Goal: Task Accomplishment & Management: Use online tool/utility

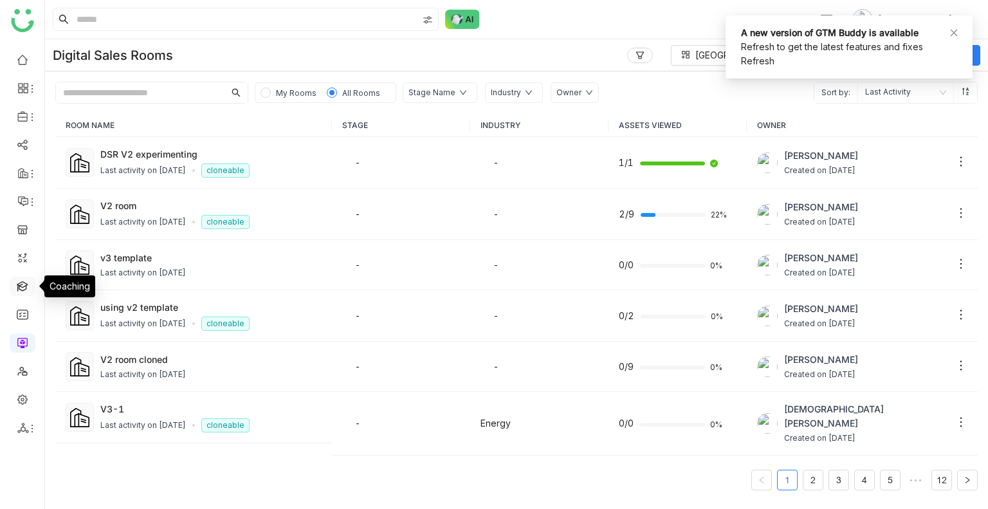
click at [19, 291] on link at bounding box center [23, 285] width 12 height 11
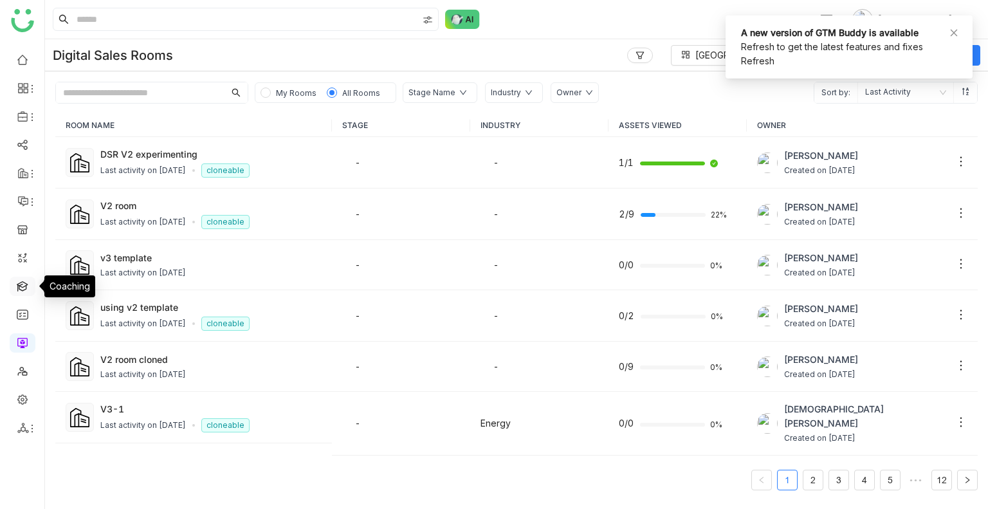
click at [19, 291] on link at bounding box center [23, 285] width 12 height 11
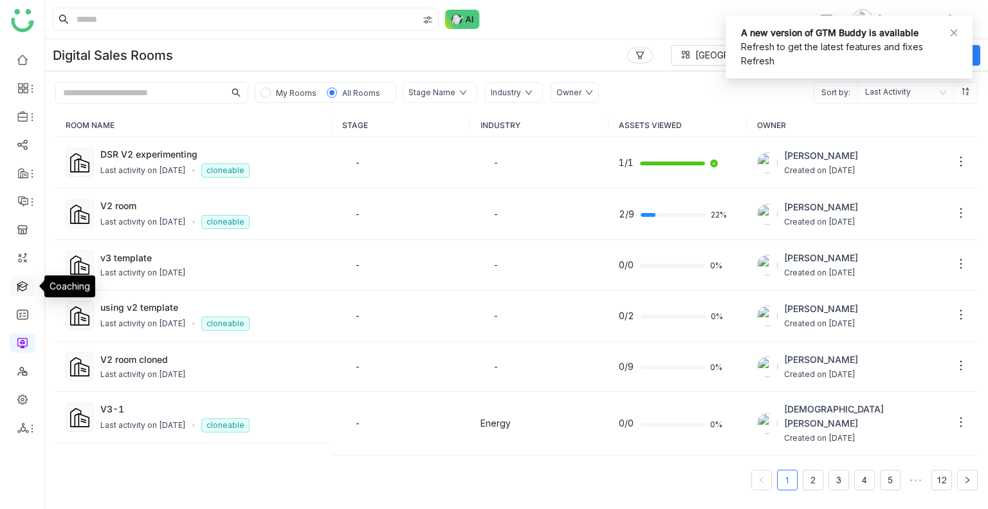
click at [19, 291] on link at bounding box center [23, 285] width 12 height 11
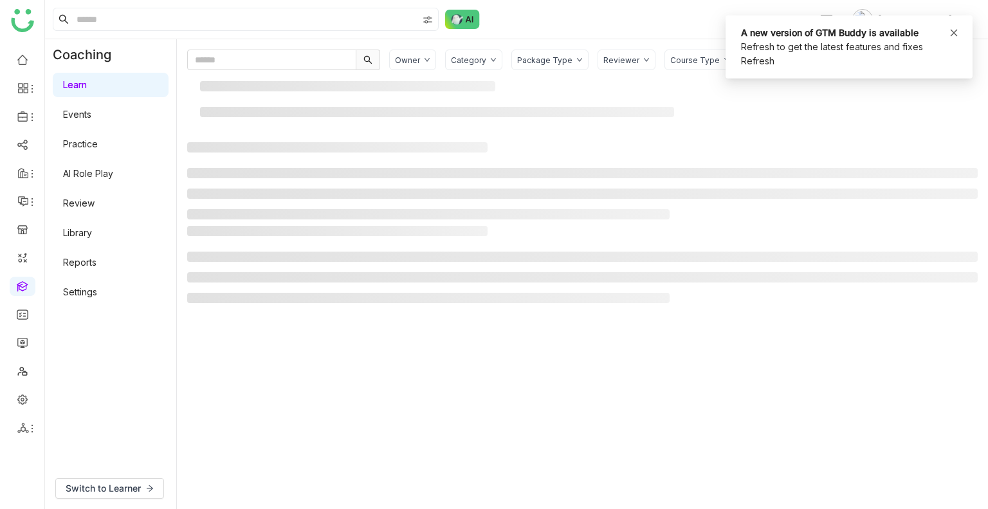
click at [954, 29] on icon at bounding box center [953, 32] width 9 height 9
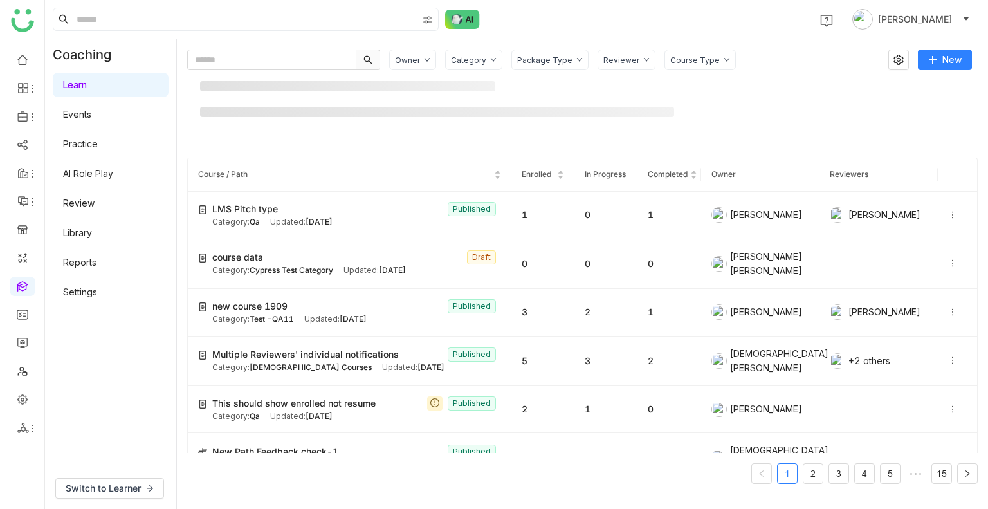
click at [87, 175] on link "AI Role Play" at bounding box center [88, 173] width 50 height 11
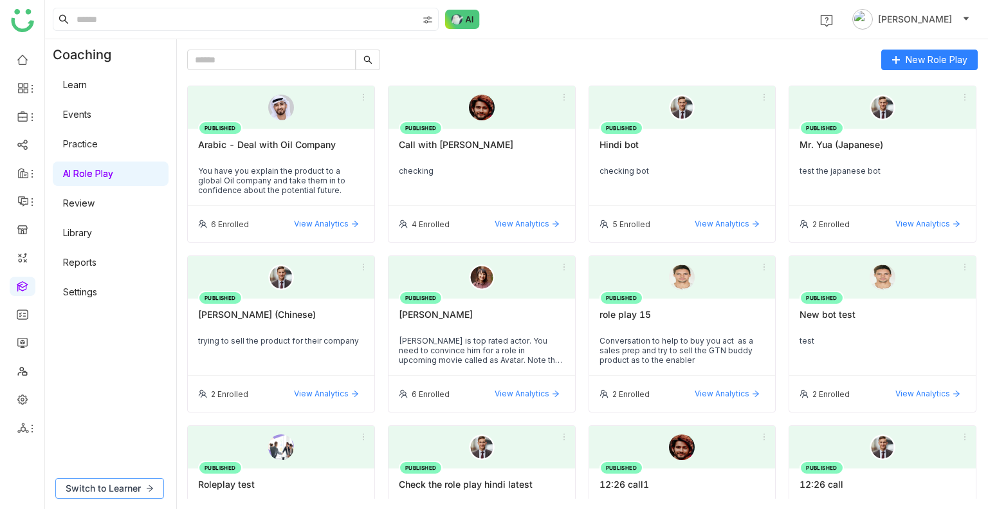
click at [131, 484] on span "Switch to Learner" at bounding box center [103, 488] width 75 height 14
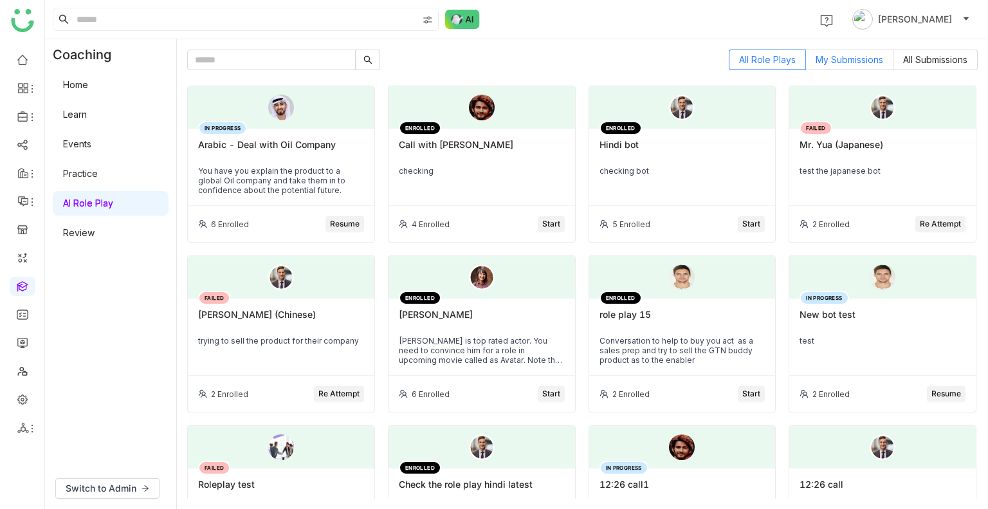
click at [849, 52] on label "My Submissions" at bounding box center [849, 60] width 87 height 21
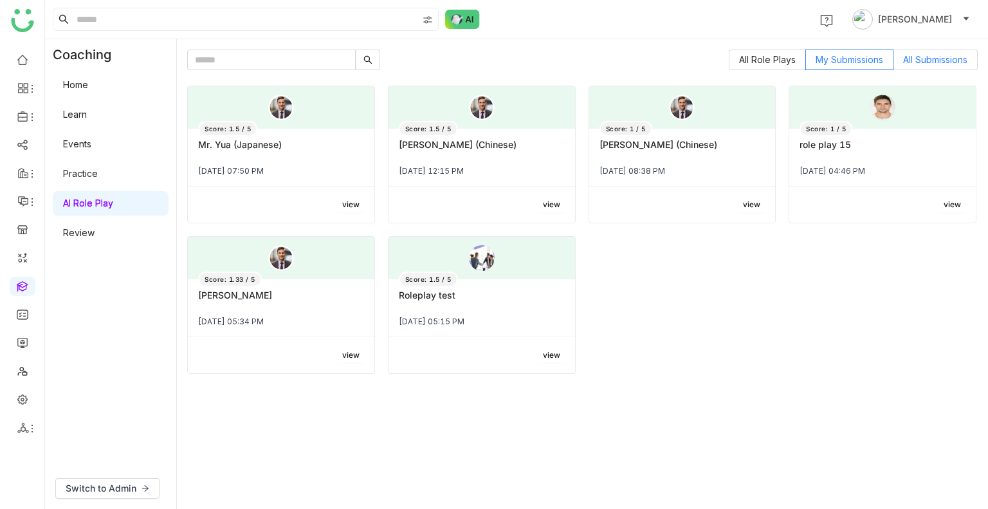
click at [943, 55] on span "All Submissions" at bounding box center [935, 59] width 64 height 11
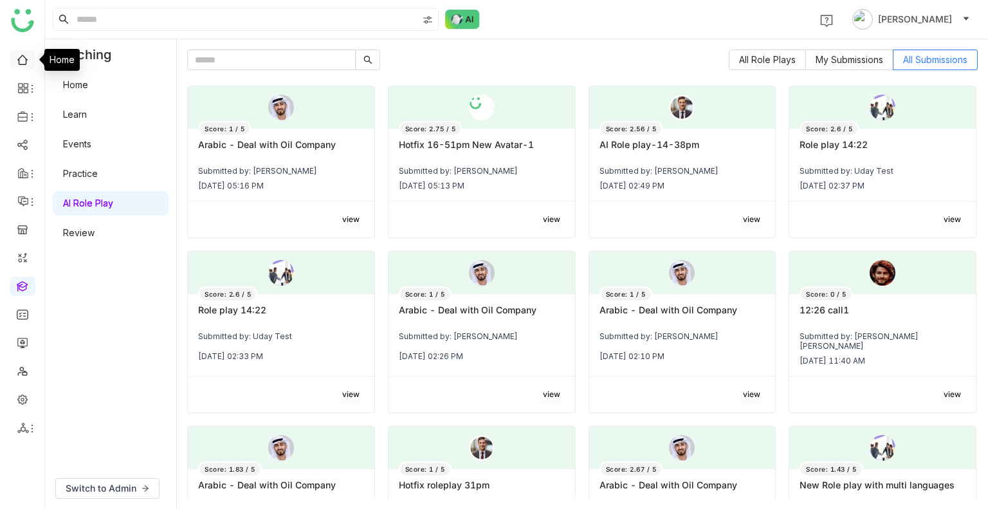
click at [26, 61] on link at bounding box center [23, 58] width 12 height 11
click at [121, 3] on div "1 Uday Bhanu" at bounding box center [516, 19] width 943 height 39
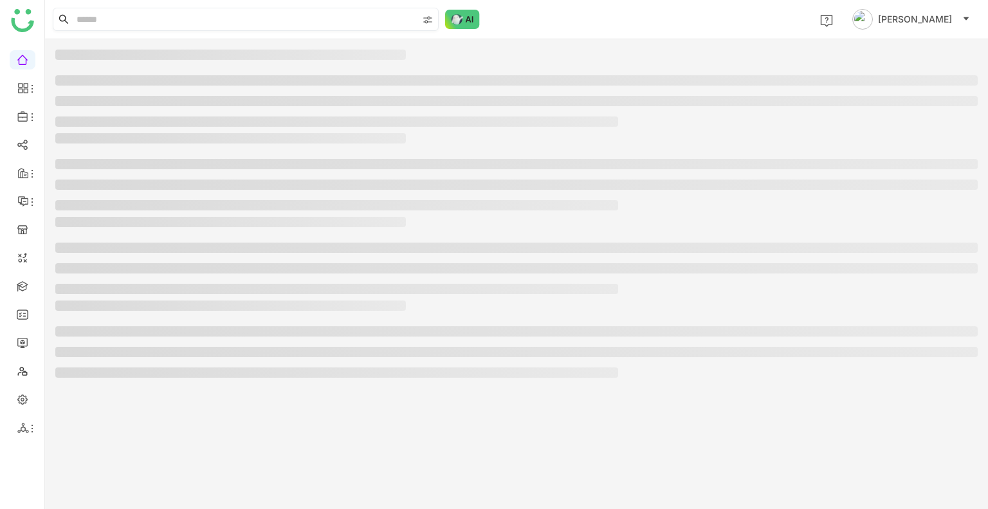
click at [126, 16] on input at bounding box center [245, 19] width 343 height 22
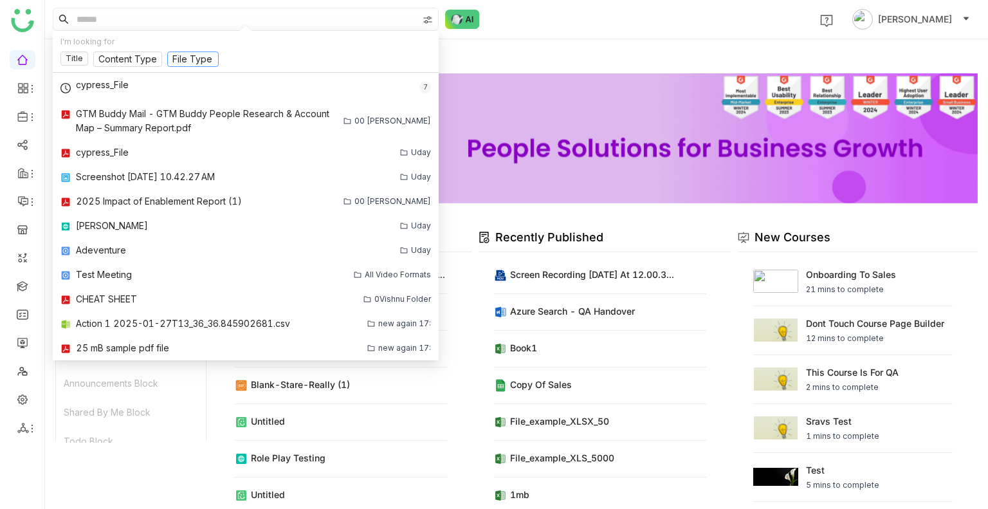
click at [183, 53] on input at bounding box center [192, 60] width 41 height 14
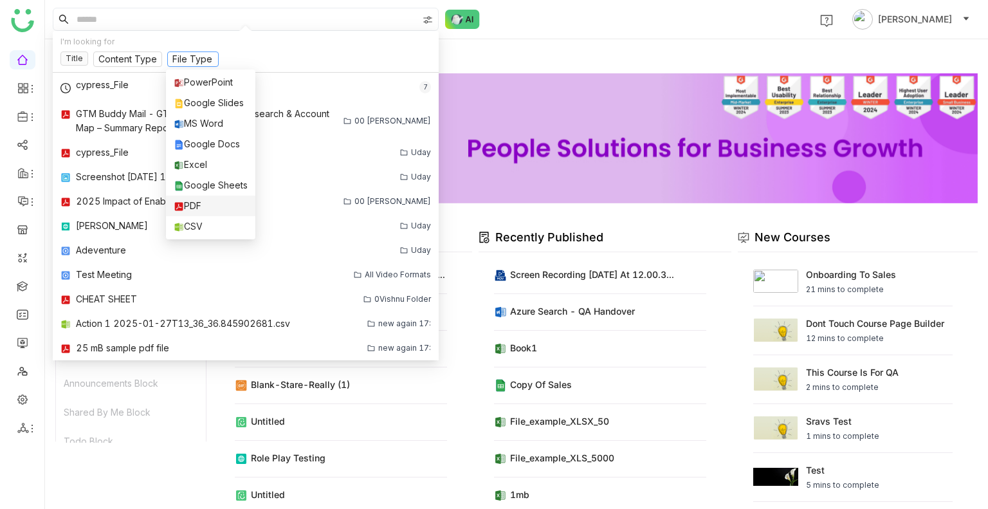
click at [203, 199] on div "PDF" at bounding box center [211, 206] width 74 height 14
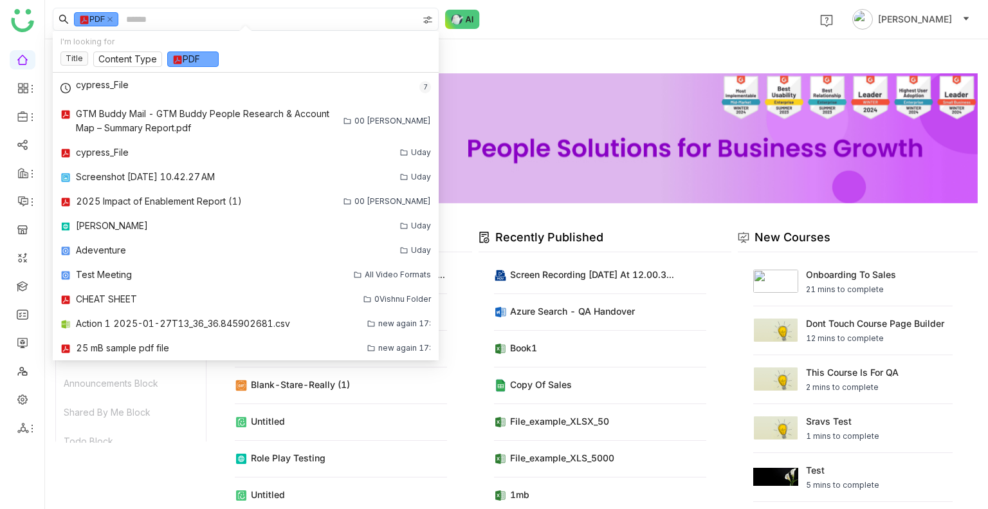
click at [152, 17] on input at bounding box center [270, 19] width 294 height 22
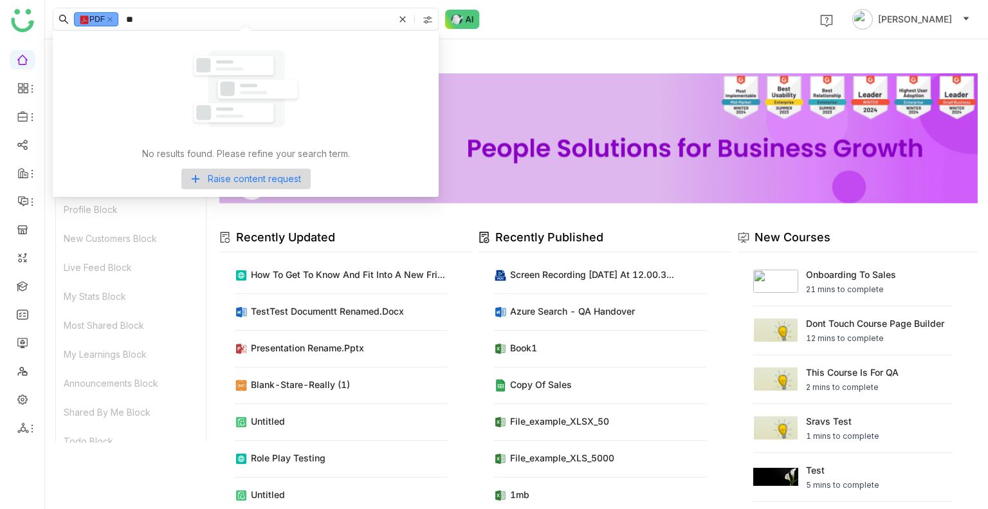
type input "*"
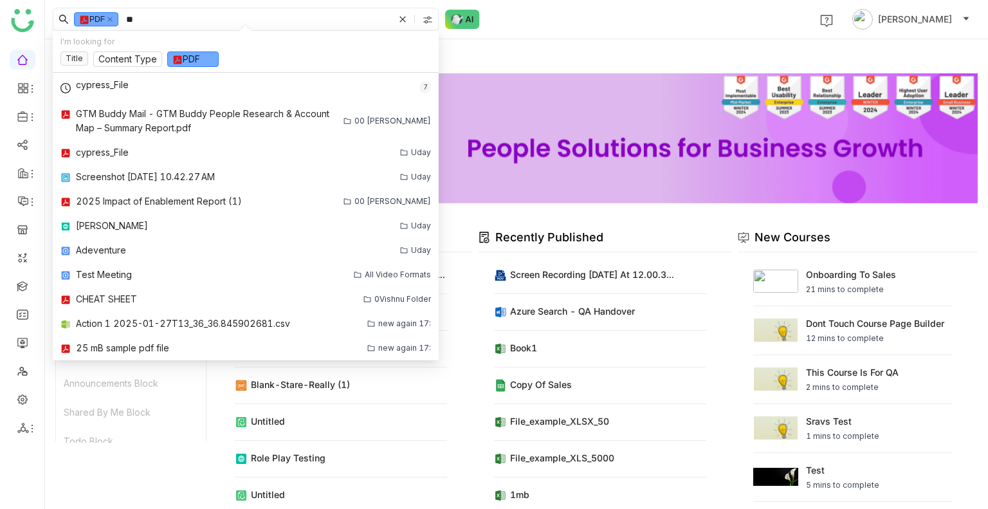
type input "*"
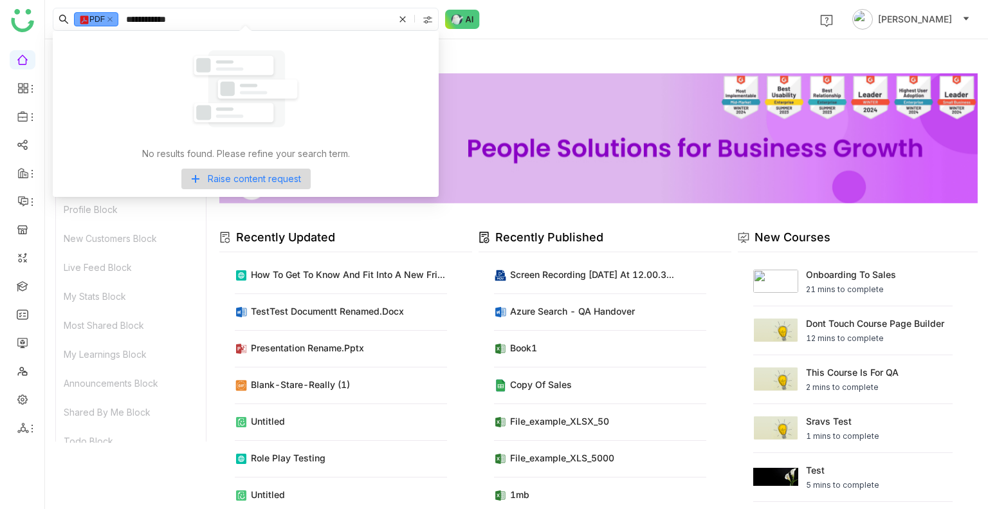
type input "**********"
drag, startPoint x: 194, startPoint y: 20, endPoint x: 131, endPoint y: 18, distance: 62.4
click at [131, 18] on input "**********" at bounding box center [258, 19] width 270 height 22
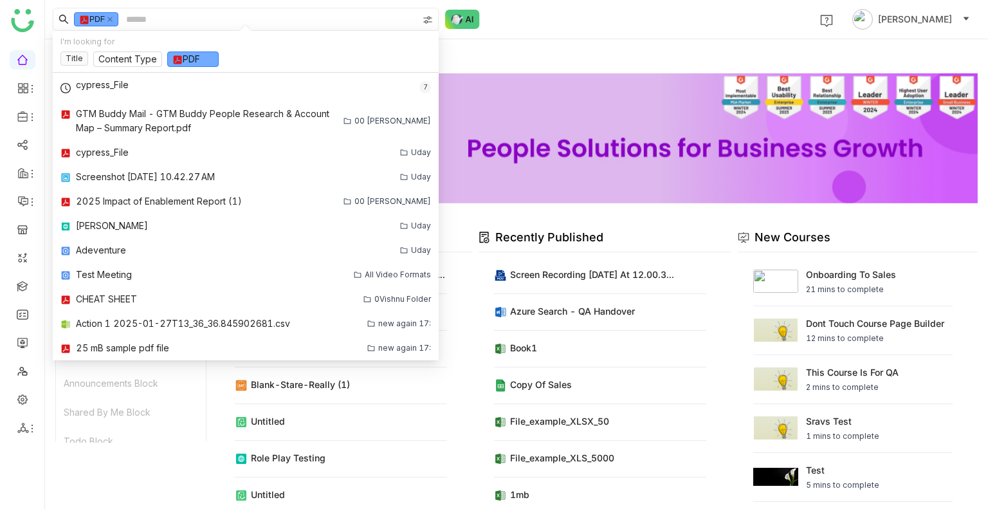
click at [143, 18] on input at bounding box center [270, 19] width 294 height 22
paste input "**********"
type input "**********"
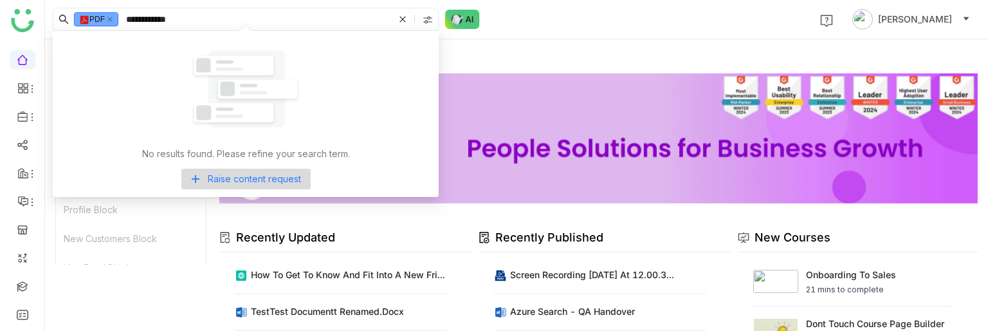
click at [195, 20] on input "**********" at bounding box center [258, 19] width 270 height 22
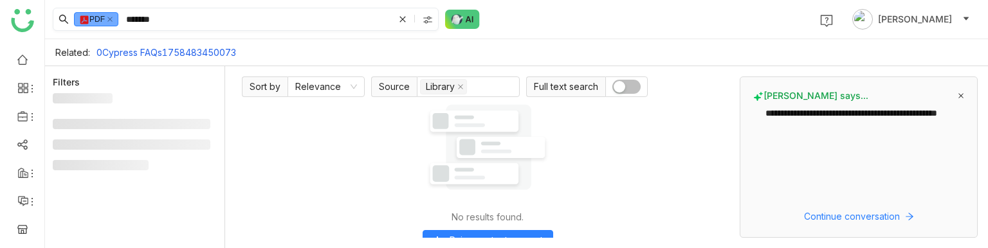
click at [179, 17] on input "*******" at bounding box center [258, 19] width 270 height 22
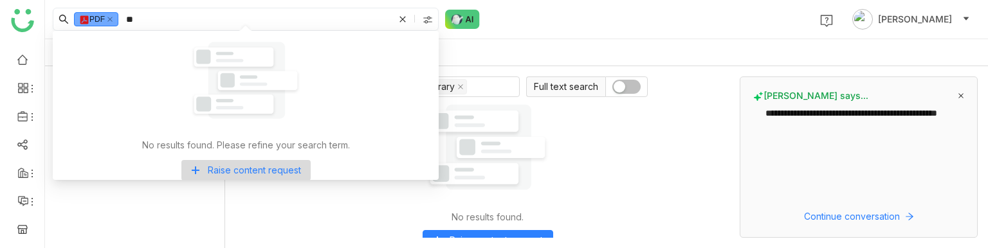
type input "*"
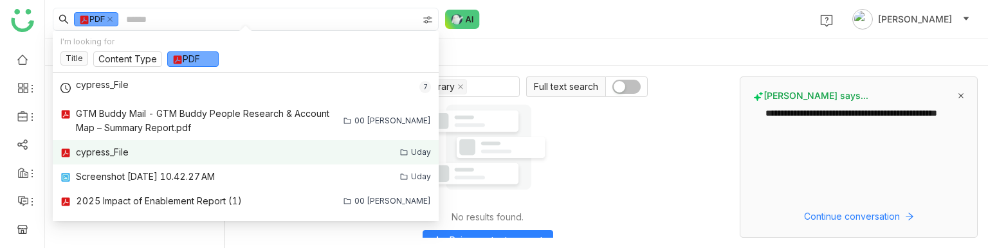
click at [171, 152] on div "cypress_File" at bounding box center [223, 152] width 327 height 14
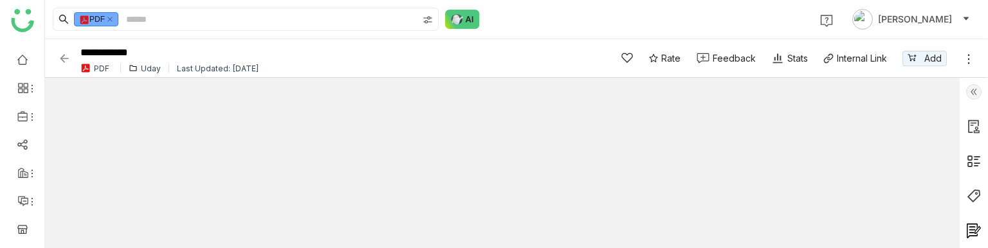
click at [67, 54] on img at bounding box center [64, 58] width 13 height 13
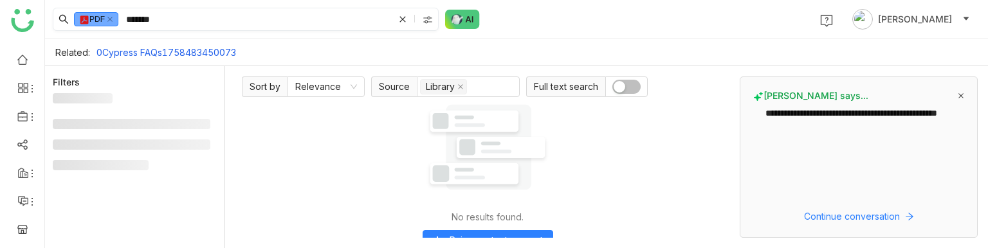
click at [183, 15] on input "*******" at bounding box center [258, 19] width 270 height 22
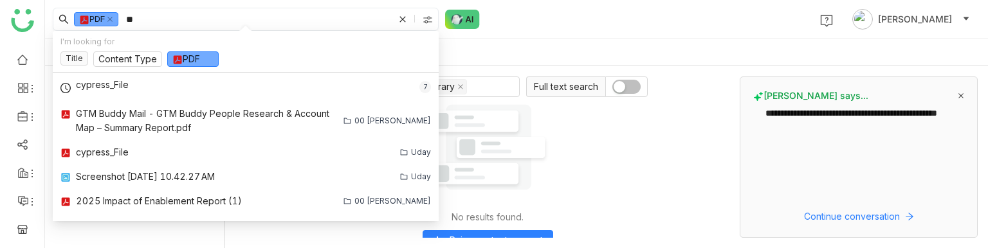
type input "*"
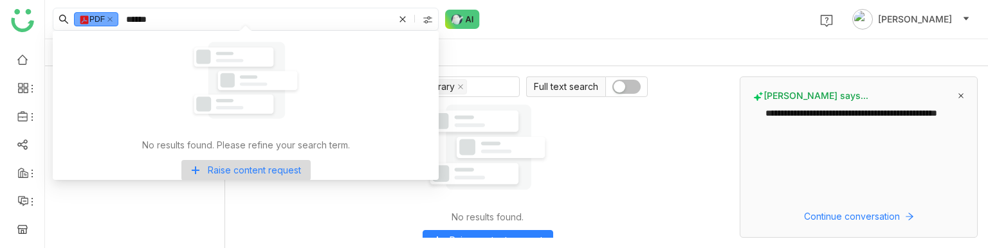
type input "*******"
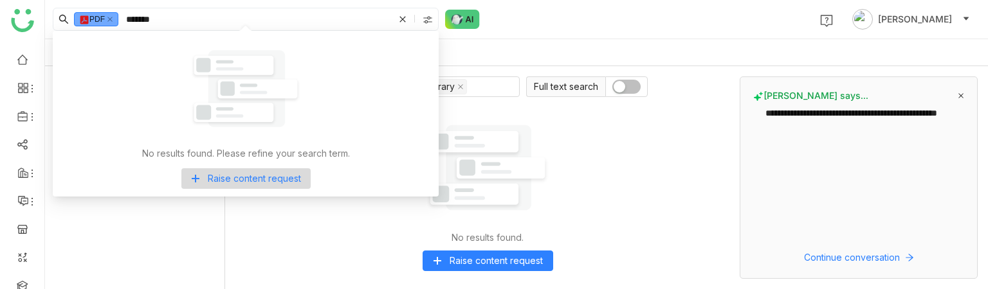
click at [613, 46] on div "Related: 0Cypress FAQs1758483450073" at bounding box center [516, 52] width 943 height 27
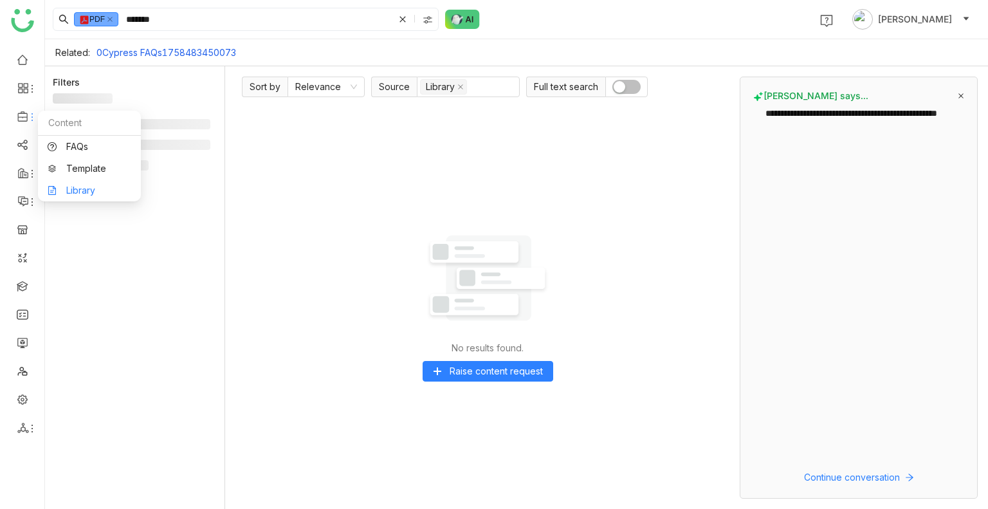
click at [98, 195] on link "Library" at bounding box center [90, 190] width 84 height 9
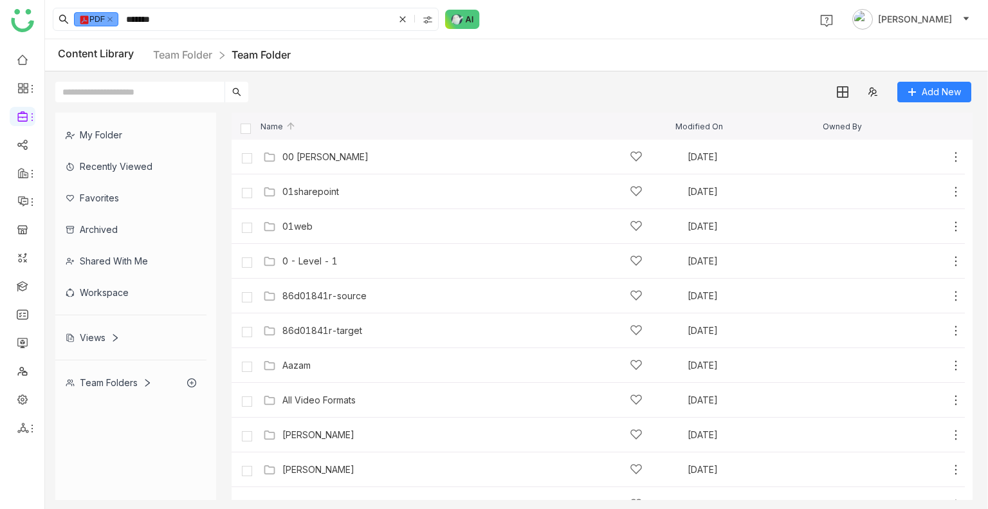
click at [77, 338] on div "Views" at bounding box center [93, 337] width 54 height 11
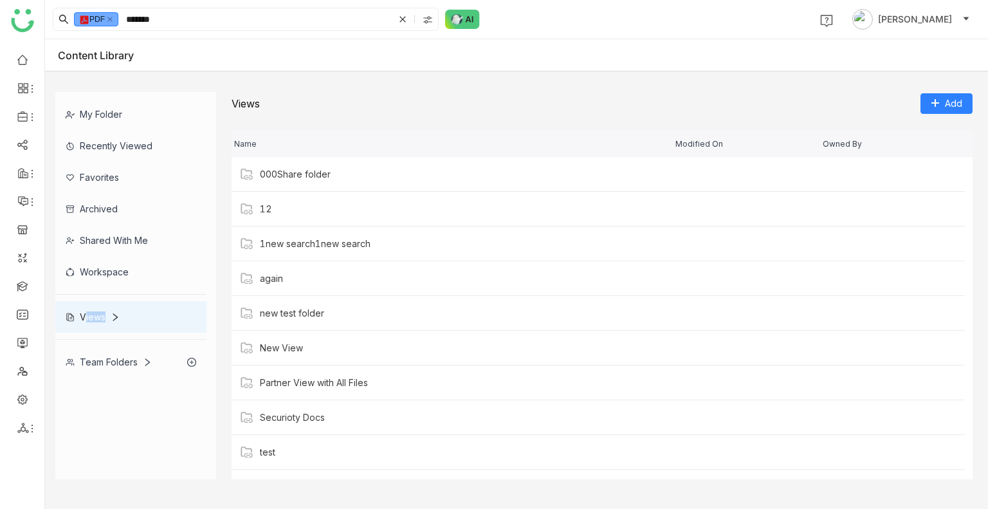
click at [77, 339] on div at bounding box center [130, 339] width 151 height 1
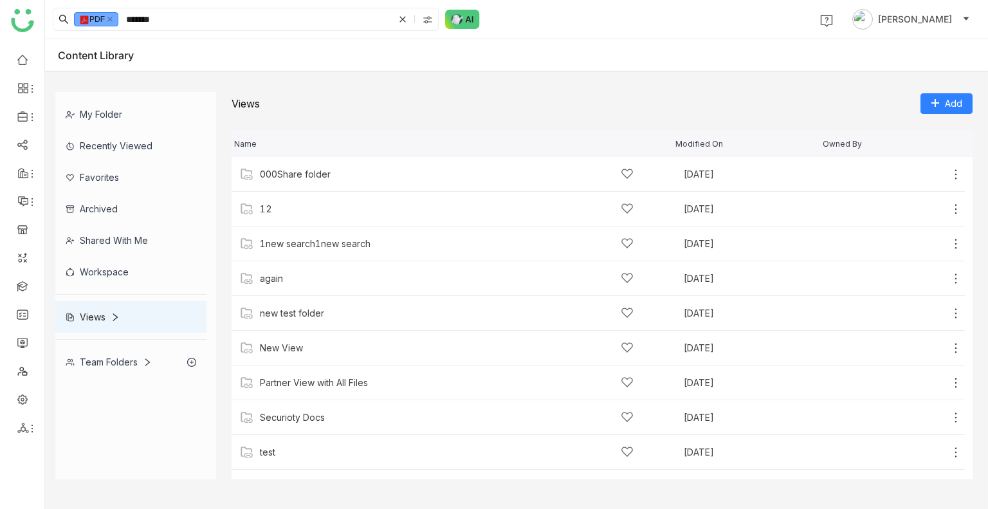
click at [77, 339] on div at bounding box center [130, 339] width 151 height 1
click at [938, 123] on span "Add View" at bounding box center [949, 129] width 41 height 14
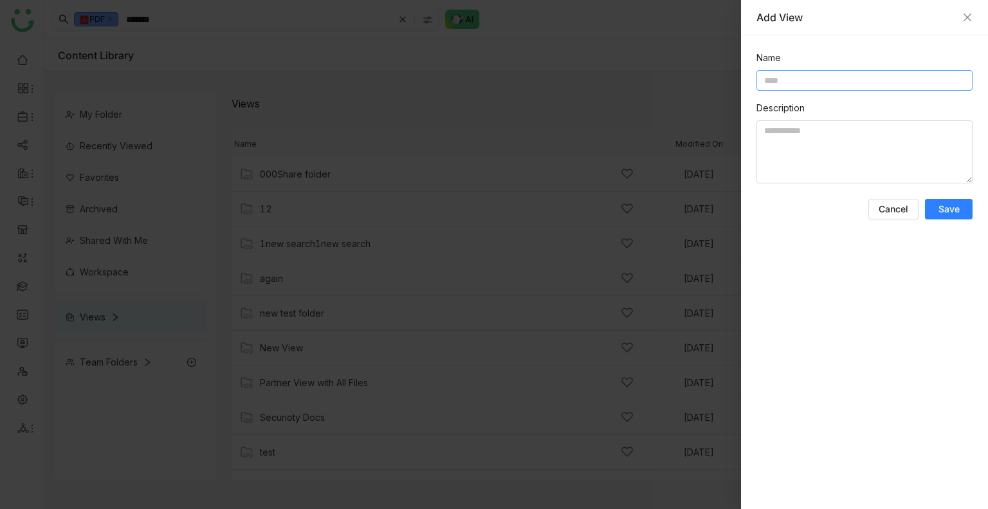
click at [780, 82] on input at bounding box center [864, 80] width 216 height 21
type input "*"
type input "*****"
click at [784, 136] on textarea at bounding box center [864, 151] width 216 height 63
type textarea "**********"
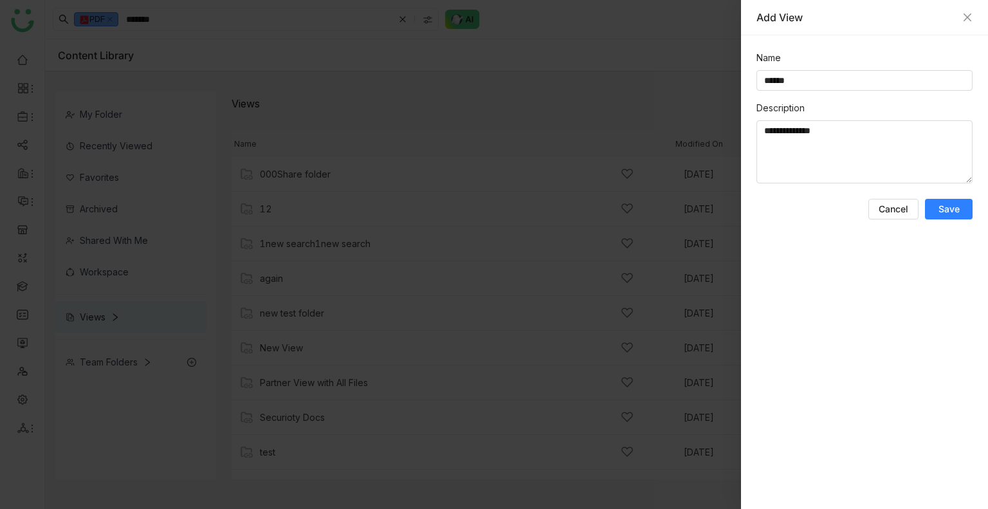
click at [960, 212] on button "Save" at bounding box center [949, 209] width 48 height 21
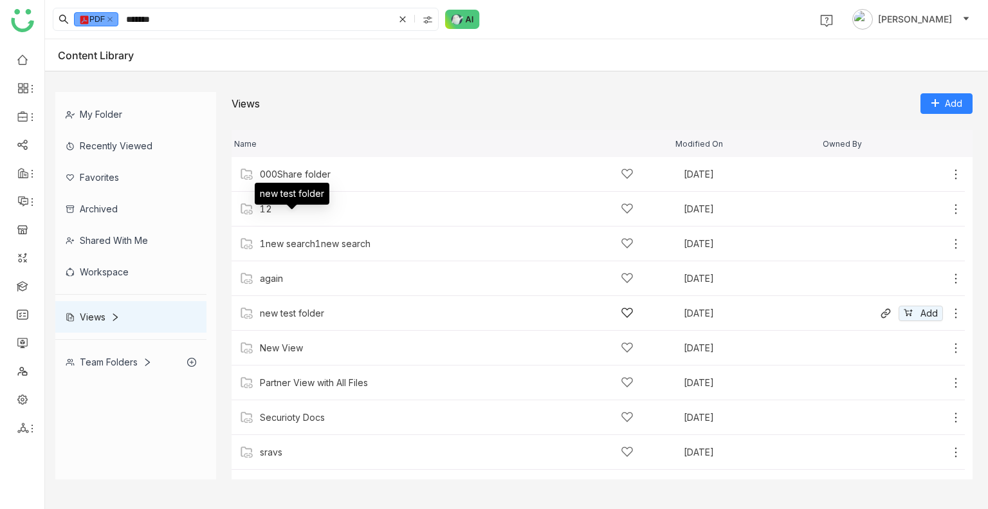
scroll to position [94, 0]
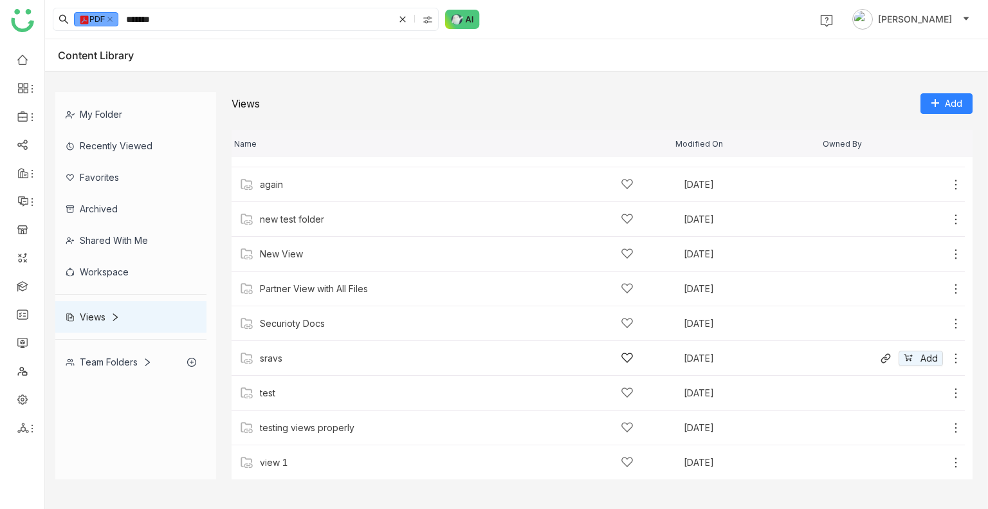
click at [284, 357] on div "sravs" at bounding box center [447, 358] width 374 height 14
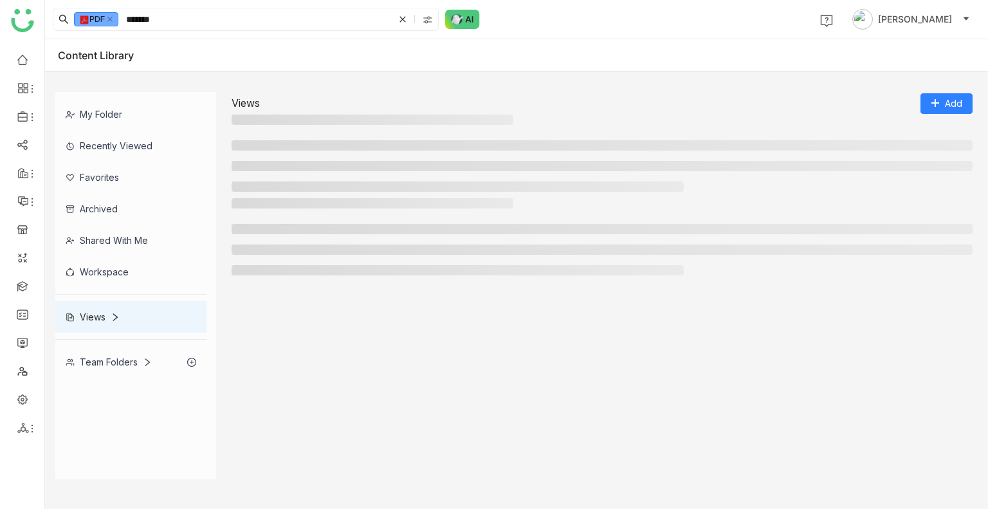
click at [284, 357] on div at bounding box center [602, 296] width 741 height 365
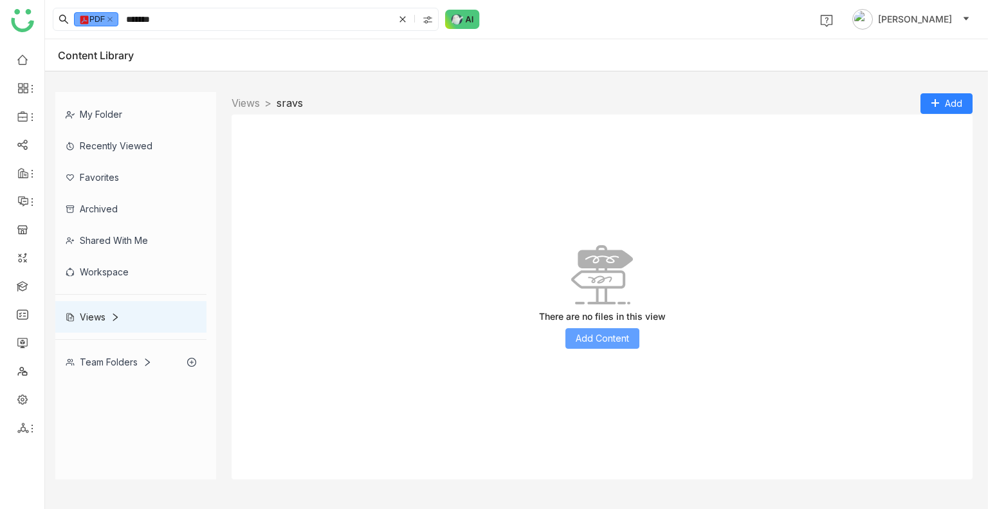
click at [572, 335] on button "Add Content" at bounding box center [602, 338] width 74 height 21
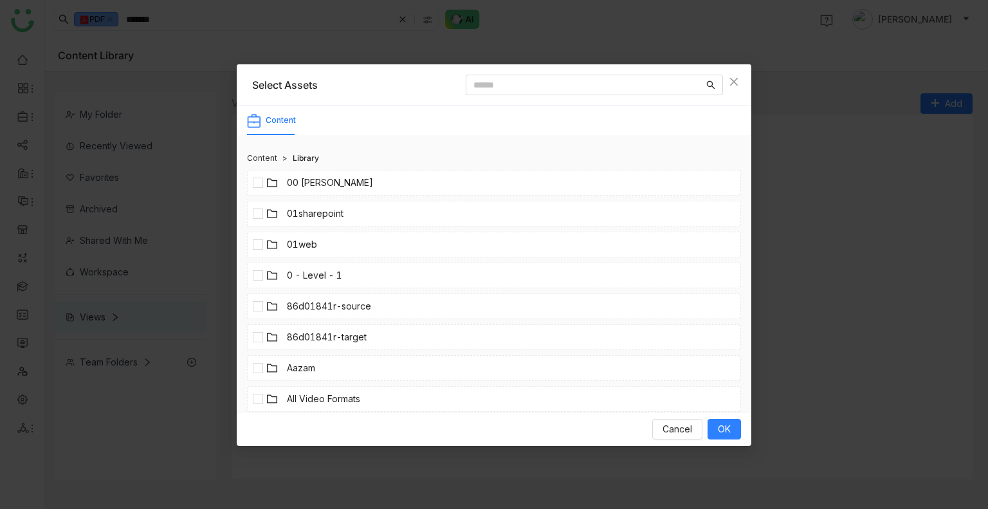
click at [304, 239] on link "01web" at bounding box center [302, 244] width 30 height 14
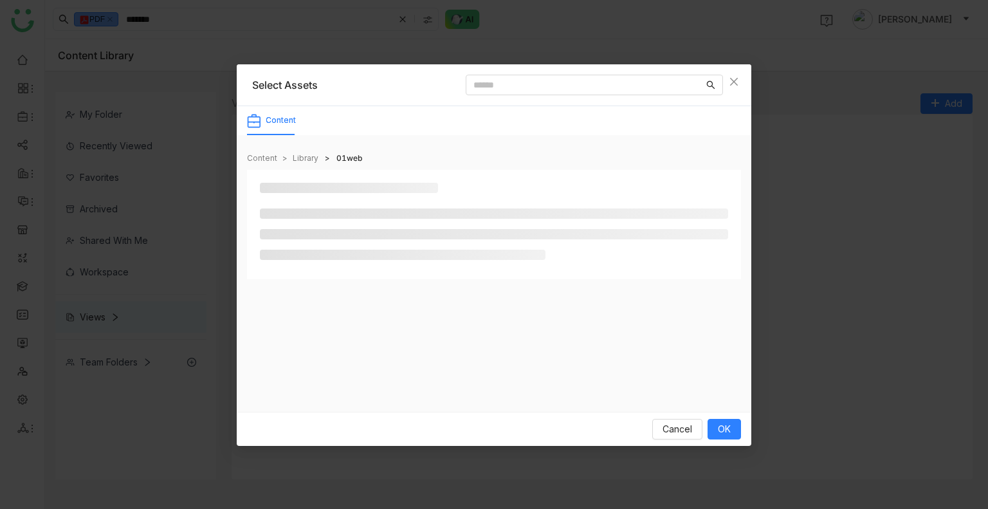
click at [304, 239] on ul at bounding box center [494, 233] width 468 height 51
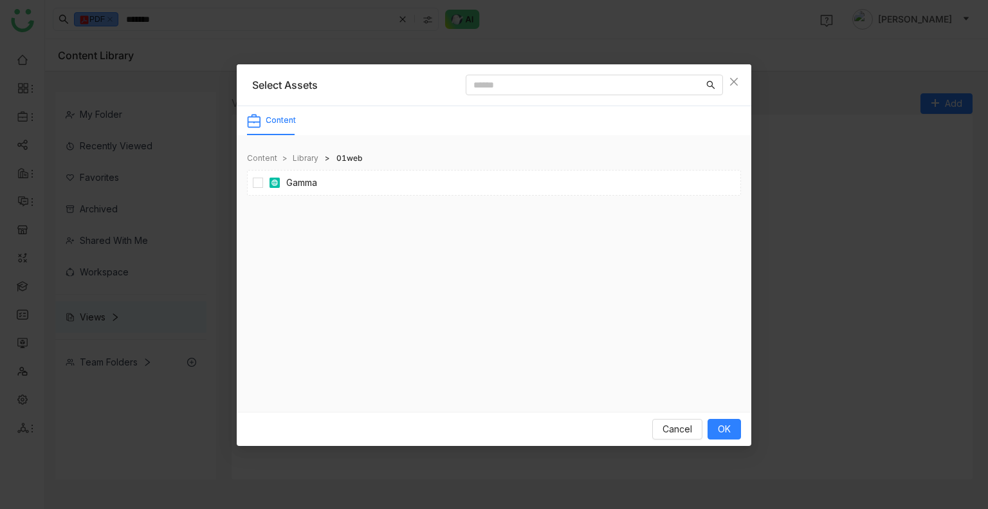
click at [312, 158] on link "Library" at bounding box center [306, 158] width 26 height 13
click at [306, 244] on link "01web" at bounding box center [302, 244] width 30 height 14
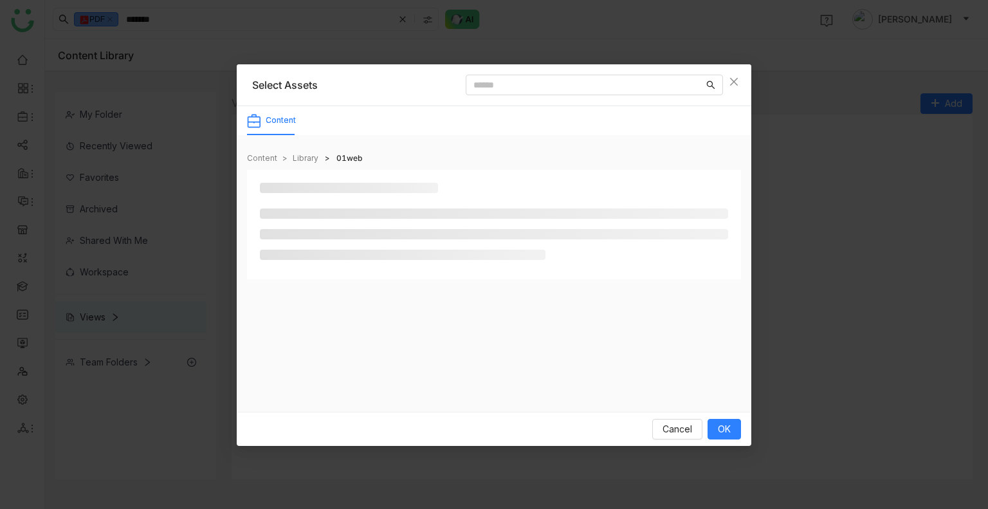
click at [306, 244] on ul at bounding box center [494, 233] width 468 height 51
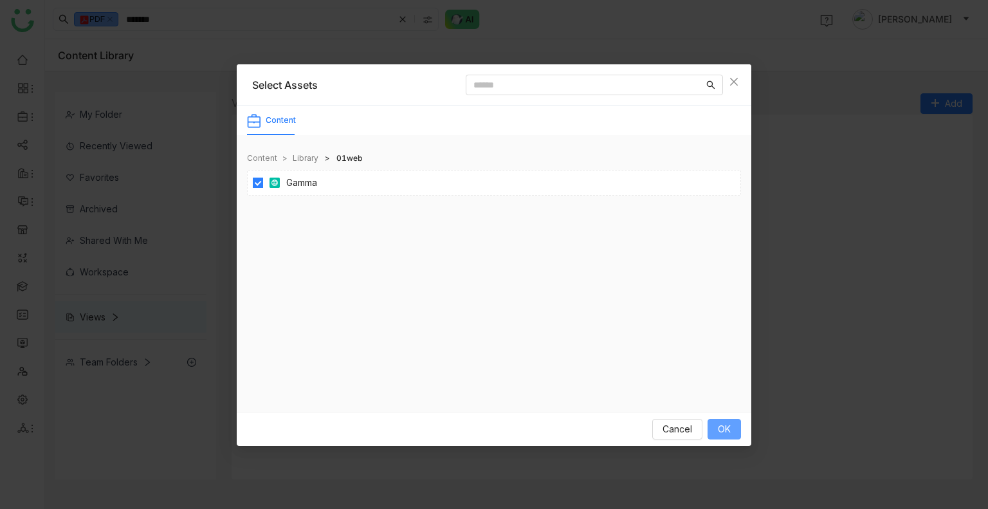
click at [713, 426] on button "OK" at bounding box center [723, 429] width 33 height 21
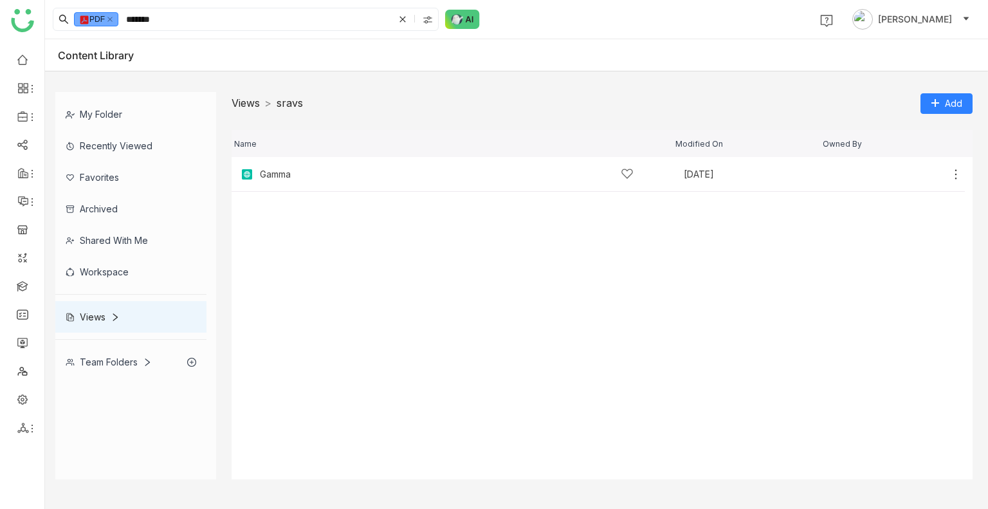
click at [255, 104] on link "Views" at bounding box center [246, 102] width 28 height 13
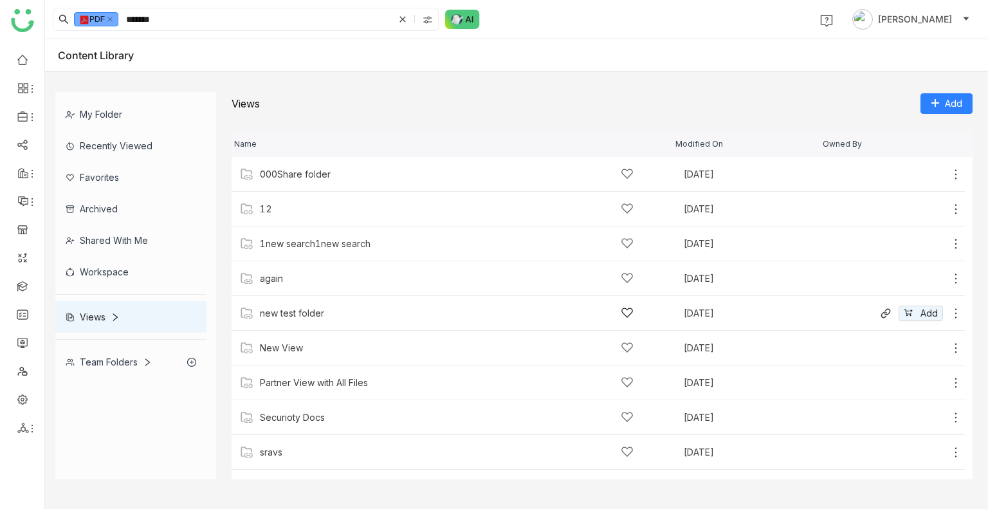
scroll to position [94, 0]
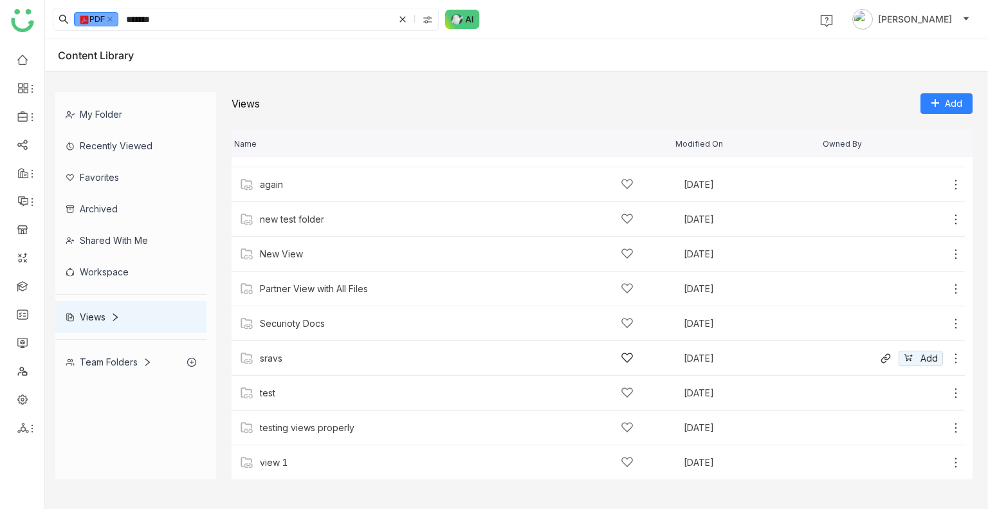
click at [949, 356] on icon at bounding box center [955, 358] width 13 height 13
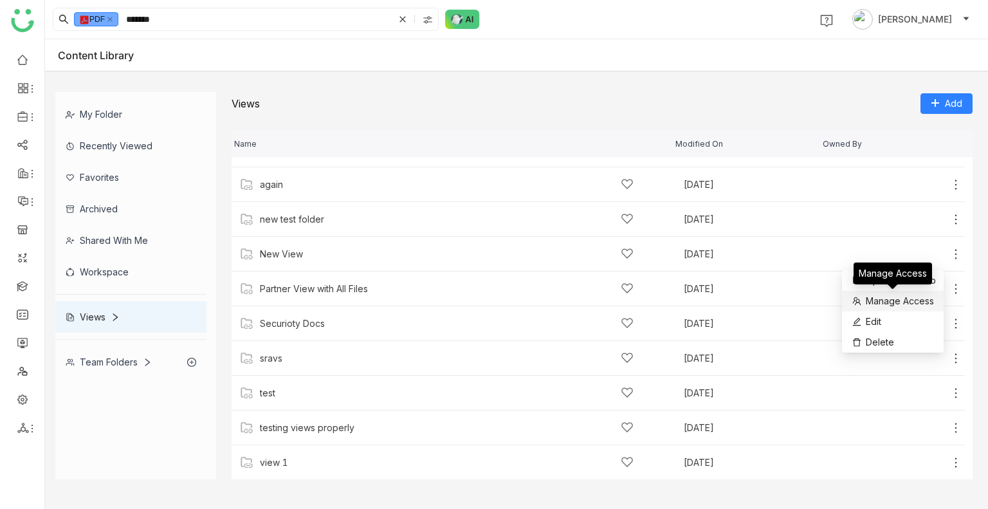
click at [911, 306] on span "Manage Access" at bounding box center [900, 301] width 68 height 14
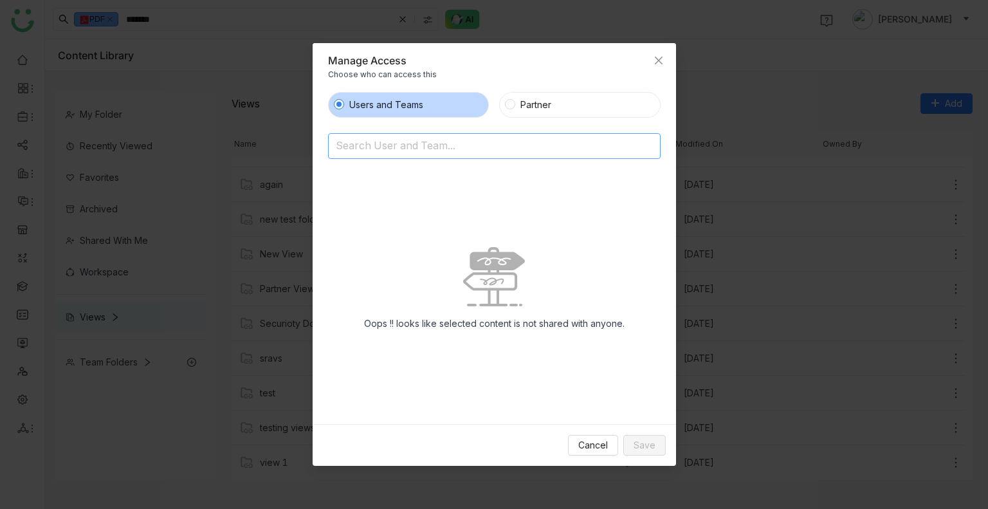
click at [401, 146] on input at bounding box center [461, 146] width 251 height 21
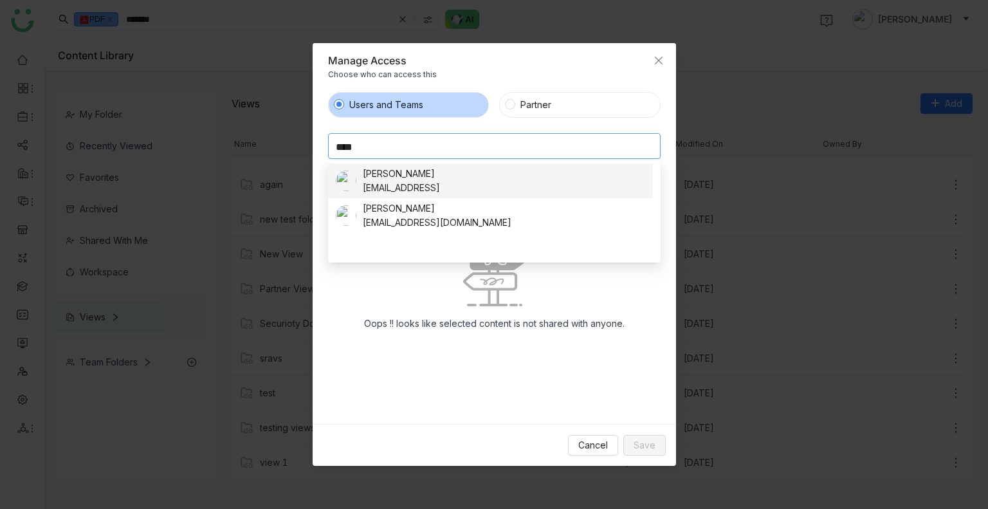
type input "****"
click at [412, 179] on div "Sravani Jatoth" at bounding box center [401, 174] width 77 height 14
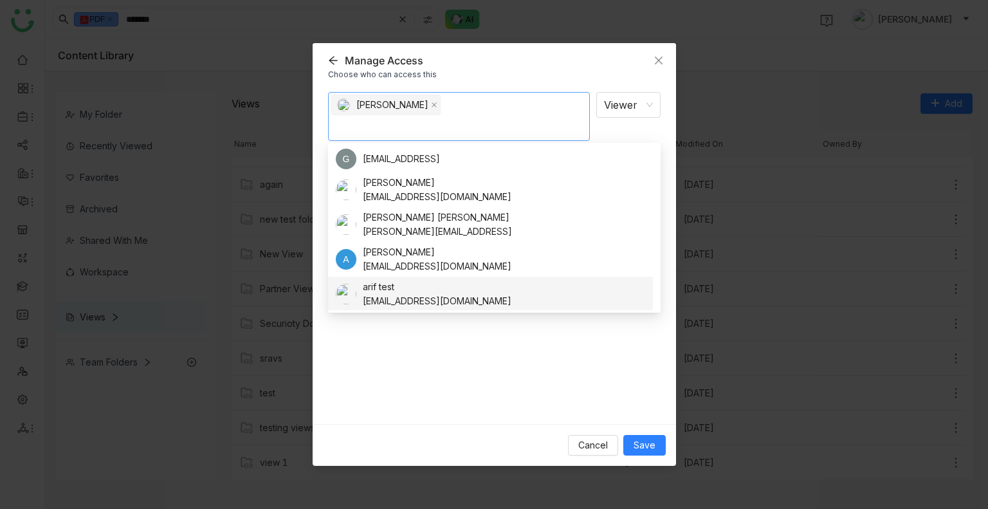
click at [517, 381] on div "Sravani Jatoth Viewer Notify people" at bounding box center [494, 253] width 332 height 322
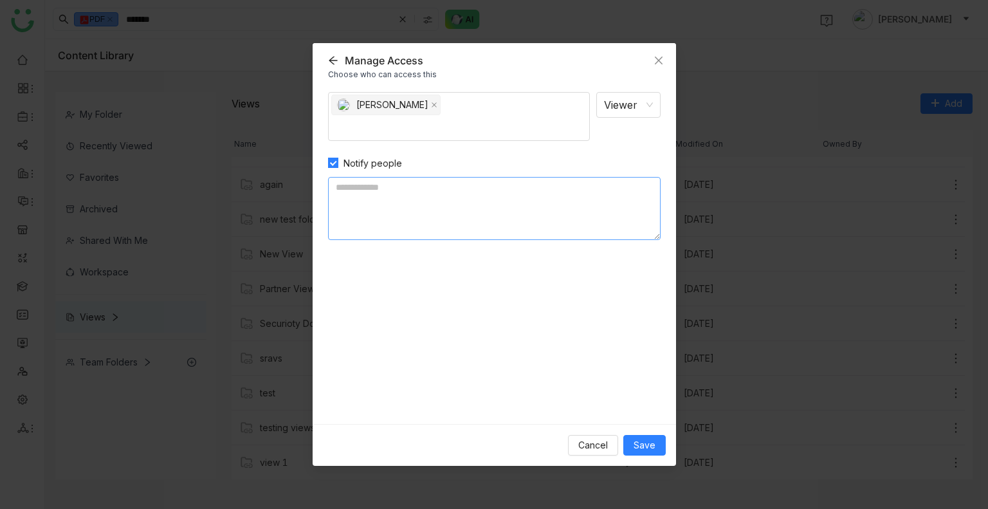
click at [435, 195] on textarea at bounding box center [494, 208] width 332 height 63
type textarea "****"
click at [635, 444] on span "Save" at bounding box center [644, 445] width 22 height 14
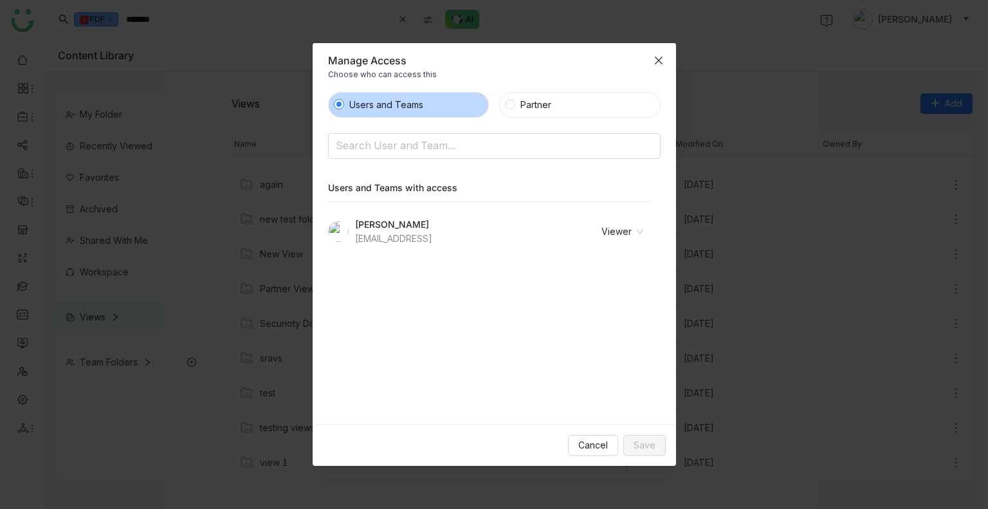
click at [658, 63] on icon "Close" at bounding box center [658, 60] width 10 height 10
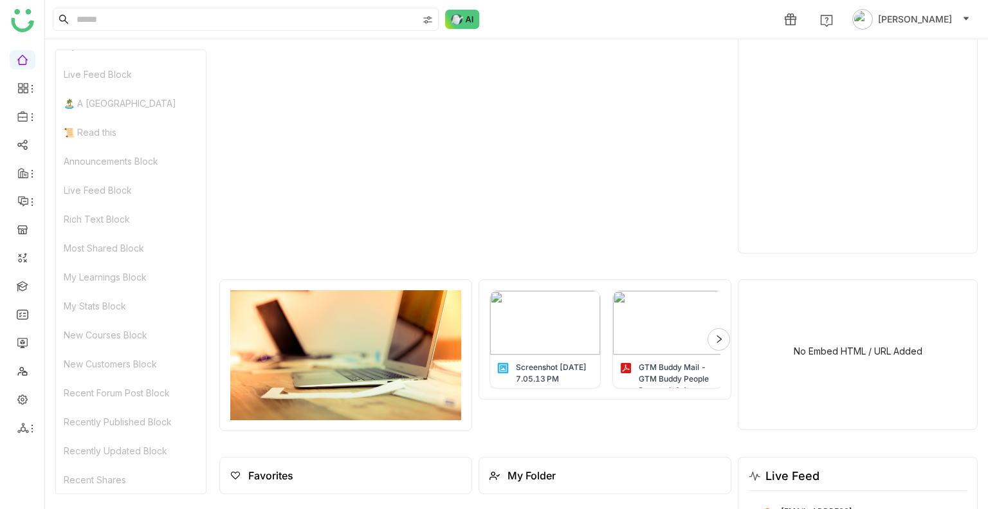
scroll to position [1695, 0]
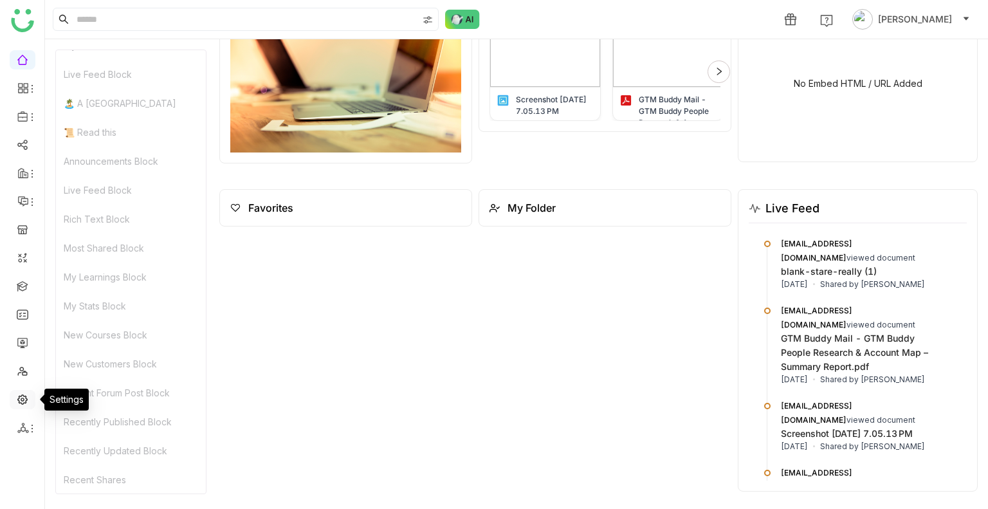
click at [18, 403] on link at bounding box center [23, 398] width 12 height 11
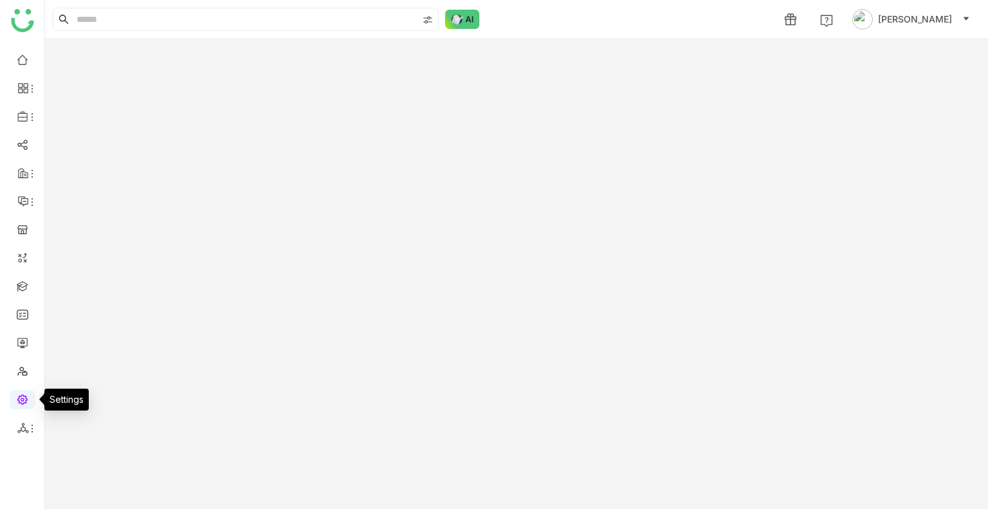
click at [18, 403] on link at bounding box center [23, 398] width 12 height 11
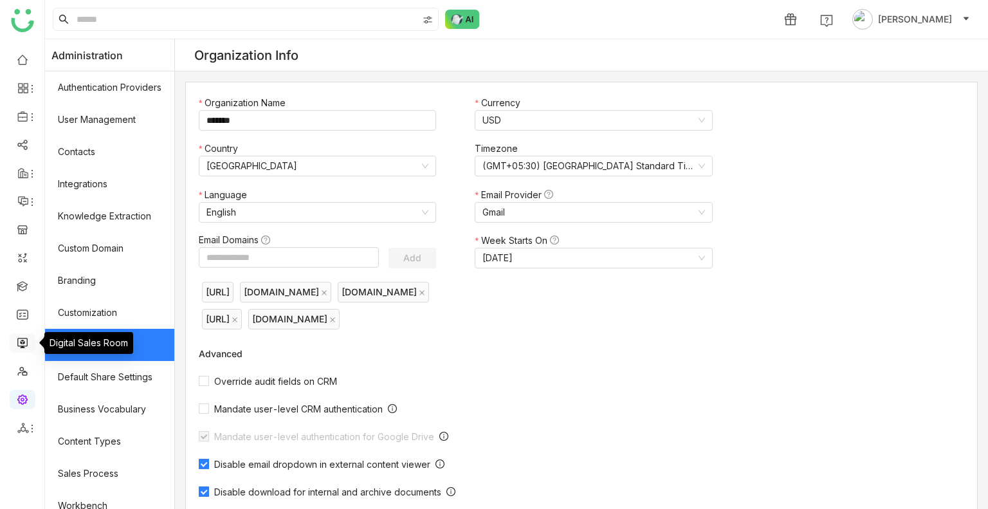
click at [18, 345] on link at bounding box center [23, 341] width 12 height 11
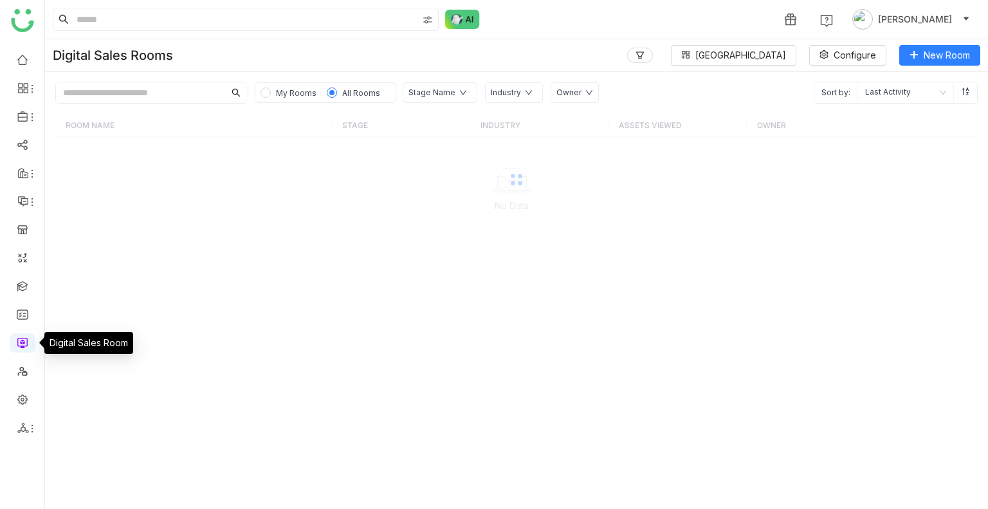
click at [18, 345] on link at bounding box center [23, 341] width 12 height 11
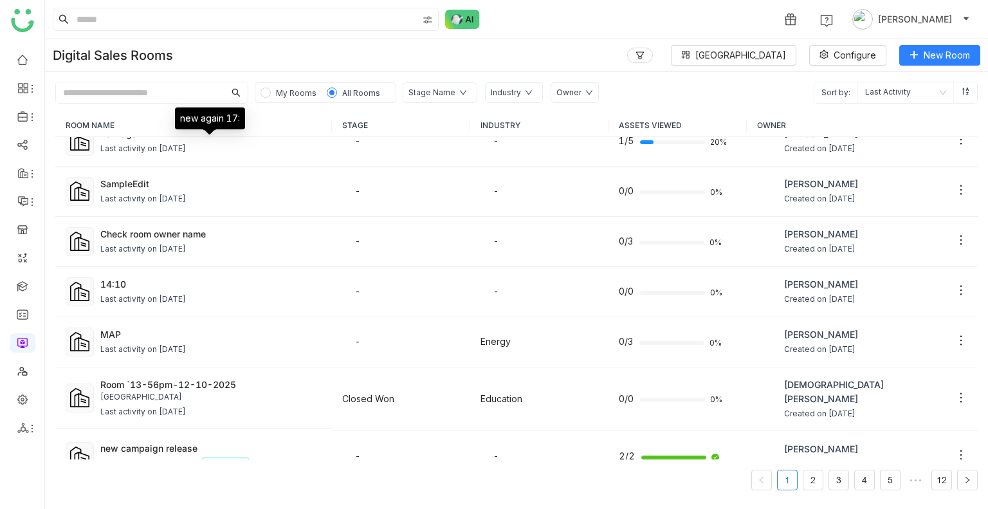
scroll to position [707, 0]
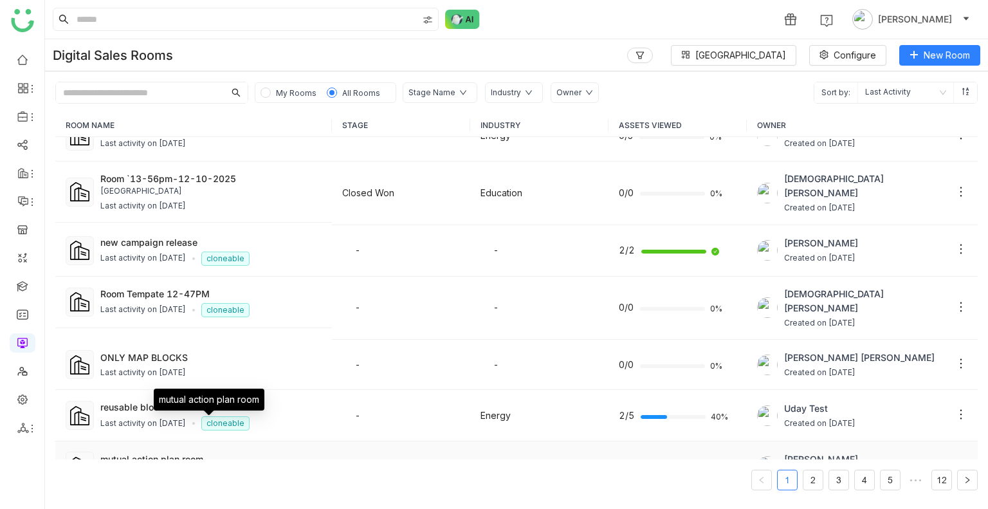
click at [167, 452] on div "mutual action plan room" at bounding box center [210, 459] width 221 height 14
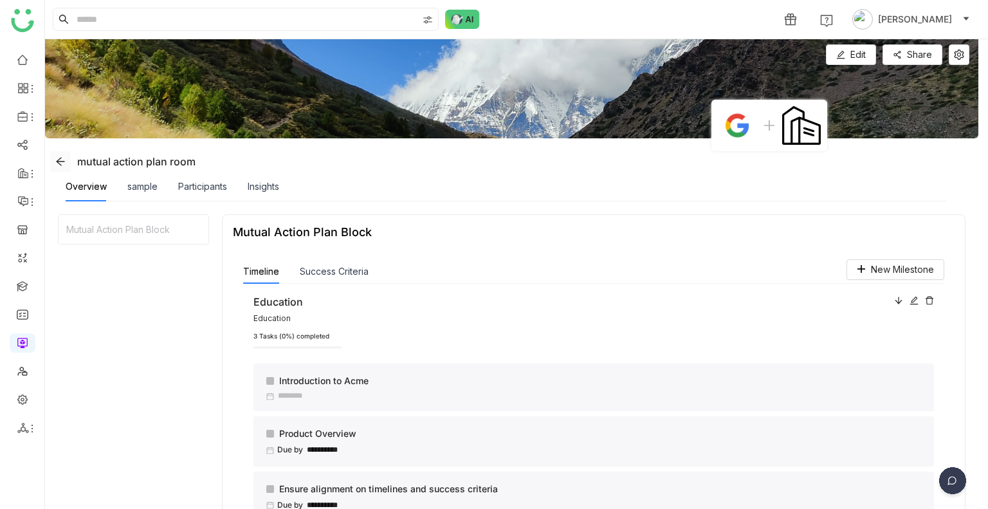
click at [63, 163] on icon at bounding box center [60, 161] width 10 height 10
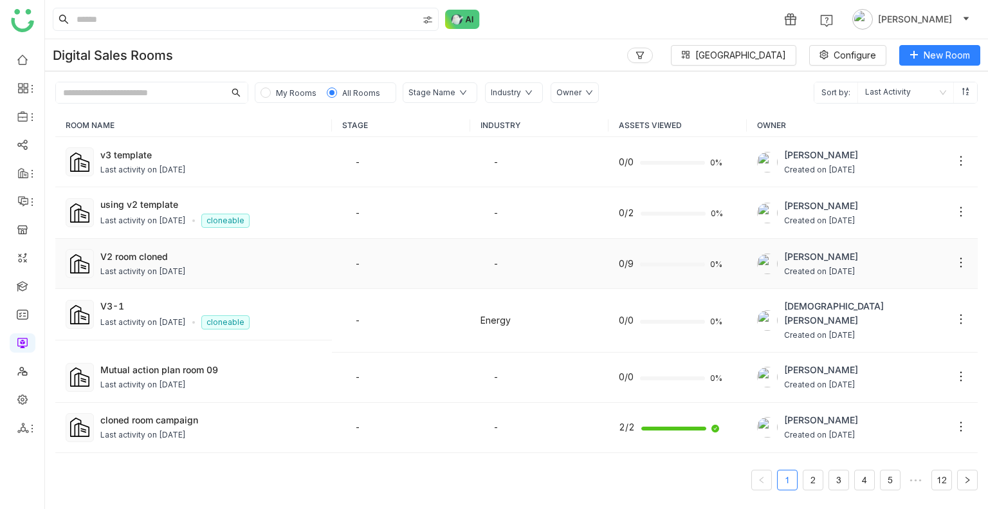
click at [175, 266] on div "Last activity on [DATE]" at bounding box center [143, 272] width 86 height 12
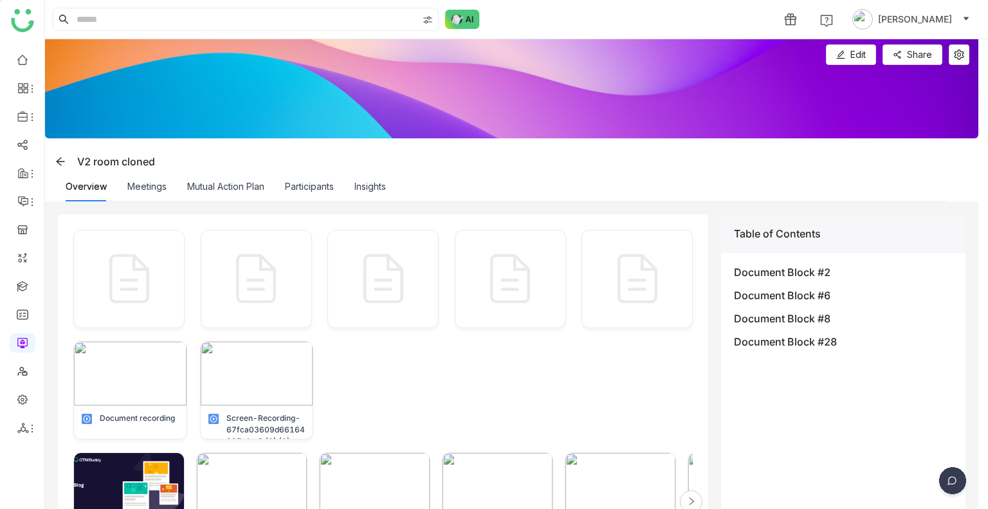
click at [960, 43] on img at bounding box center [511, 88] width 933 height 99
click at [960, 53] on icon at bounding box center [959, 55] width 10 height 10
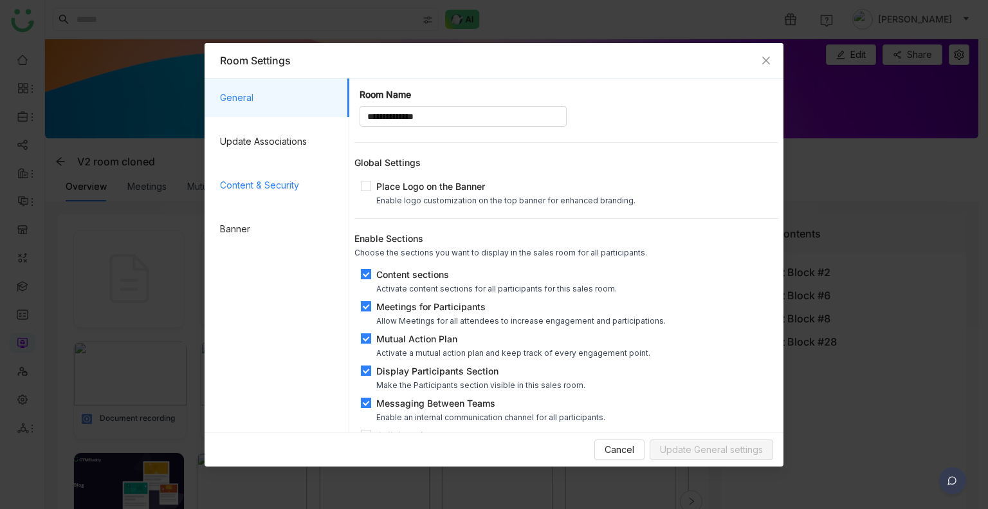
click at [278, 187] on span "Content & Security" at bounding box center [279, 185] width 119 height 39
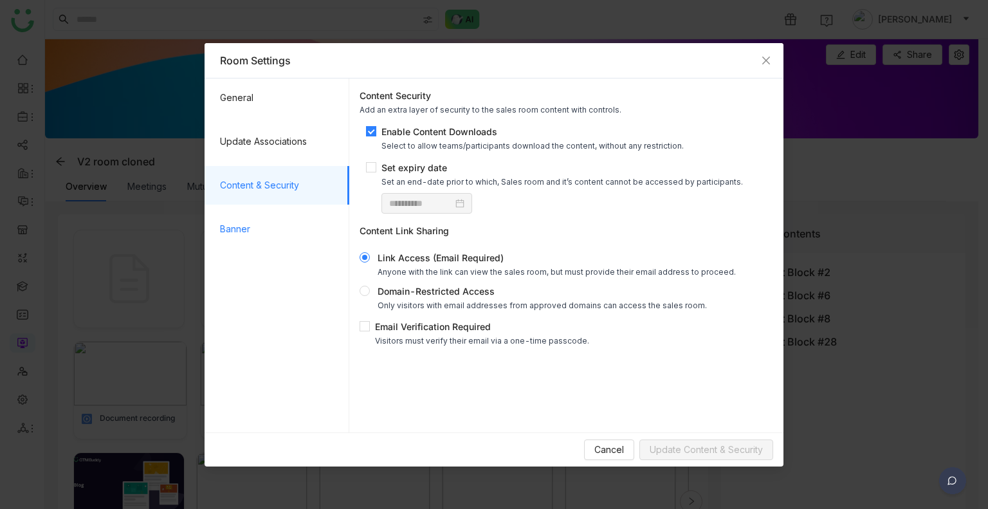
click at [264, 223] on span "Banner" at bounding box center [279, 229] width 119 height 39
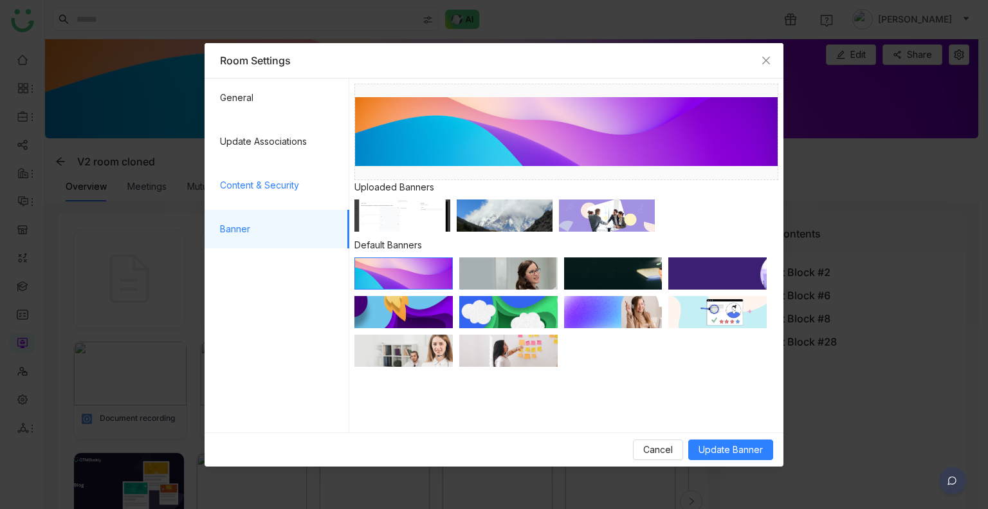
click at [259, 197] on span "Content & Security" at bounding box center [279, 185] width 119 height 39
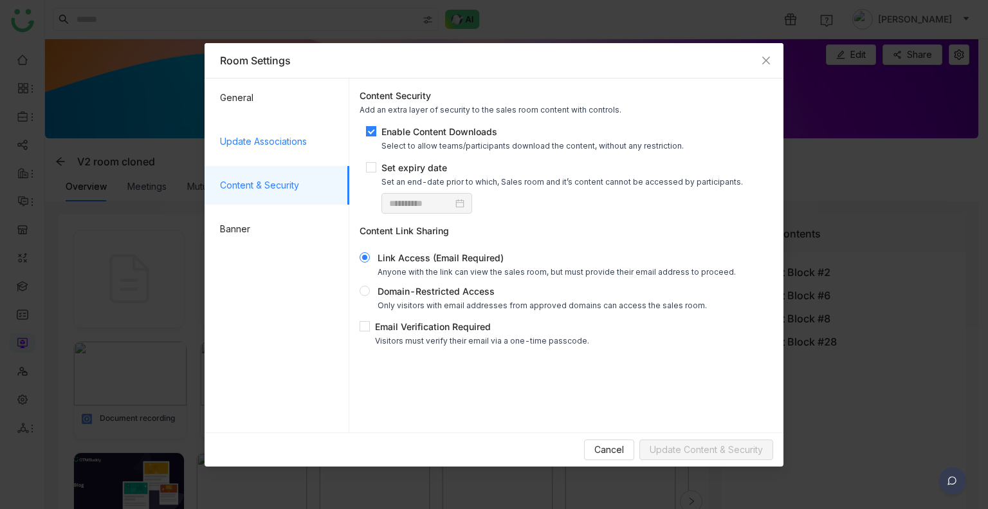
click at [255, 149] on span "Update Associations" at bounding box center [279, 141] width 119 height 39
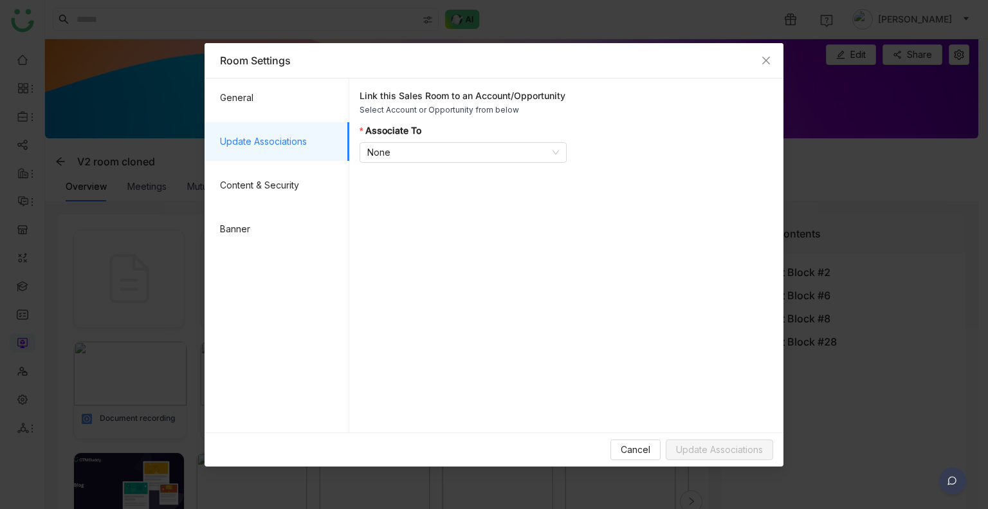
click at [237, 118] on ul "General Update Associations Content & Security Banner" at bounding box center [277, 237] width 144 height 318
click at [238, 98] on span "General" at bounding box center [279, 97] width 119 height 39
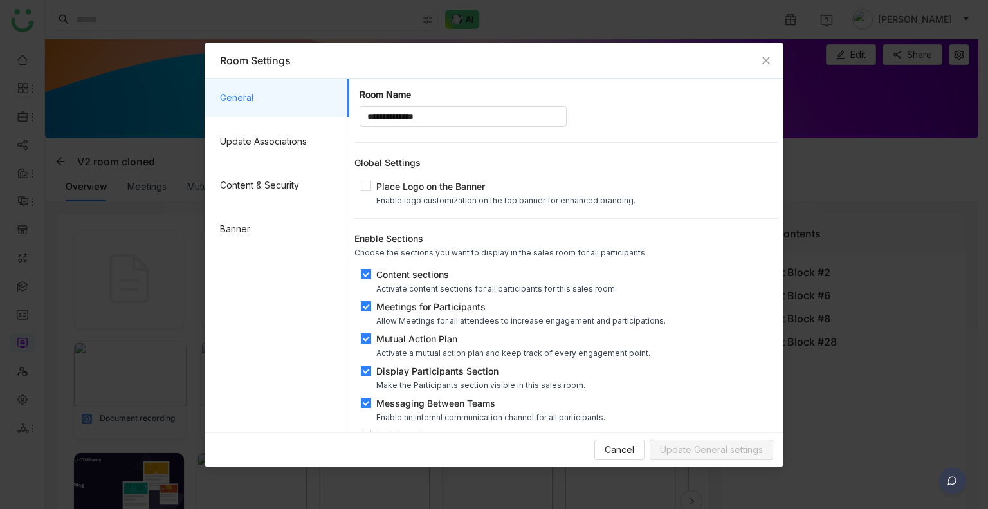
scroll to position [42, 0]
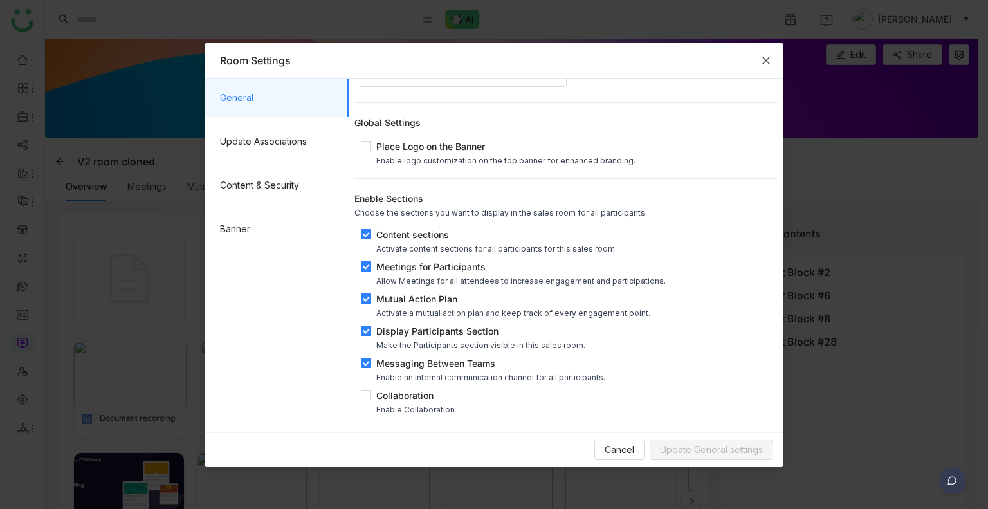
click at [766, 62] on icon "Close" at bounding box center [766, 60] width 10 height 10
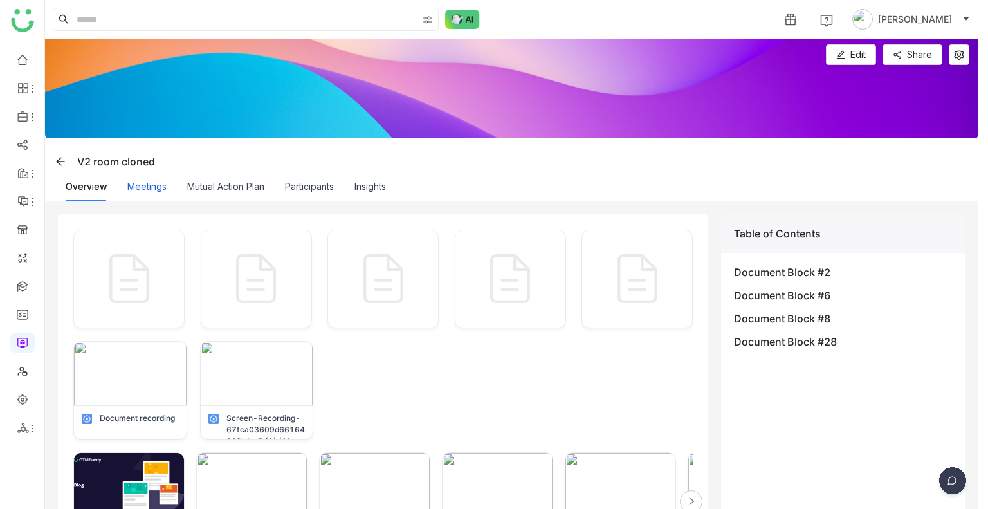
click at [136, 188] on button "Meetings" at bounding box center [146, 186] width 39 height 14
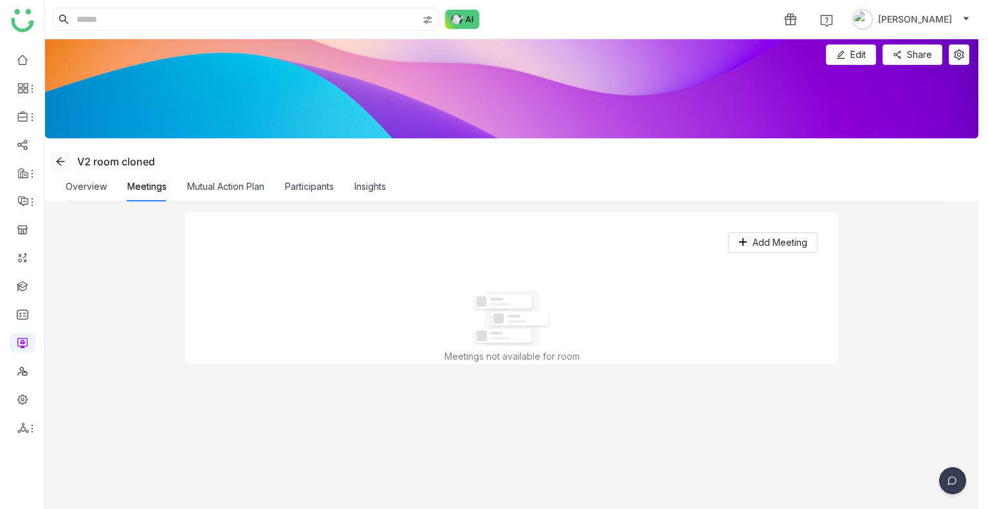
click at [65, 162] on icon at bounding box center [60, 161] width 10 height 10
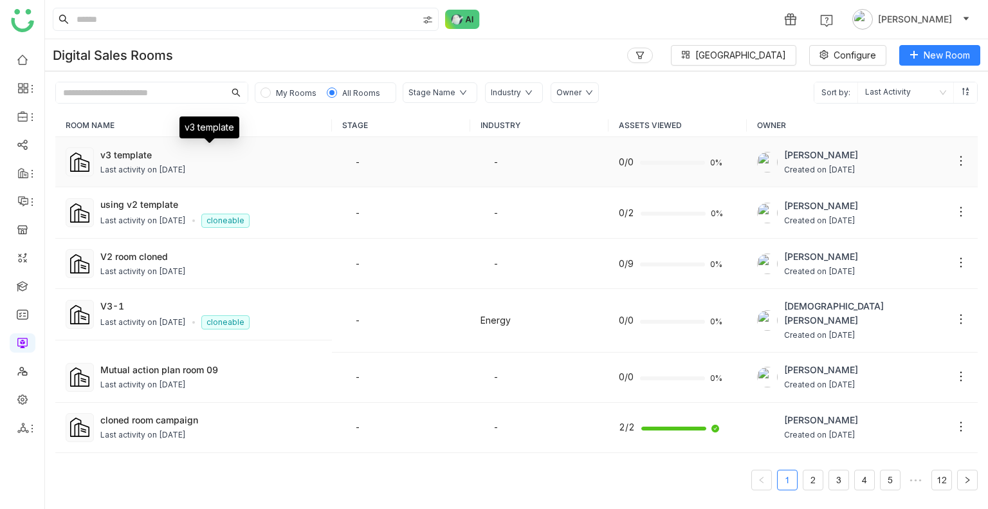
click at [136, 159] on div "v3 template" at bounding box center [210, 155] width 221 height 14
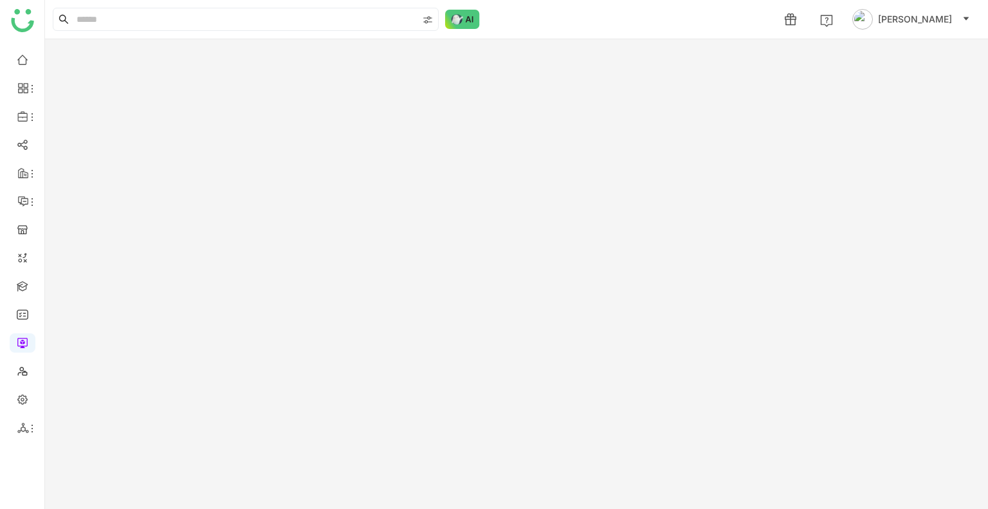
click at [136, 159] on gtmb-room-detail at bounding box center [516, 273] width 943 height 469
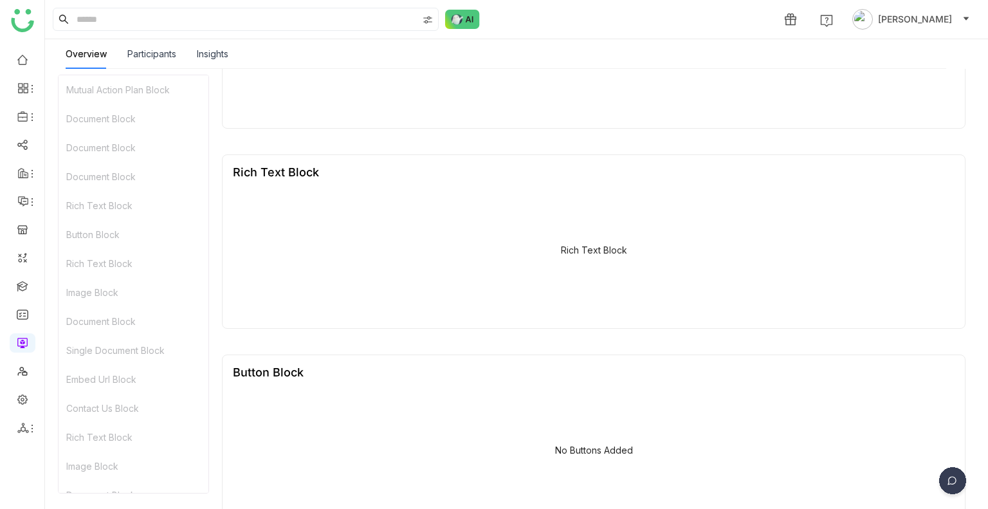
scroll to position [880, 0]
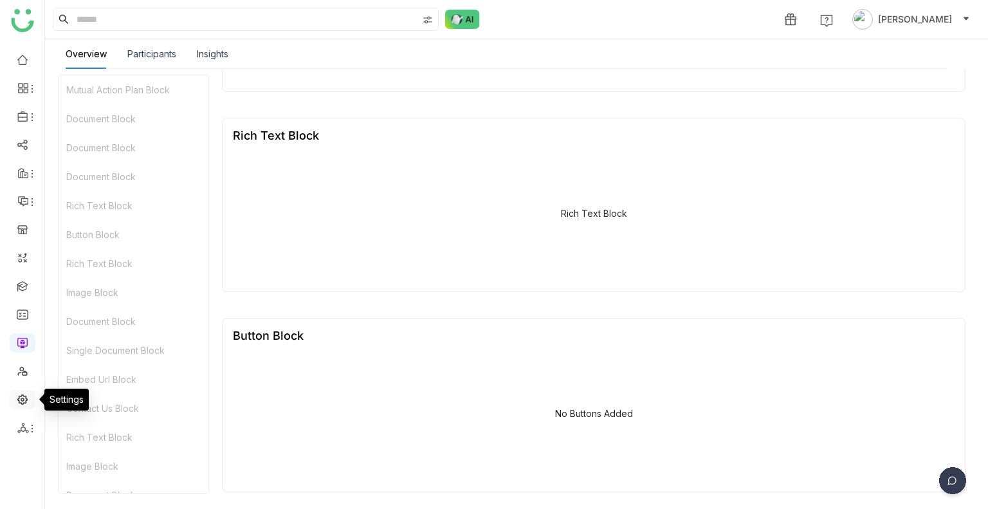
click at [19, 395] on link at bounding box center [23, 398] width 12 height 11
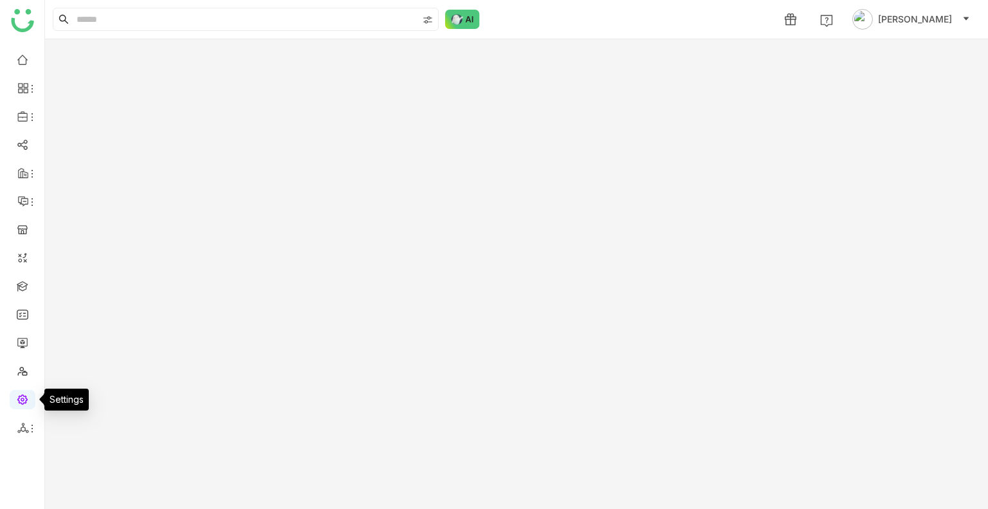
click at [19, 395] on link at bounding box center [23, 398] width 12 height 11
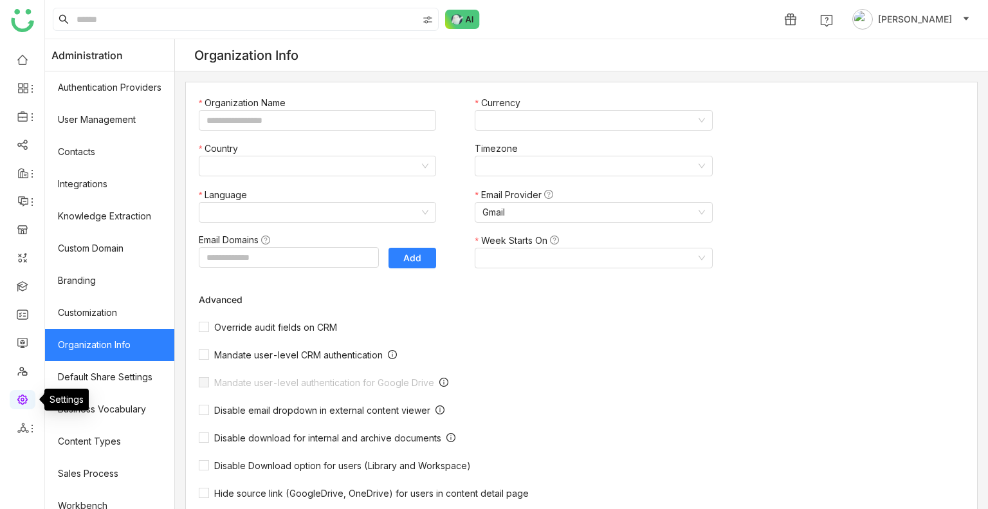
type input "*******"
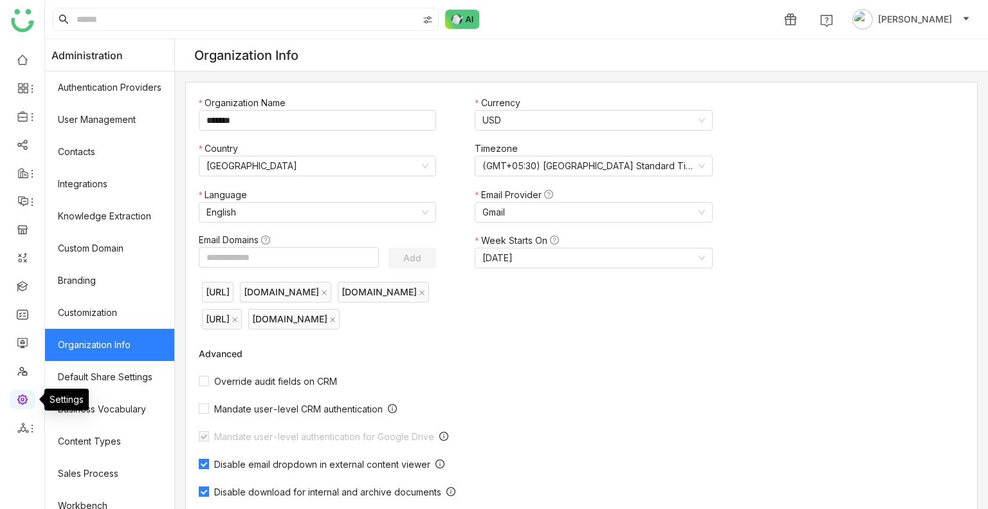
click at [19, 395] on link at bounding box center [23, 398] width 12 height 11
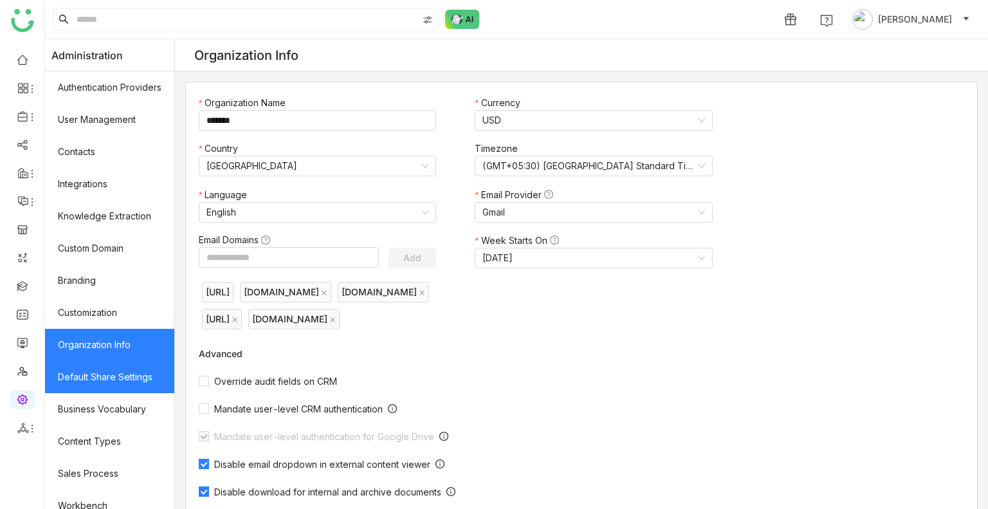
scroll to position [173, 0]
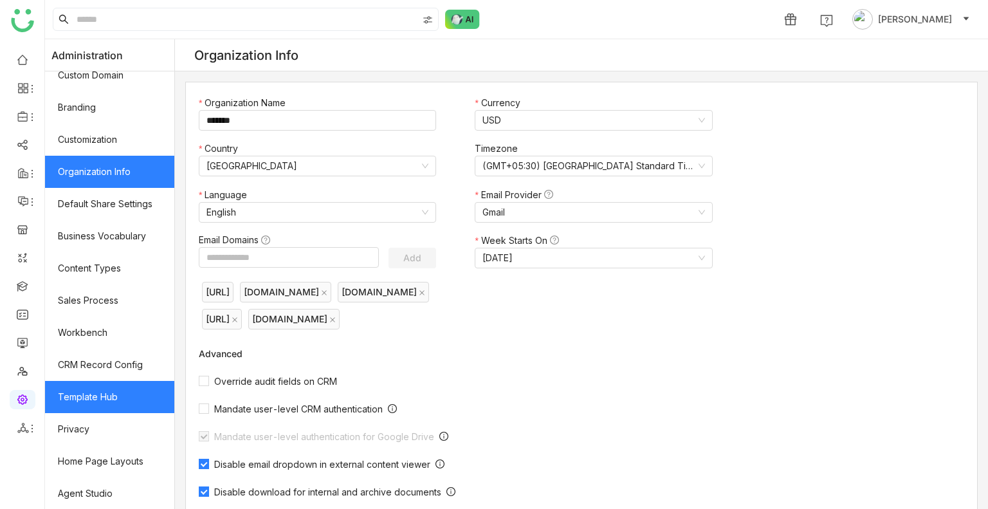
click at [103, 385] on link "Template Hub" at bounding box center [109, 397] width 129 height 32
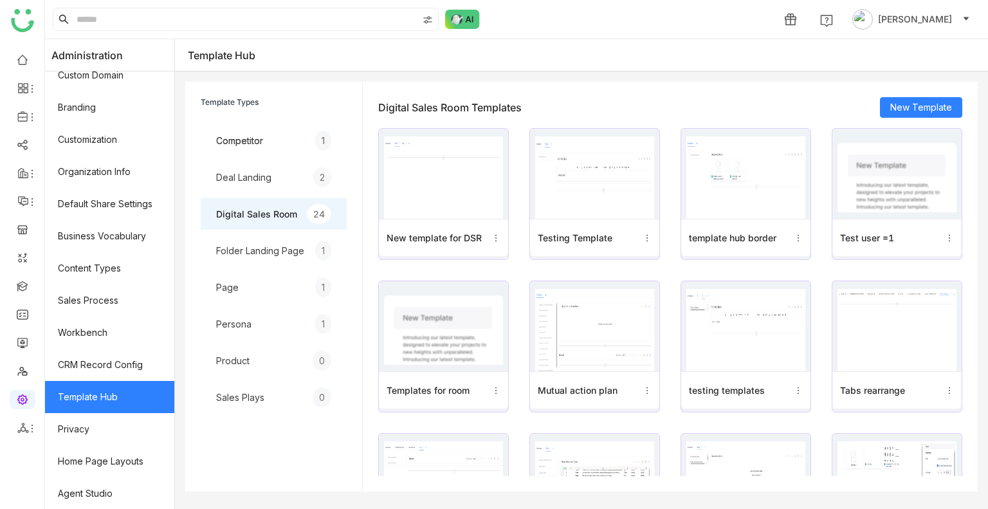
click at [654, 334] on img at bounding box center [594, 330] width 119 height 82
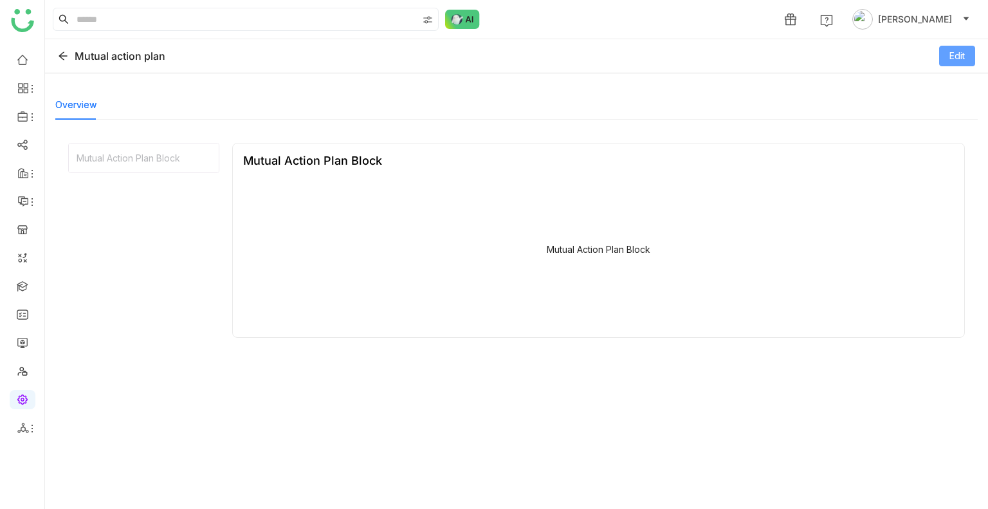
click at [955, 55] on span "Edit" at bounding box center [956, 56] width 15 height 14
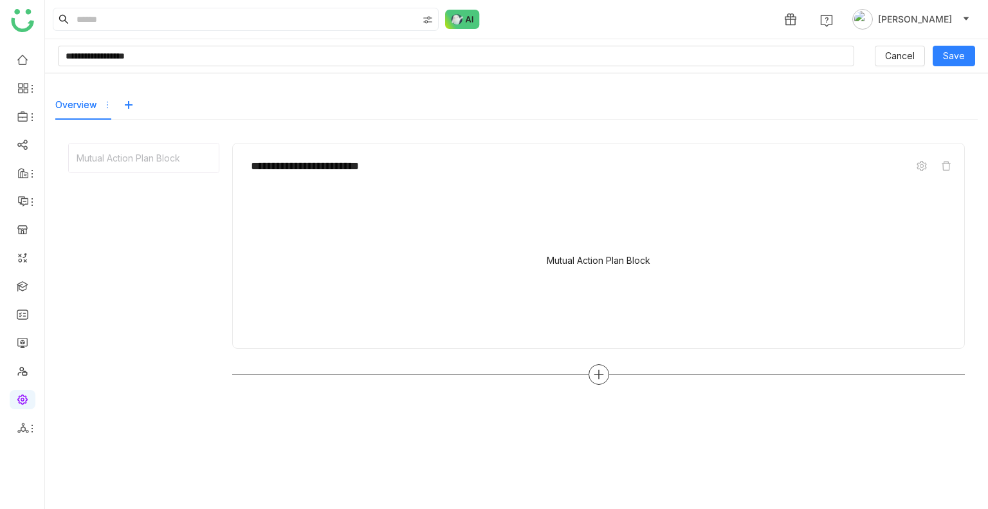
click at [603, 369] on icon at bounding box center [599, 375] width 12 height 12
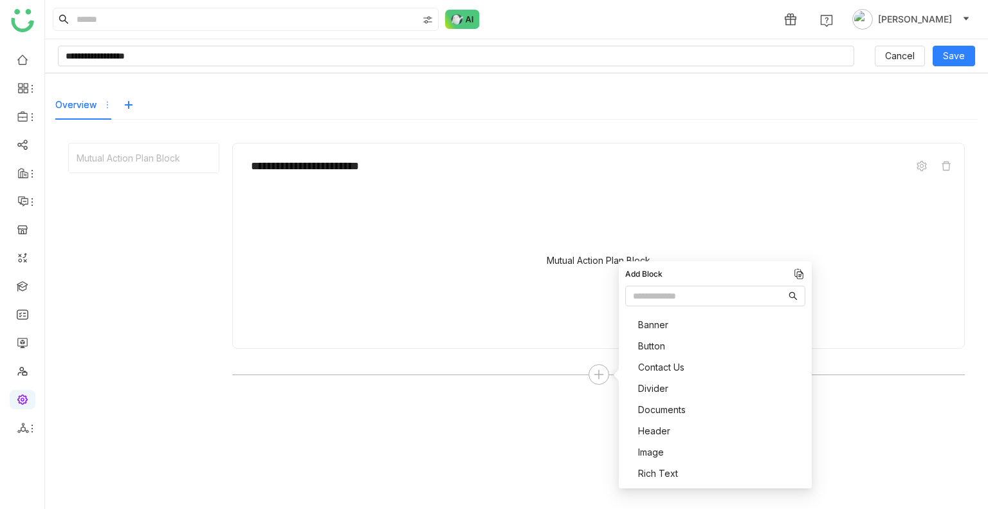
click at [666, 318] on span "Banner" at bounding box center [653, 325] width 30 height 14
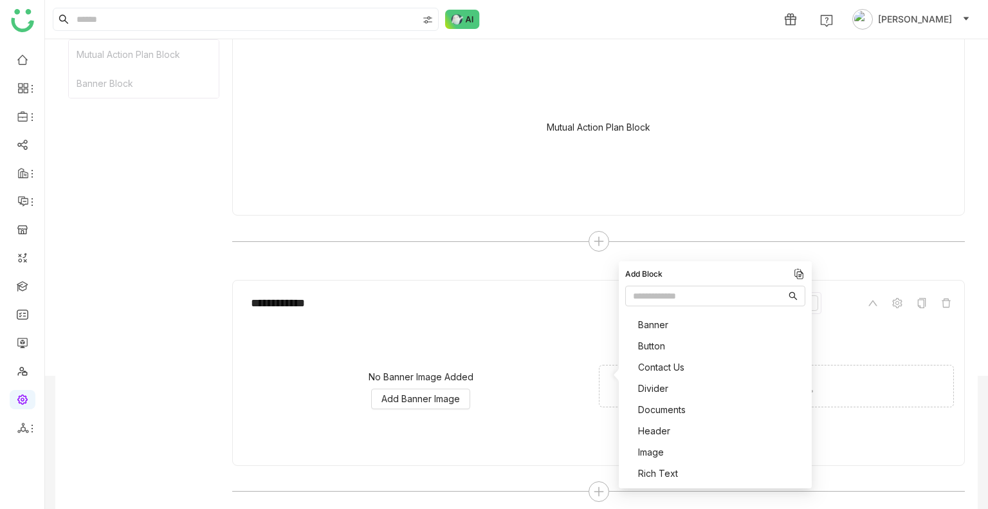
scroll to position [140, 0]
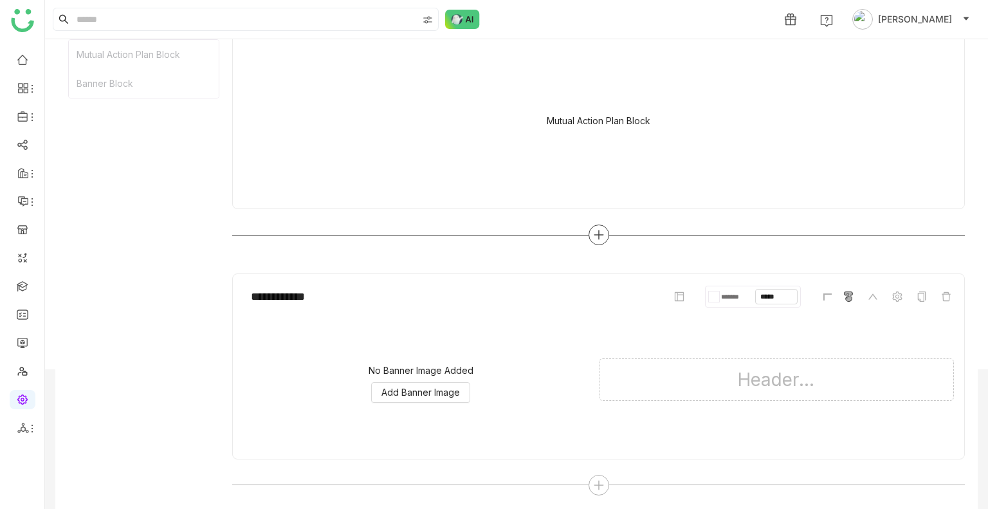
click at [594, 235] on icon at bounding box center [598, 235] width 9 height 1
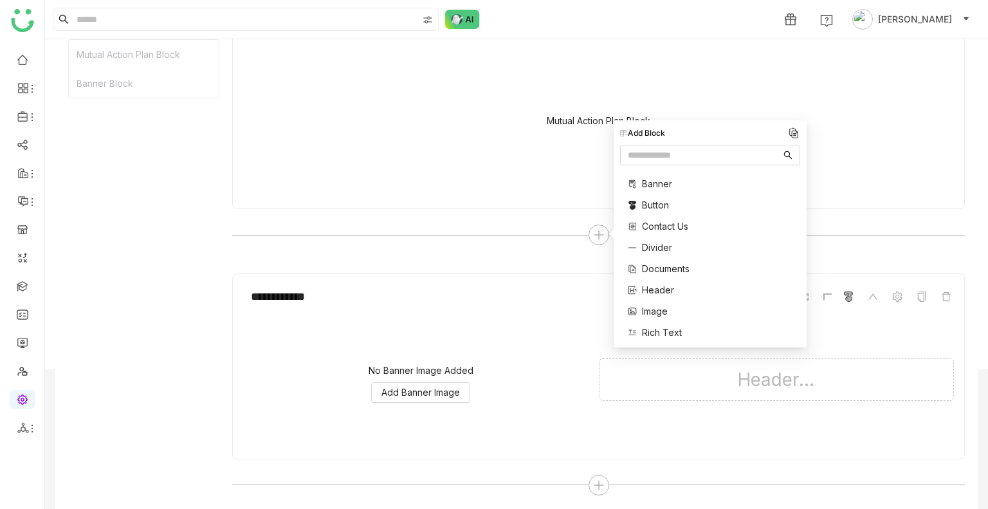
click at [646, 205] on span "Button" at bounding box center [655, 205] width 27 height 14
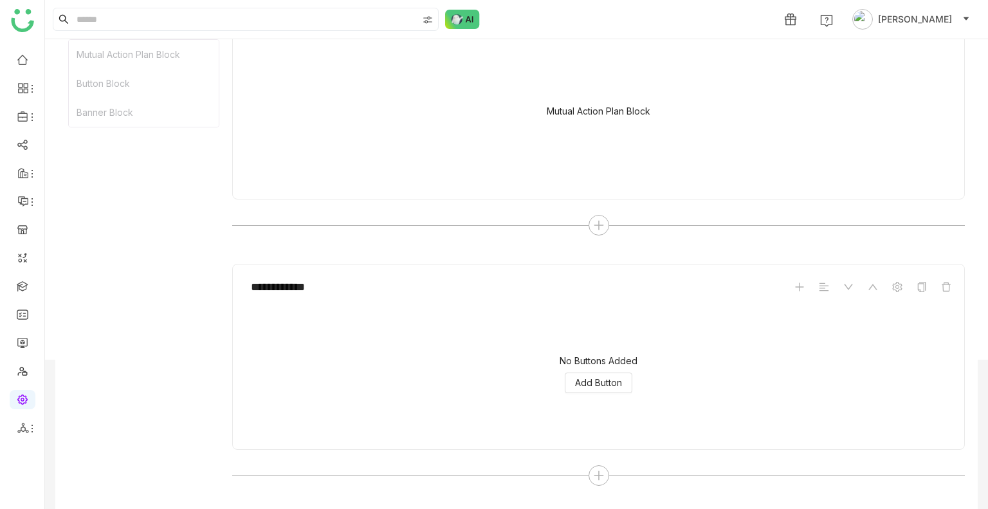
scroll to position [112, 0]
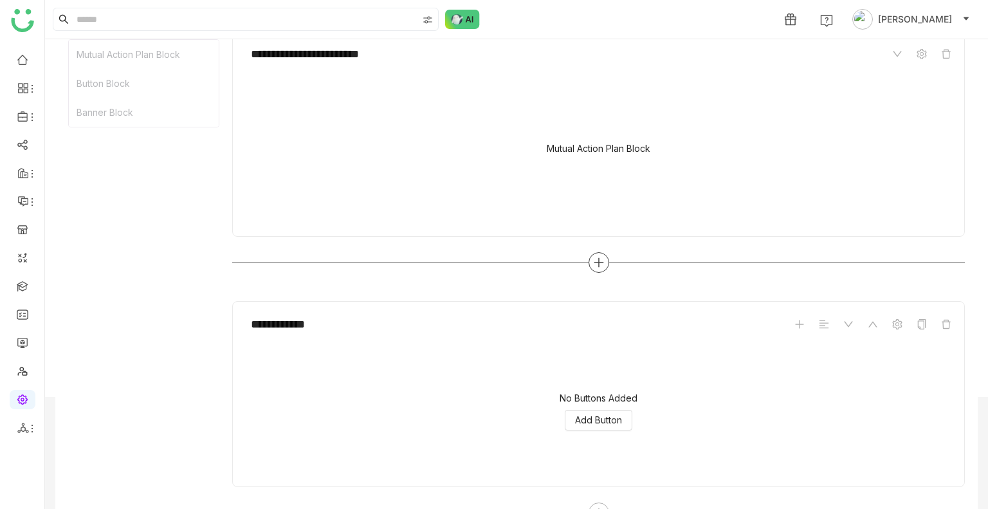
click at [593, 260] on icon at bounding box center [599, 263] width 12 height 12
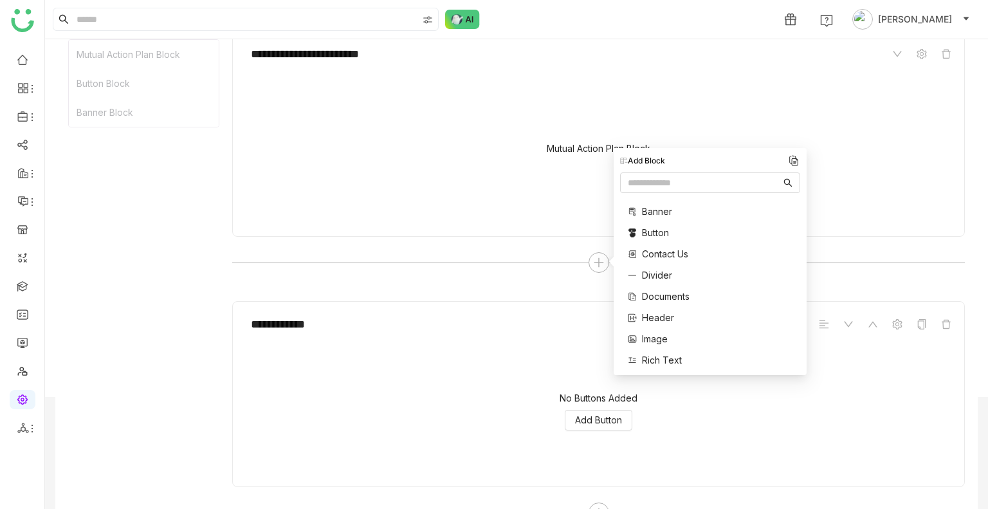
click at [642, 255] on span "Contact Us" at bounding box center [665, 254] width 46 height 14
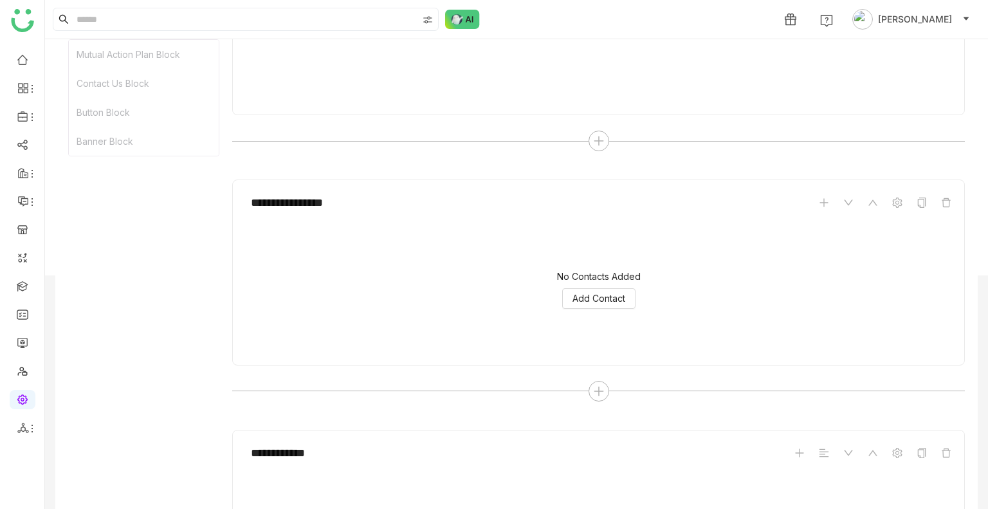
scroll to position [210, 0]
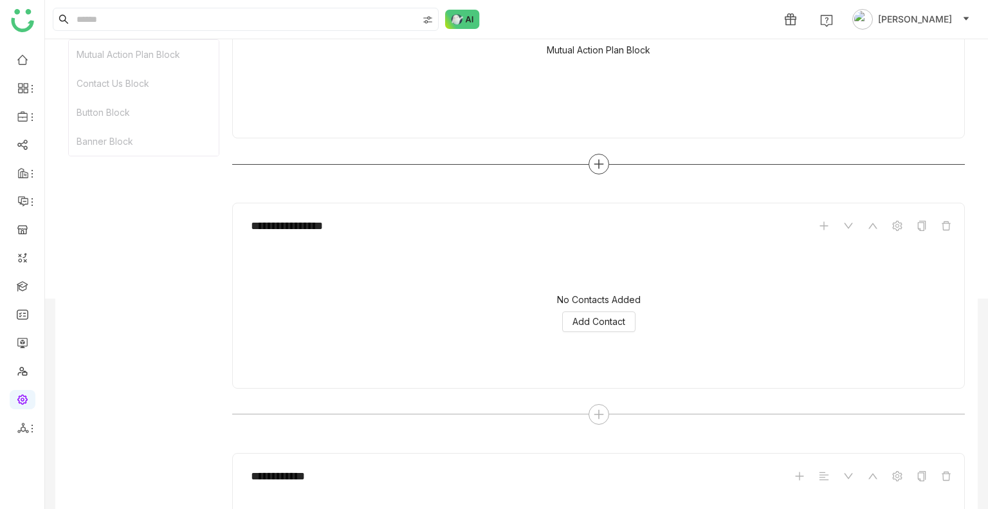
click at [594, 164] on icon at bounding box center [598, 164] width 9 height 1
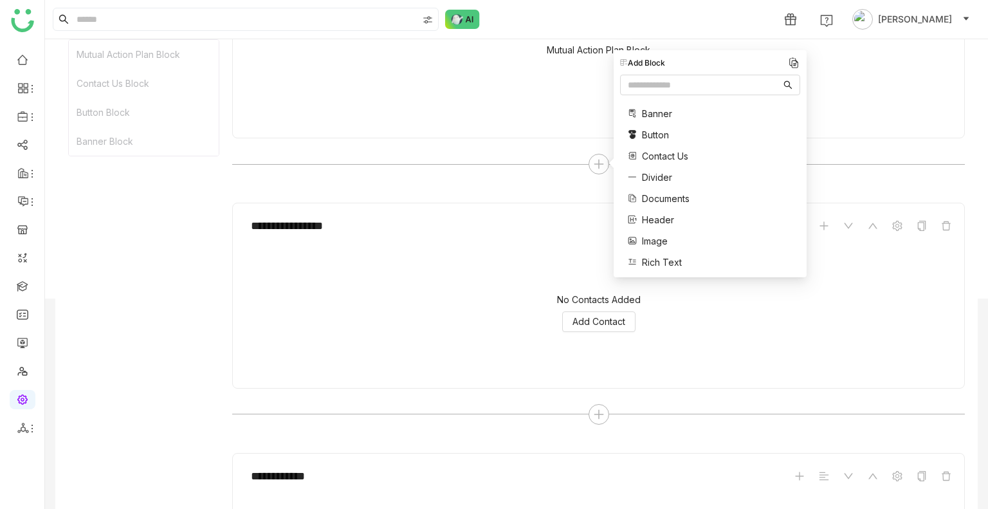
click at [643, 177] on span "Divider" at bounding box center [657, 177] width 30 height 14
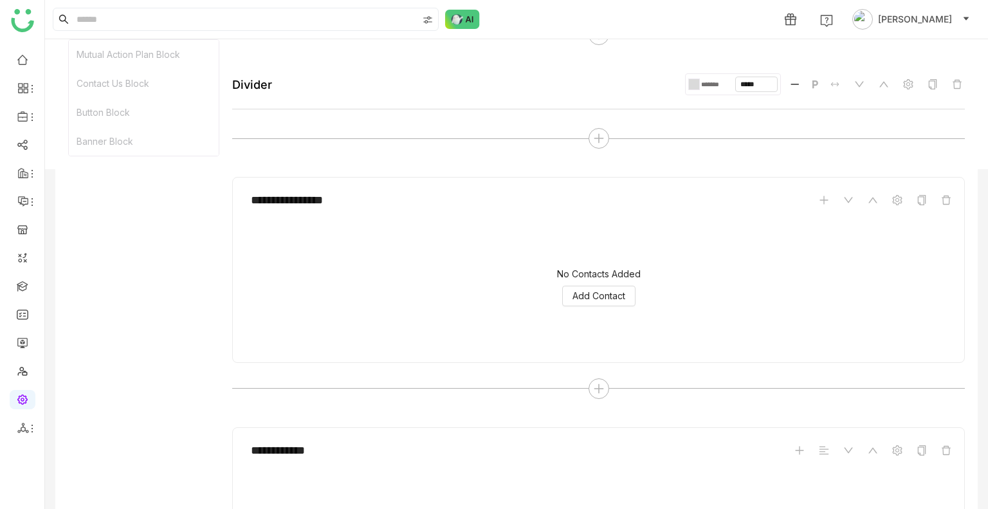
scroll to position [304, 0]
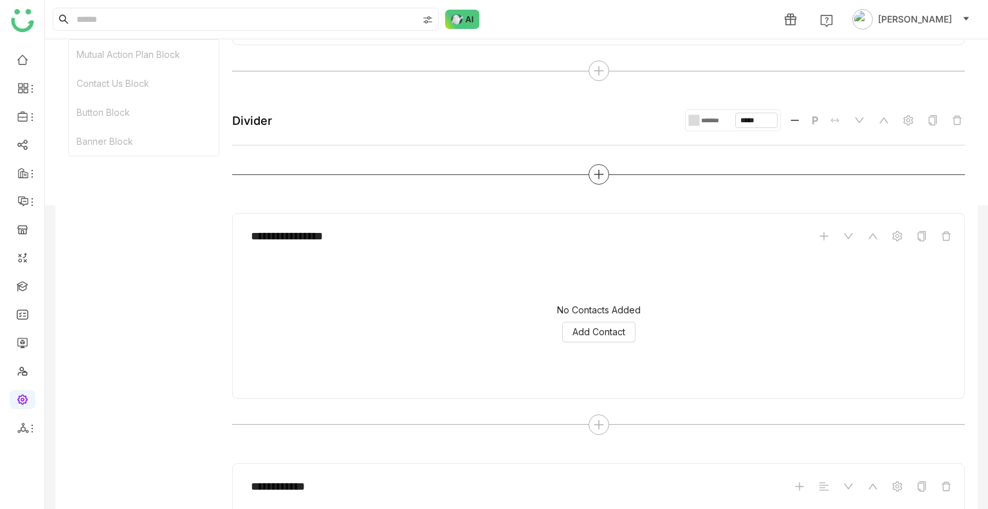
click at [599, 172] on icon at bounding box center [599, 174] width 12 height 12
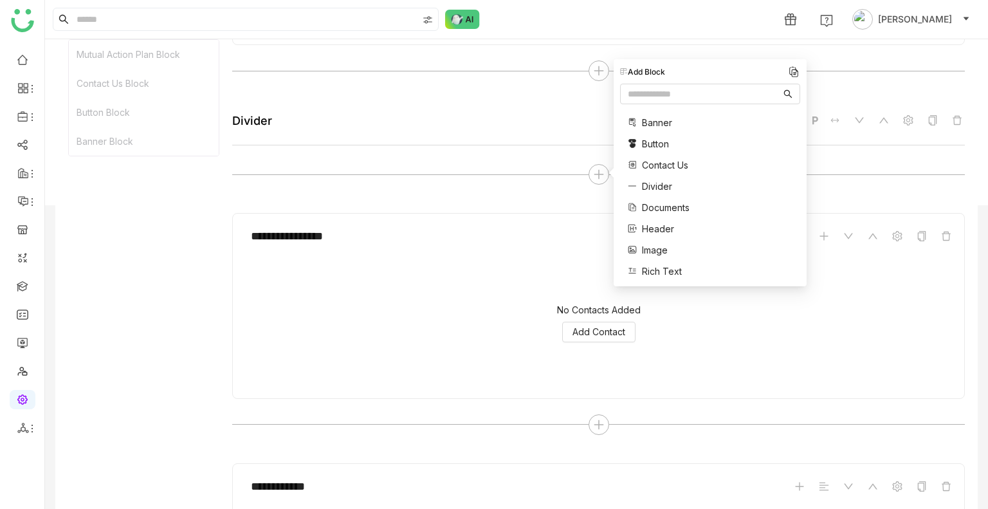
click at [672, 204] on span "Documents" at bounding box center [666, 208] width 48 height 14
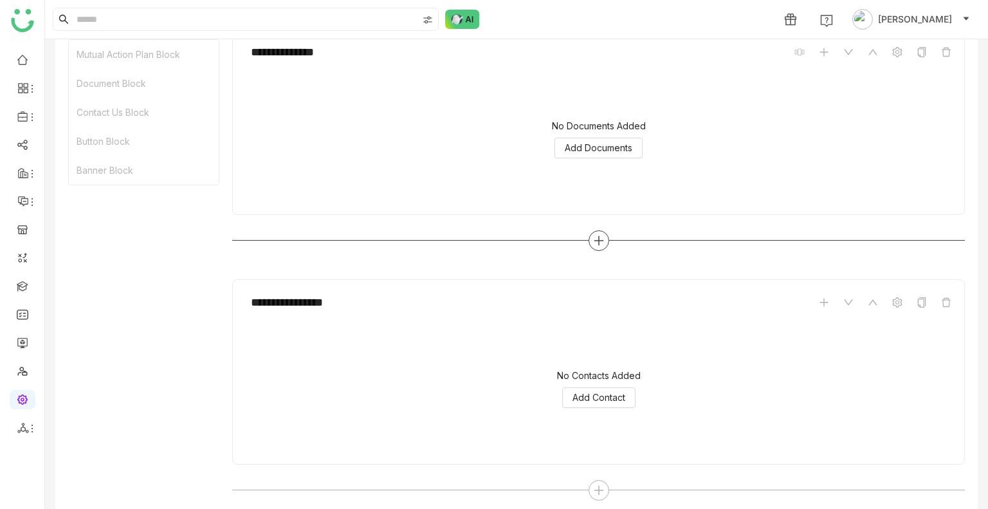
scroll to position [491, 0]
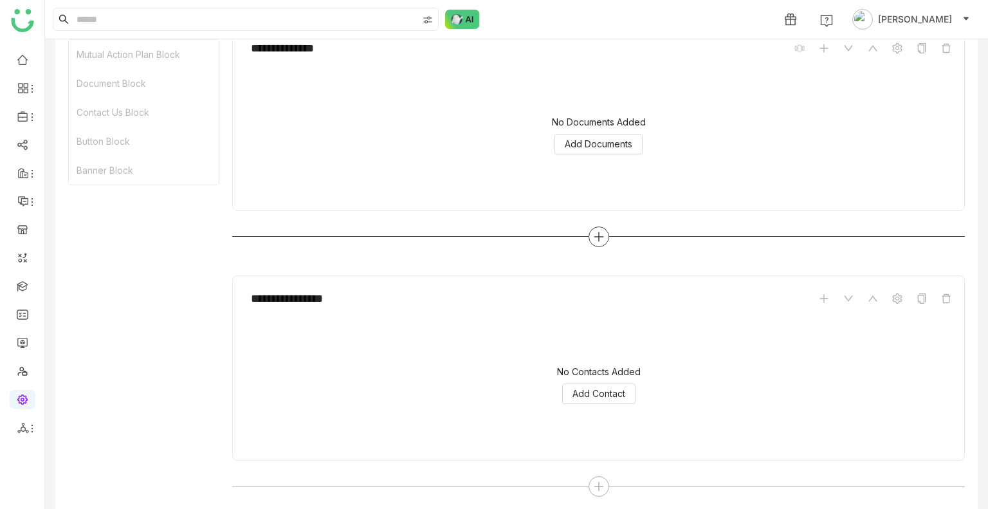
click at [598, 235] on icon at bounding box center [598, 236] width 1 height 9
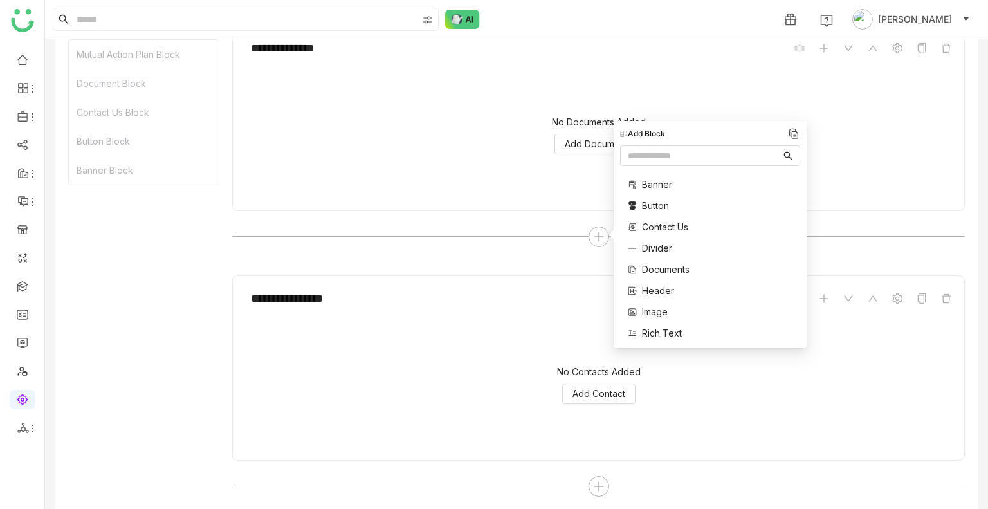
click at [661, 282] on div "Banner Button Contact Us Divider Documents Header Image Rich Text Single Docume…" at bounding box center [667, 269] width 94 height 197
click at [662, 288] on span "Header" at bounding box center [658, 291] width 32 height 14
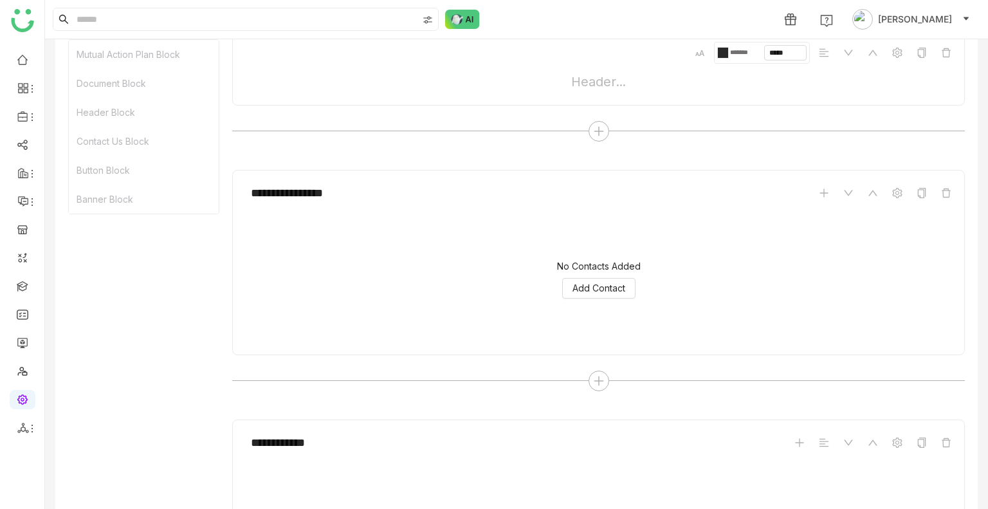
scroll to position [736, 0]
click at [590, 370] on div at bounding box center [598, 380] width 21 height 21
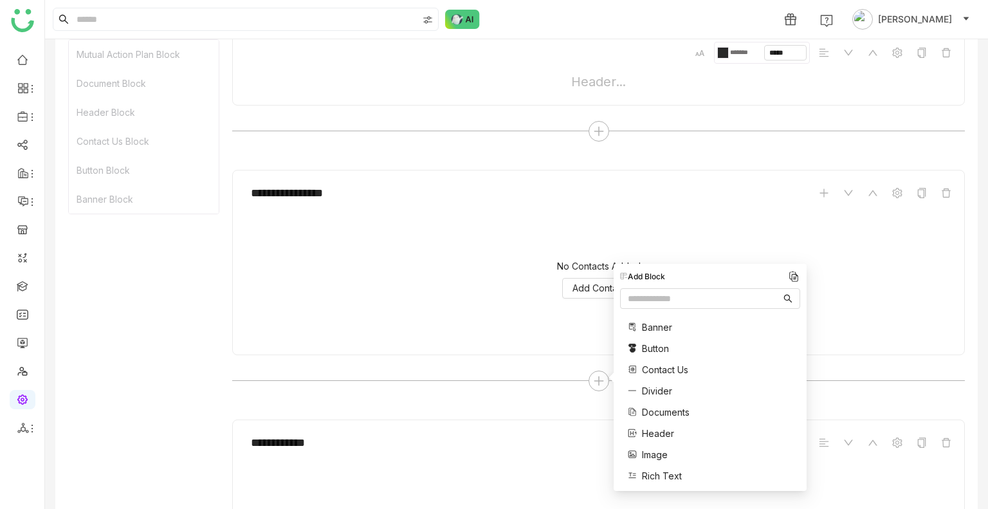
click at [658, 455] on span "Image" at bounding box center [655, 455] width 26 height 14
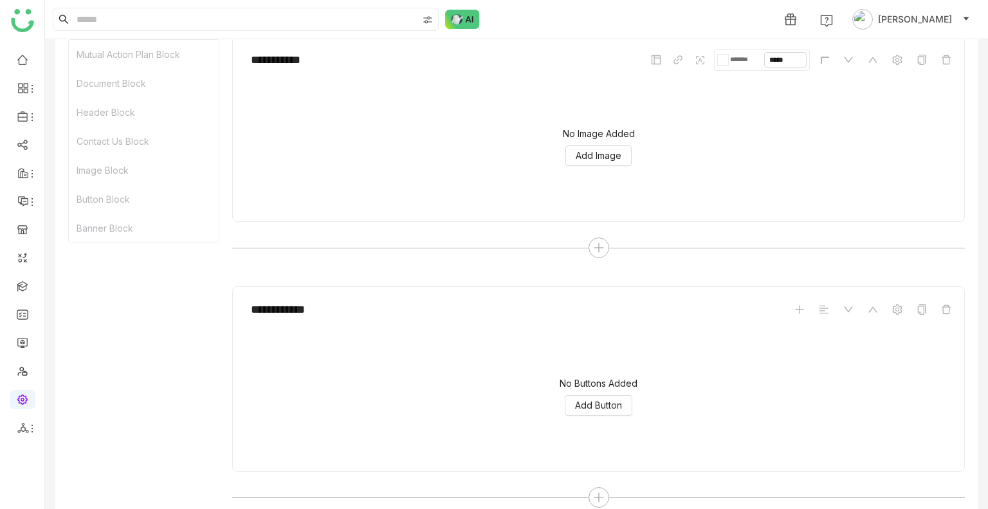
scroll to position [1124, 0]
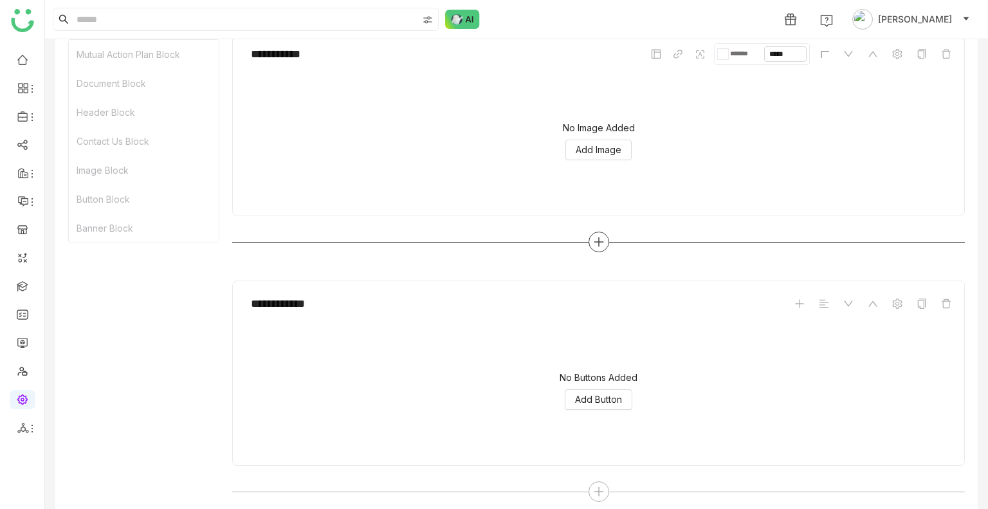
click at [594, 236] on icon at bounding box center [599, 242] width 12 height 12
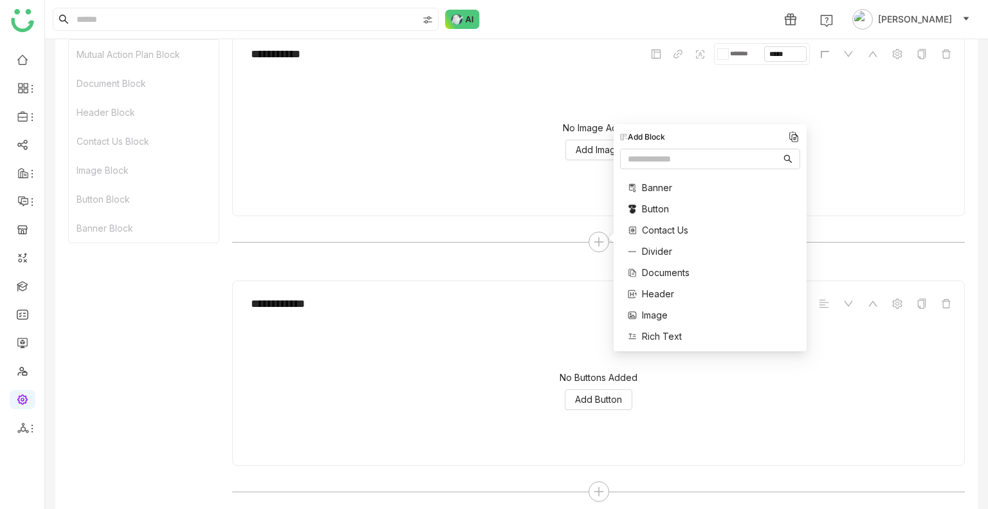
click at [659, 316] on span "Image" at bounding box center [655, 315] width 26 height 14
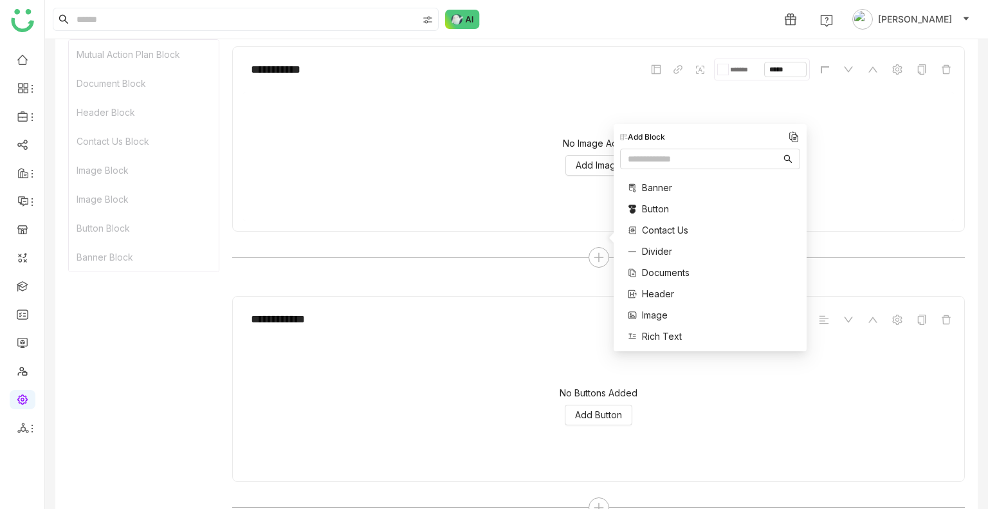
scroll to position [1374, 0]
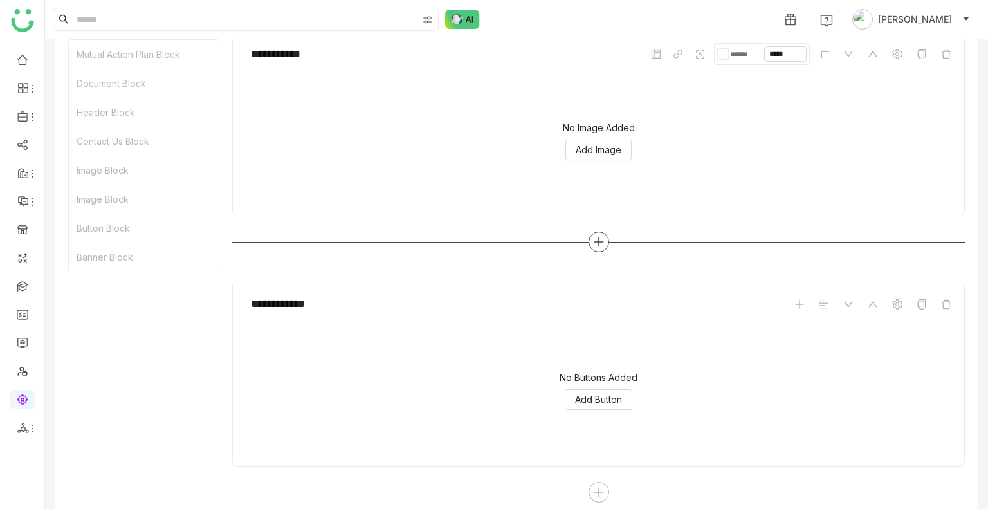
click at [593, 239] on icon at bounding box center [599, 242] width 12 height 12
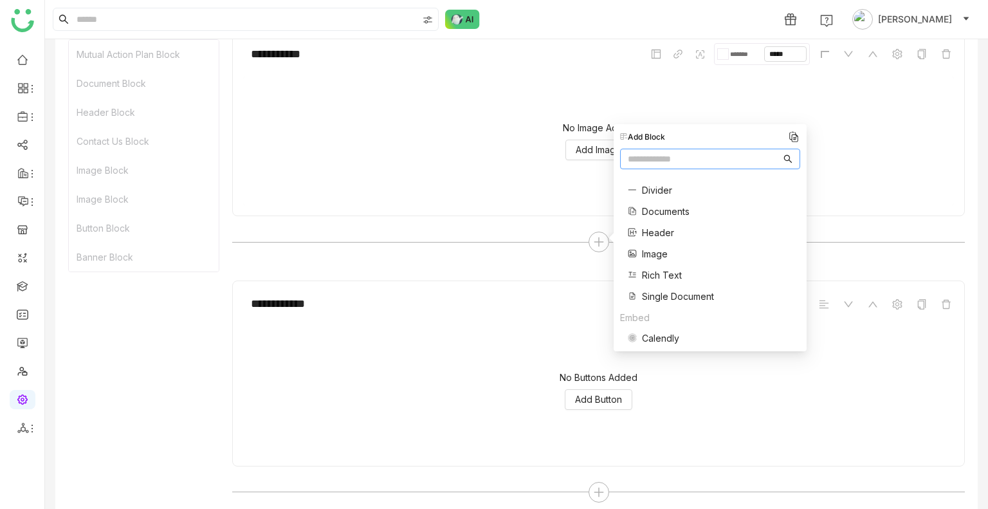
scroll to position [66, 0]
click at [659, 287] on span "Single Document" at bounding box center [678, 291] width 72 height 14
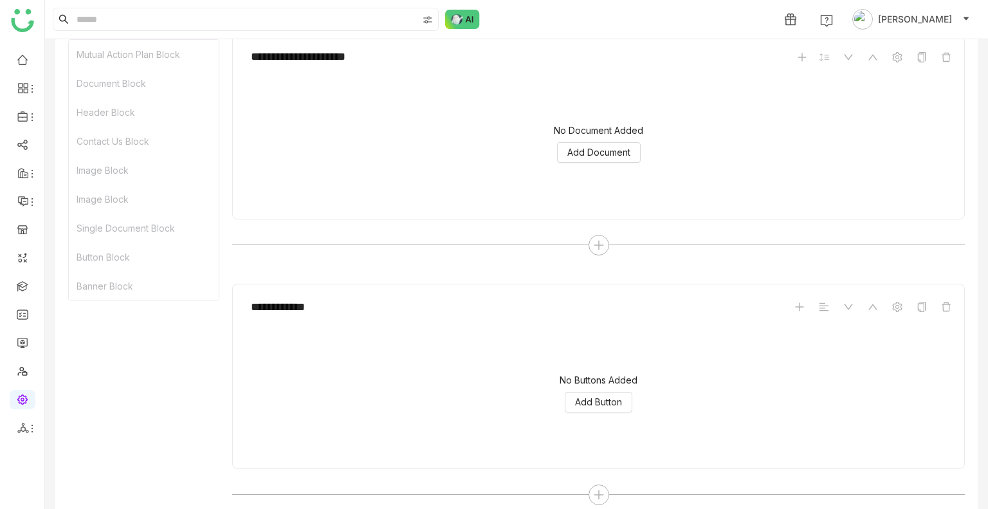
scroll to position [1626, 0]
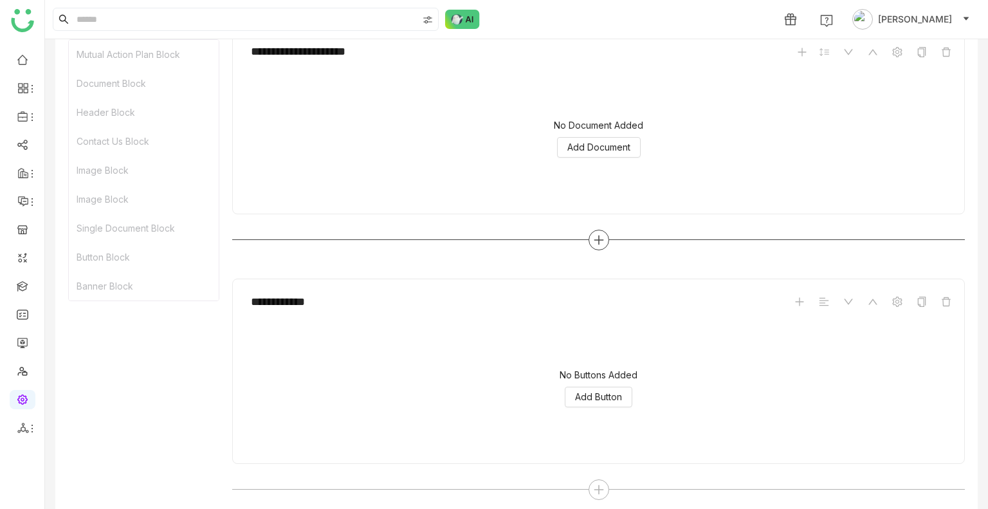
click at [588, 239] on div at bounding box center [598, 240] width 21 height 21
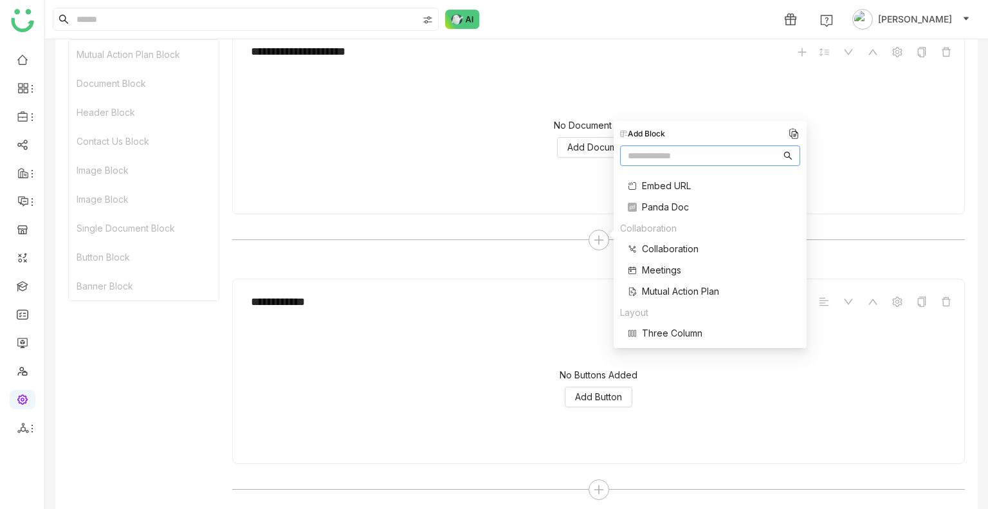
scroll to position [259, 0]
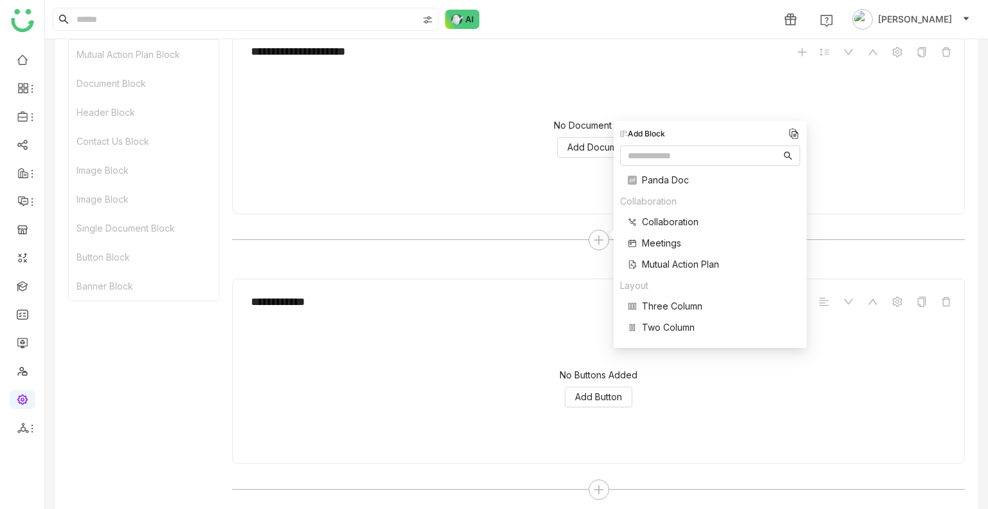
click at [669, 325] on span "Two Column" at bounding box center [668, 327] width 53 height 14
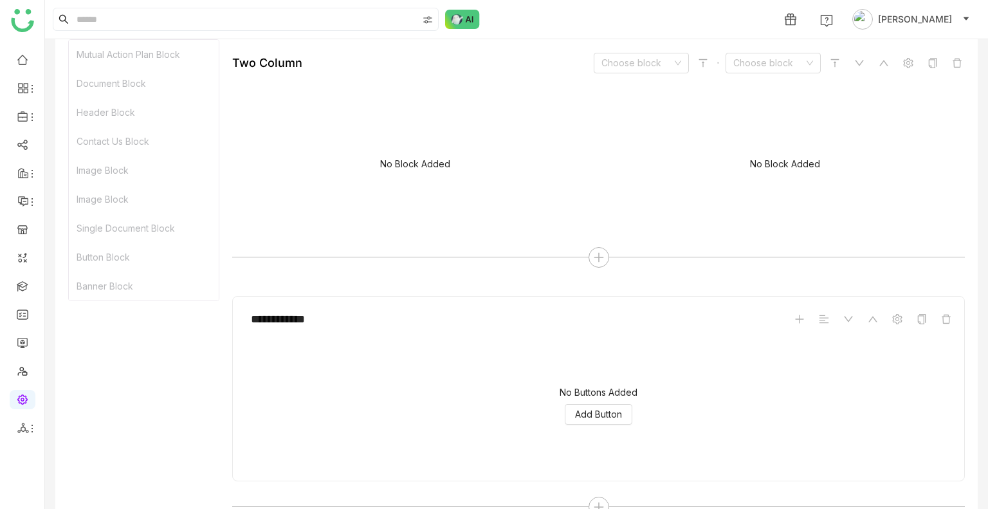
scroll to position [1860, 0]
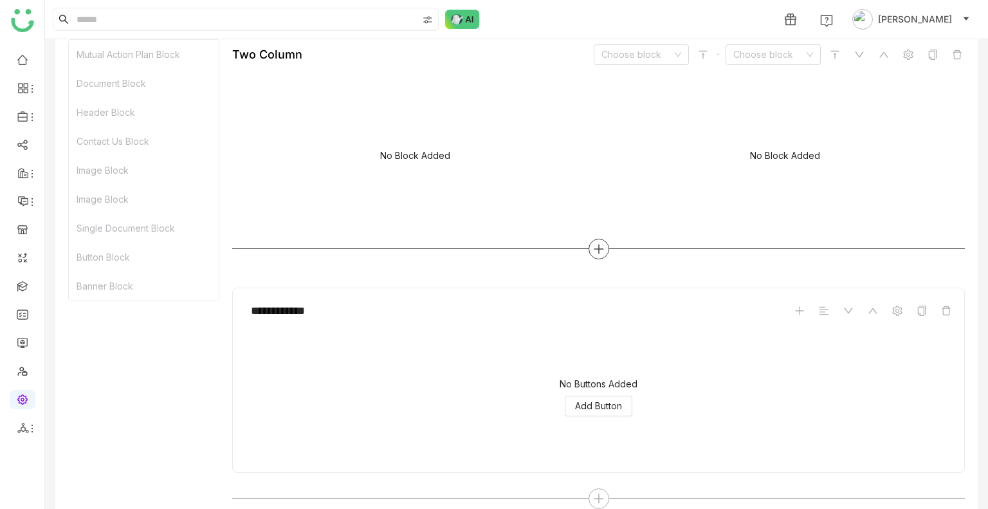
click at [597, 239] on div at bounding box center [598, 249] width 21 height 21
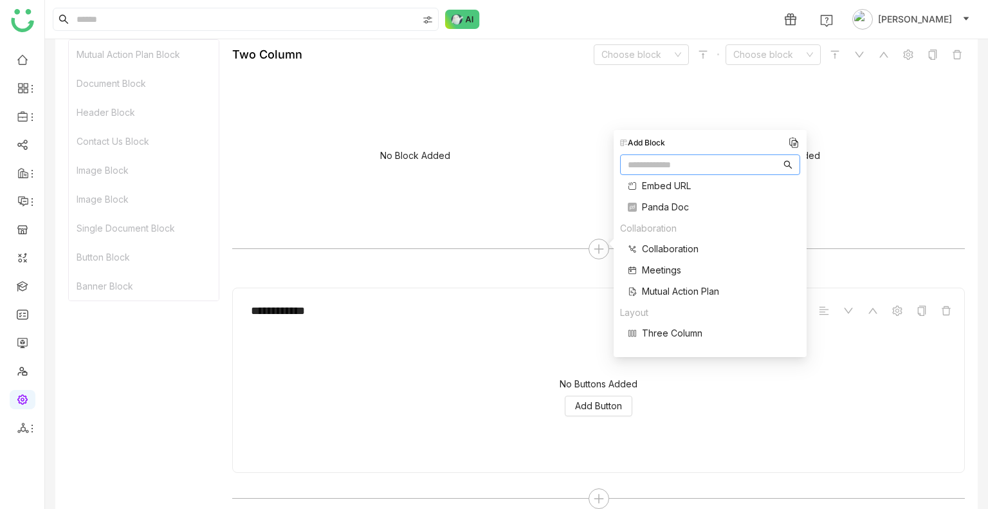
scroll to position [258, 0]
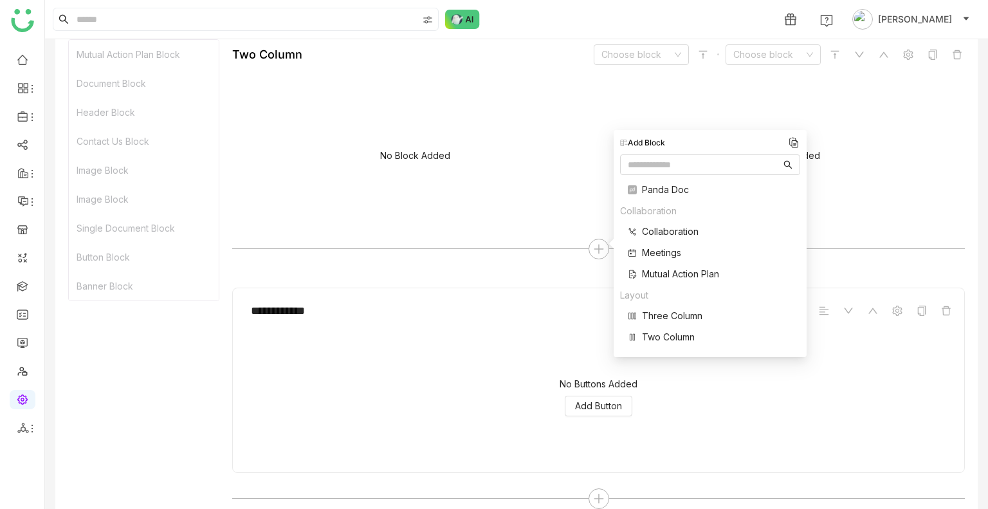
click at [656, 319] on span "Three Column" at bounding box center [672, 316] width 60 height 14
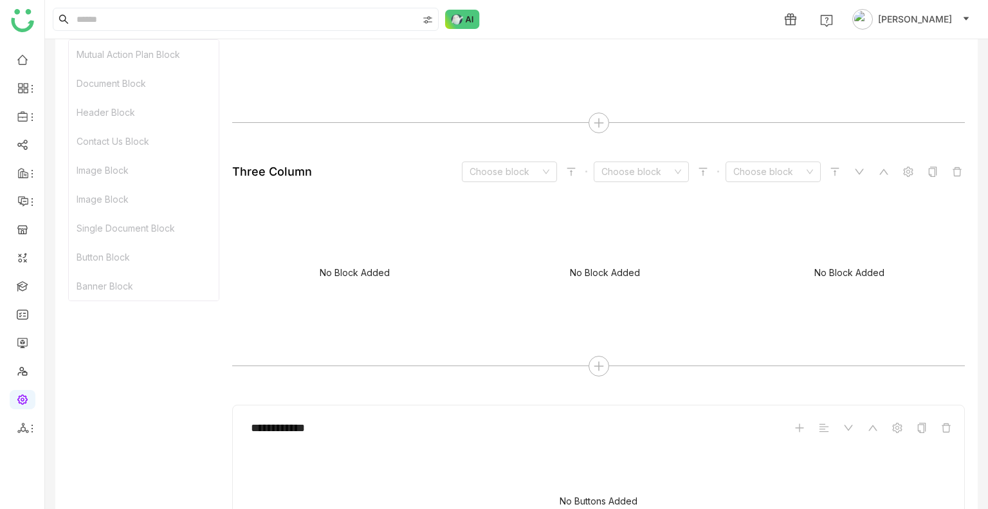
scroll to position [1983, 0]
click at [502, 170] on input at bounding box center [504, 174] width 71 height 19
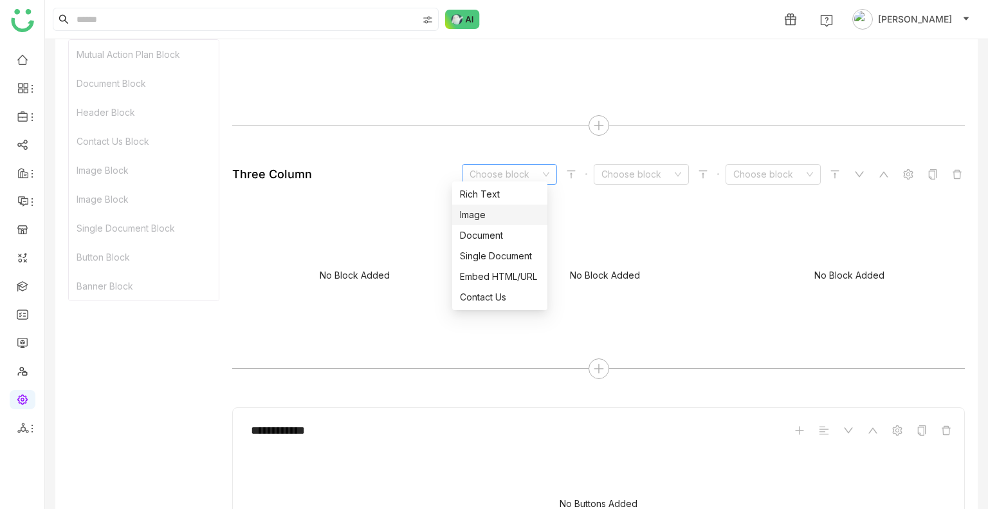
click at [509, 210] on div "Image" at bounding box center [500, 215] width 80 height 14
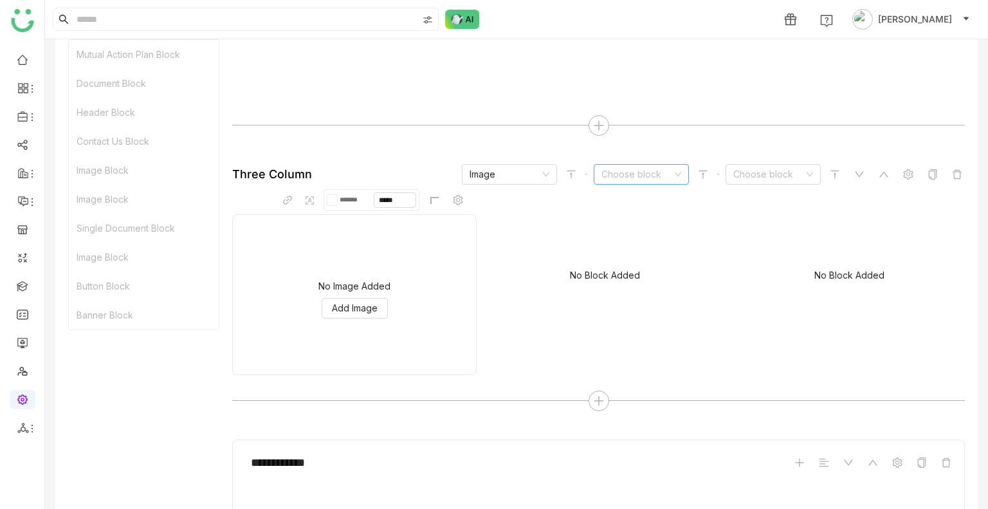
click at [633, 172] on input at bounding box center [636, 174] width 71 height 19
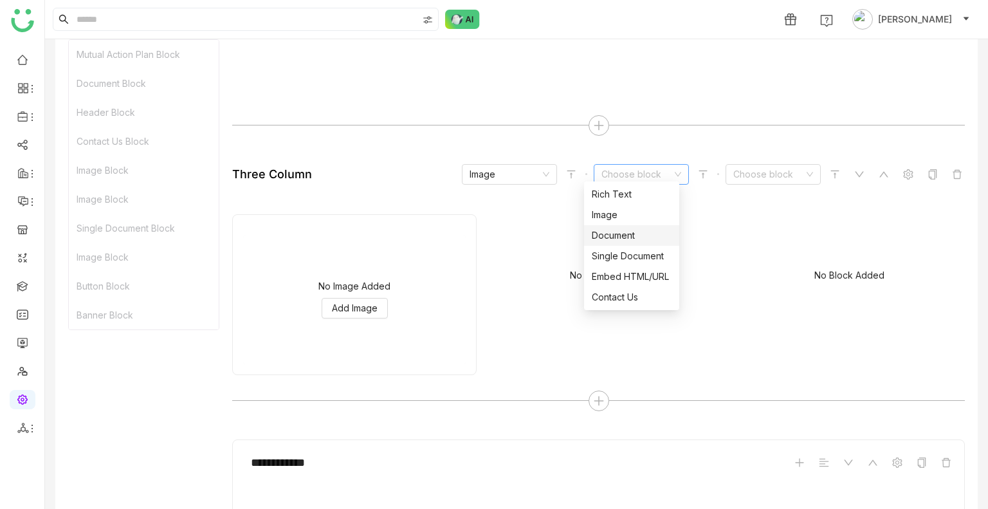
click at [643, 243] on nz-option-item "Document" at bounding box center [631, 235] width 95 height 21
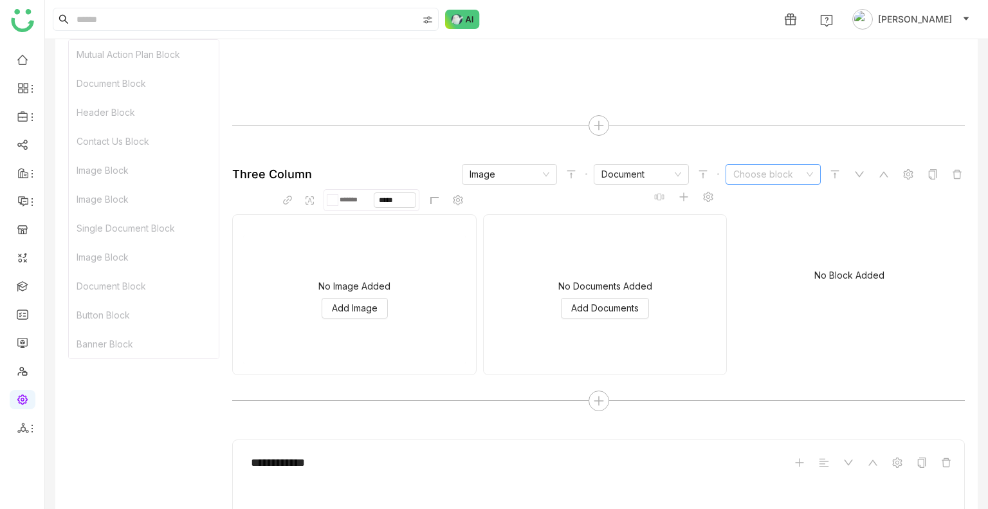
click at [779, 172] on input at bounding box center [768, 174] width 71 height 19
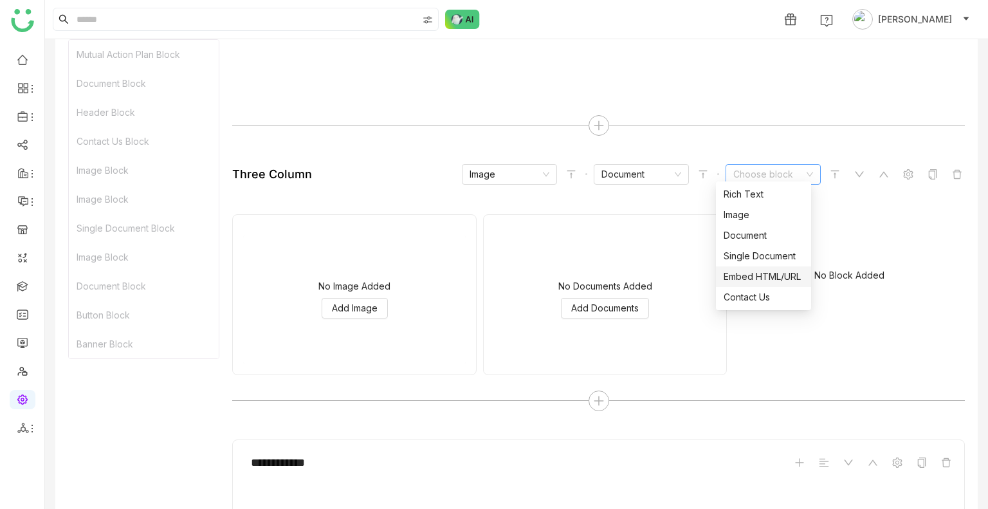
click at [771, 277] on div "Embed HTML/URL" at bounding box center [764, 276] width 80 height 14
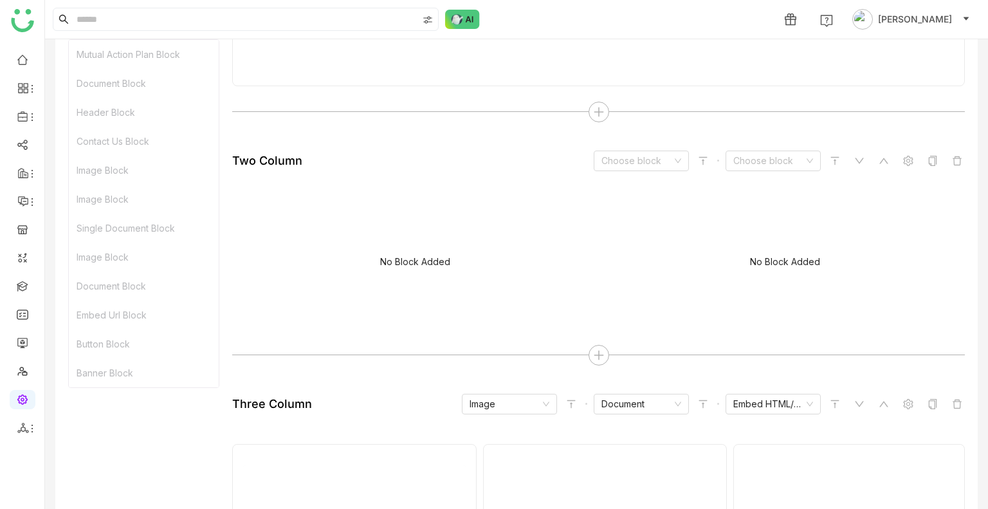
scroll to position [1752, 0]
click at [612, 161] on input at bounding box center [636, 162] width 71 height 19
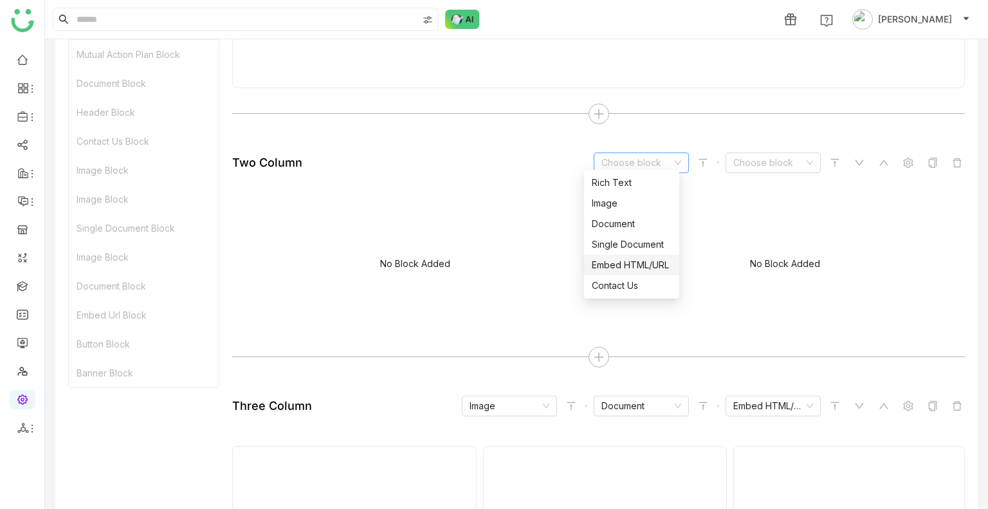
click at [625, 260] on div "Embed HTML/URL" at bounding box center [632, 265] width 80 height 14
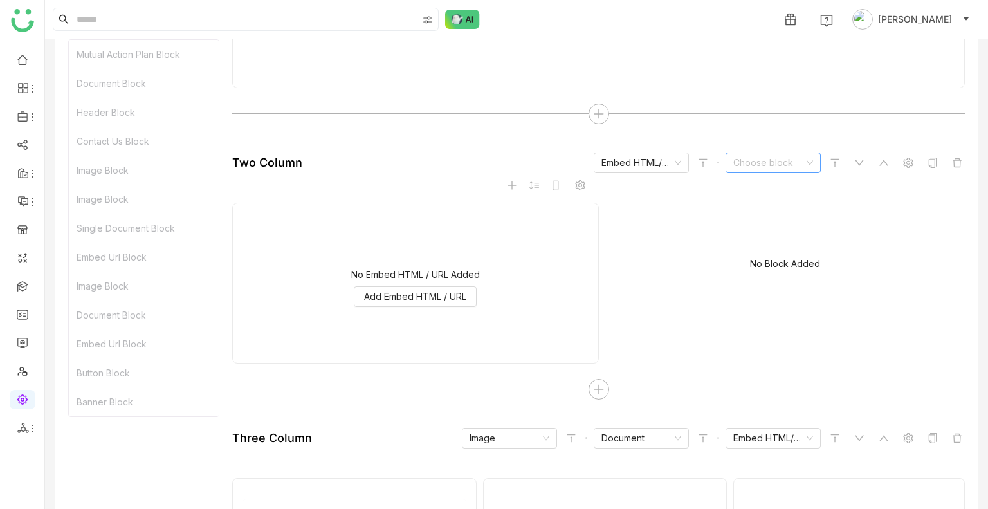
click at [749, 158] on input at bounding box center [768, 162] width 71 height 19
click at [750, 279] on div "Contact Us" at bounding box center [764, 285] width 80 height 14
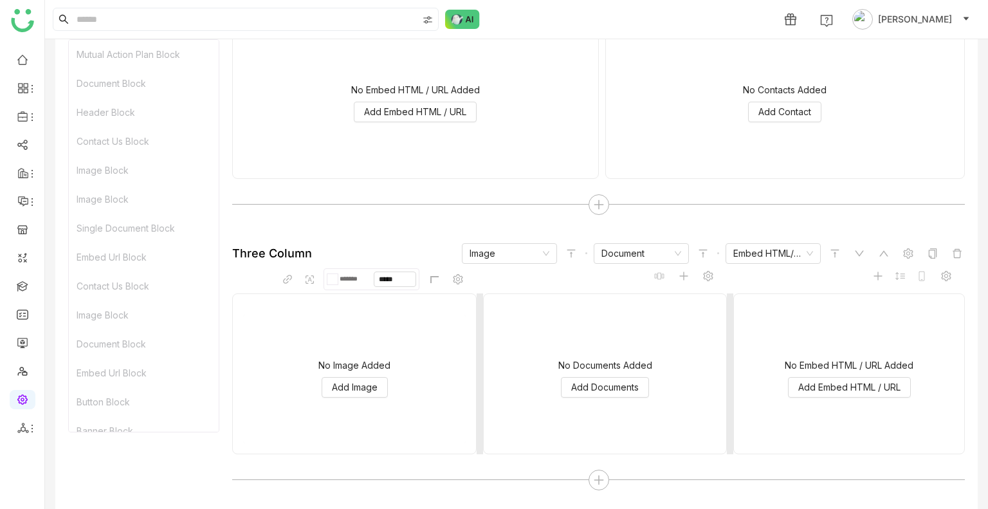
scroll to position [1937, 0]
click at [597, 473] on icon at bounding box center [599, 479] width 12 height 12
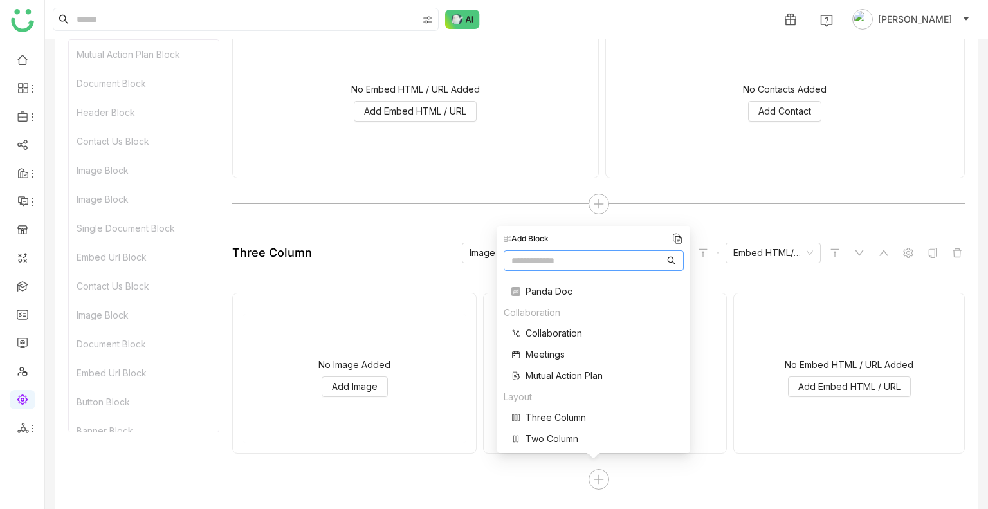
scroll to position [259, 0]
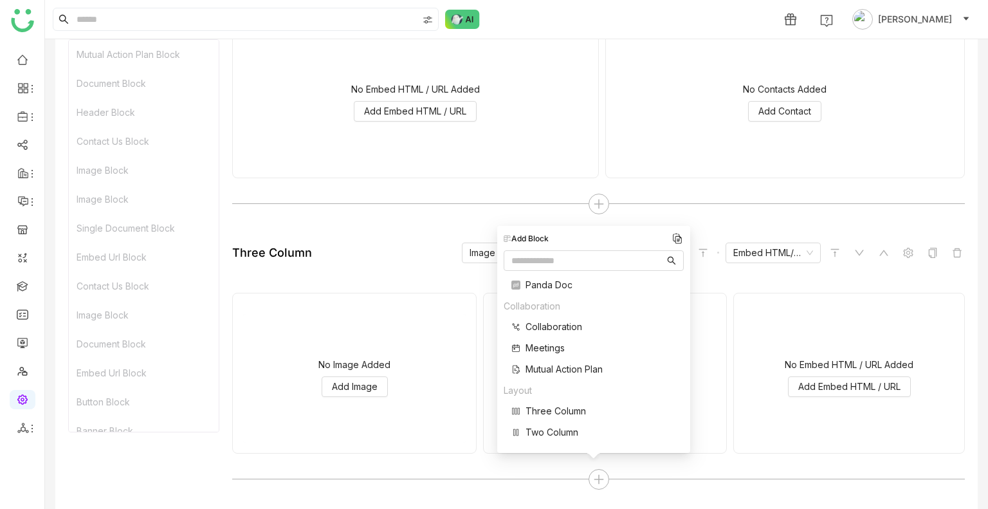
click at [540, 373] on span "Mutual Action Plan" at bounding box center [563, 369] width 77 height 14
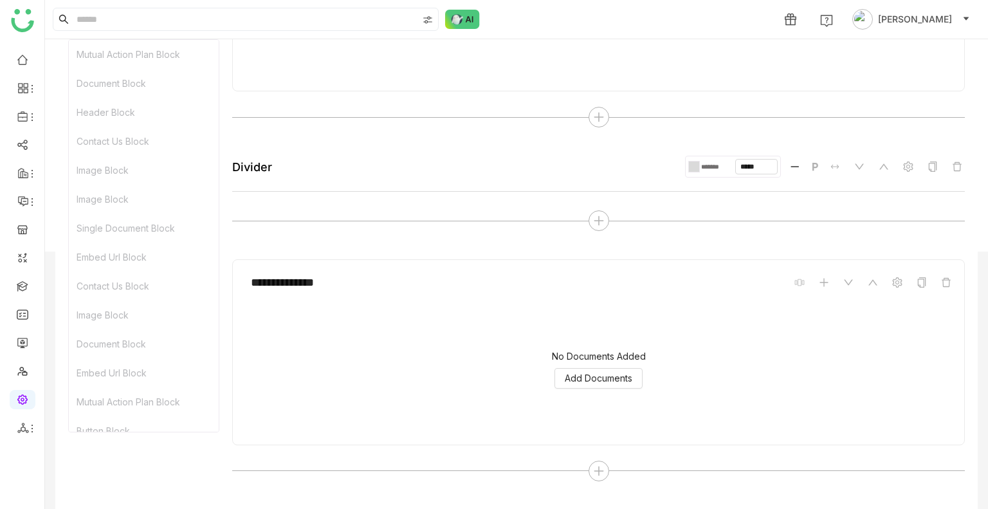
scroll to position [0, 0]
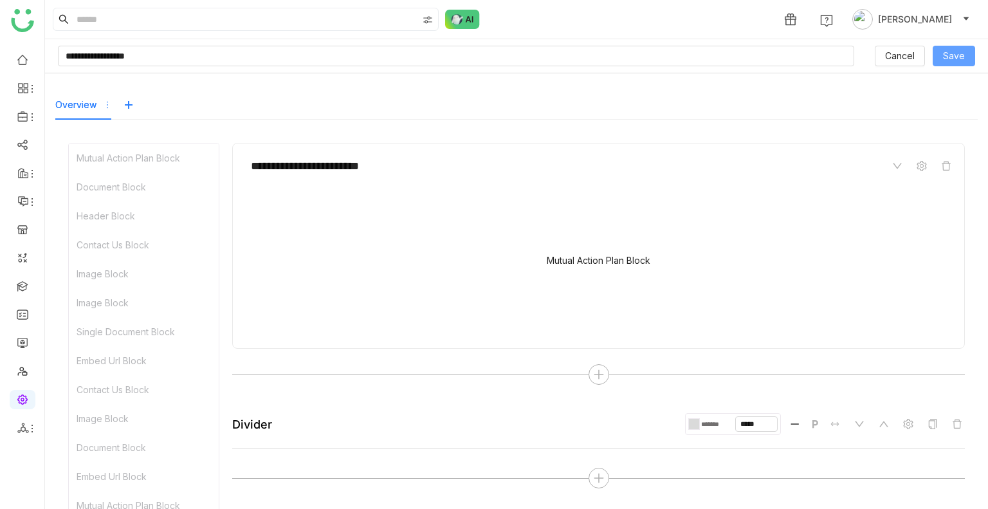
click at [943, 62] on span "Save" at bounding box center [954, 56] width 22 height 14
click at [943, 58] on span "Save" at bounding box center [954, 56] width 22 height 14
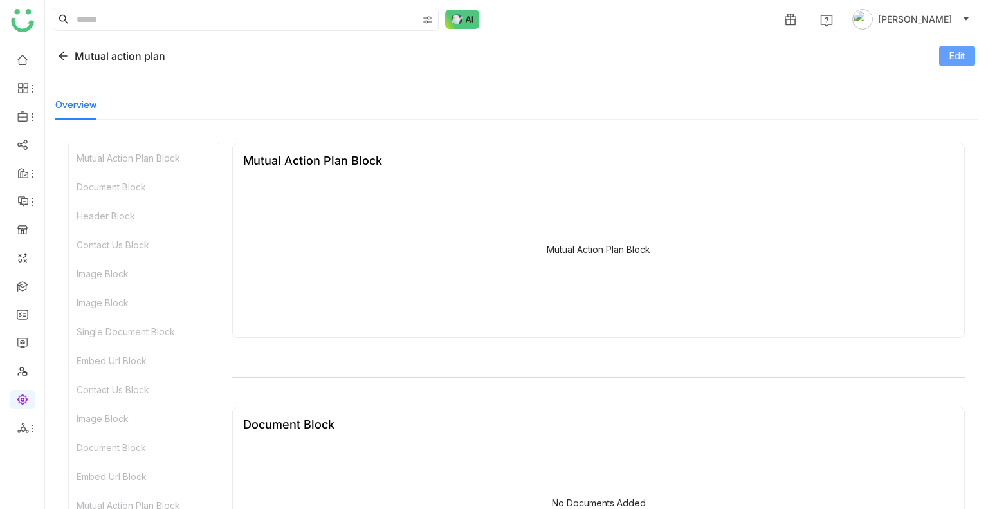
click at [949, 57] on span "Edit" at bounding box center [956, 56] width 15 height 14
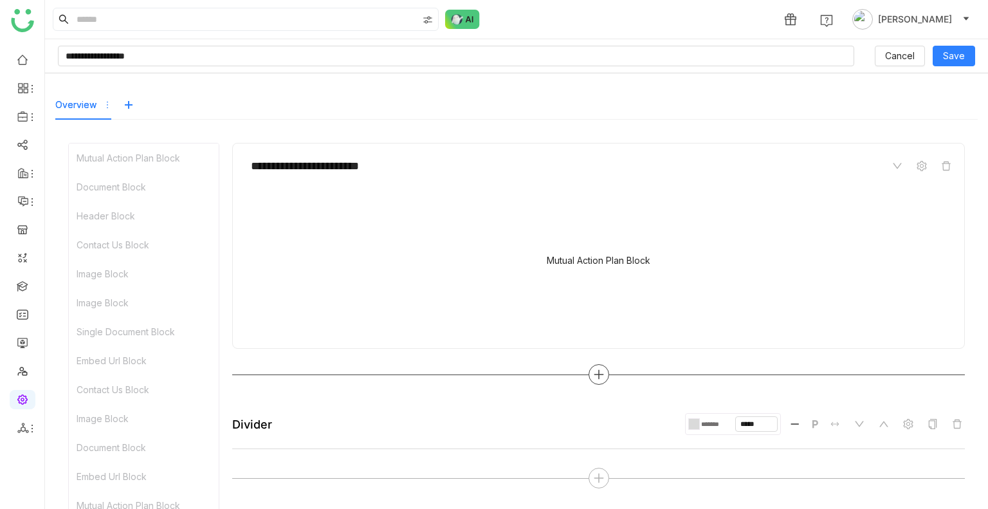
click at [598, 370] on icon at bounding box center [598, 374] width 1 height 9
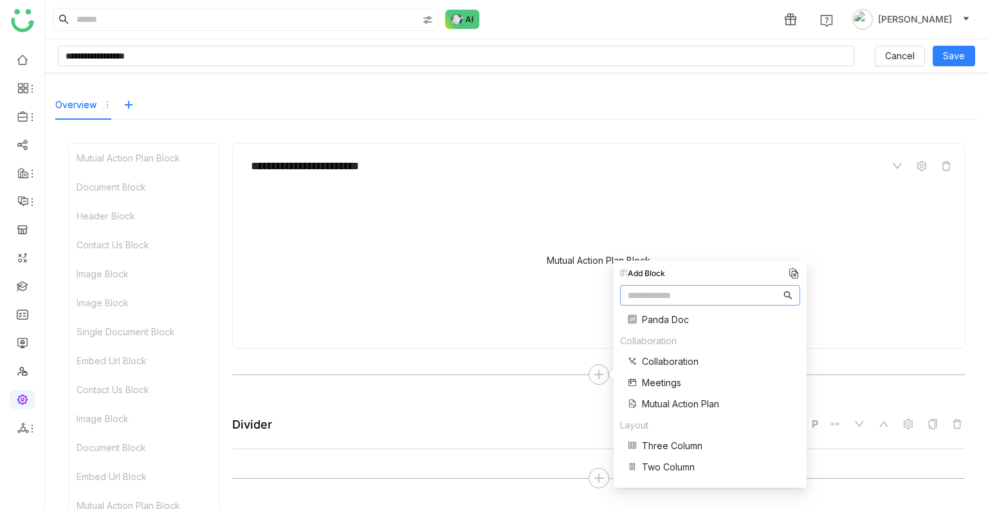
scroll to position [258, 0]
drag, startPoint x: 653, startPoint y: 391, endPoint x: 653, endPoint y: 380, distance: 10.9
click at [653, 380] on div "Collaboration Collaboration Meetings Mutual Action Plan" at bounding box center [669, 376] width 99 height 84
click at [653, 380] on span "Meetings" at bounding box center [661, 383] width 39 height 14
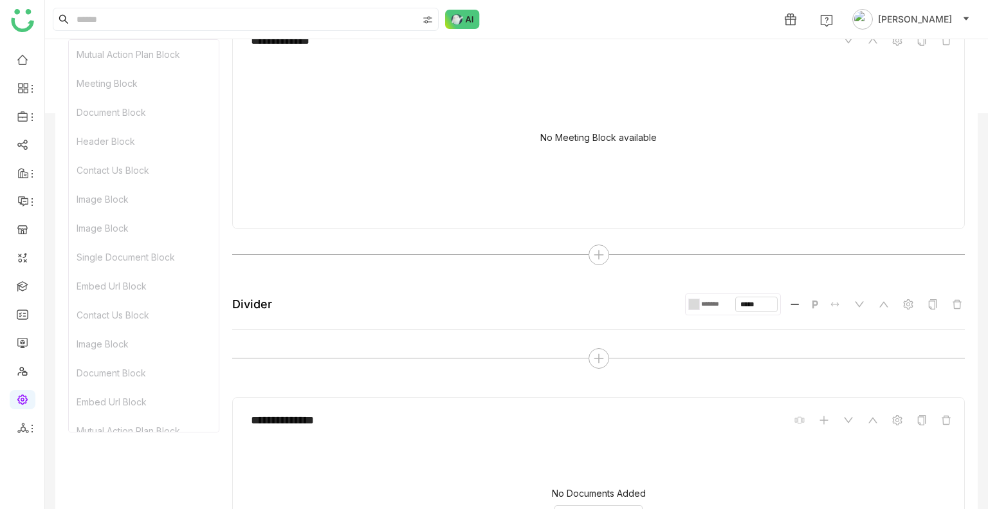
scroll to position [396, 0]
click at [592, 363] on div at bounding box center [598, 357] width 21 height 21
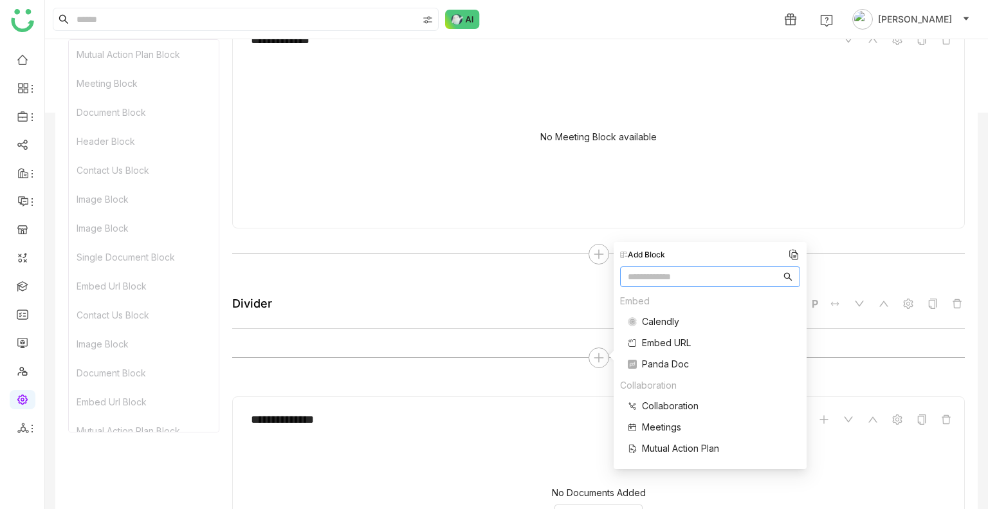
scroll to position [258, 0]
click at [664, 339] on span "Collaboration" at bounding box center [670, 343] width 57 height 14
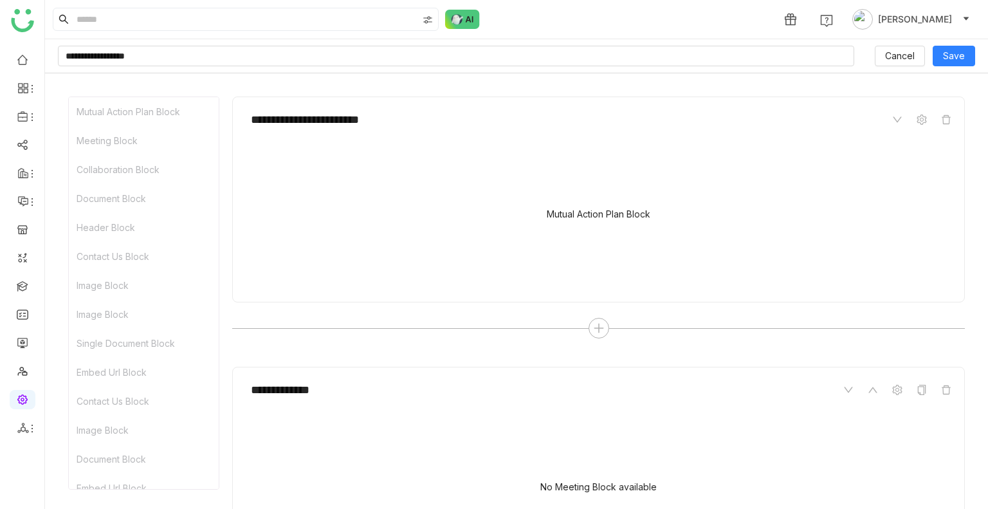
scroll to position [100, 0]
click at [885, 54] on span "Cancel" at bounding box center [900, 56] width 30 height 14
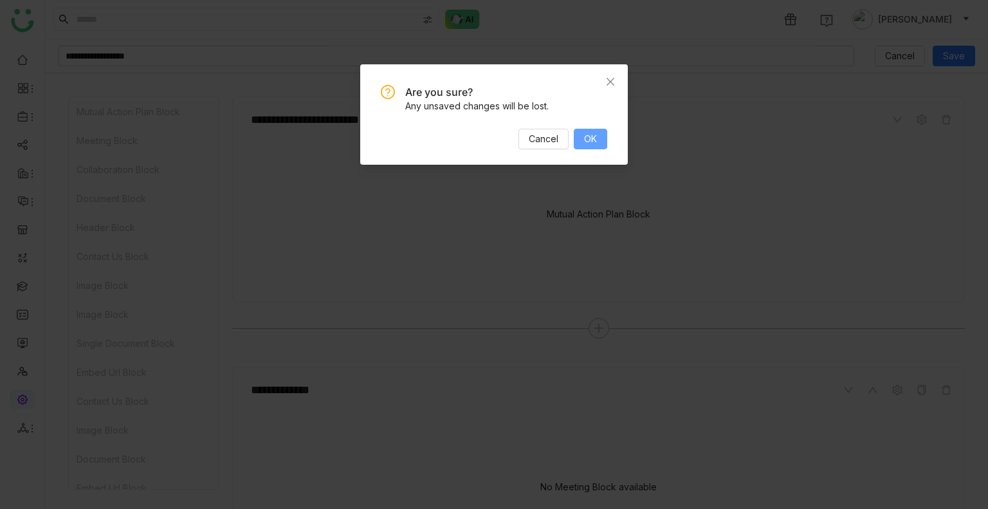
click at [592, 136] on span "OK" at bounding box center [590, 139] width 13 height 14
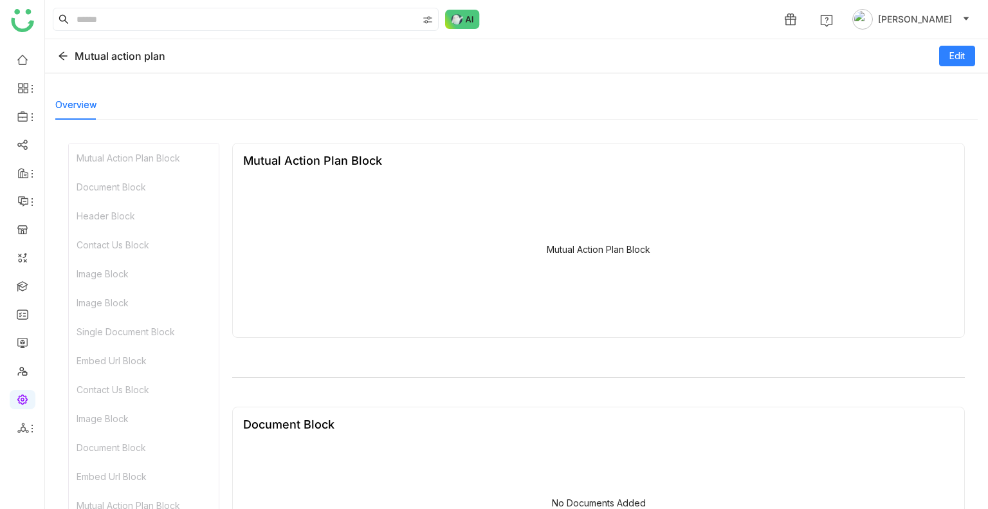
click at [54, 57] on div "Mutual action plan Edit" at bounding box center [516, 56] width 943 height 34
click at [62, 57] on icon at bounding box center [63, 56] width 10 height 10
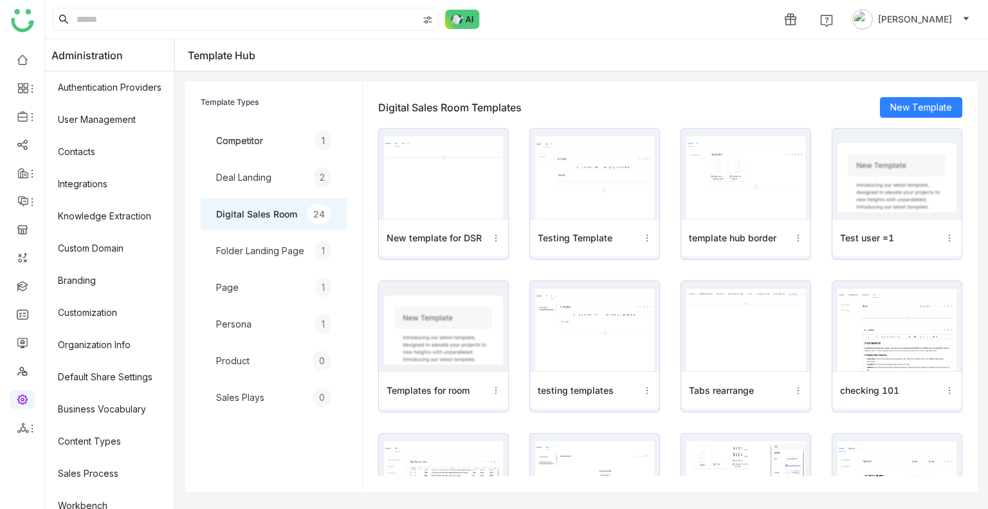
click at [252, 172] on div "Deal Landing" at bounding box center [243, 177] width 55 height 14
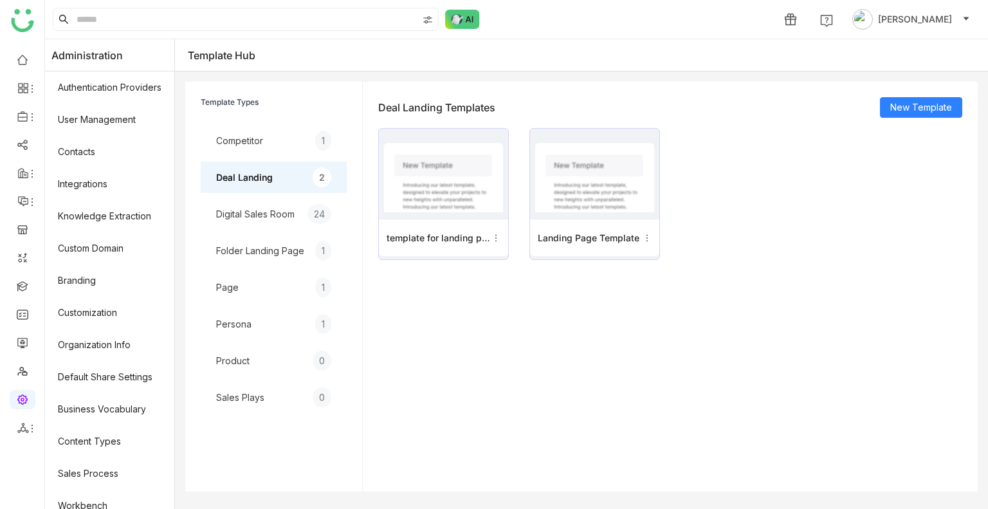
click at [274, 241] on div "Folder Landing Page 1" at bounding box center [274, 251] width 146 height 32
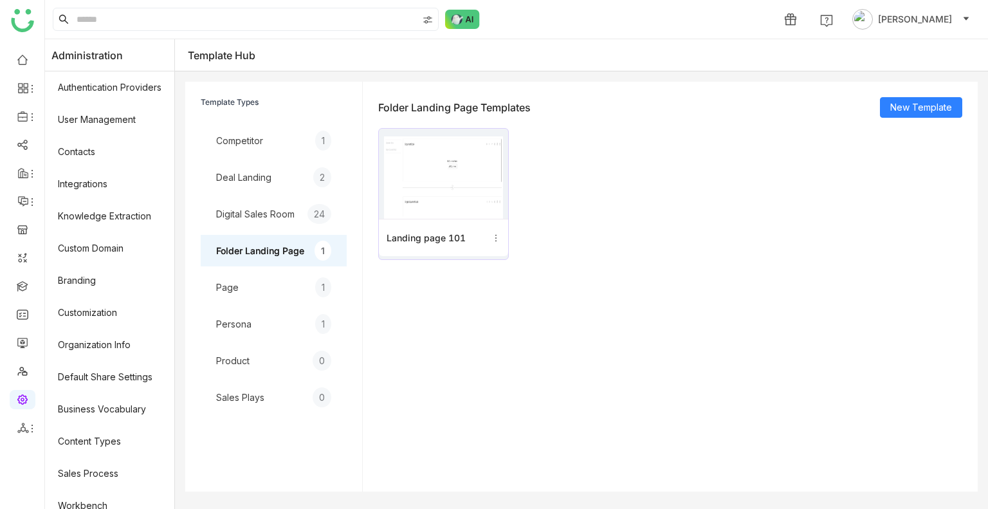
click at [503, 172] on img at bounding box center [443, 177] width 119 height 82
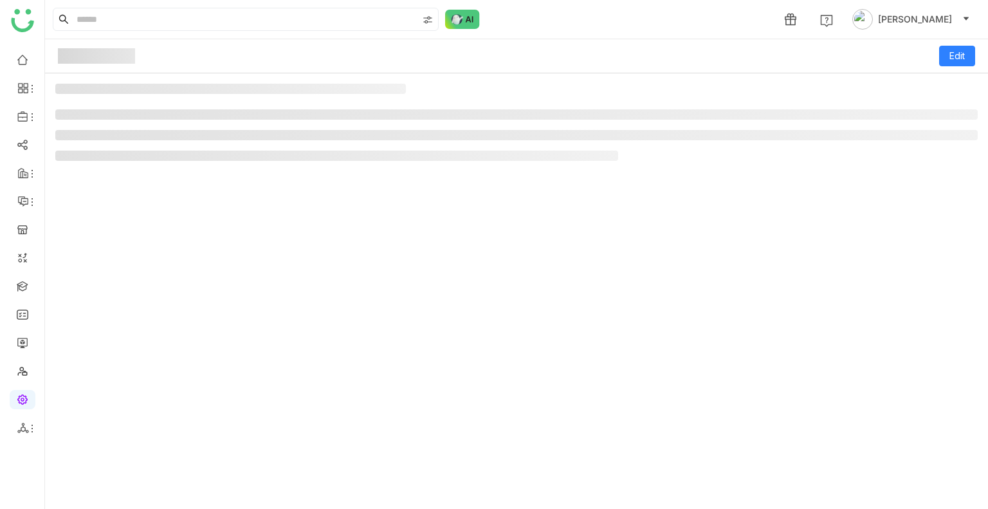
click at [506, 172] on div at bounding box center [516, 290] width 943 height 435
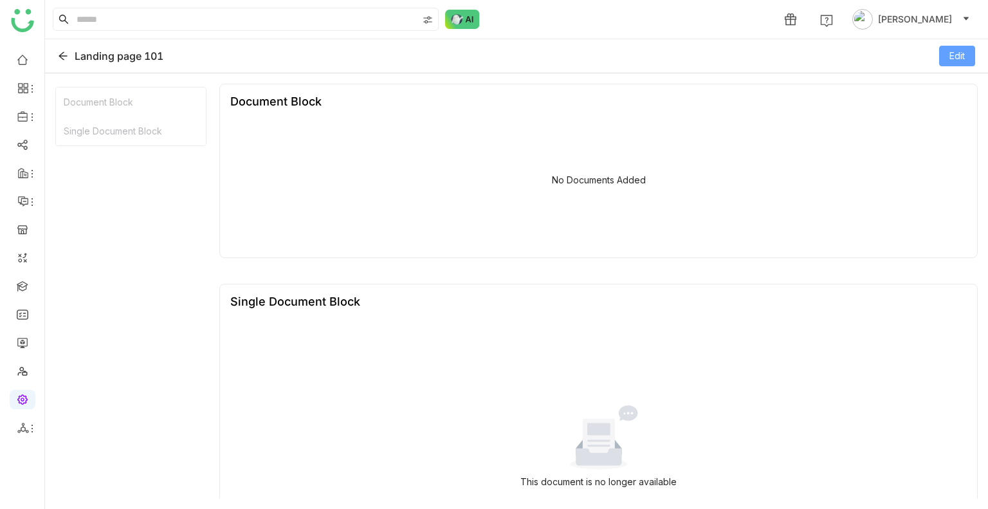
click at [957, 53] on span "Edit" at bounding box center [956, 56] width 15 height 14
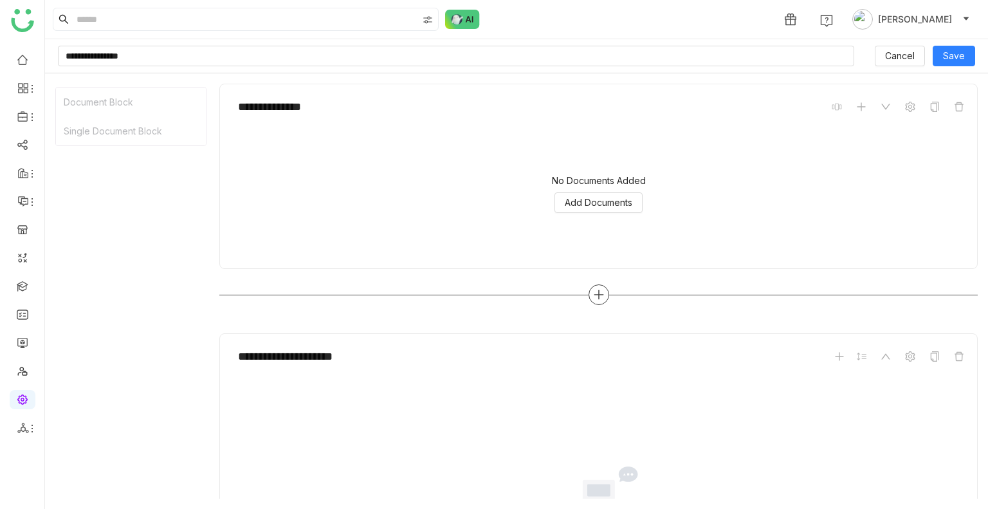
click at [593, 291] on icon at bounding box center [599, 295] width 12 height 12
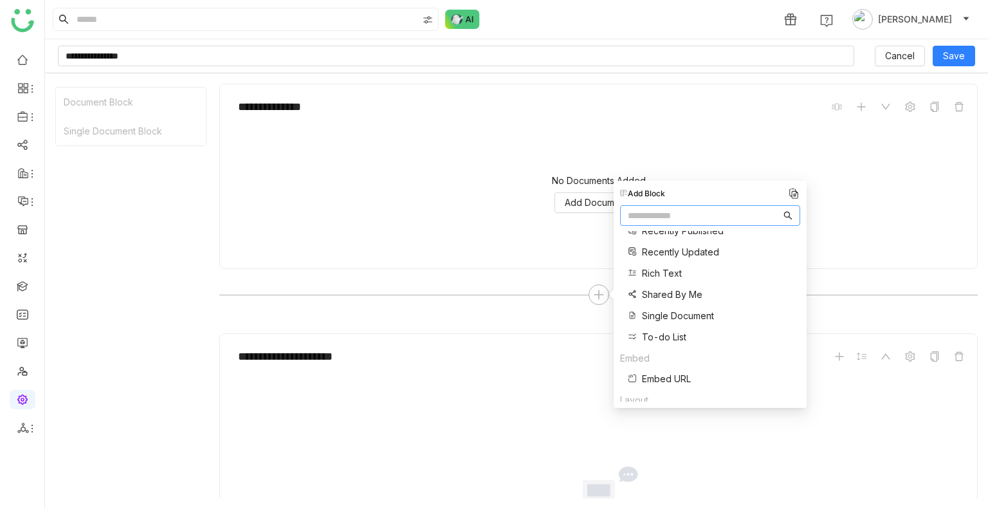
scroll to position [301, 0]
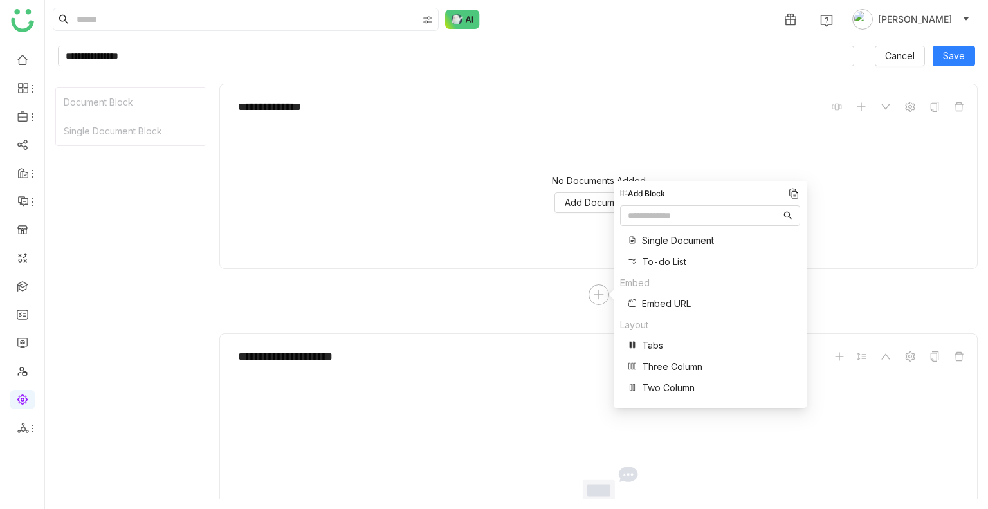
click at [667, 360] on span "Three Column" at bounding box center [672, 367] width 60 height 14
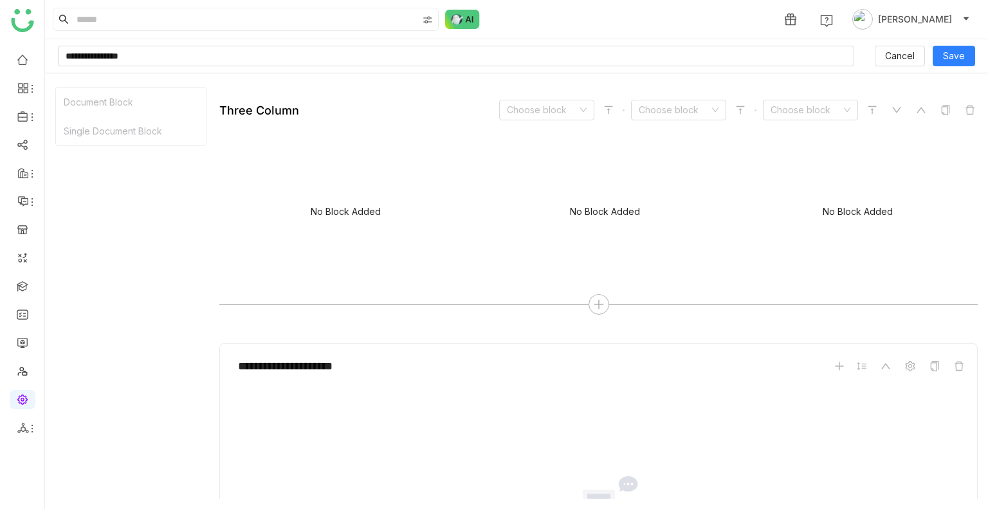
scroll to position [249, 0]
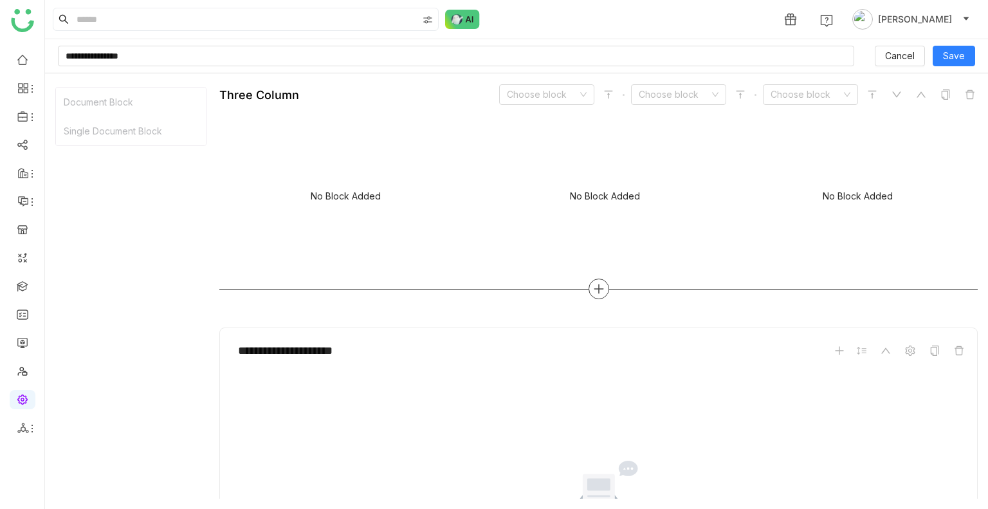
click at [598, 289] on icon at bounding box center [599, 289] width 12 height 12
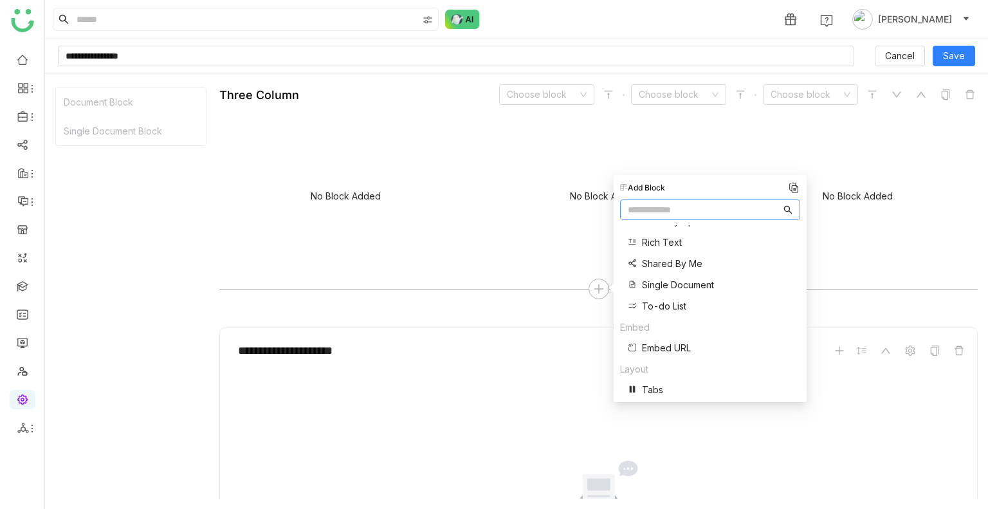
scroll to position [301, 0]
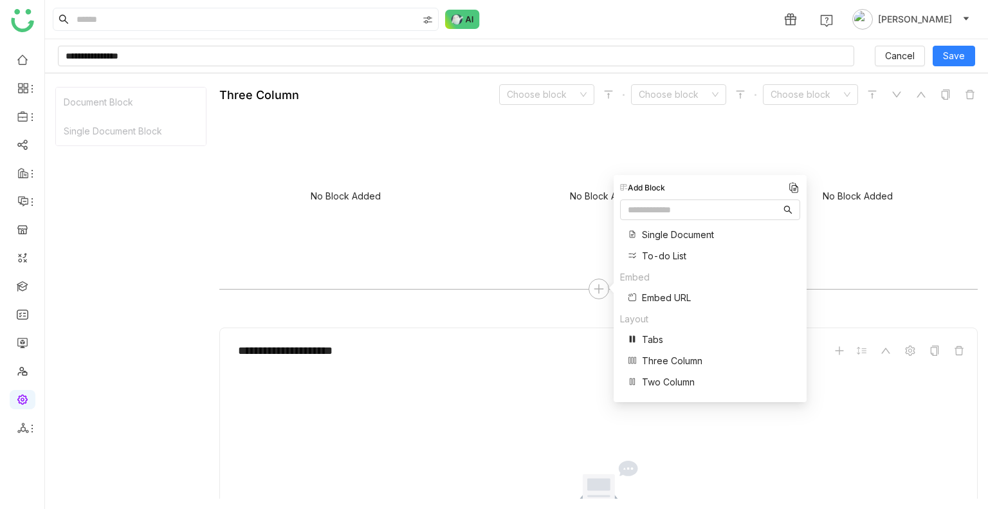
click at [664, 378] on span "Two Column" at bounding box center [668, 382] width 53 height 14
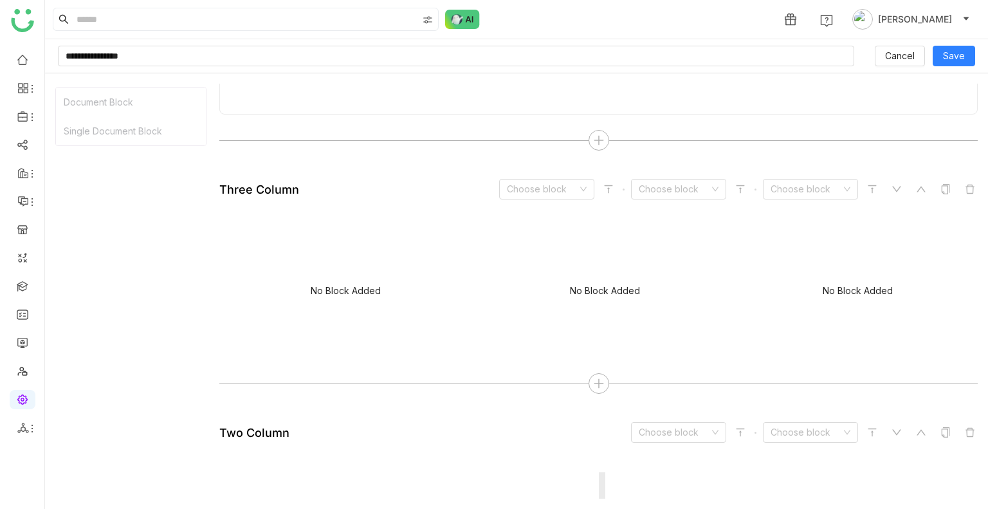
scroll to position [114, 0]
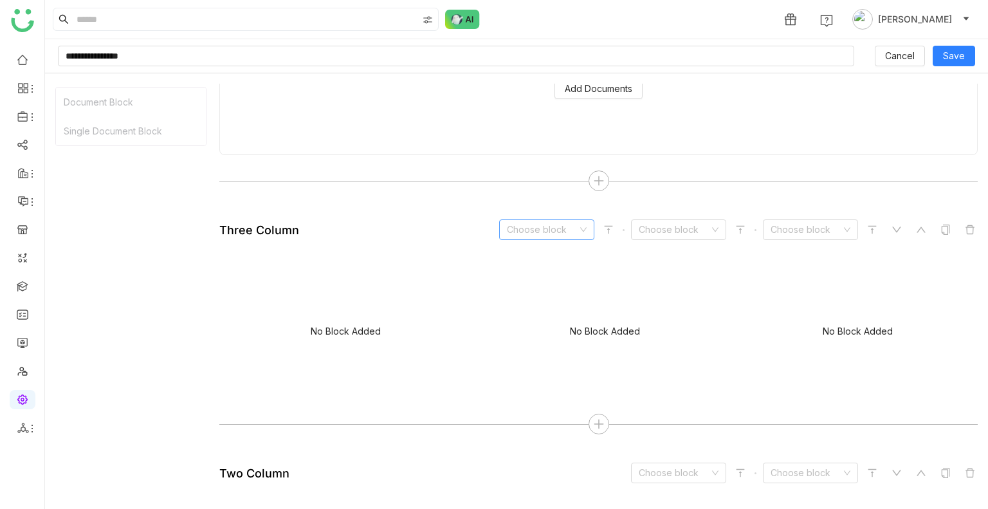
click at [520, 233] on input at bounding box center [542, 229] width 71 height 19
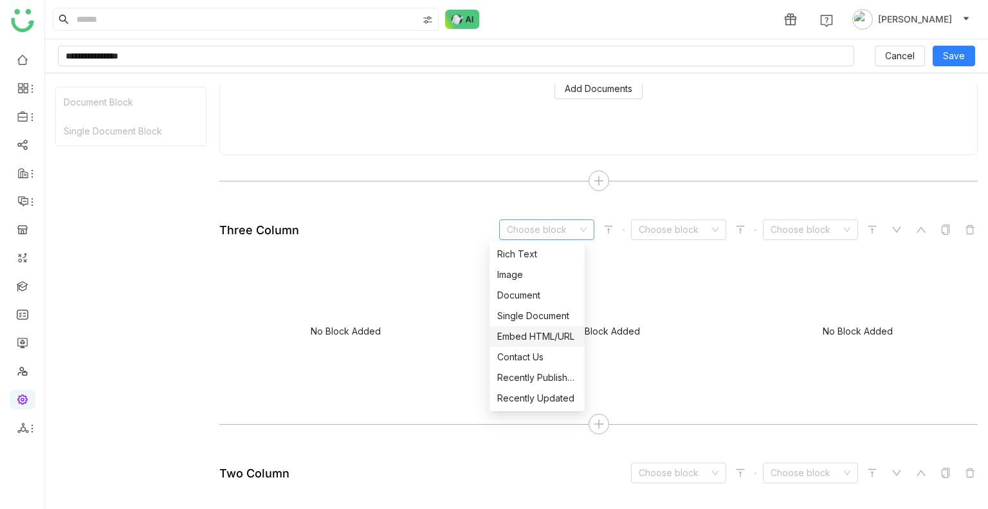
click at [527, 333] on div "Embed HTML/URL" at bounding box center [537, 336] width 80 height 14
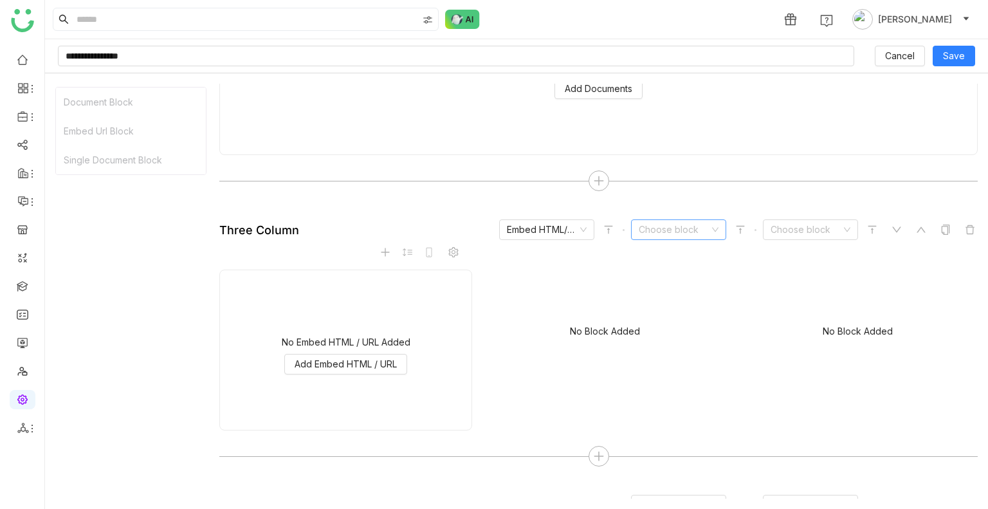
click at [646, 227] on input at bounding box center [674, 229] width 71 height 19
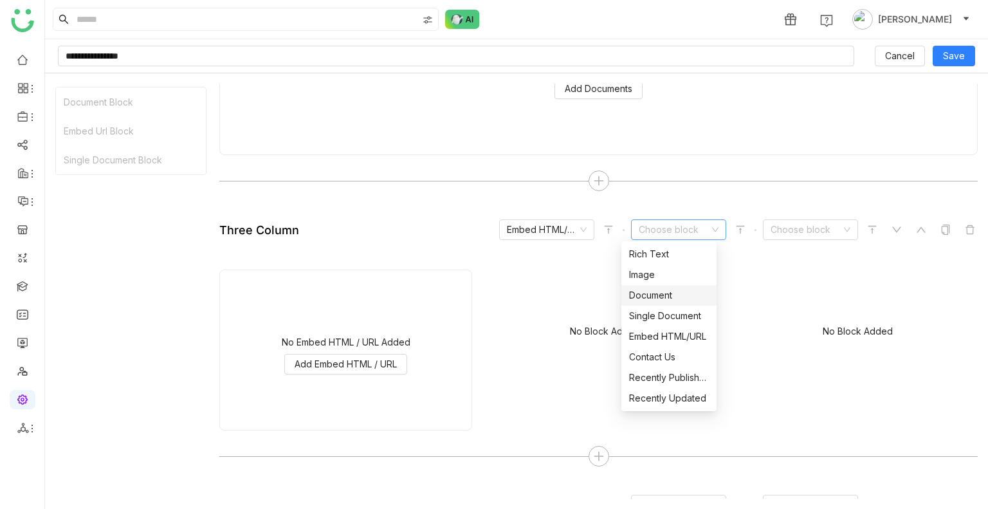
click at [653, 293] on div "Document" at bounding box center [669, 295] width 80 height 14
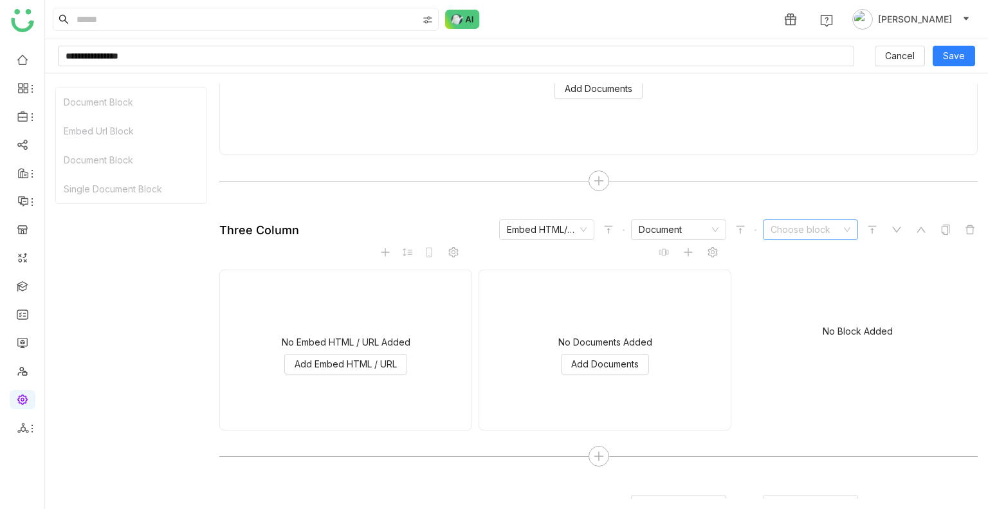
click at [806, 220] on input at bounding box center [805, 229] width 71 height 19
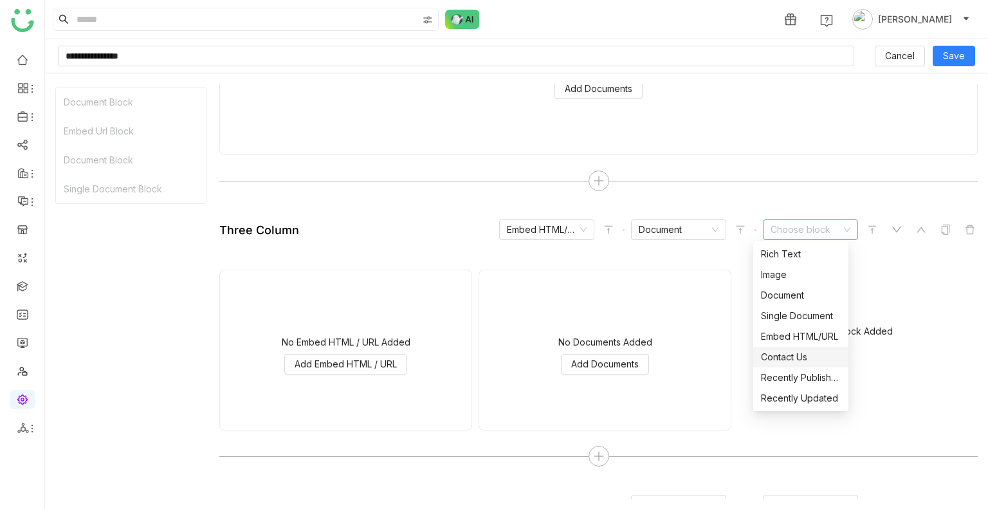
click at [791, 358] on div "Contact Us" at bounding box center [801, 357] width 80 height 14
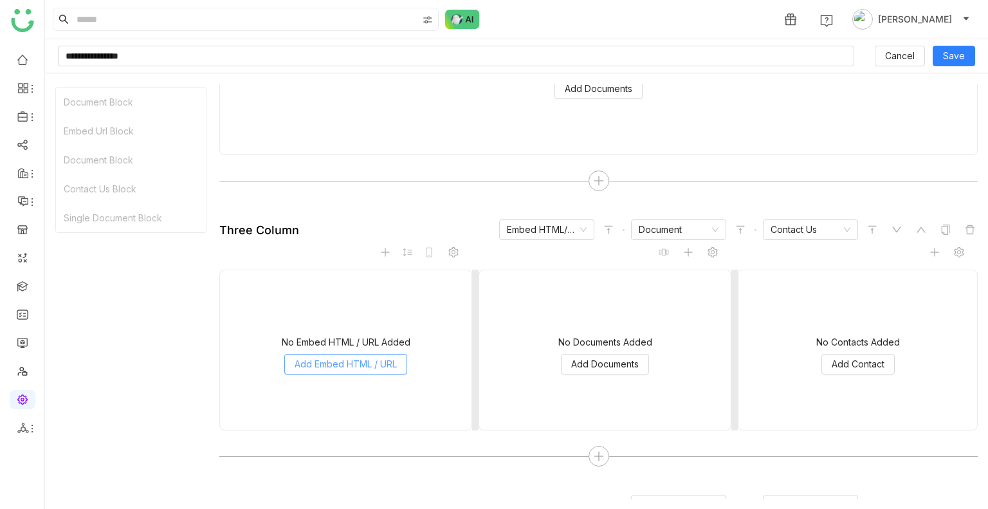
click at [304, 366] on span "Add Embed HTML / URL" at bounding box center [346, 364] width 102 height 14
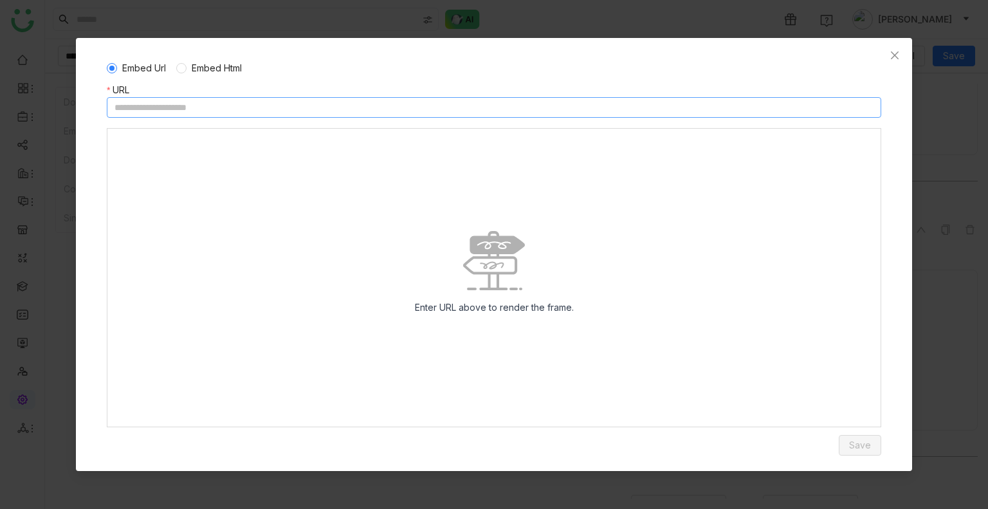
click at [232, 111] on input at bounding box center [494, 107] width 774 height 21
click at [888, 52] on span "Close" at bounding box center [894, 55] width 35 height 35
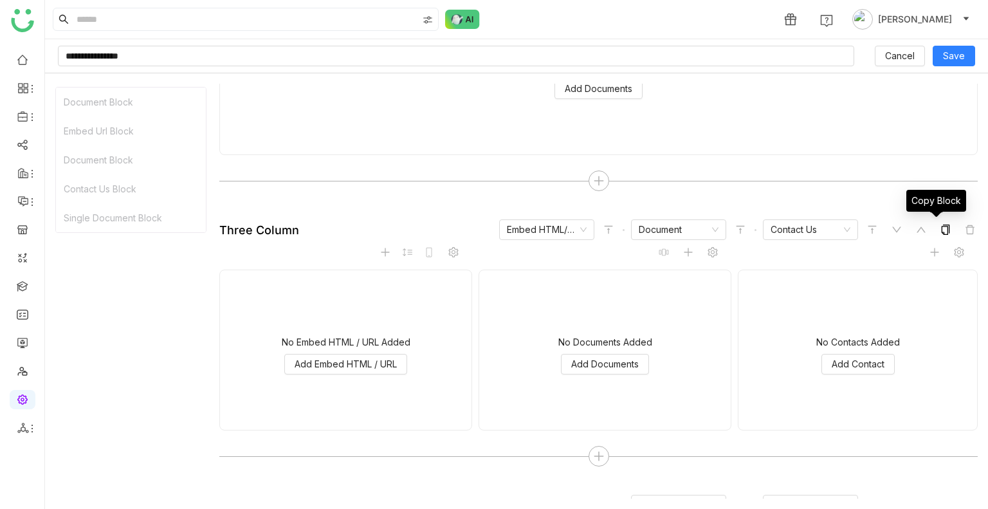
click at [940, 227] on icon at bounding box center [945, 229] width 10 height 10
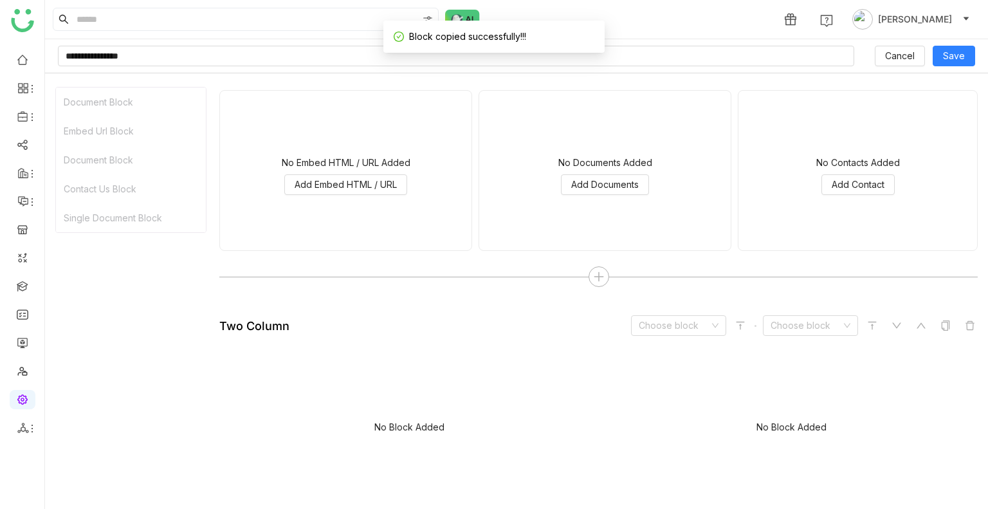
scroll to position [314, 0]
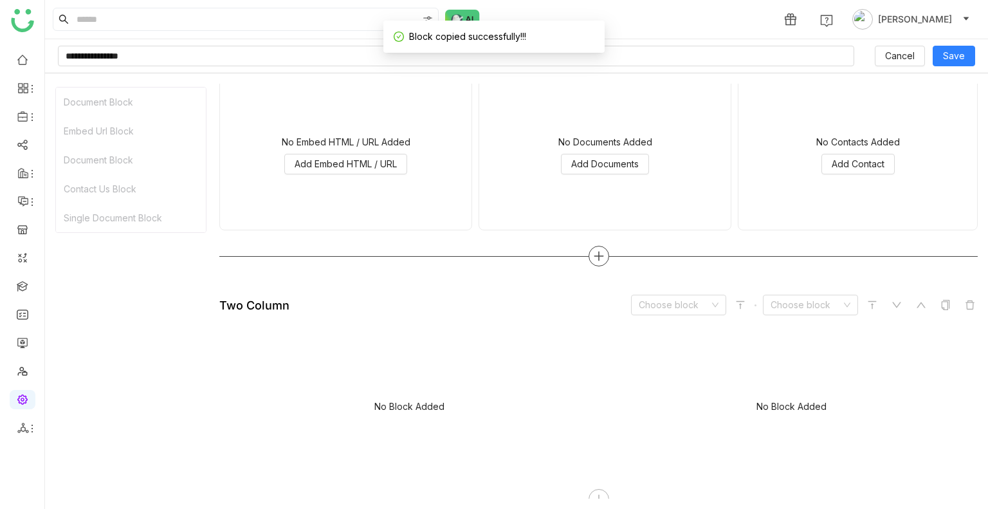
click at [596, 252] on icon at bounding box center [599, 256] width 12 height 12
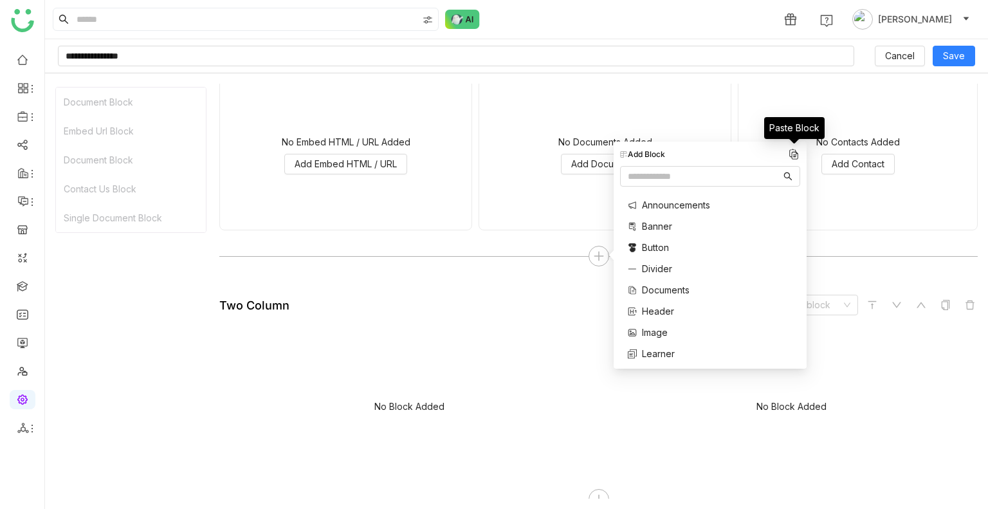
click at [792, 156] on img at bounding box center [793, 154] width 13 height 13
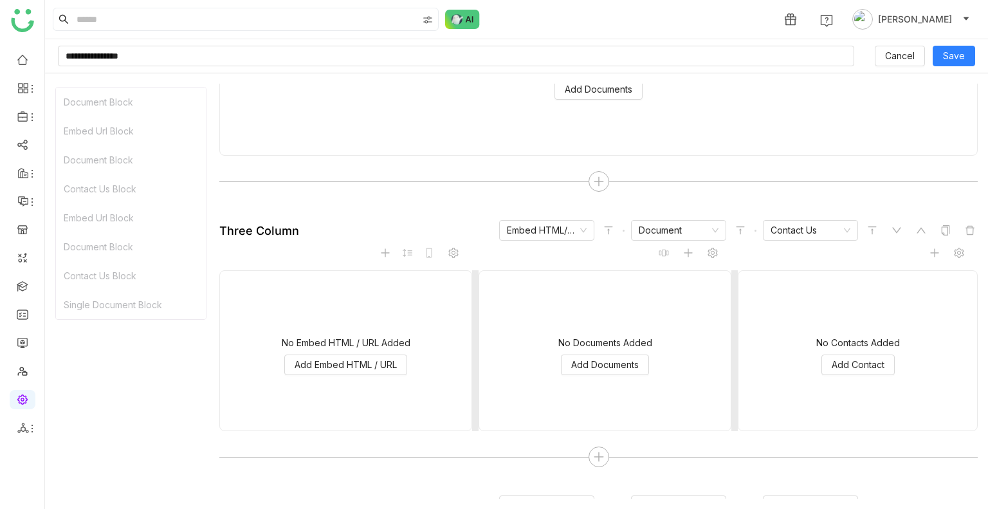
scroll to position [116, 0]
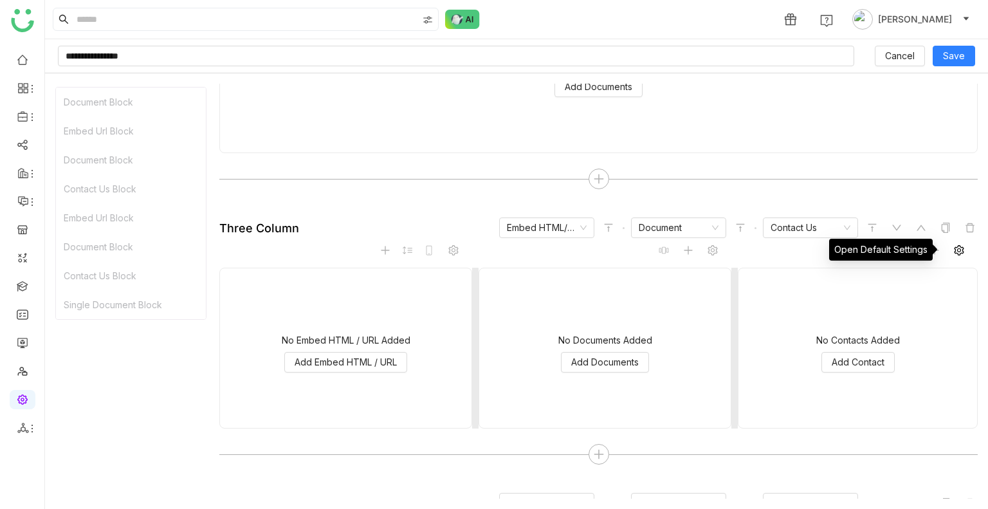
click at [954, 248] on icon at bounding box center [959, 250] width 10 height 10
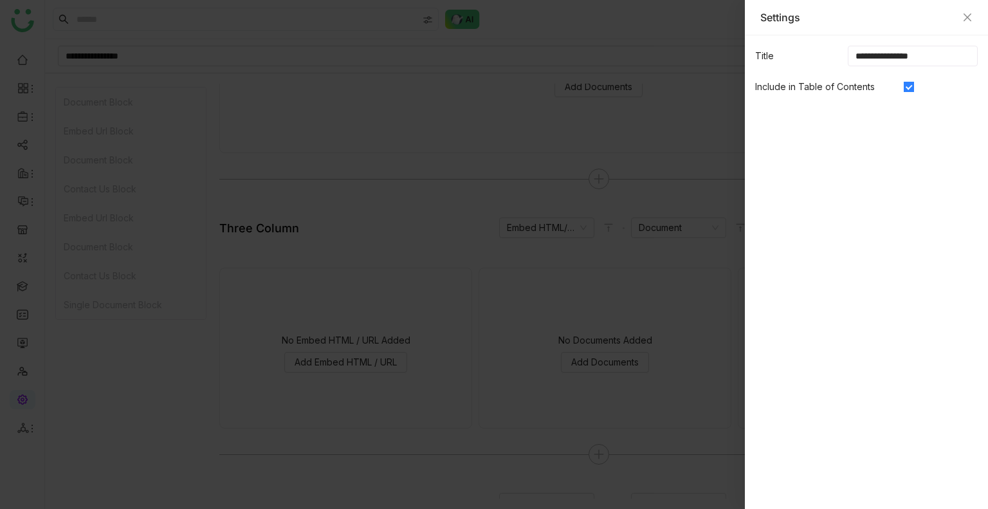
click at [964, 23] on div "Settings" at bounding box center [866, 17] width 212 height 14
click at [965, 18] on icon "Close" at bounding box center [967, 17] width 10 height 10
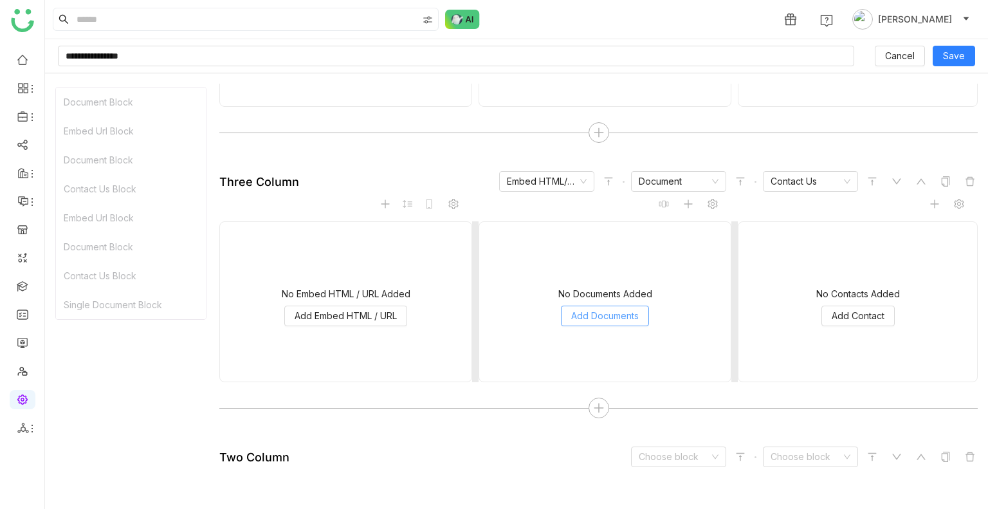
scroll to position [439, 0]
click at [581, 316] on span "Add Documents" at bounding box center [605, 314] width 68 height 14
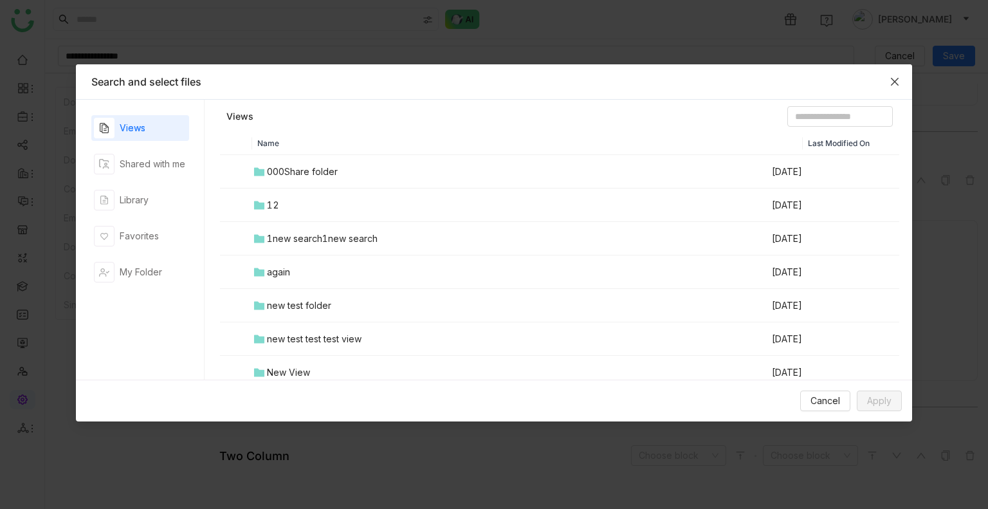
click at [889, 77] on icon "Close" at bounding box center [894, 82] width 10 height 10
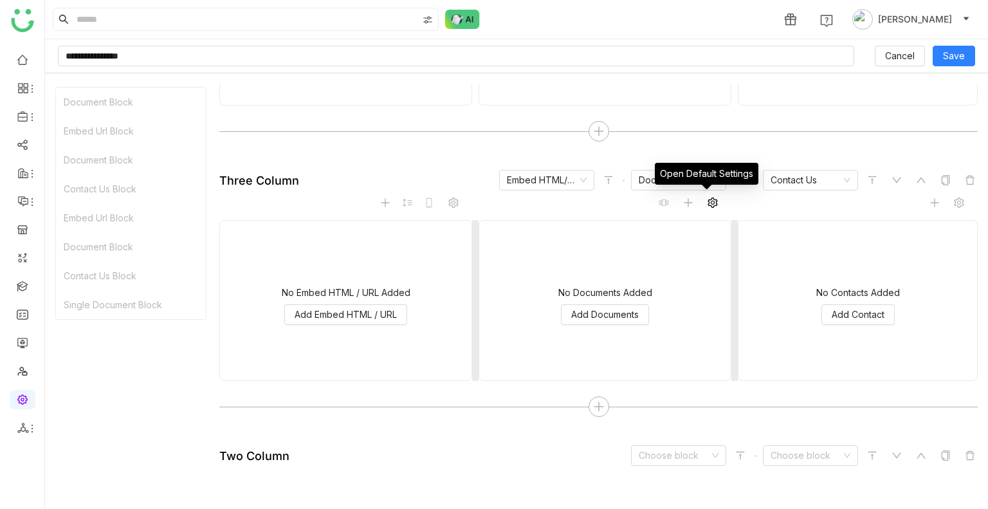
click at [709, 203] on icon at bounding box center [712, 202] width 10 height 10
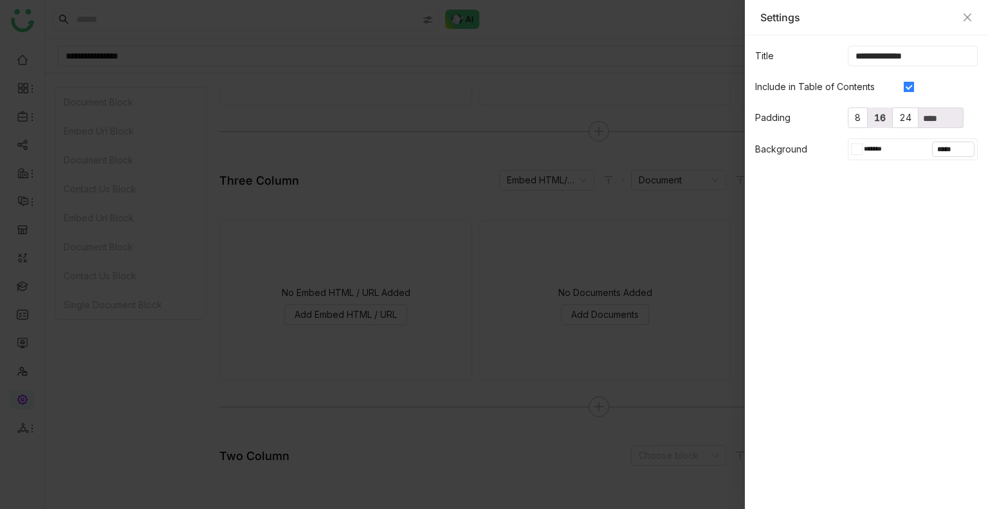
click at [872, 121] on label "16" at bounding box center [880, 117] width 25 height 21
click at [935, 116] on input at bounding box center [940, 118] width 44 height 14
type input "*****"
click at [630, 385] on div at bounding box center [494, 254] width 988 height 509
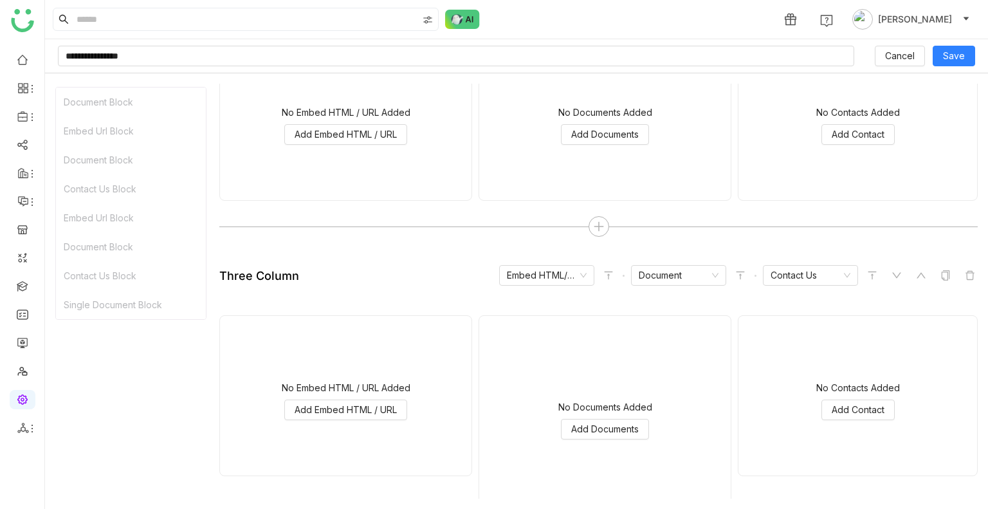
scroll to position [345, 0]
click at [610, 434] on button "Add Documents" at bounding box center [605, 427] width 88 height 21
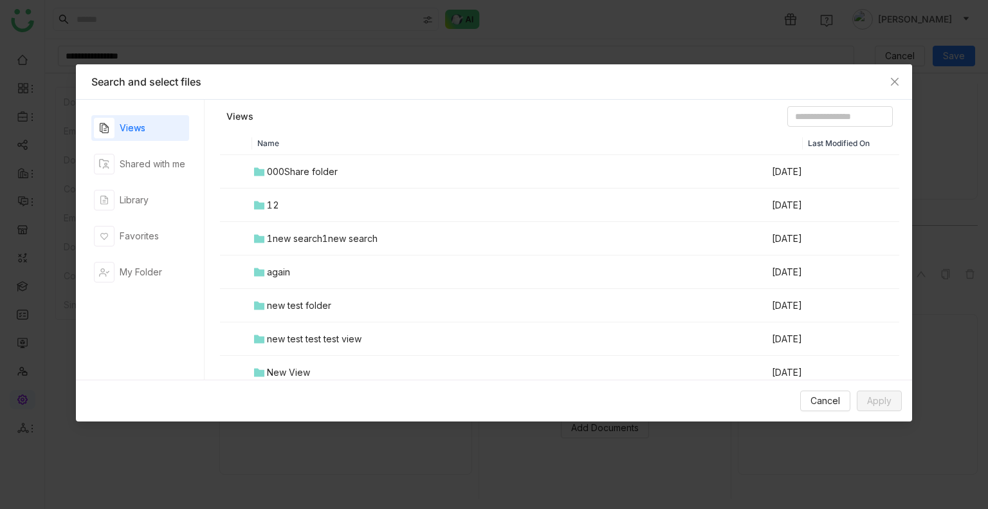
click at [295, 170] on div "000Share folder" at bounding box center [302, 172] width 71 height 14
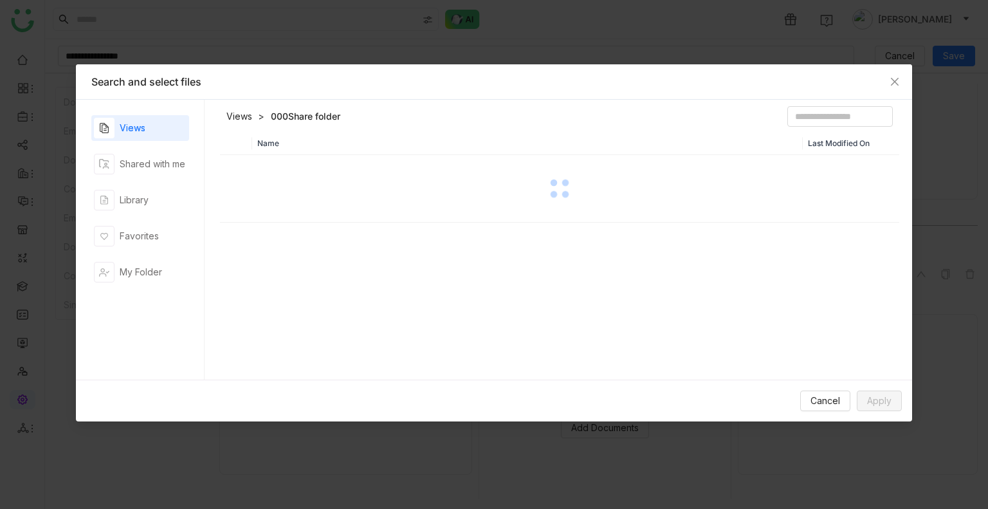
click at [295, 170] on div at bounding box center [559, 188] width 677 height 64
click at [295, 161] on td "Screenshot 2025-09-16 at 7.05.13 PM" at bounding box center [511, 171] width 518 height 33
click at [863, 393] on button "Apply" at bounding box center [879, 400] width 45 height 21
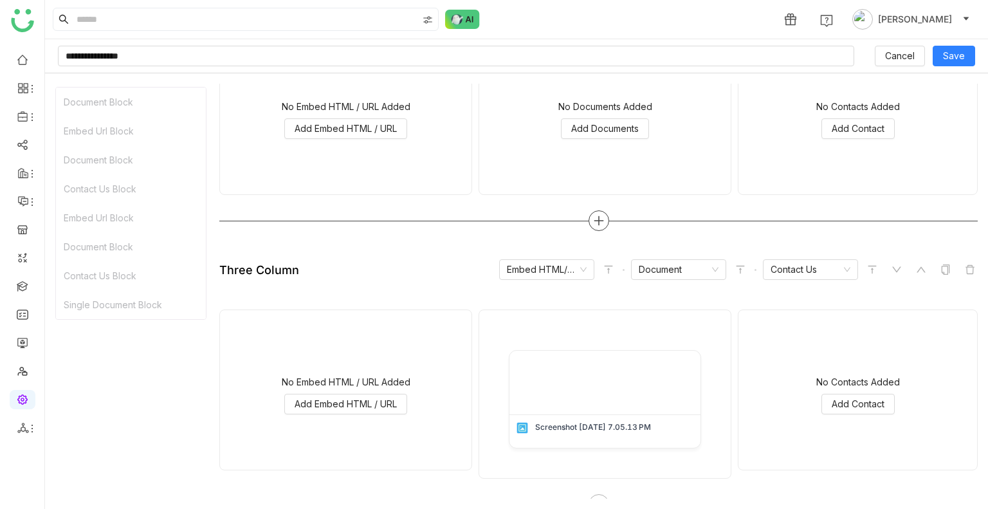
scroll to position [334, 0]
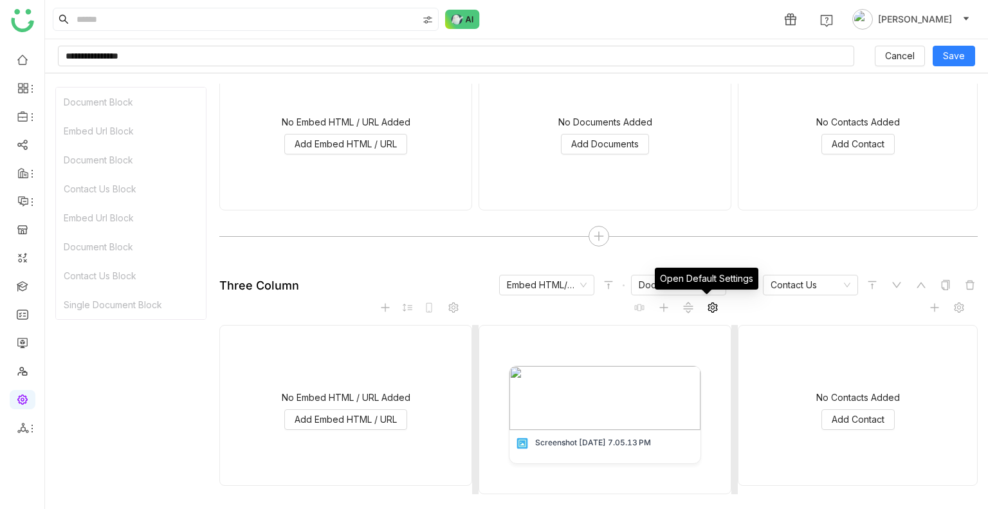
click at [707, 304] on icon at bounding box center [712, 307] width 10 height 10
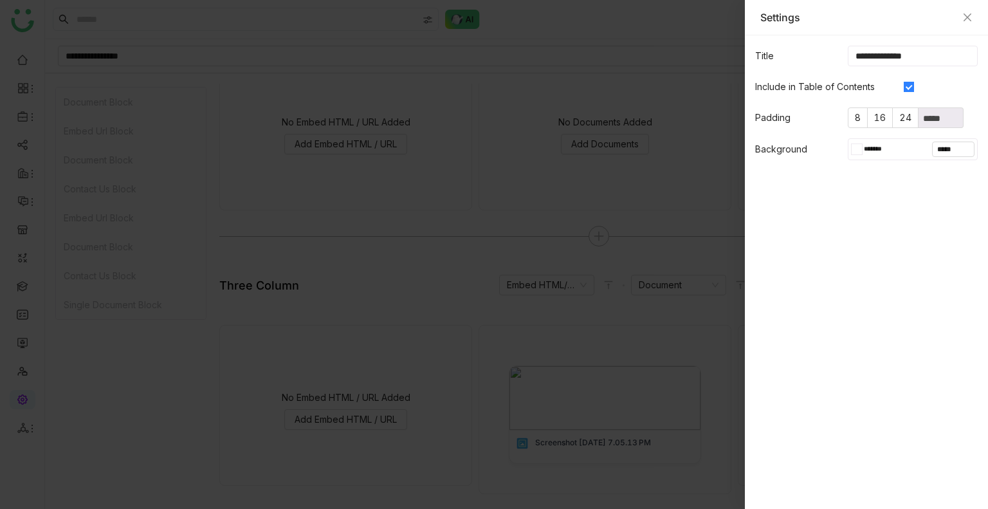
click at [663, 203] on div at bounding box center [494, 254] width 988 height 509
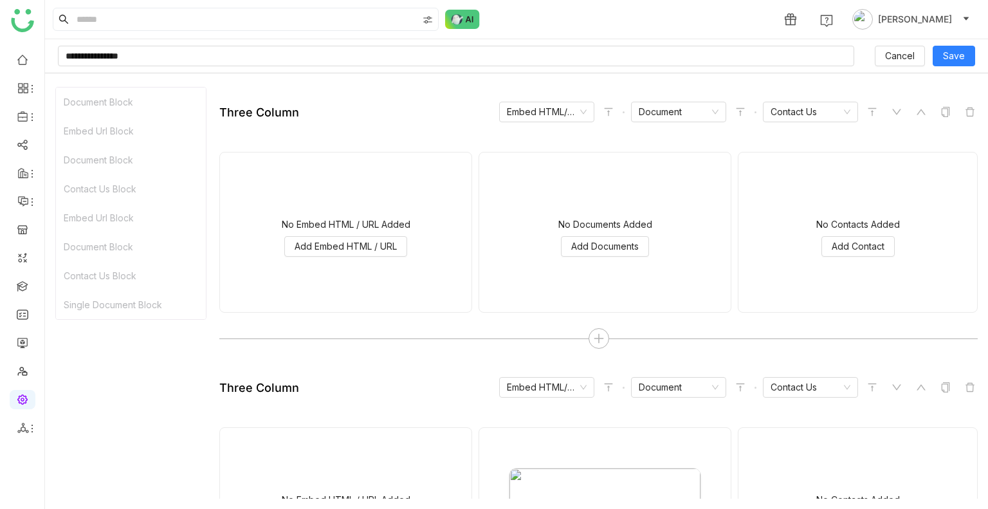
scroll to position [232, 0]
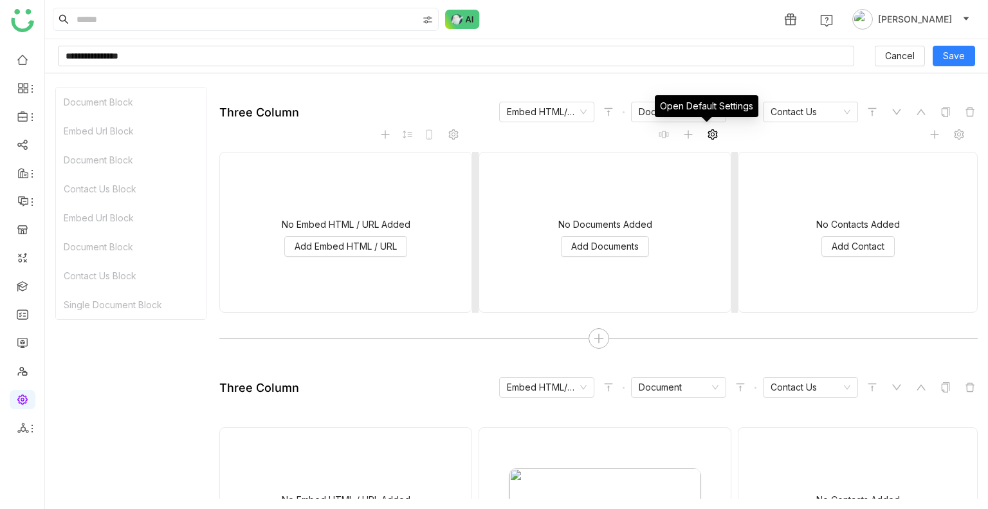
click at [709, 135] on icon at bounding box center [712, 134] width 10 height 10
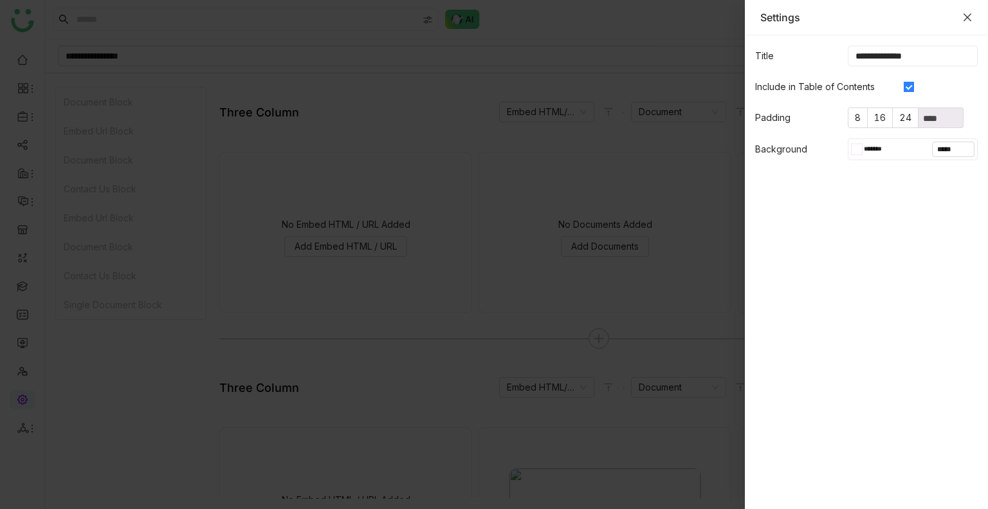
click at [965, 17] on icon "Close" at bounding box center [967, 17] width 10 height 10
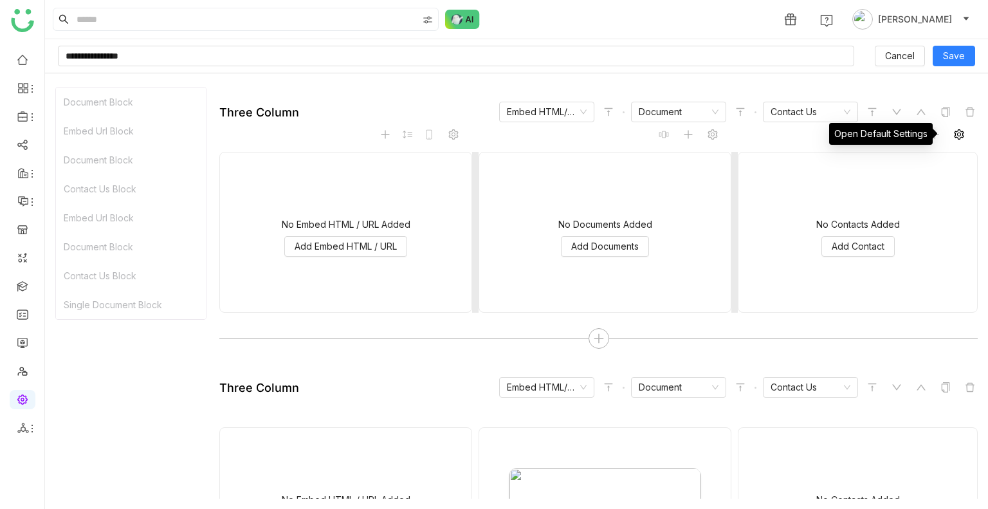
click at [951, 127] on span at bounding box center [958, 134] width 15 height 15
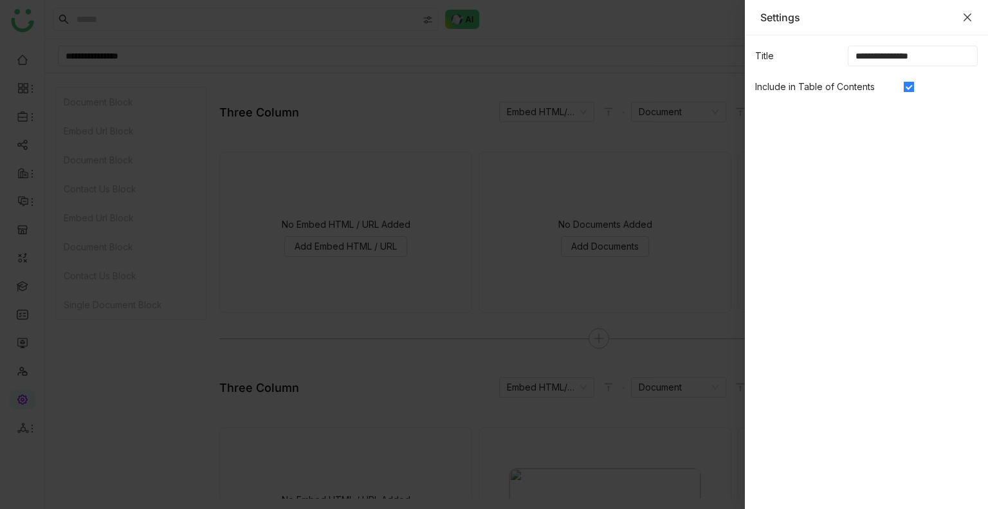
click at [967, 21] on icon "Close" at bounding box center [967, 17] width 10 height 10
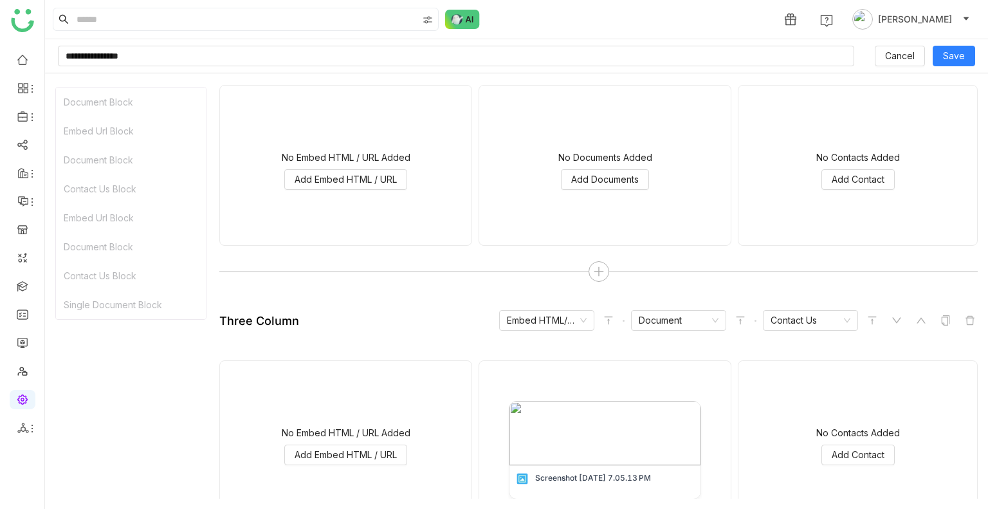
scroll to position [301, 0]
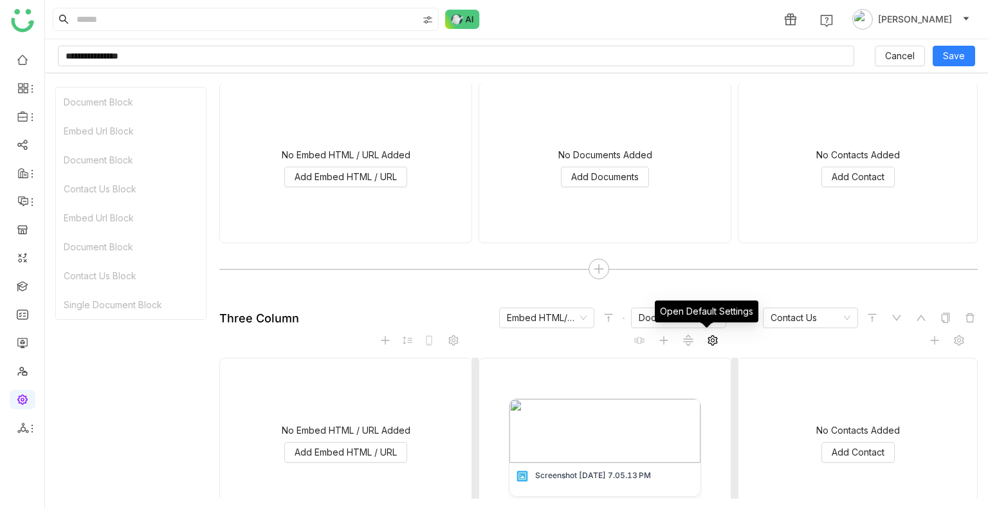
click at [709, 336] on icon at bounding box center [712, 340] width 10 height 10
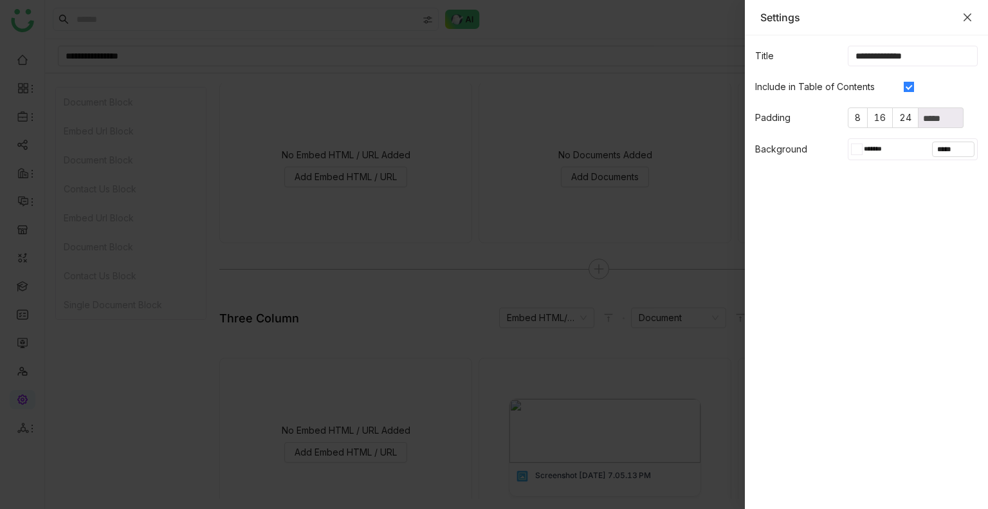
click at [962, 21] on icon "Close" at bounding box center [967, 17] width 10 height 10
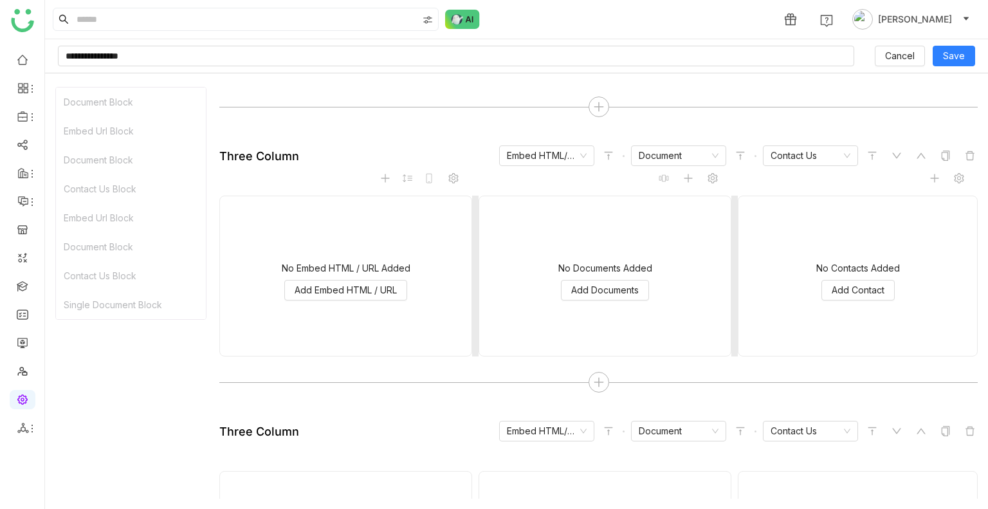
scroll to position [187, 0]
click at [708, 183] on span at bounding box center [712, 178] width 15 height 15
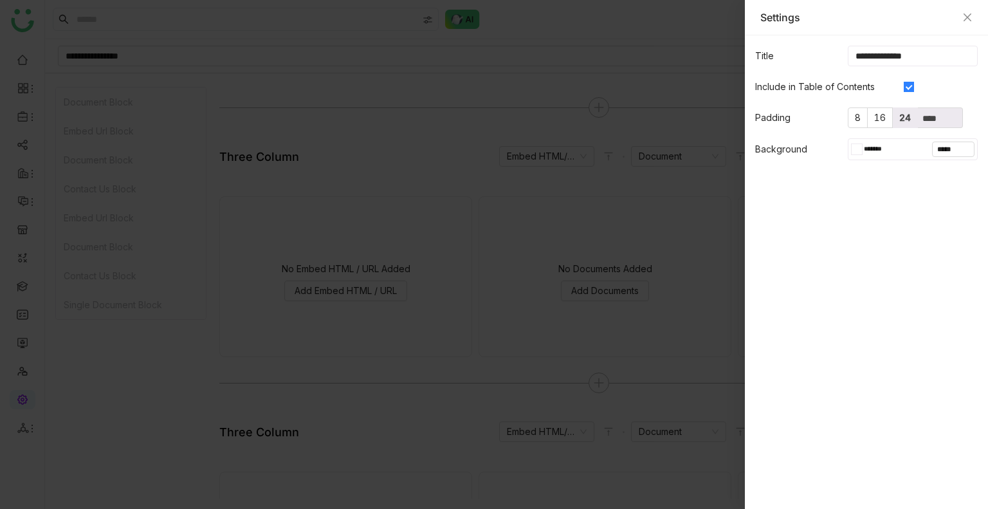
click at [904, 118] on span "24" at bounding box center [905, 117] width 12 height 11
click at [965, 21] on icon "Close" at bounding box center [967, 17] width 10 height 10
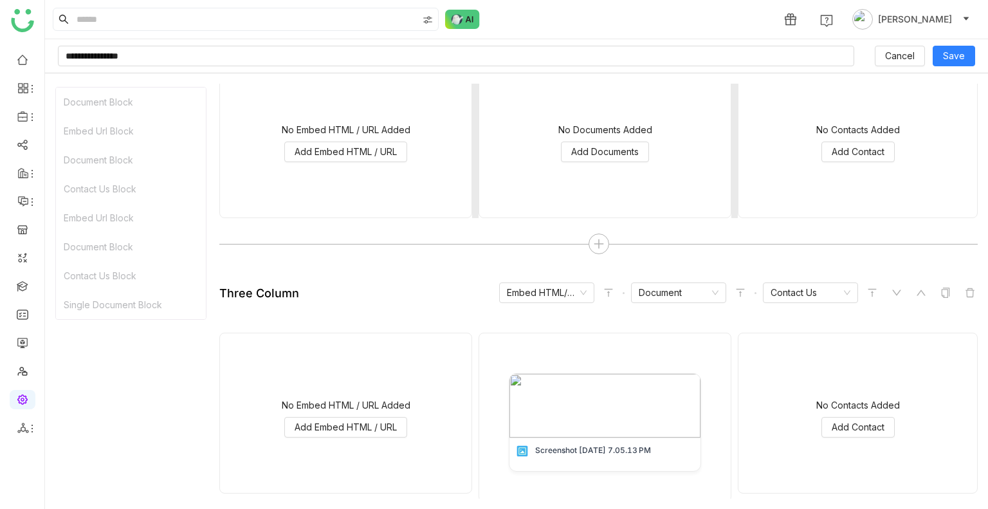
scroll to position [329, 0]
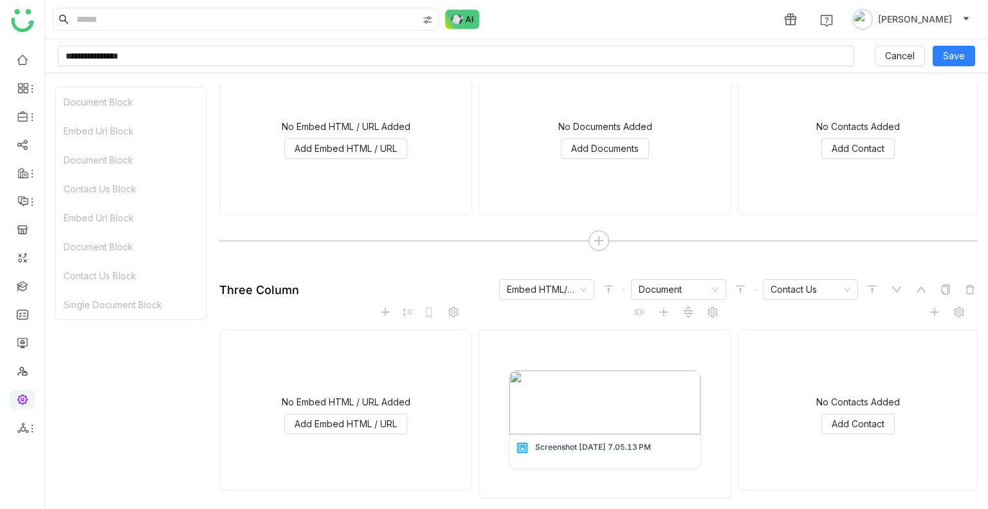
click at [704, 319] on gtmb-native-column-block "mobile No Embed HTML / URL Added Add Embed HTML / URL Screenshot 2025-09-16 at …" at bounding box center [598, 404] width 758 height 188
click at [704, 318] on gtmb-native-column-block "mobile No Embed HTML / URL Added Add Embed HTML / URL Screenshot 2025-09-16 at …" at bounding box center [598, 404] width 758 height 188
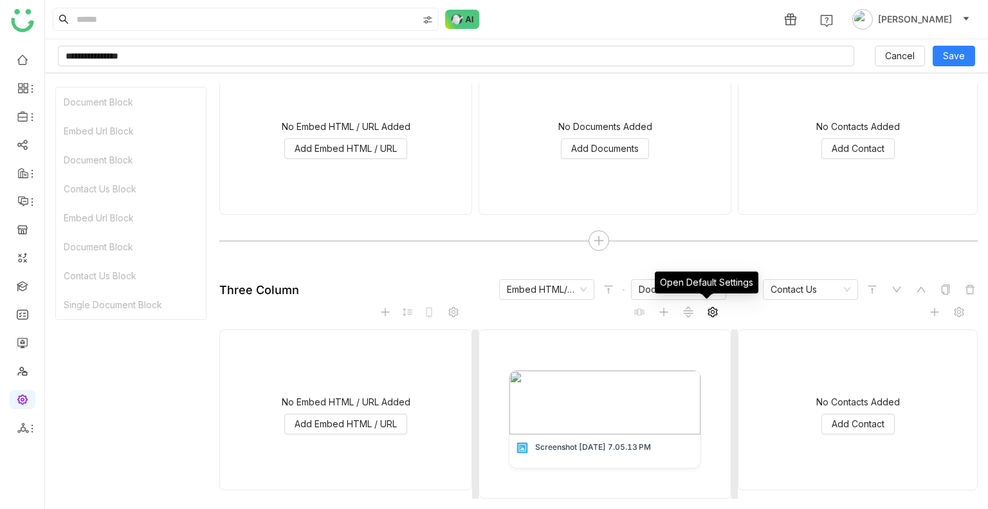
click at [707, 313] on icon at bounding box center [712, 312] width 10 height 10
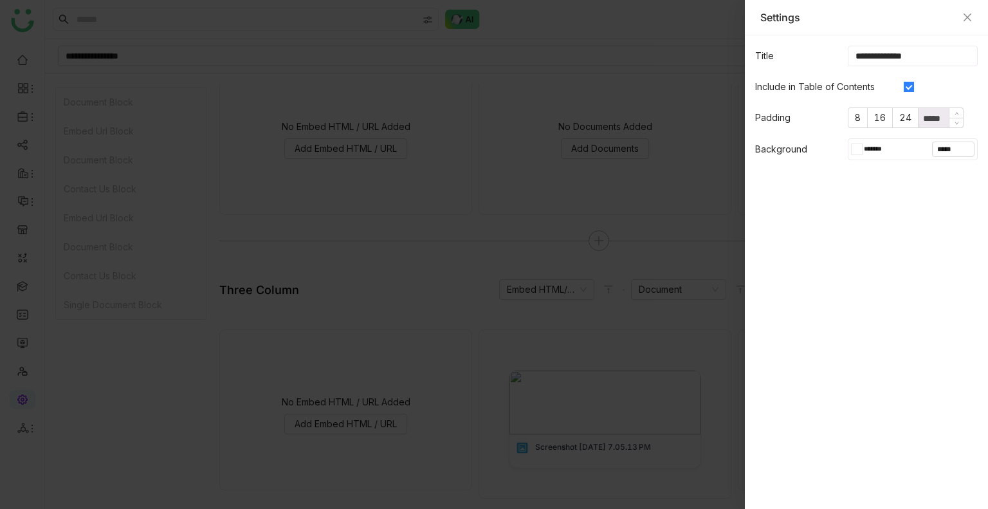
click at [930, 120] on input "*****" at bounding box center [940, 118] width 44 height 14
type input "*****"
click at [687, 208] on div at bounding box center [494, 254] width 988 height 509
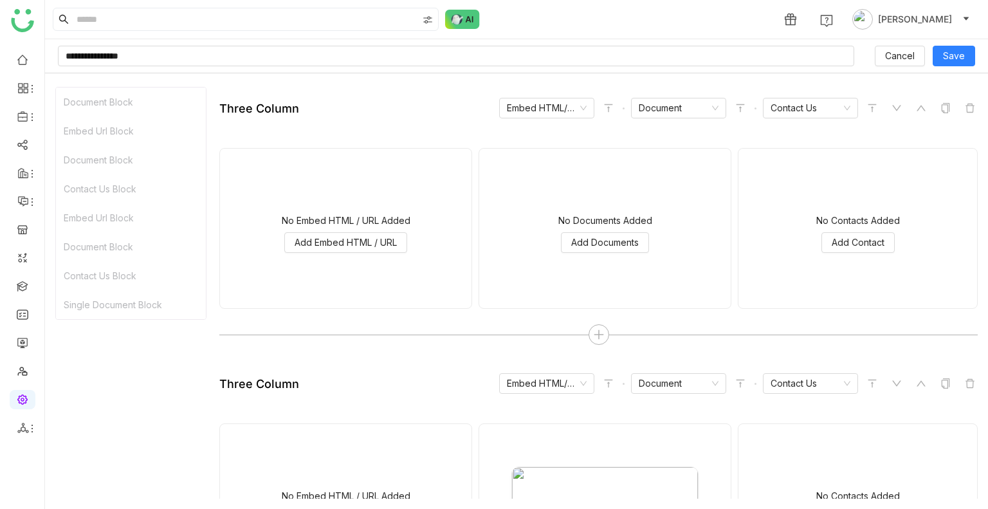
scroll to position [233, 0]
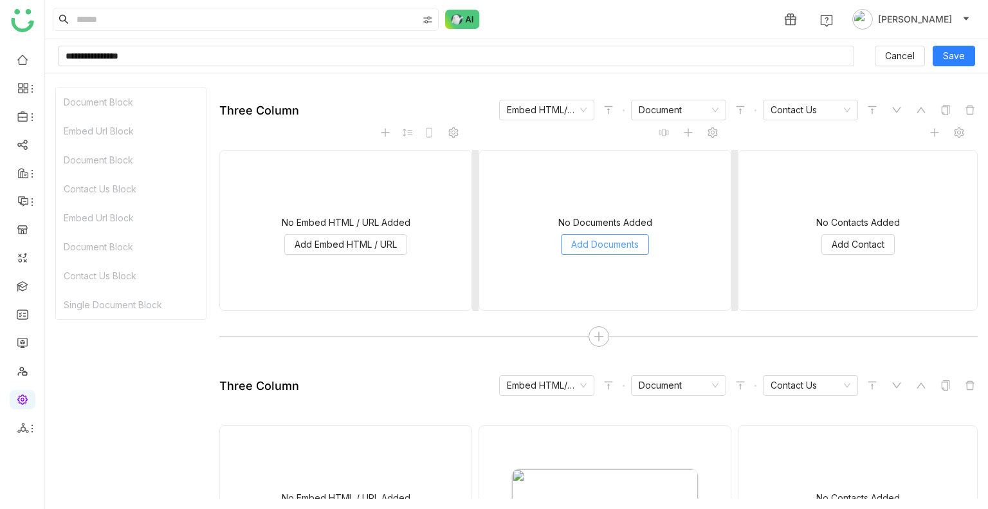
click at [594, 244] on span "Add Documents" at bounding box center [605, 244] width 68 height 14
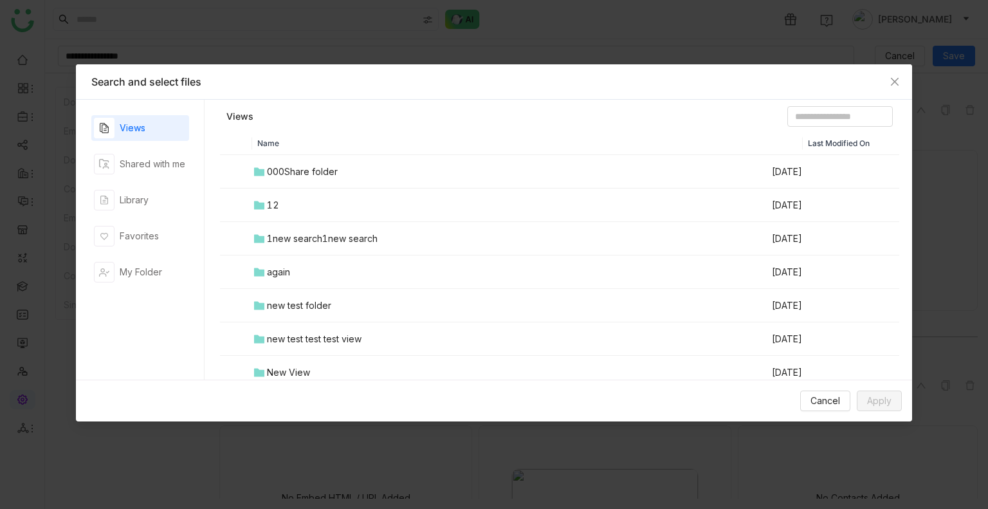
click at [324, 168] on div "000Share folder" at bounding box center [302, 172] width 71 height 14
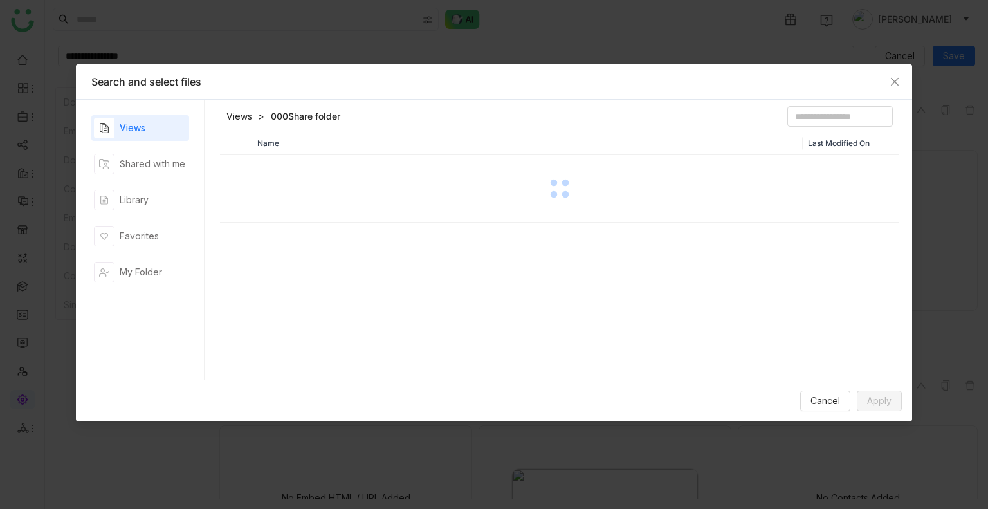
click at [324, 168] on div at bounding box center [559, 188] width 677 height 64
click at [819, 406] on span "Cancel" at bounding box center [825, 401] width 30 height 14
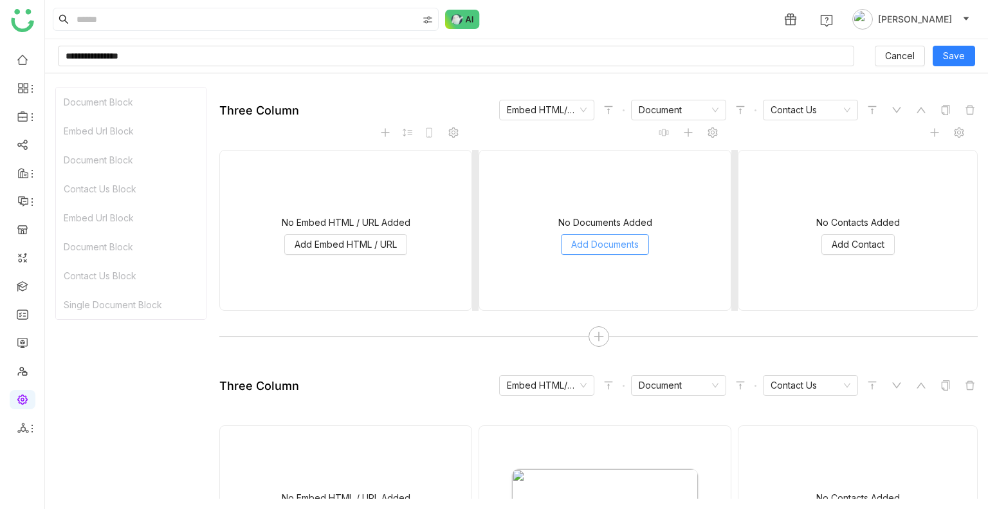
click at [585, 241] on span "Add Documents" at bounding box center [605, 244] width 68 height 14
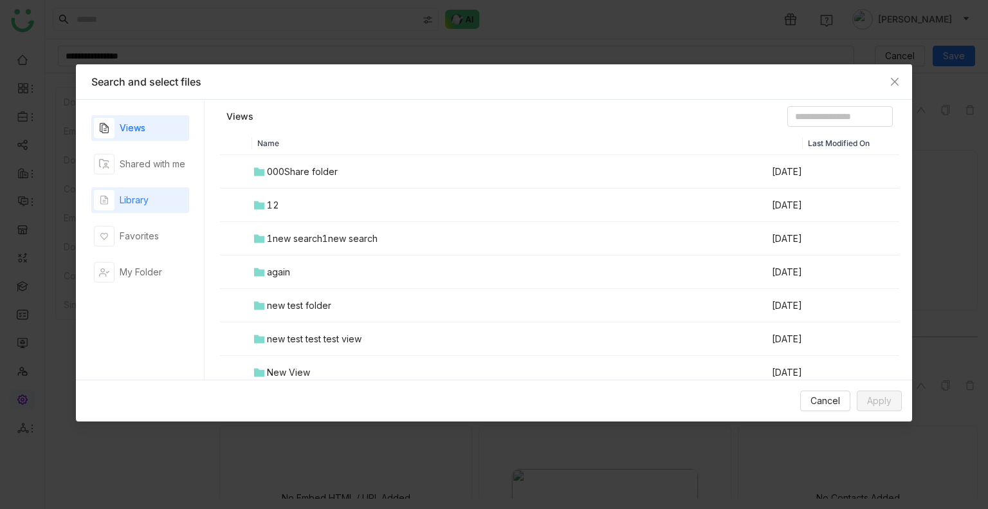
click at [132, 192] on div "Library" at bounding box center [121, 200] width 55 height 21
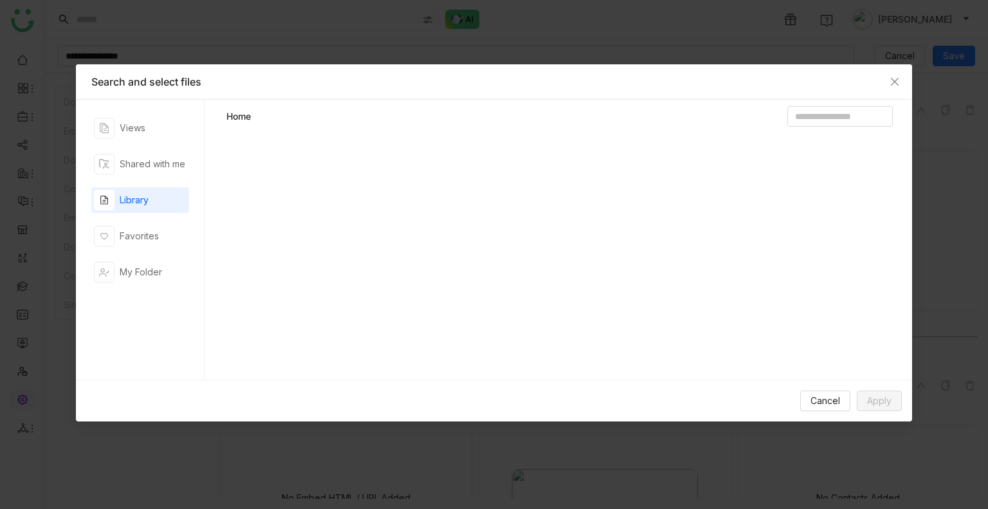
click at [132, 192] on div "Library" at bounding box center [121, 200] width 55 height 21
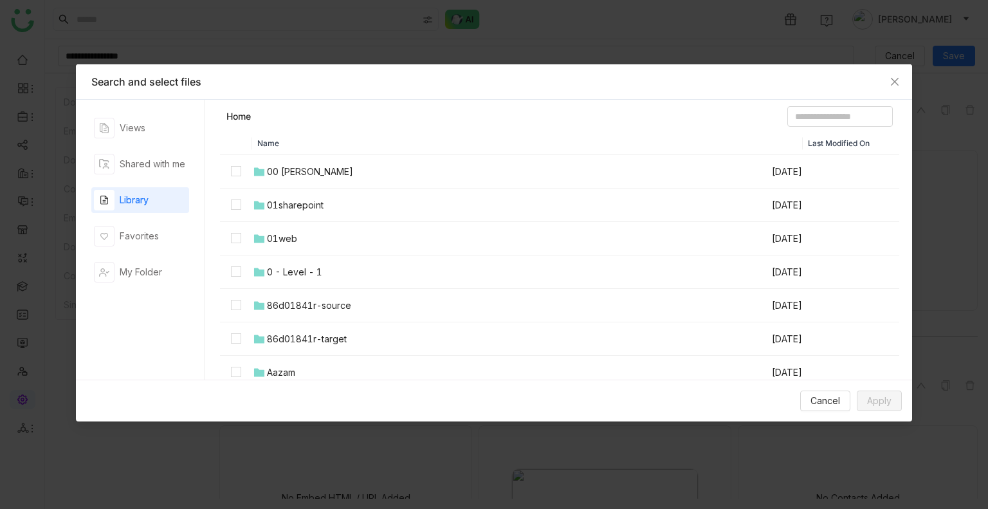
click at [300, 183] on td "00 Arif Folder" at bounding box center [511, 171] width 518 height 33
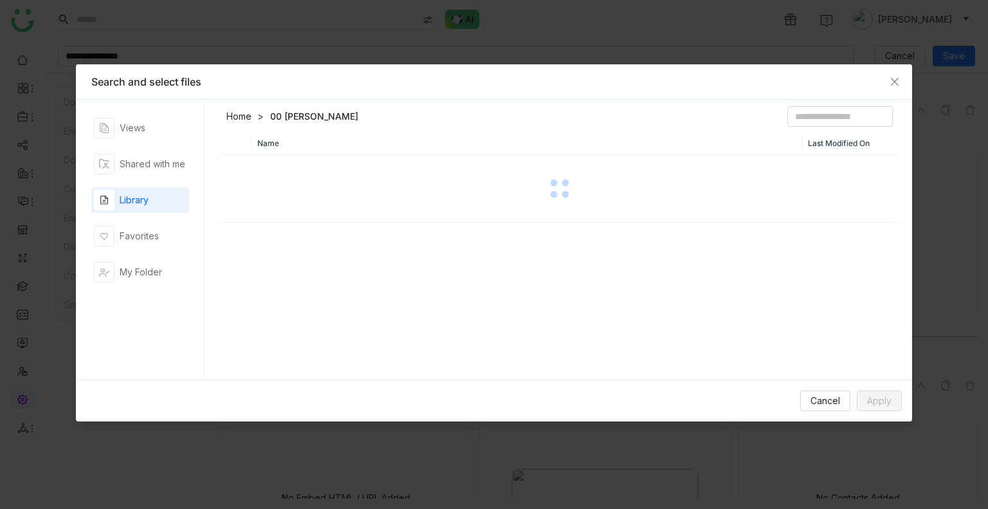
click at [300, 183] on div at bounding box center [559, 188] width 677 height 64
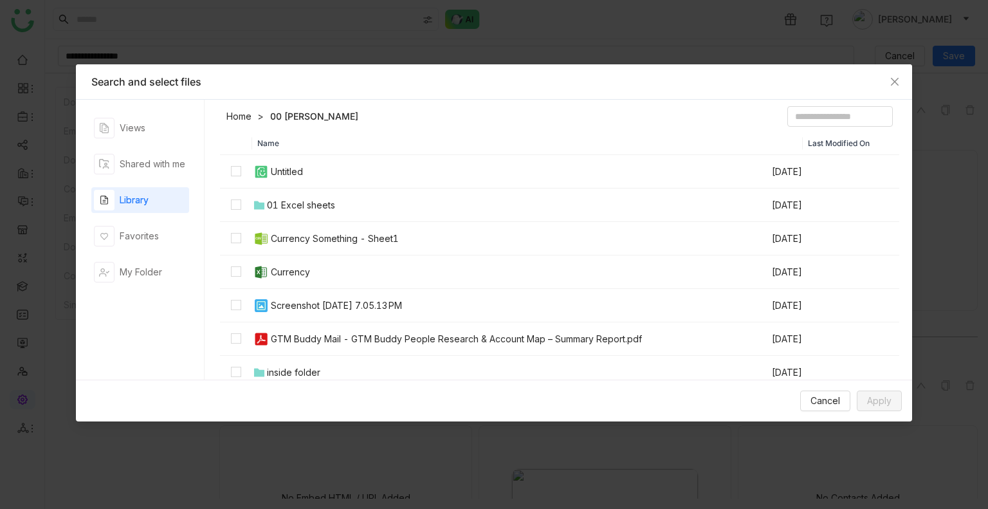
click at [295, 239] on div "Currency Something - Sheet1" at bounding box center [335, 239] width 128 height 14
click at [881, 404] on span "Apply" at bounding box center [879, 401] width 24 height 14
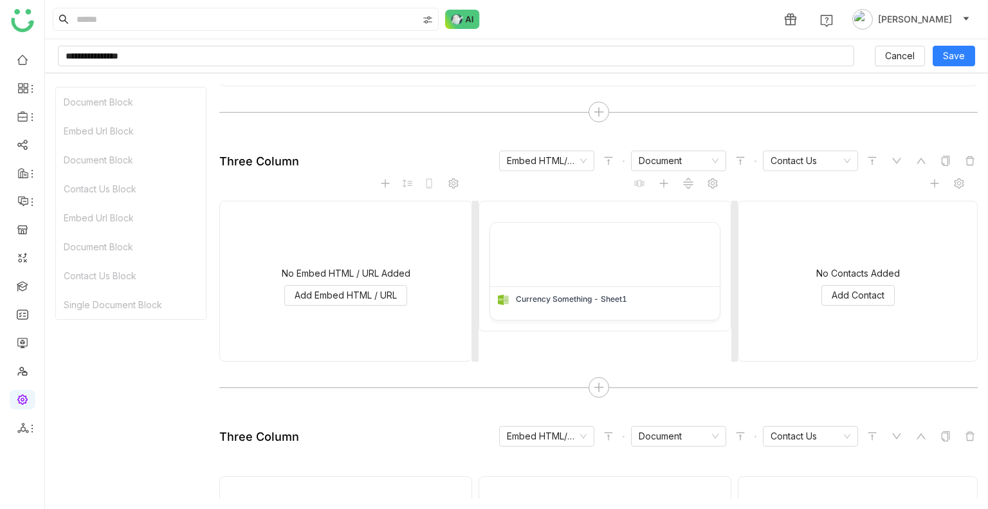
scroll to position [182, 0]
click at [942, 165] on icon at bounding box center [946, 161] width 8 height 10
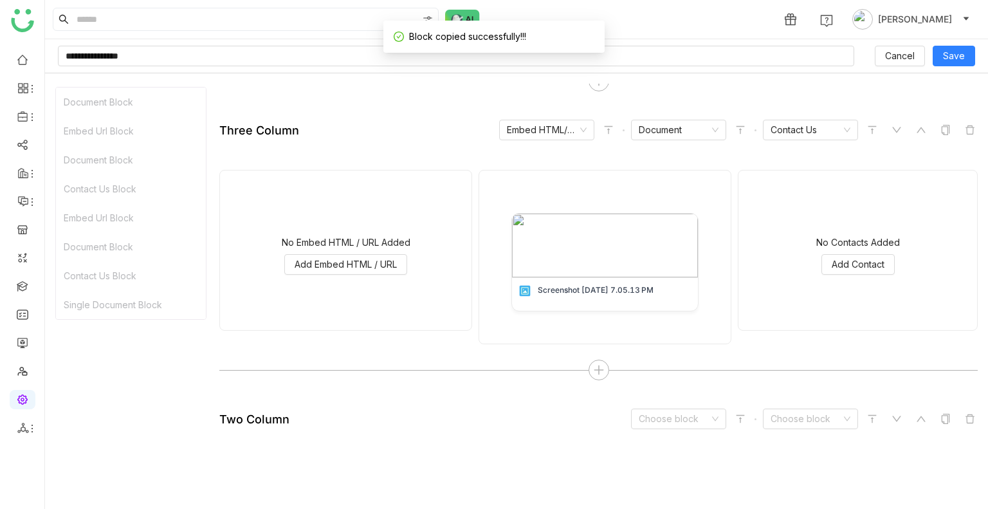
scroll to position [511, 0]
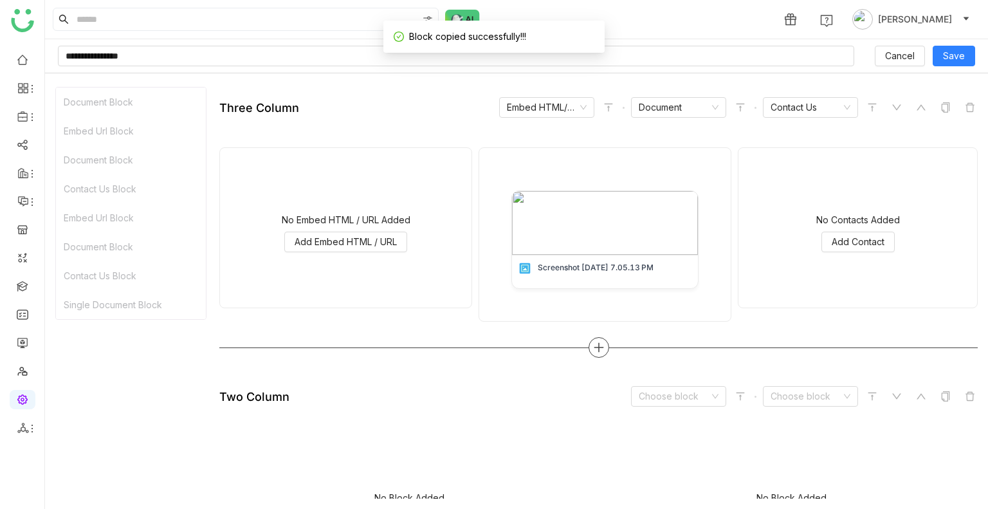
click at [596, 338] on div at bounding box center [598, 347] width 21 height 21
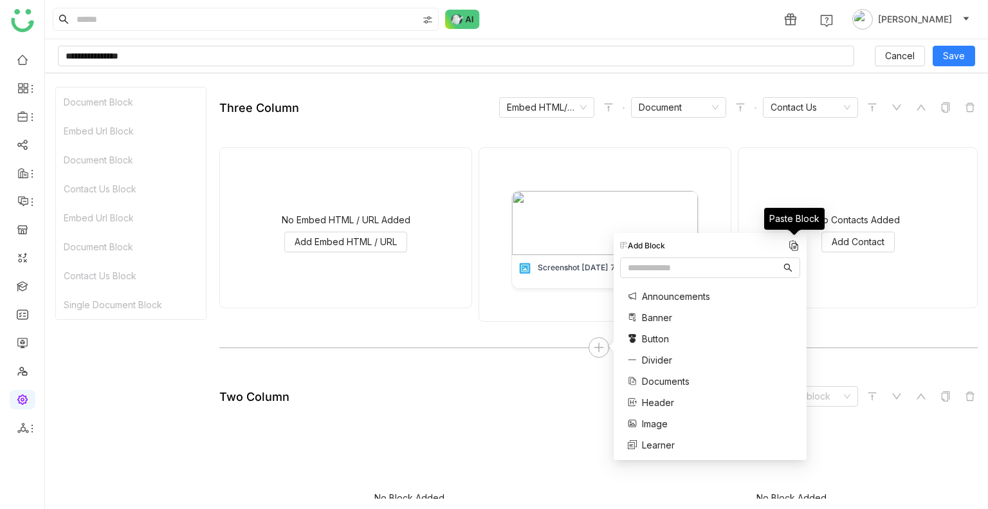
click at [789, 244] on img at bounding box center [793, 245] width 13 height 13
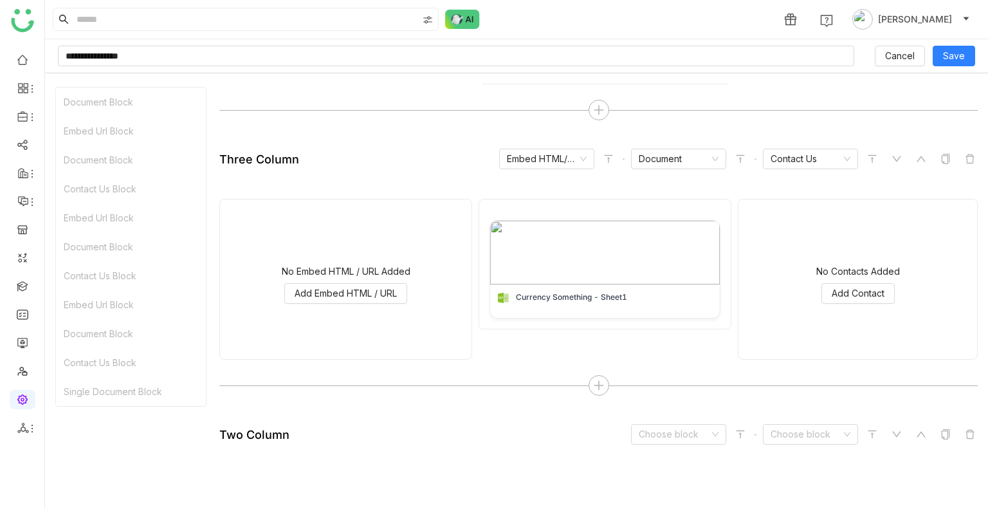
scroll to position [754, 0]
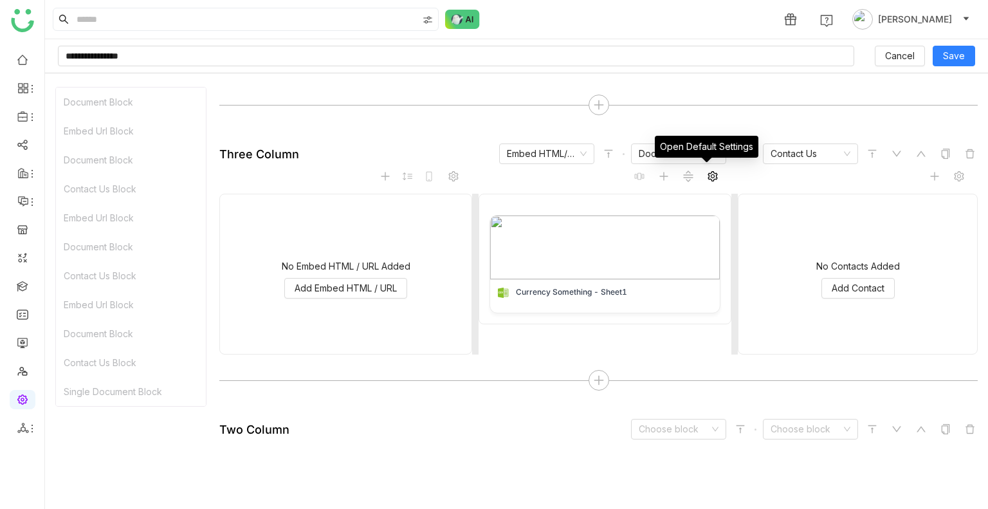
click at [707, 180] on span at bounding box center [712, 175] width 15 height 15
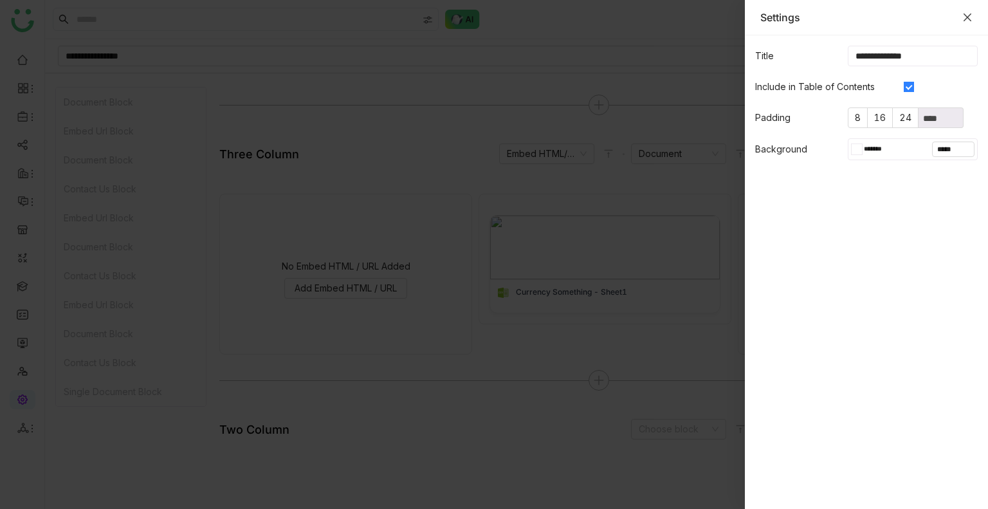
click at [962, 19] on icon "Close" at bounding box center [967, 17] width 10 height 10
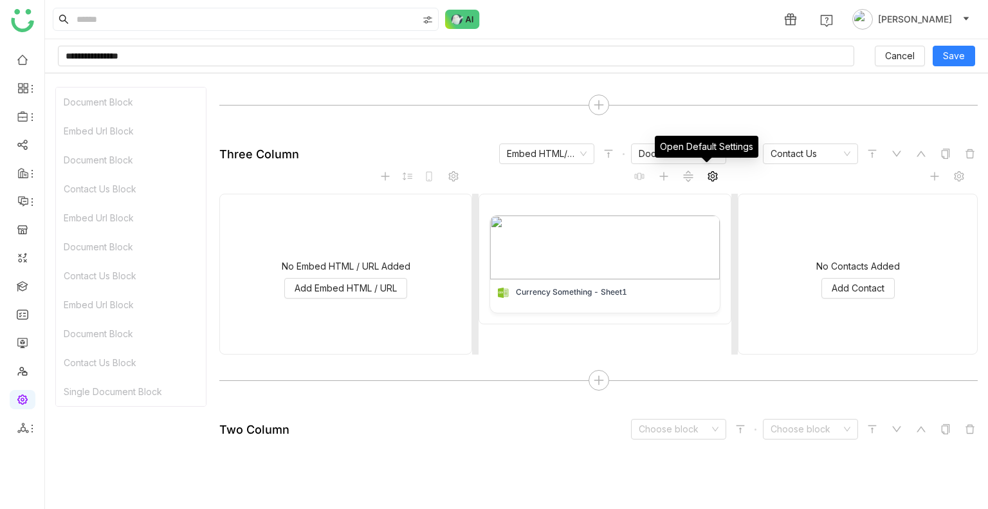
click at [707, 174] on icon at bounding box center [712, 176] width 10 height 10
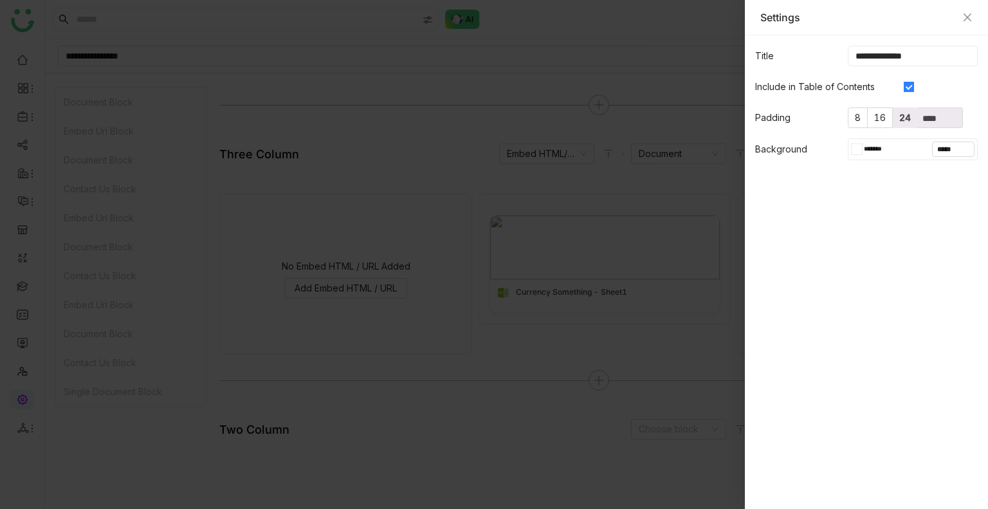
click at [901, 120] on span "24" at bounding box center [905, 117] width 12 height 11
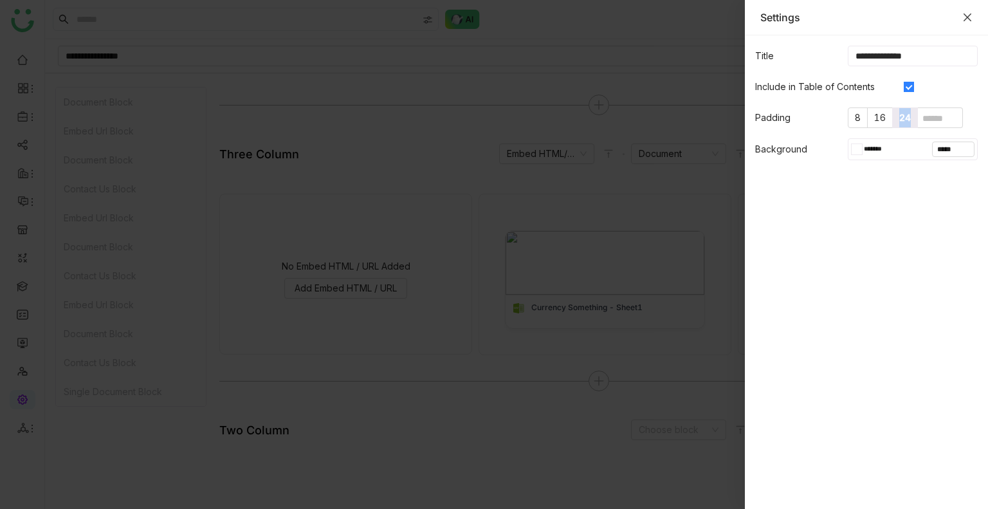
click at [969, 17] on icon "Close" at bounding box center [967, 17] width 10 height 10
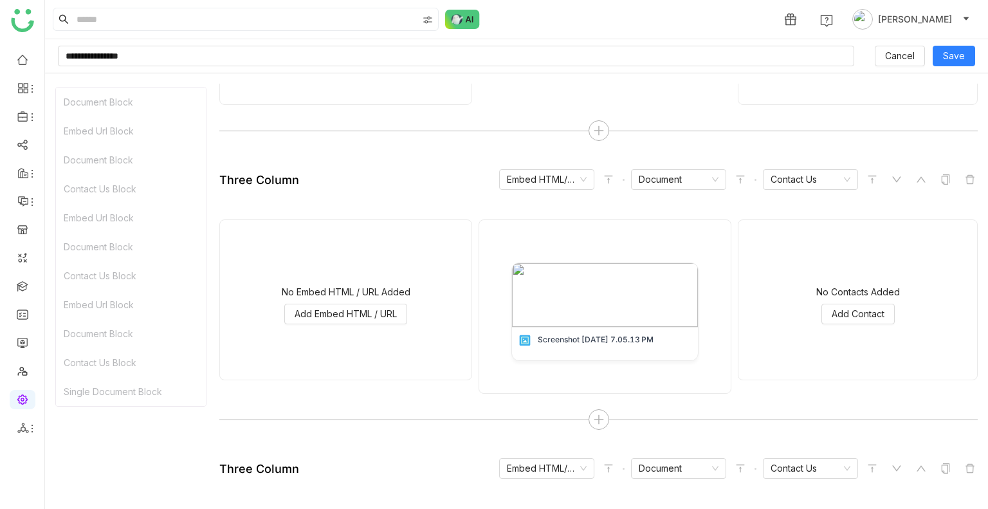
scroll to position [423, 0]
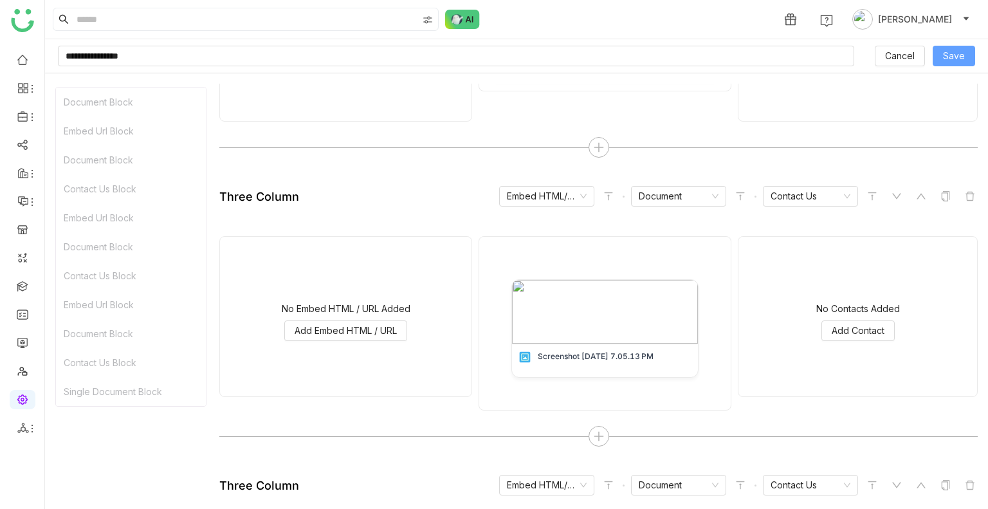
click at [958, 59] on span "Save" at bounding box center [954, 56] width 22 height 14
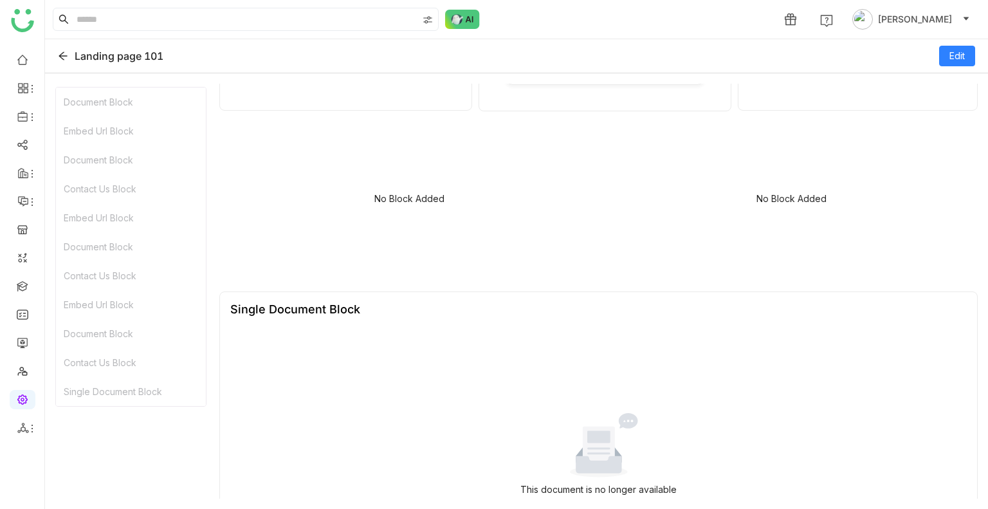
scroll to position [687, 0]
click at [950, 52] on span "Edit" at bounding box center [956, 56] width 15 height 14
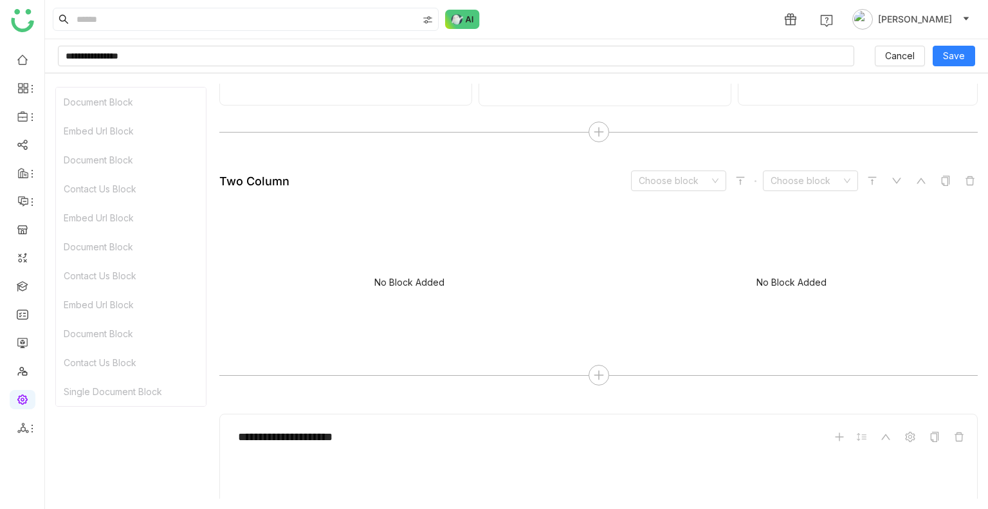
scroll to position [1268, 0]
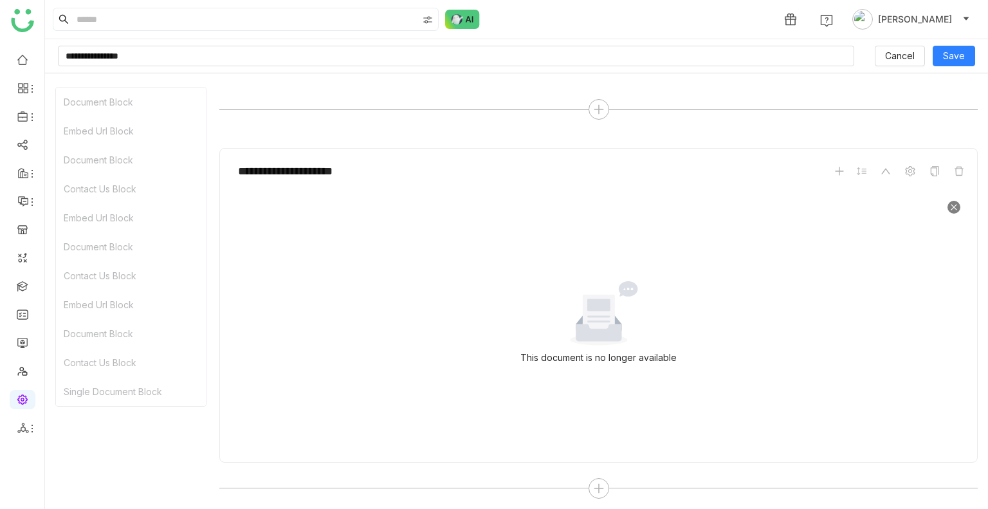
click at [950, 204] on icon at bounding box center [954, 207] width 8 height 8
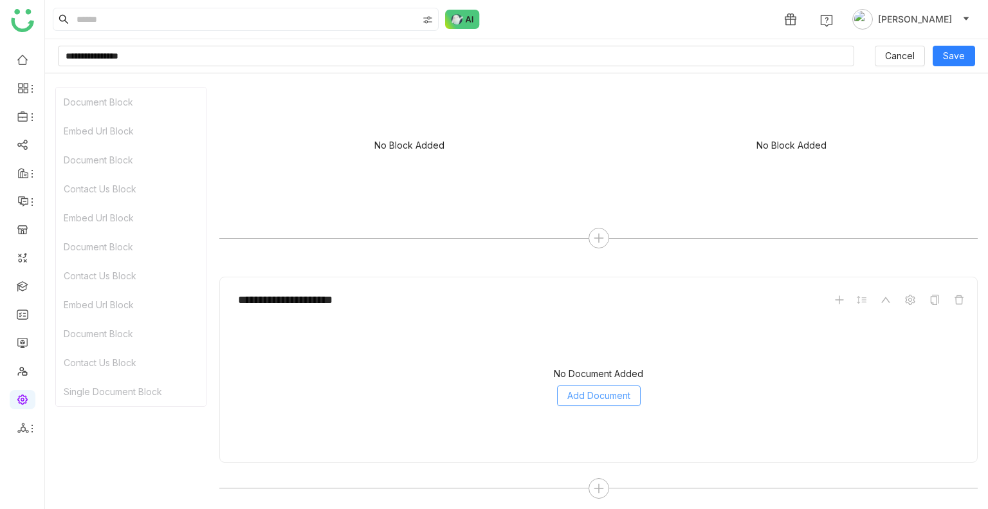
click at [588, 390] on span "Add Document" at bounding box center [598, 395] width 63 height 14
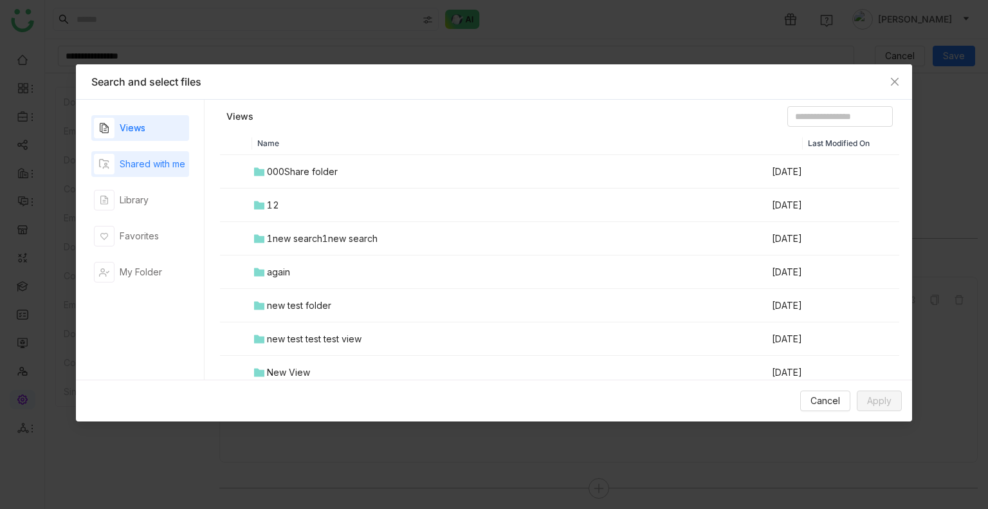
click at [187, 156] on div "Shared with me" at bounding box center [140, 164] width 98 height 26
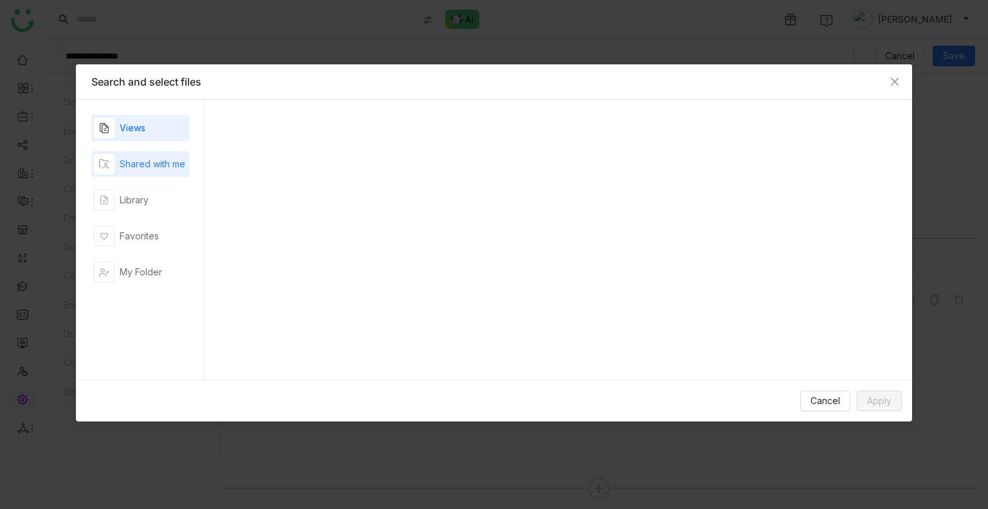
click at [187, 156] on div "Shared with me" at bounding box center [140, 164] width 98 height 26
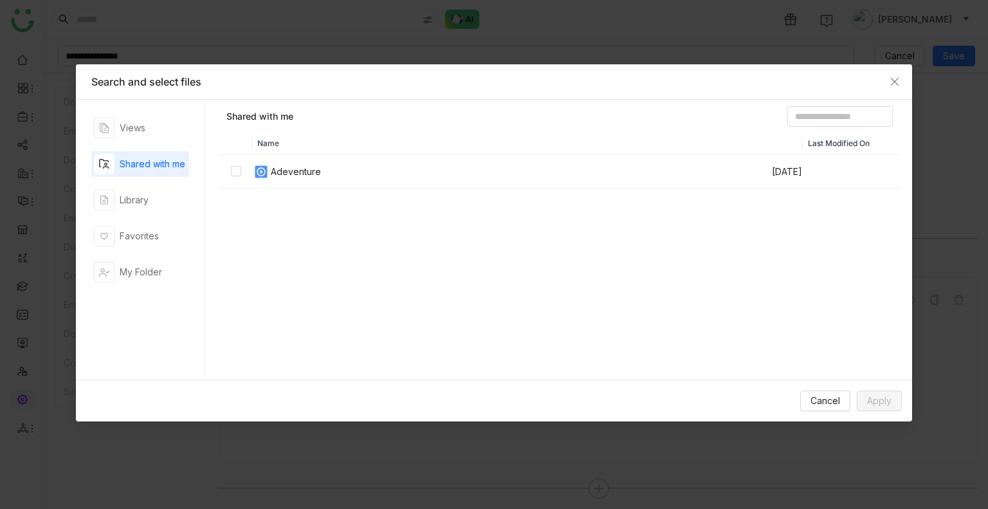
click at [301, 163] on td "Adeventure" at bounding box center [511, 171] width 518 height 33
click at [869, 397] on span "Apply" at bounding box center [879, 401] width 24 height 14
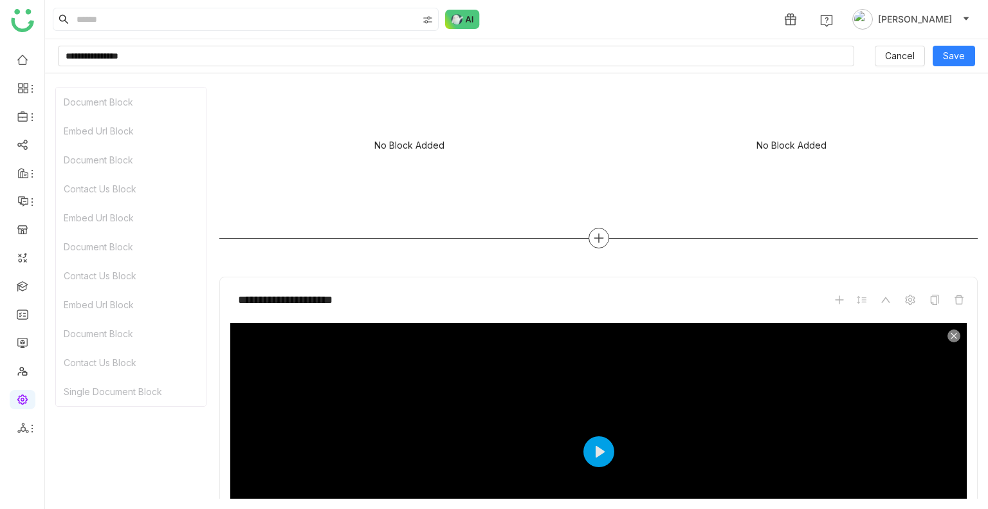
click at [594, 239] on icon at bounding box center [599, 238] width 12 height 12
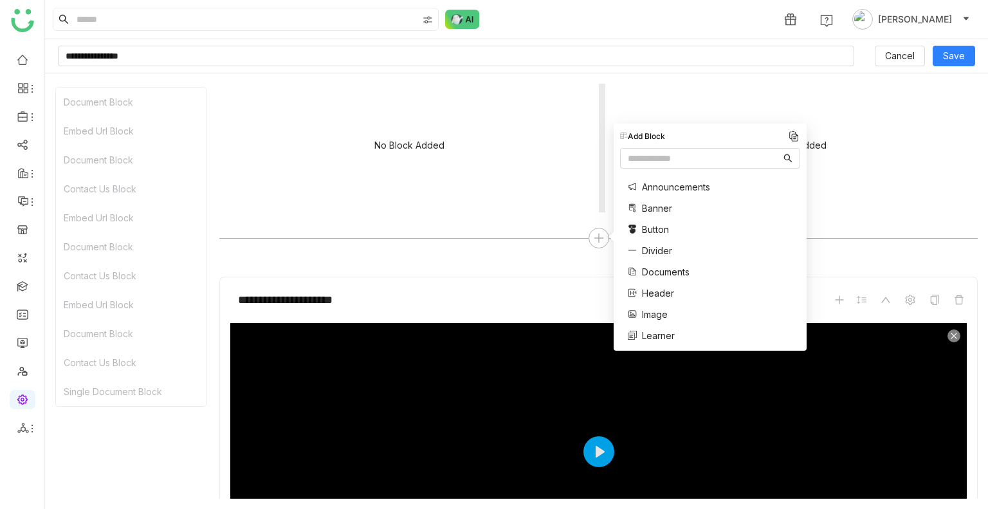
click at [523, 169] on div "No Block Added" at bounding box center [408, 148] width 379 height 129
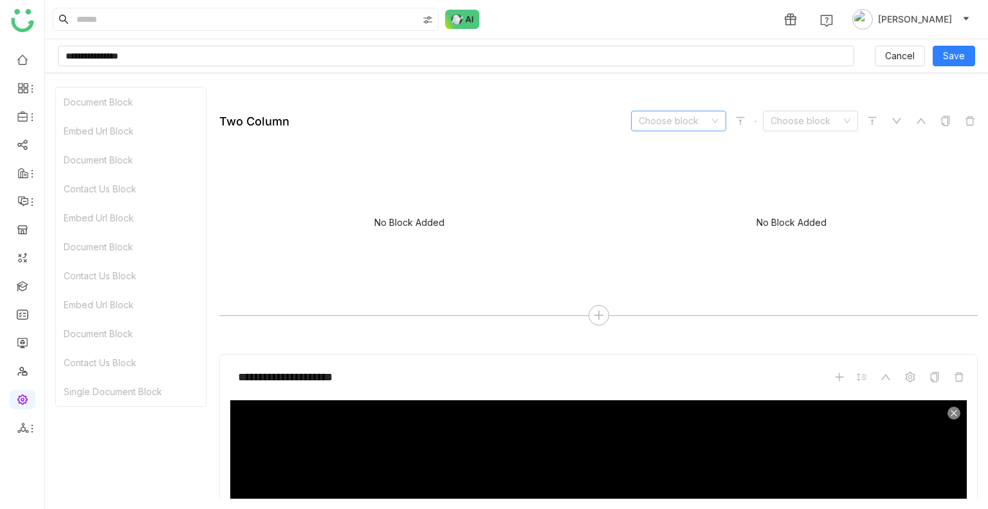
click at [672, 125] on input at bounding box center [674, 120] width 71 height 19
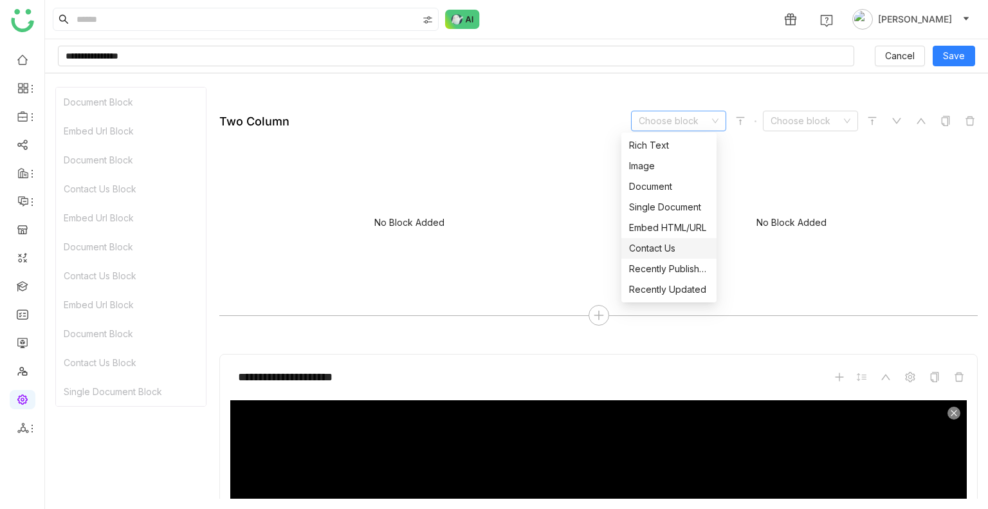
click at [667, 249] on div "Contact Us" at bounding box center [669, 248] width 80 height 14
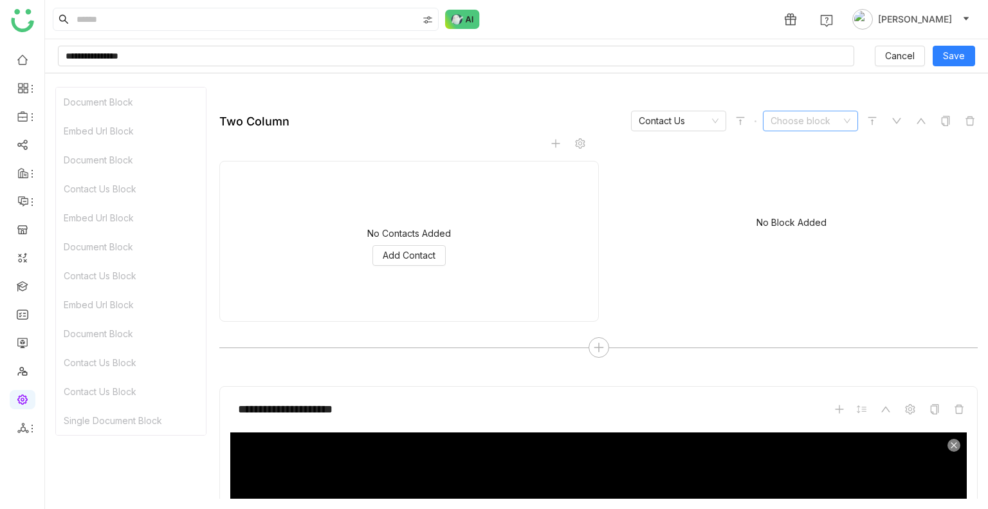
click at [780, 123] on input at bounding box center [805, 120] width 71 height 19
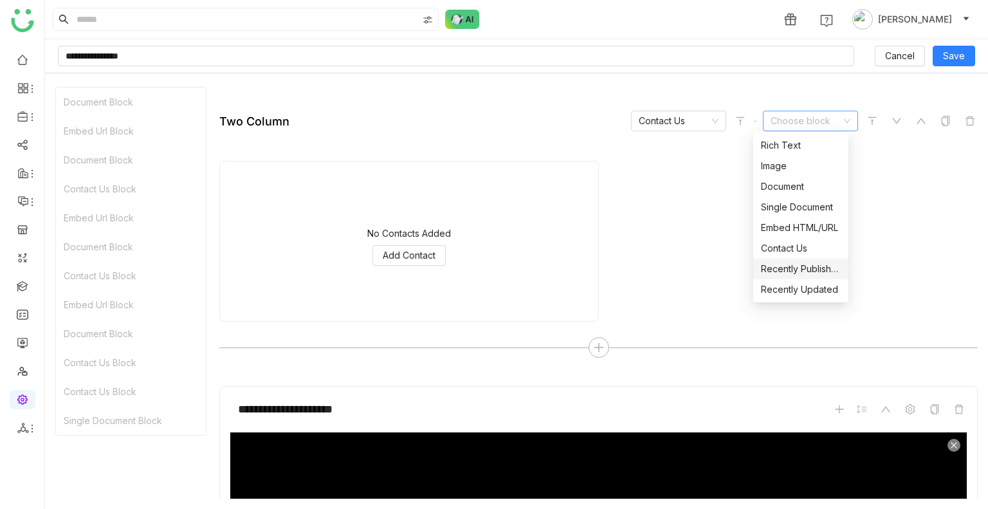
click at [779, 278] on nz-option-item "Recently Published" at bounding box center [800, 269] width 95 height 21
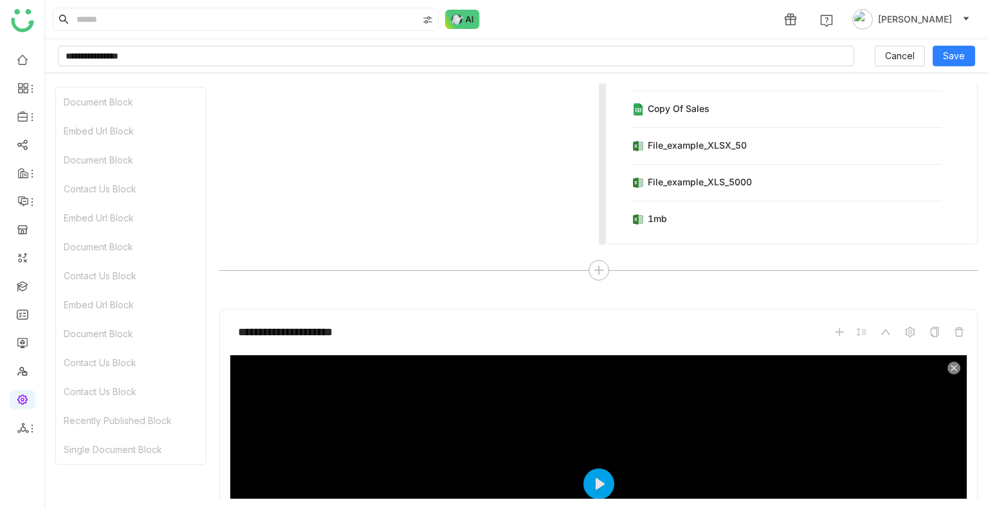
scroll to position [1348, 0]
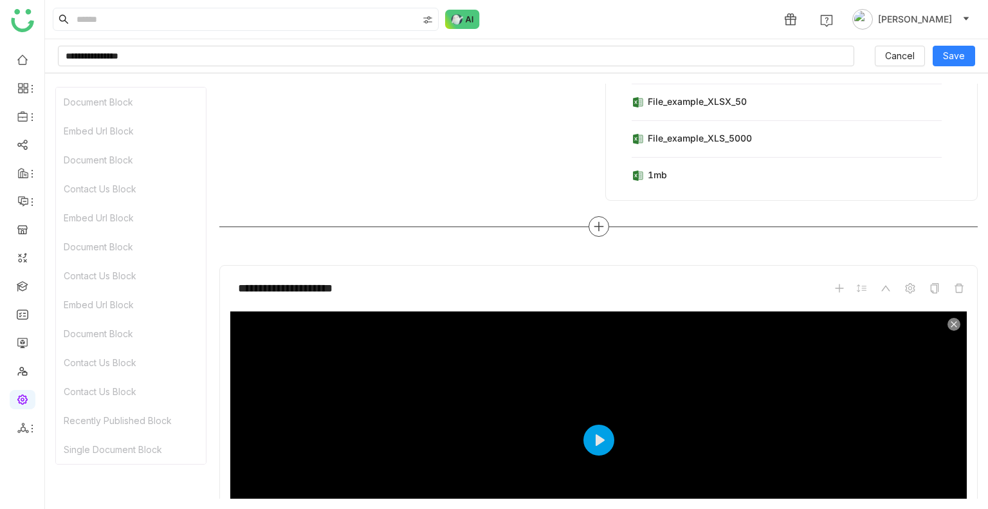
click at [594, 226] on icon at bounding box center [599, 227] width 12 height 12
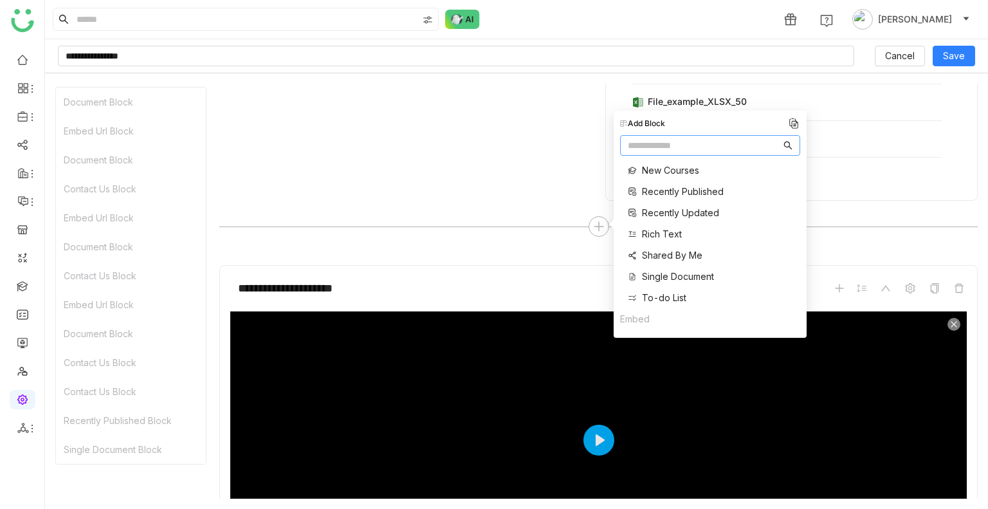
scroll to position [197, 0]
click at [661, 247] on span "Shared By Me" at bounding box center [672, 253] width 60 height 14
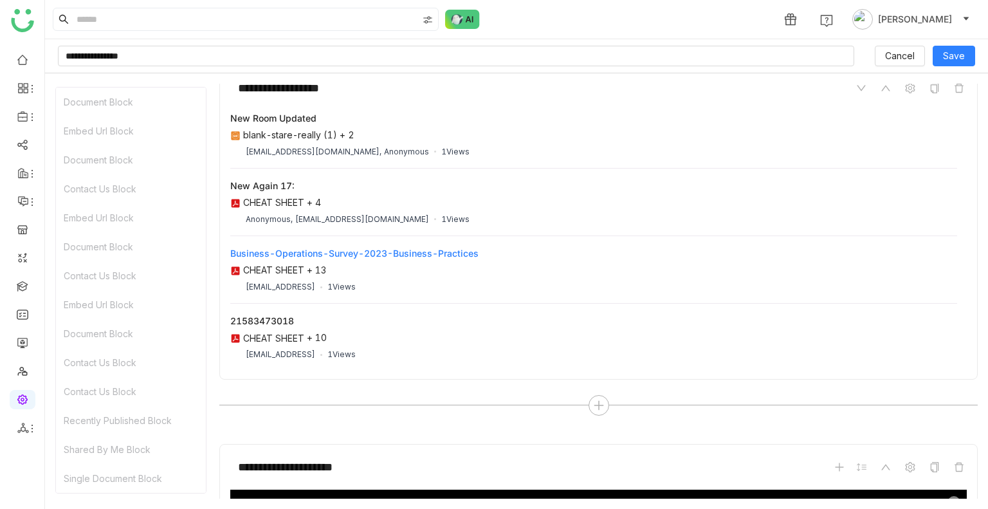
scroll to position [1551, 0]
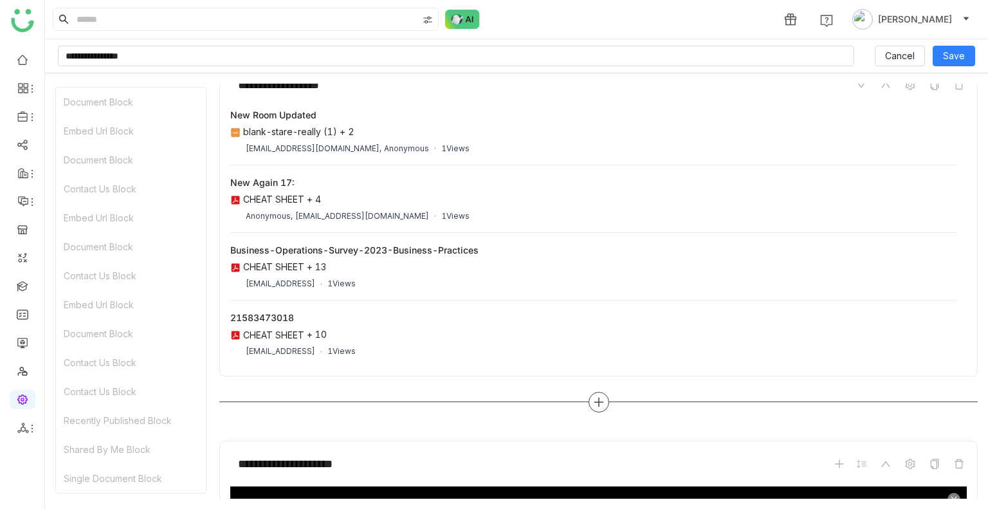
click at [597, 401] on icon at bounding box center [598, 401] width 9 height 1
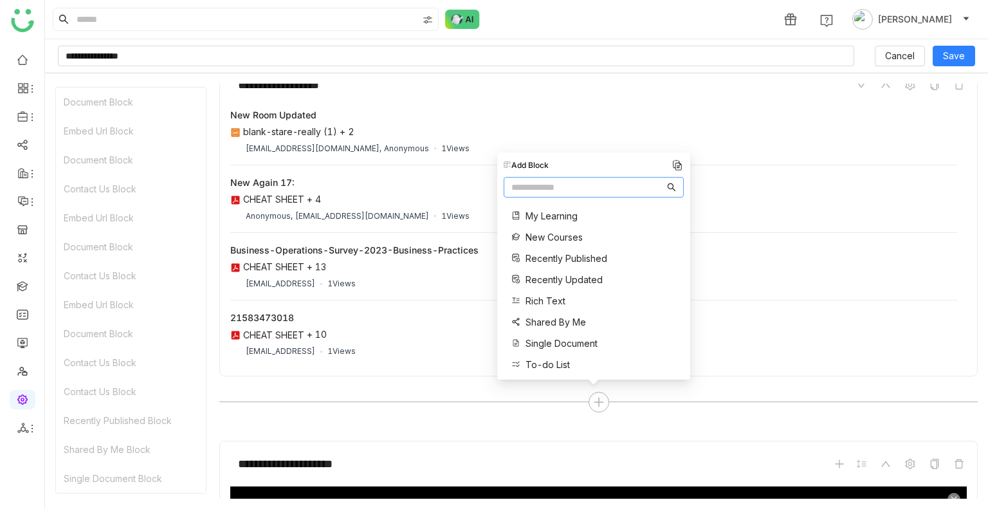
scroll to position [224, 0]
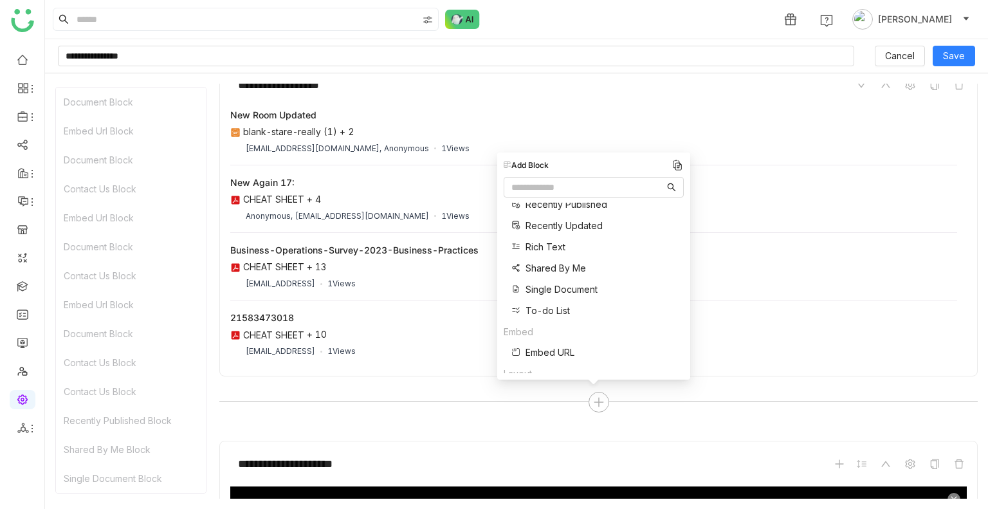
click at [551, 219] on span "Recently Updated" at bounding box center [563, 226] width 77 height 14
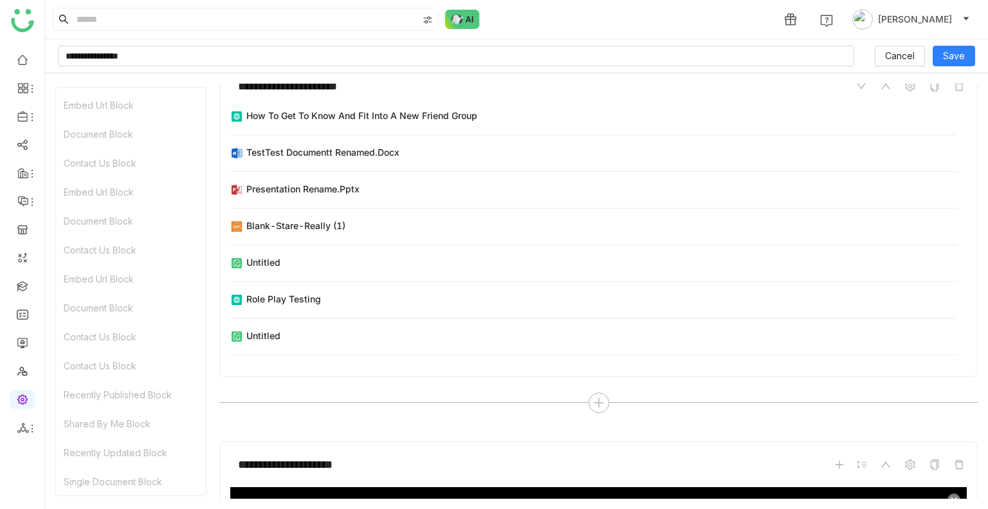
scroll to position [0, 0]
click at [593, 399] on icon at bounding box center [599, 403] width 12 height 12
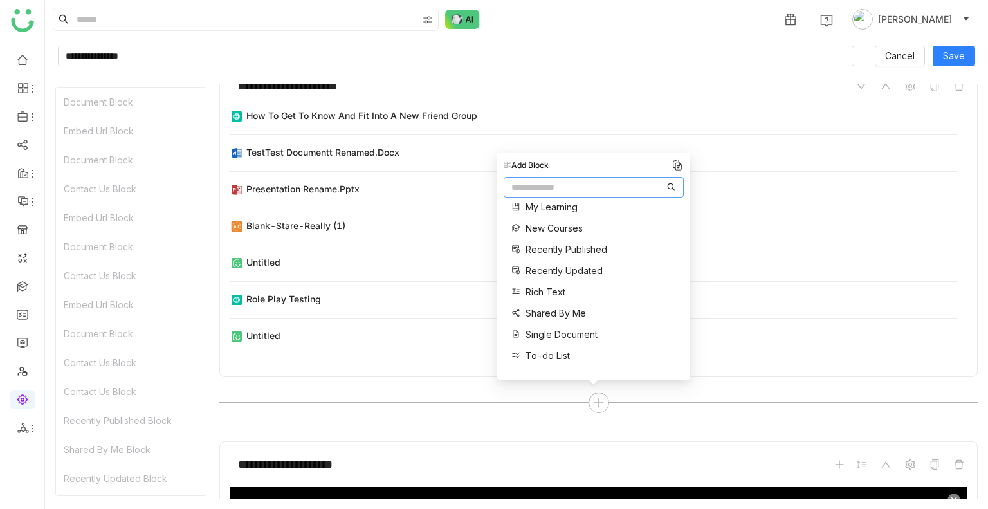
scroll to position [198, 0]
click at [551, 208] on span "New Courses" at bounding box center [553, 209] width 57 height 14
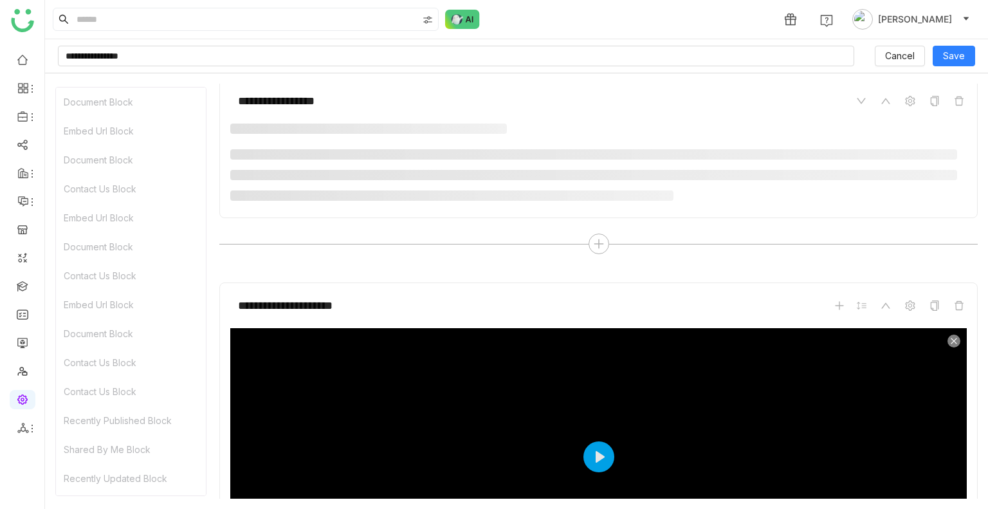
scroll to position [2306, 0]
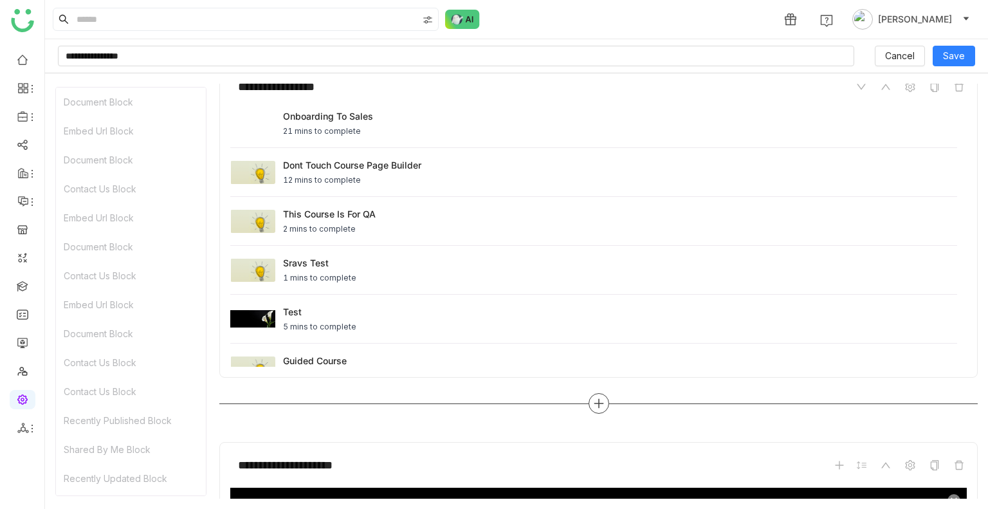
click at [595, 403] on icon at bounding box center [599, 403] width 12 height 12
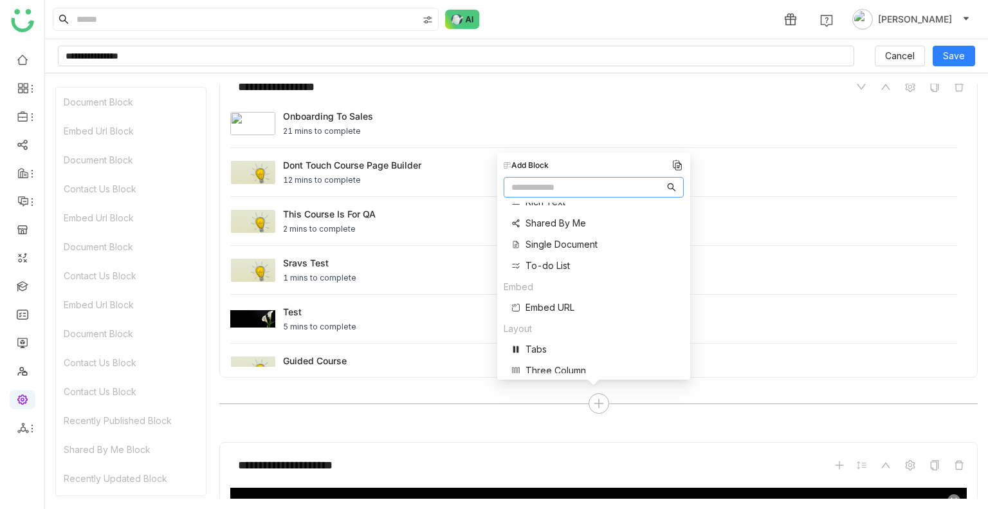
scroll to position [271, 0]
click at [540, 257] on span "To-do List" at bounding box center [547, 263] width 44 height 14
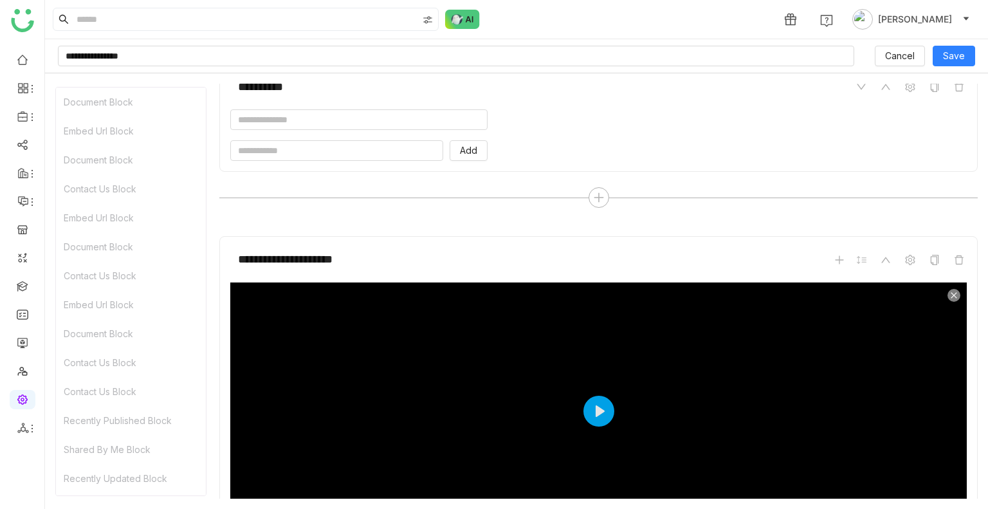
scroll to position [2569, 0]
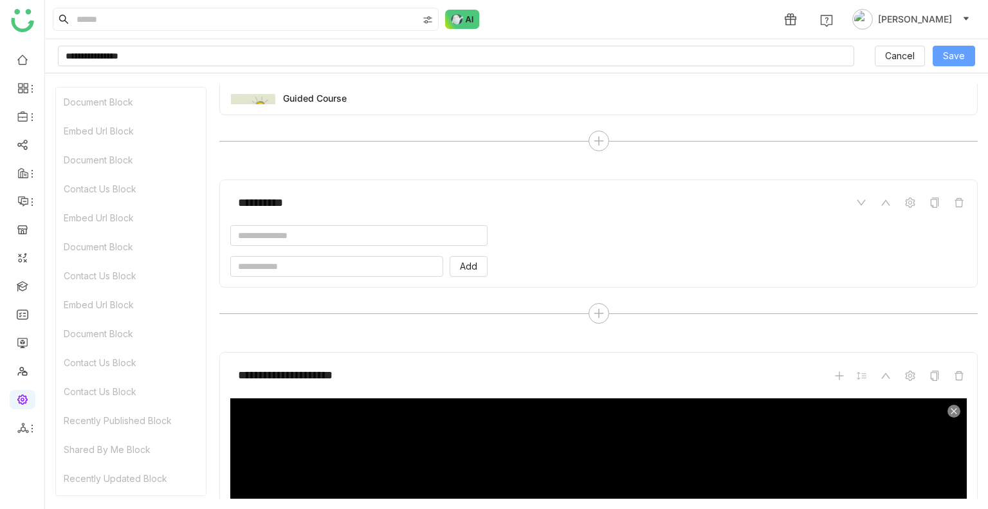
click at [957, 53] on span "Save" at bounding box center [954, 56] width 22 height 14
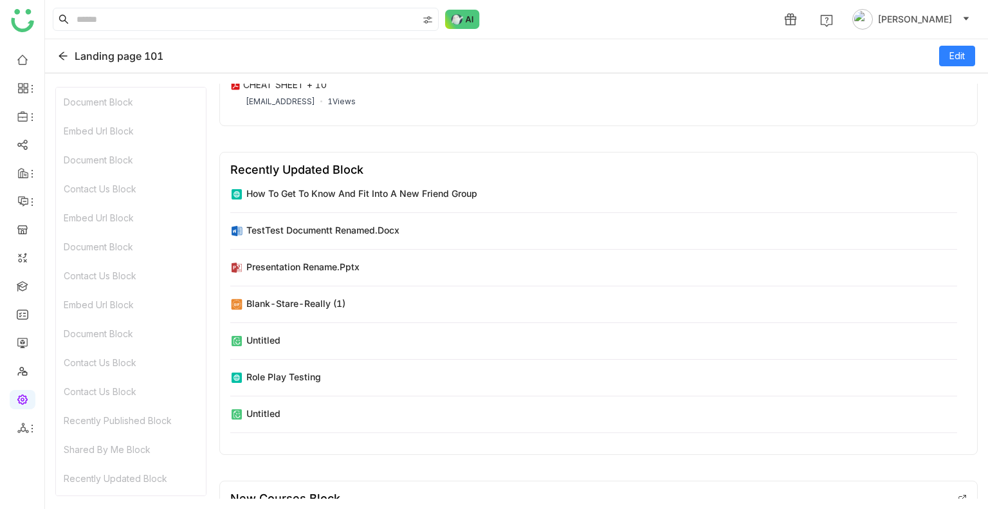
scroll to position [1341, 0]
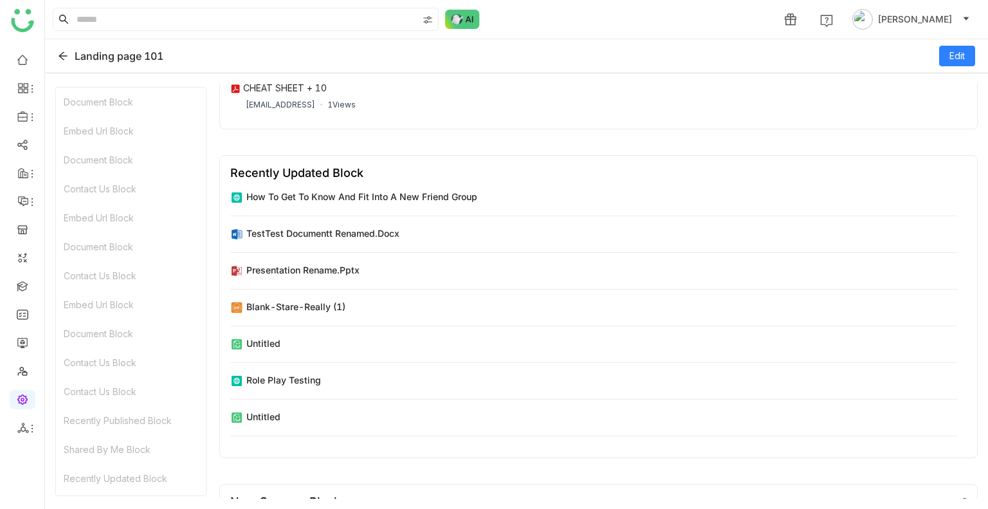
click at [66, 54] on icon at bounding box center [63, 56] width 10 height 10
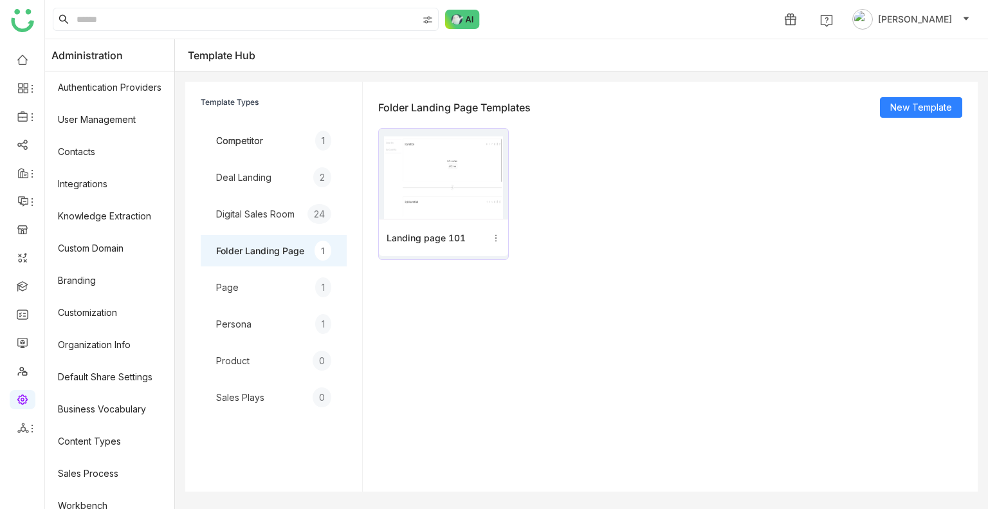
click at [284, 295] on div "Page 1" at bounding box center [274, 287] width 146 height 32
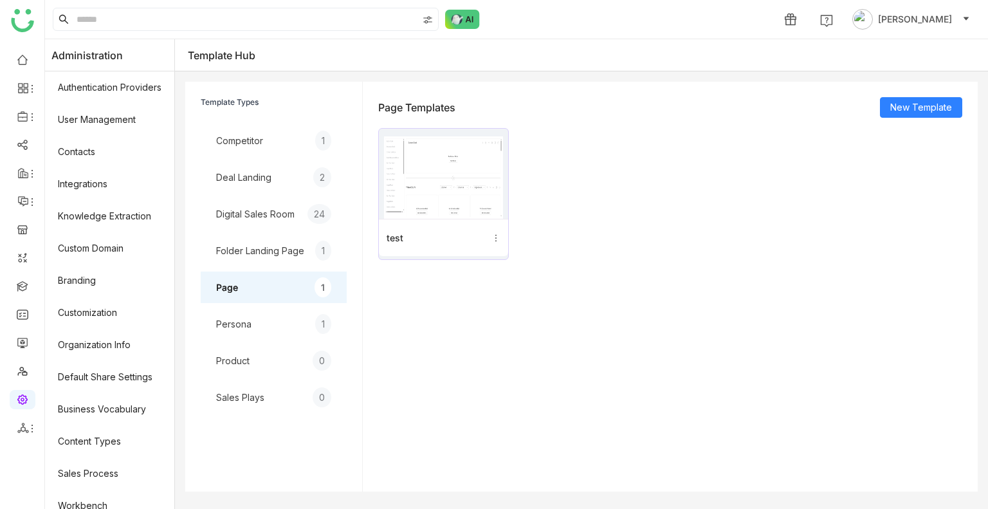
drag, startPoint x: 546, startPoint y: 134, endPoint x: 499, endPoint y: 159, distance: 53.2
click at [499, 159] on div at bounding box center [443, 174] width 129 height 90
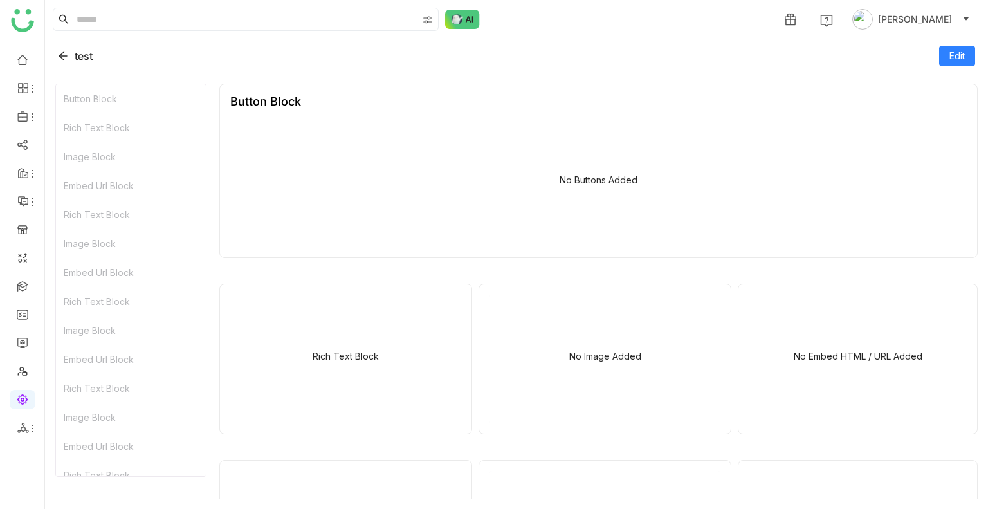
click at [499, 159] on div "No Buttons Added" at bounding box center [598, 182] width 736 height 129
click at [949, 48] on button "Edit" at bounding box center [957, 56] width 36 height 21
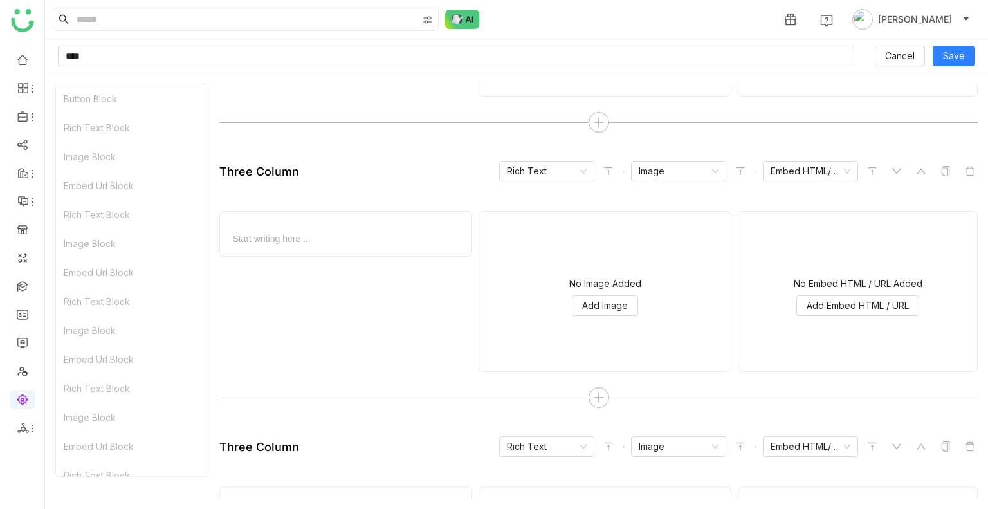
scroll to position [313, 0]
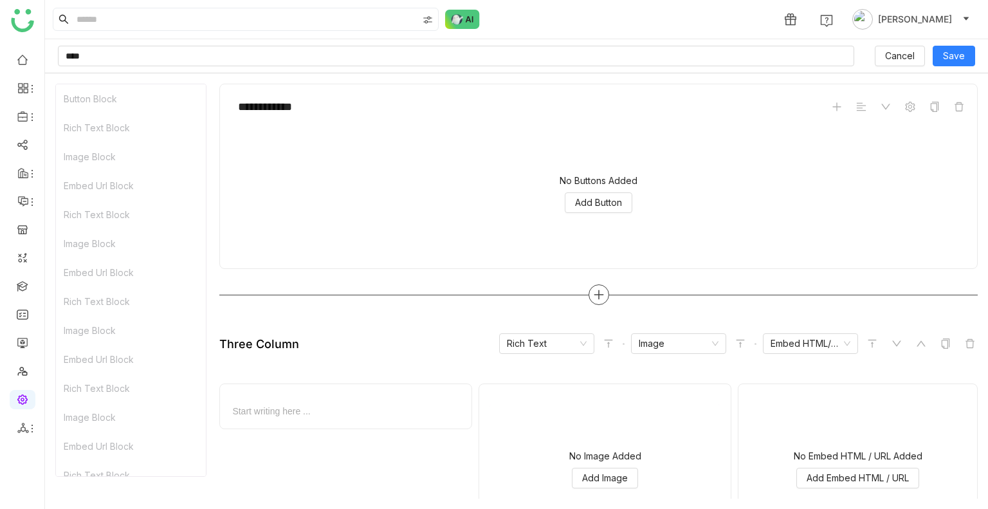
click at [588, 292] on div at bounding box center [598, 294] width 21 height 21
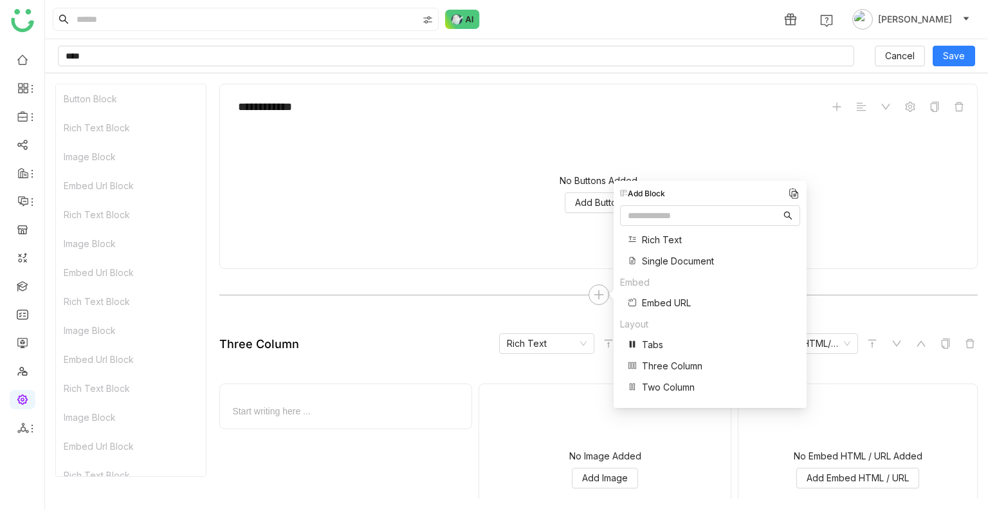
click at [664, 363] on span "Three Column" at bounding box center [672, 366] width 60 height 14
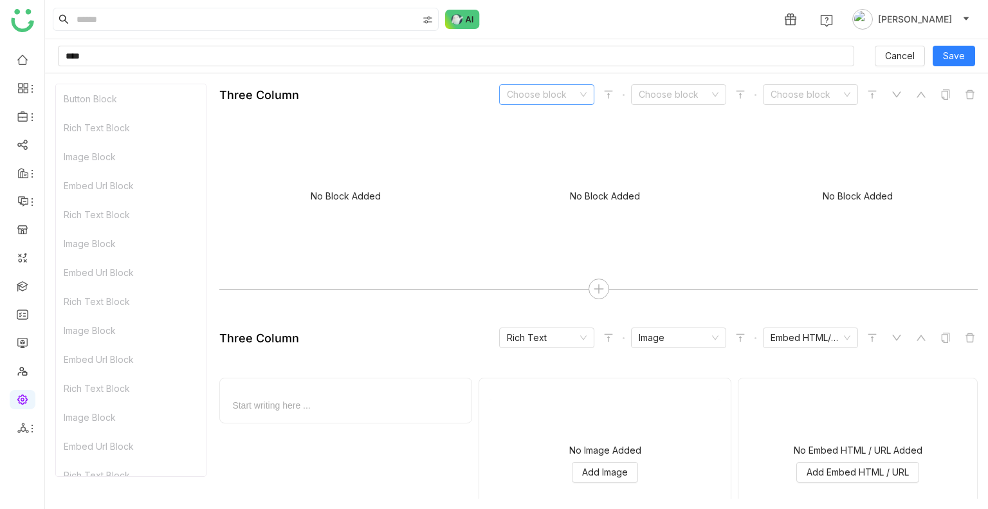
click at [525, 103] on input at bounding box center [542, 94] width 71 height 19
click at [521, 154] on div "Document" at bounding box center [537, 161] width 80 height 14
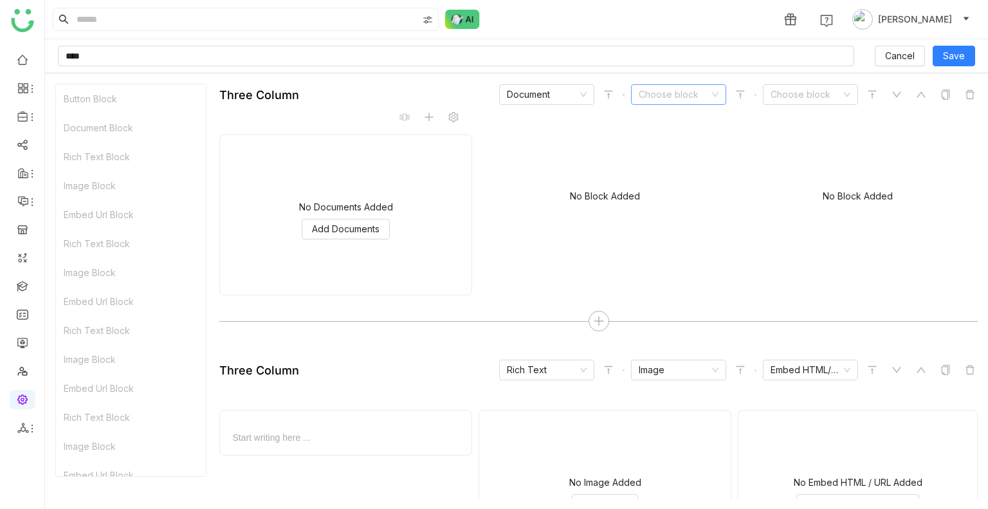
click at [658, 96] on input at bounding box center [674, 94] width 71 height 19
click at [668, 152] on nz-option-item "Document" at bounding box center [668, 160] width 95 height 21
click at [792, 93] on input at bounding box center [805, 94] width 71 height 19
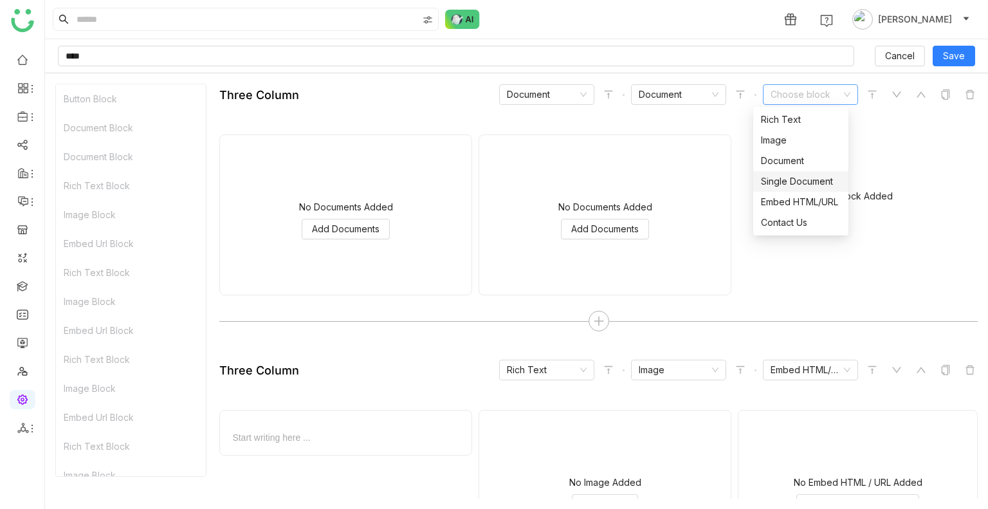
click at [795, 190] on nz-option-item "Single Document" at bounding box center [800, 181] width 95 height 21
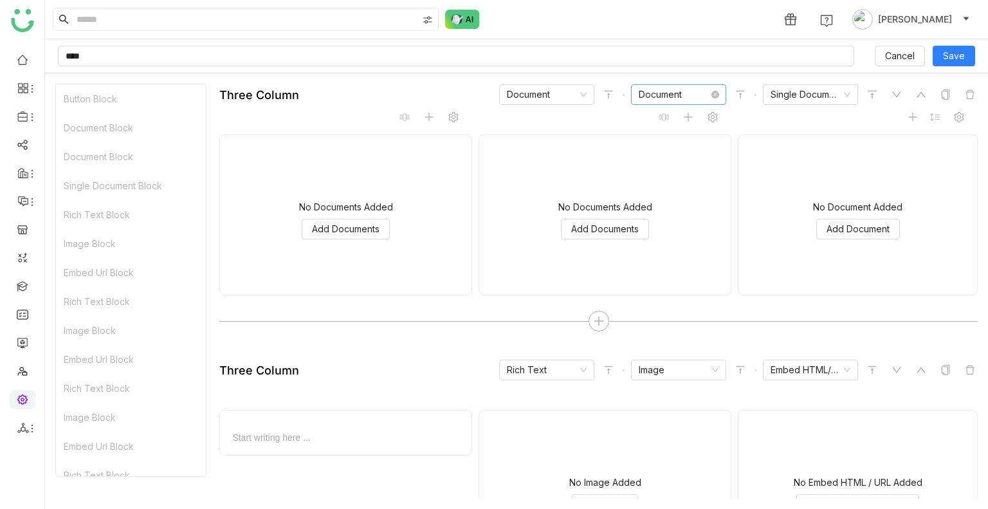
click at [659, 86] on nz-select-item "Document" at bounding box center [679, 94] width 80 height 19
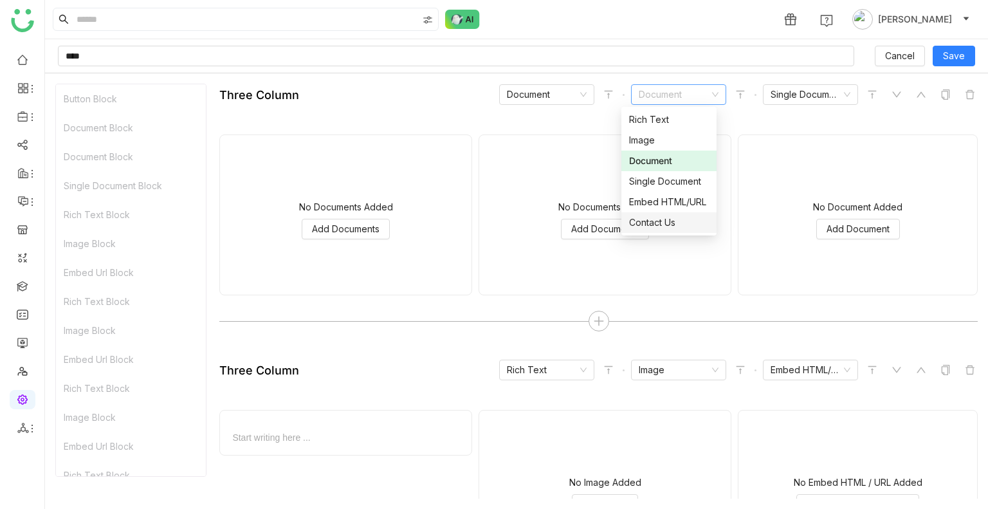
click at [653, 219] on div "Contact Us" at bounding box center [669, 222] width 80 height 14
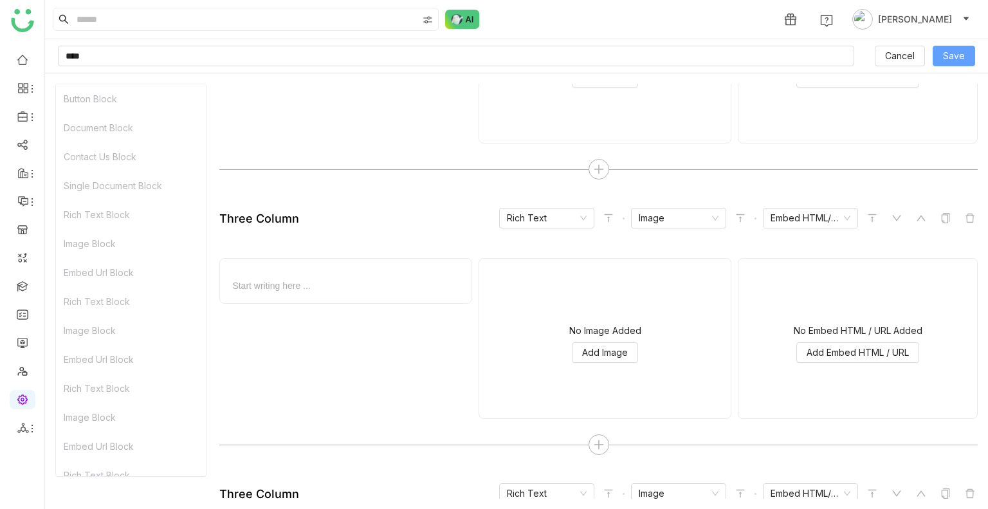
click at [962, 49] on span "Save" at bounding box center [954, 56] width 22 height 14
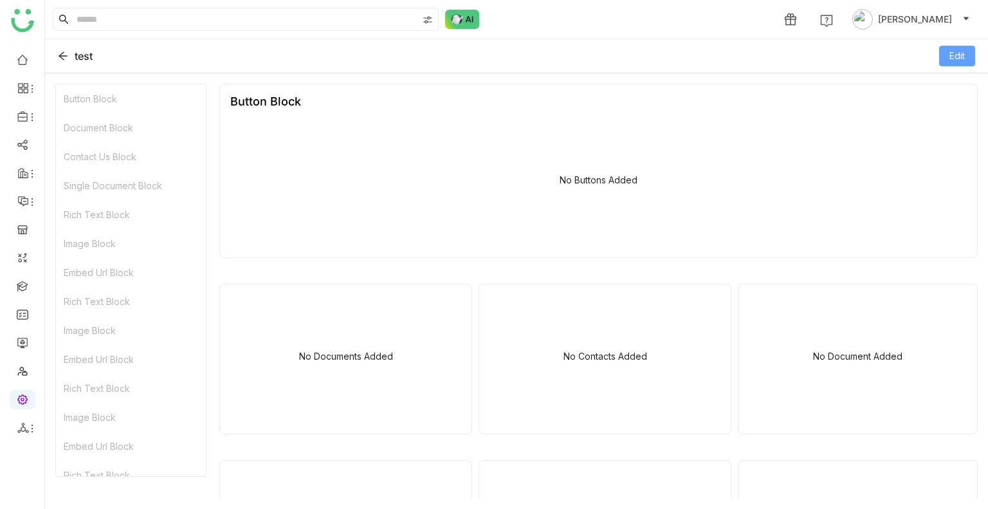
click at [958, 46] on button "Edit" at bounding box center [957, 56] width 36 height 21
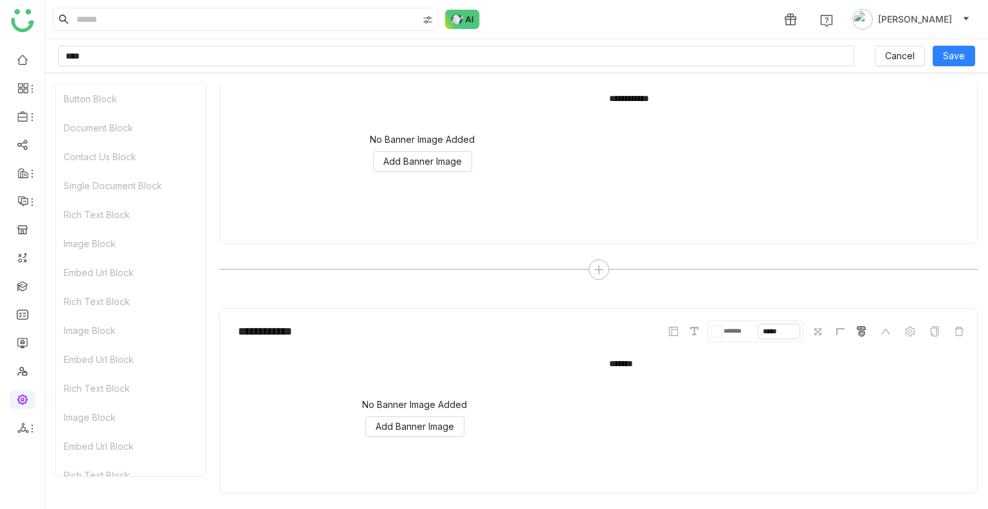
scroll to position [2537, 0]
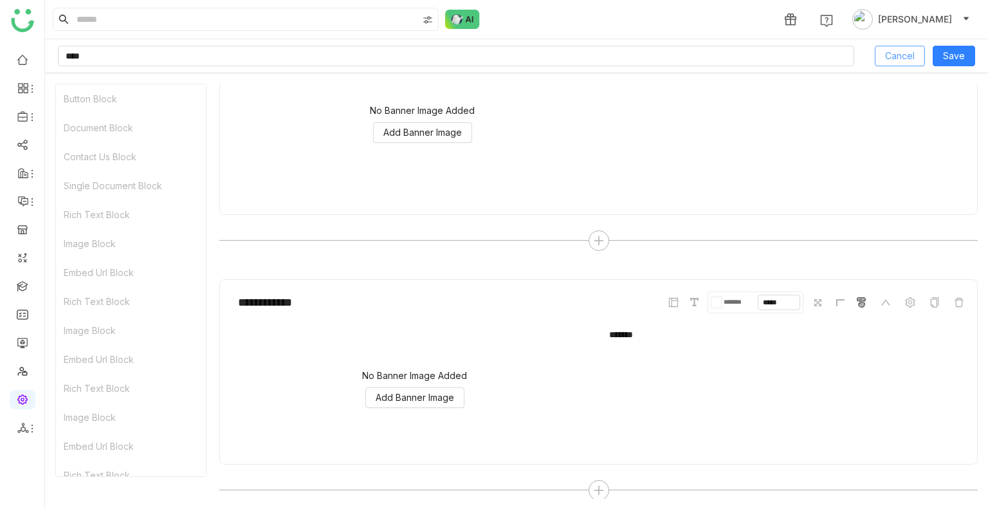
click at [884, 52] on button "Cancel" at bounding box center [900, 56] width 50 height 21
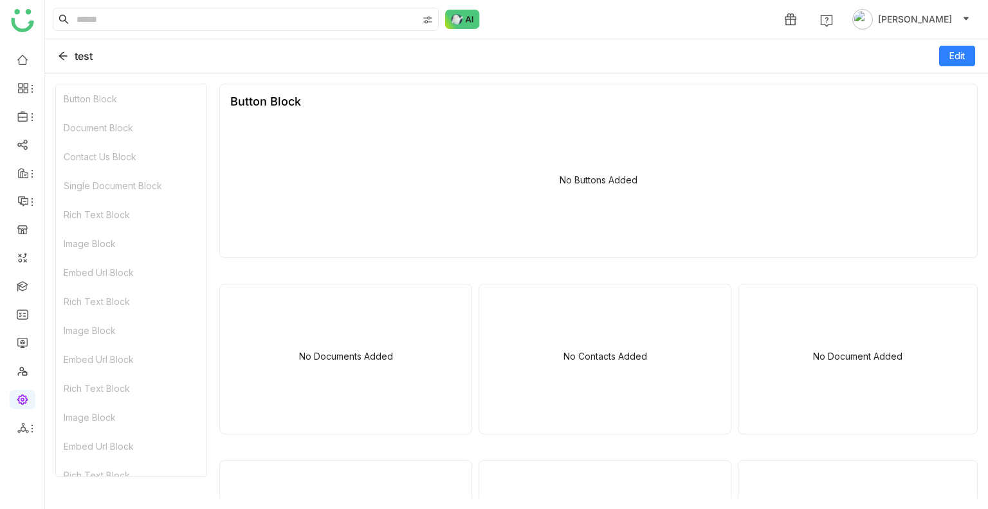
click at [59, 54] on icon at bounding box center [63, 56] width 10 height 10
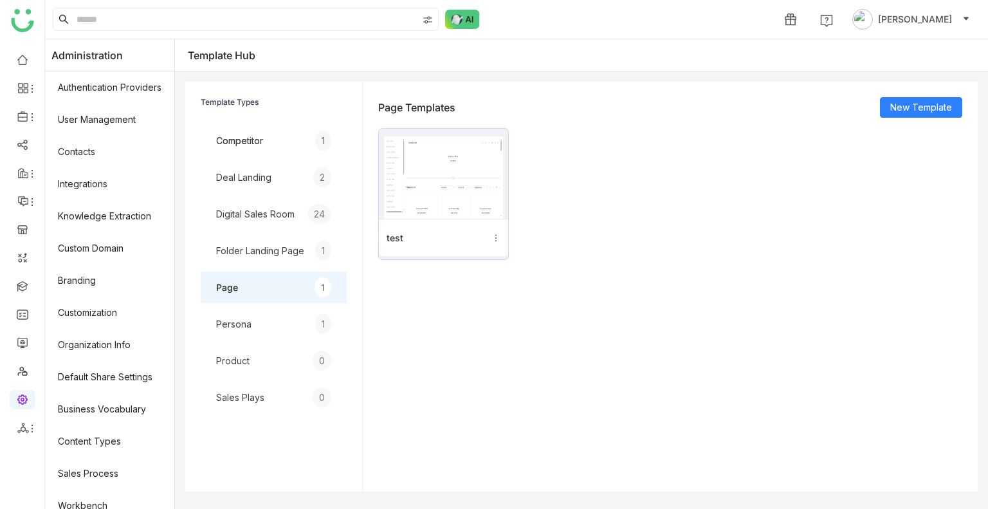
click at [451, 200] on img at bounding box center [443, 177] width 119 height 82
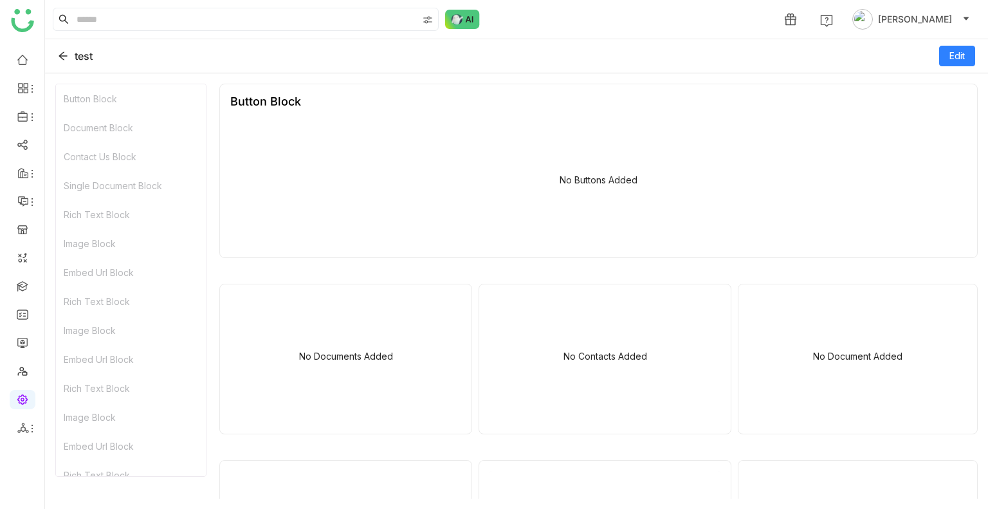
click at [60, 53] on icon at bounding box center [63, 56] width 10 height 10
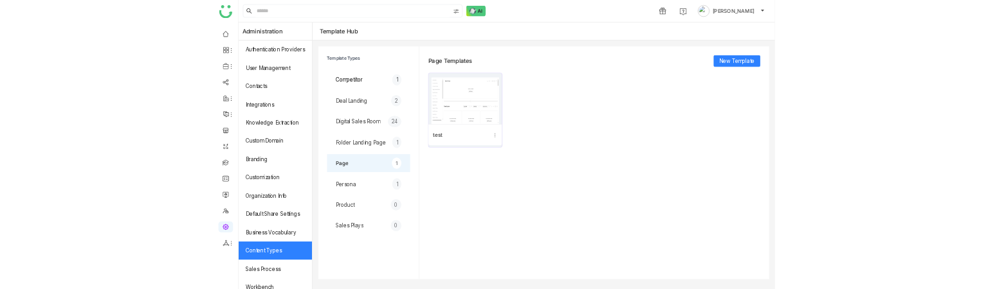
scroll to position [173, 0]
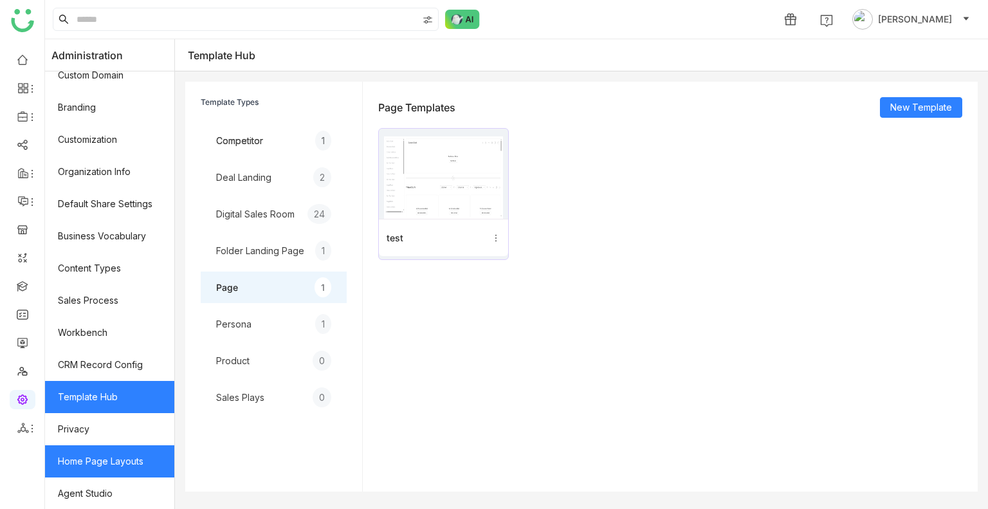
click at [126, 456] on link "Home Page Layouts" at bounding box center [109, 461] width 129 height 32
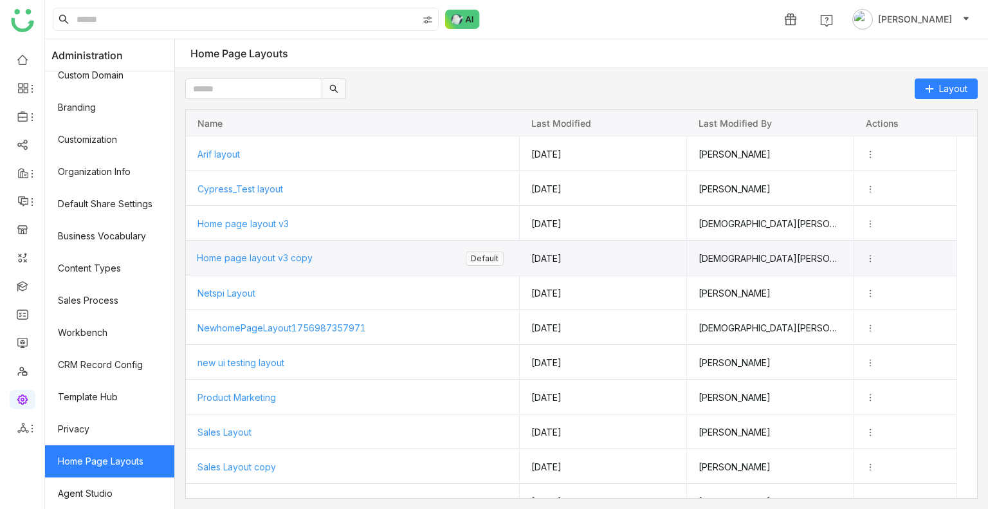
click at [262, 258] on span "Home page layout v3 copy" at bounding box center [255, 257] width 116 height 11
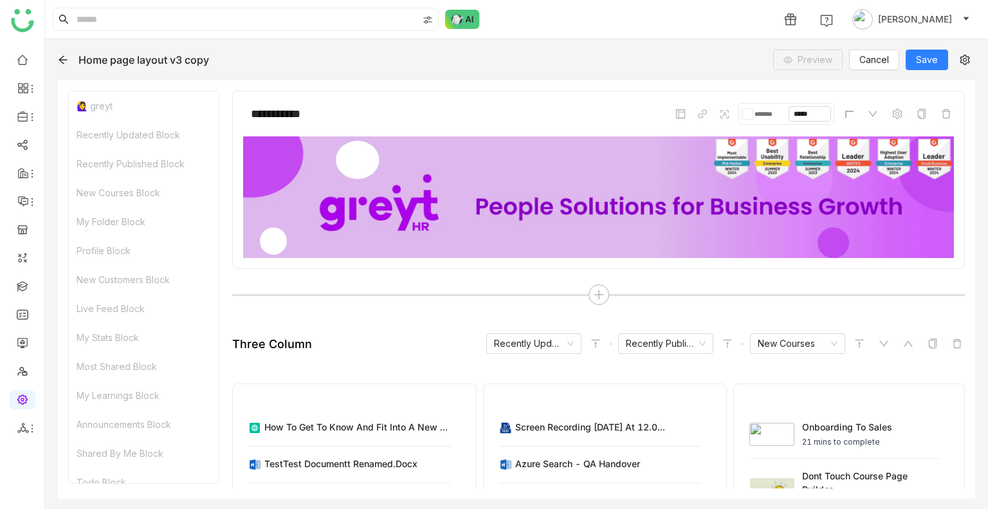
click at [62, 57] on icon at bounding box center [63, 60] width 10 height 10
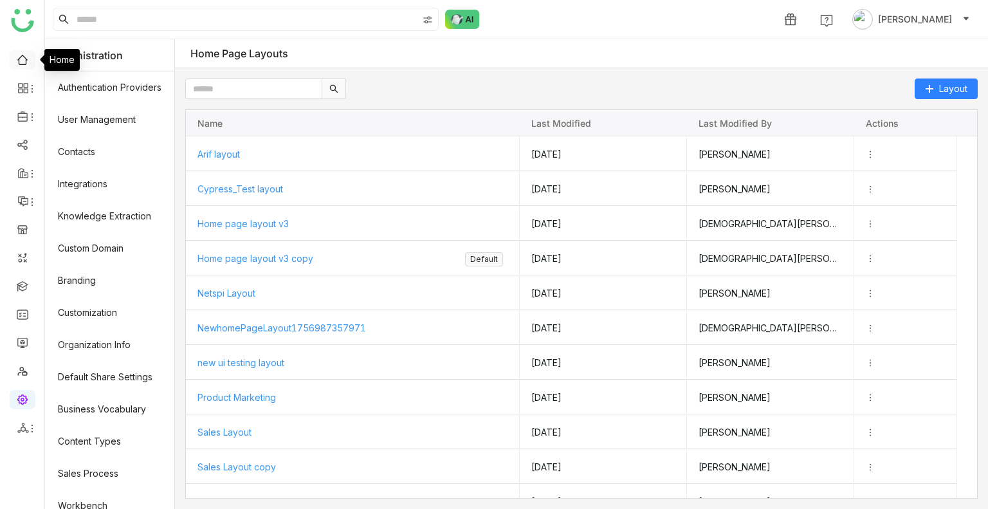
click at [23, 62] on link at bounding box center [23, 58] width 12 height 11
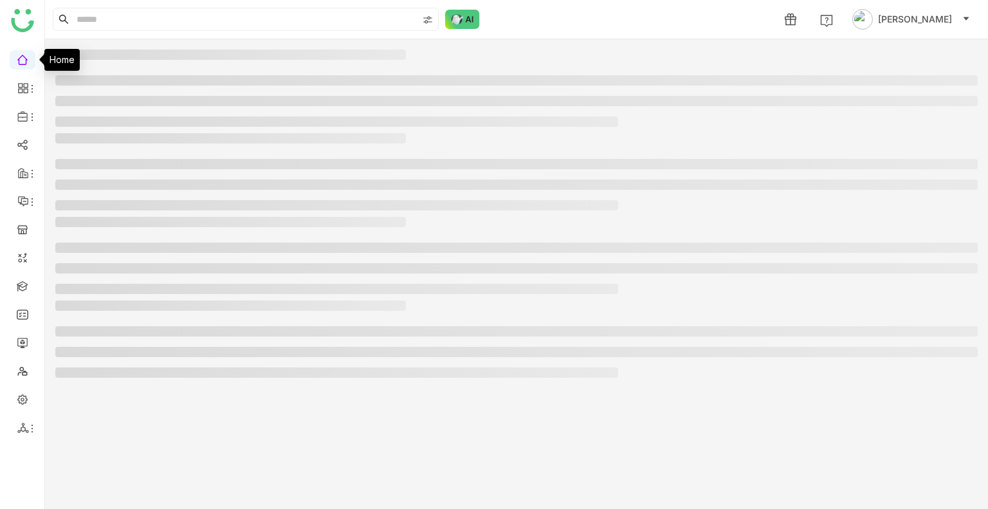
click at [23, 62] on link at bounding box center [23, 58] width 12 height 11
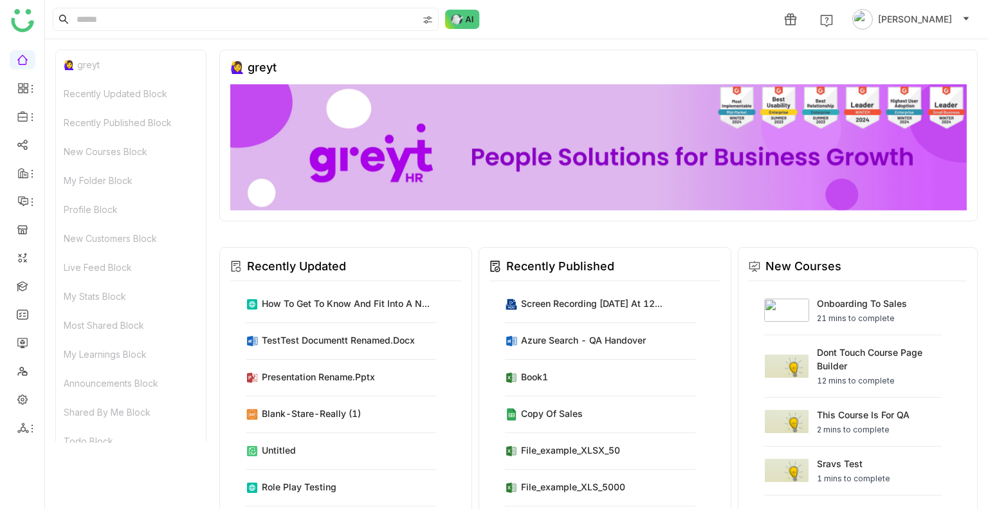
click at [974, 289] on div "🙋‍♀️ greyt Recently Updated Block Recently Published Block New Courses Block My…" at bounding box center [516, 273] width 943 height 469
click at [17, 289] on link at bounding box center [23, 341] width 12 height 11
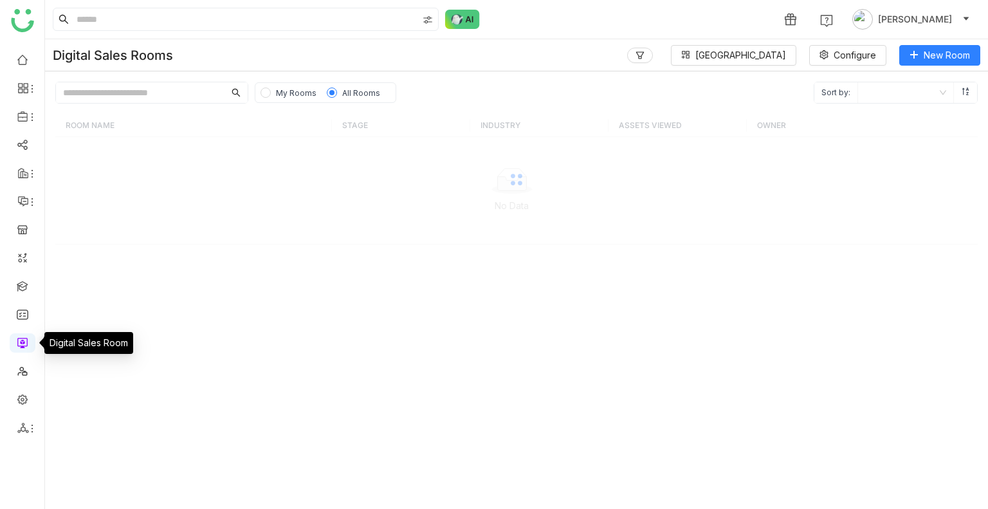
click at [17, 289] on link at bounding box center [23, 341] width 12 height 11
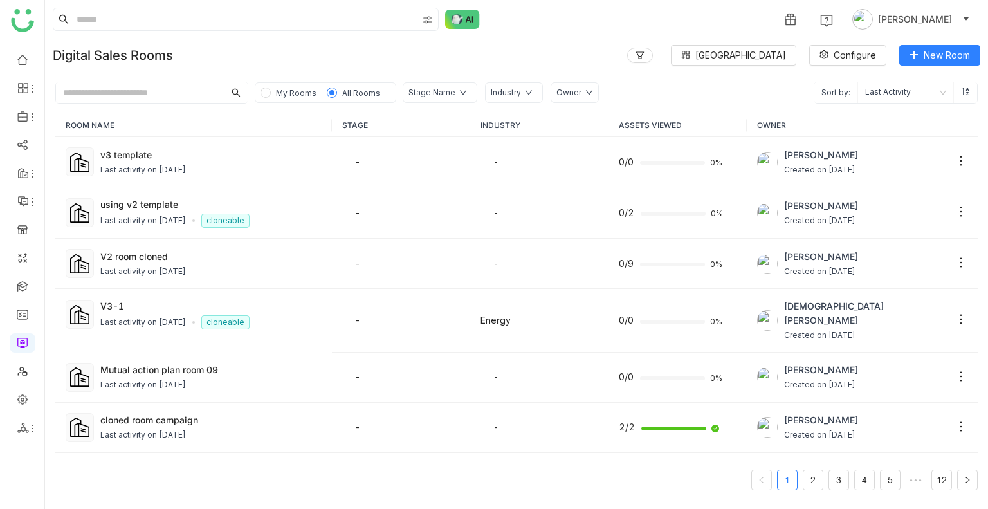
click at [139, 92] on input "text" at bounding box center [140, 92] width 168 height 21
paste input "**********"
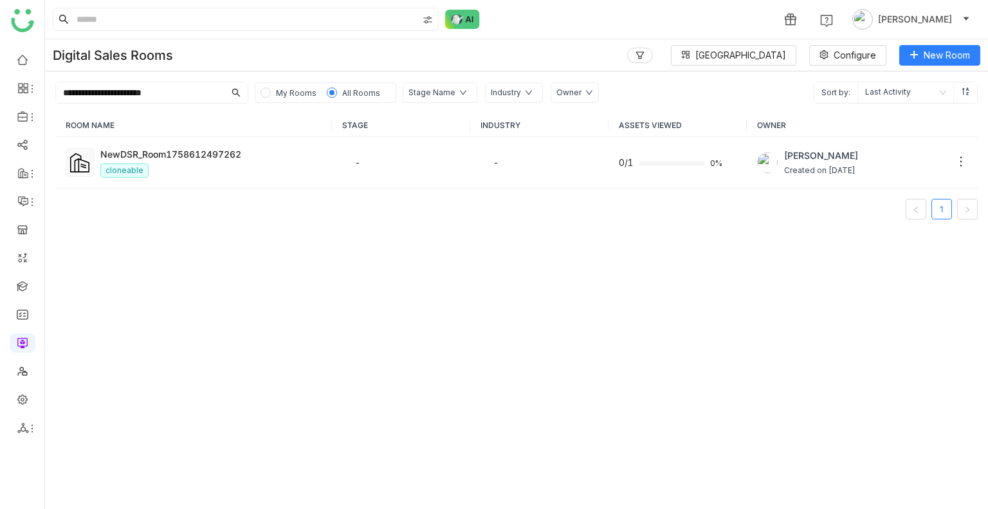
type input "**********"
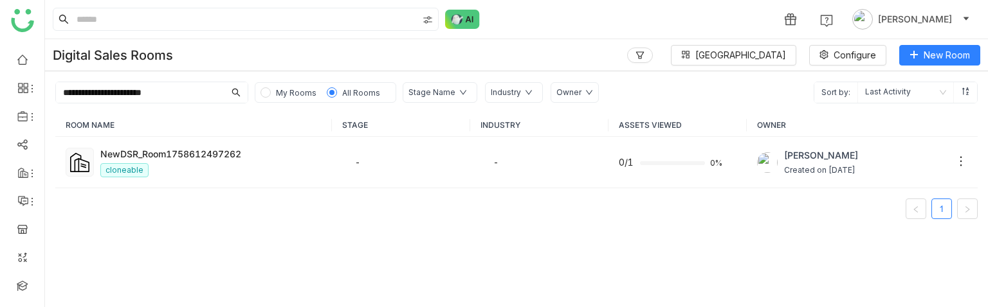
click at [210, 91] on input "**********" at bounding box center [140, 92] width 168 height 21
click at [208, 94] on input "**********" at bounding box center [140, 92] width 168 height 21
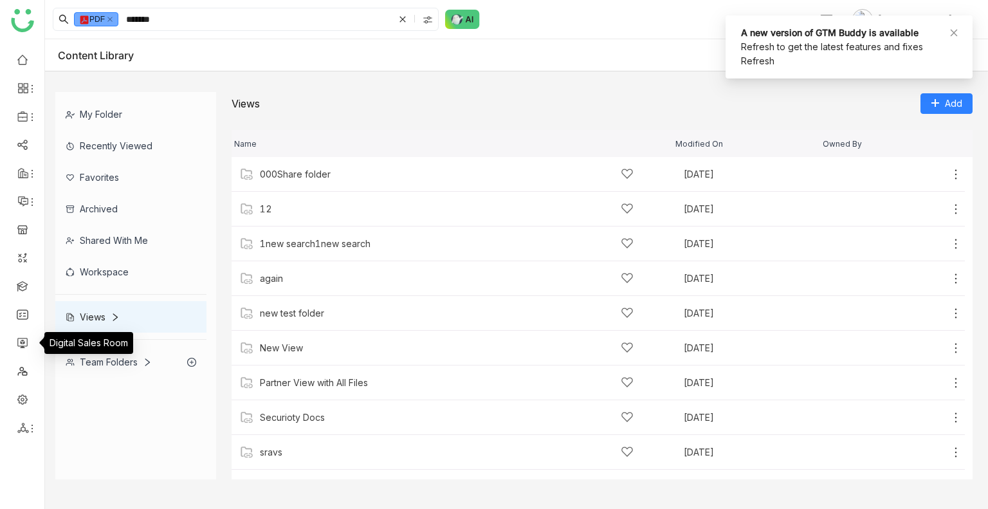
click at [20, 342] on link at bounding box center [23, 341] width 12 height 11
